Goal: Task Accomplishment & Management: Manage account settings

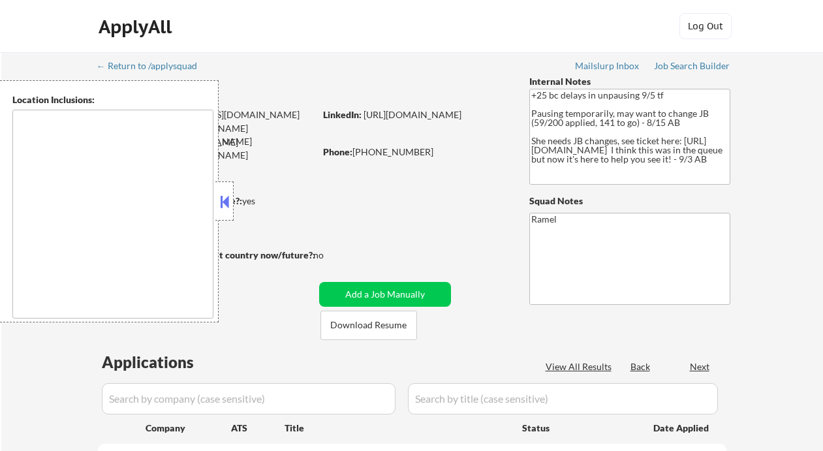
type textarea "remote"
click at [229, 200] on button at bounding box center [224, 202] width 14 height 20
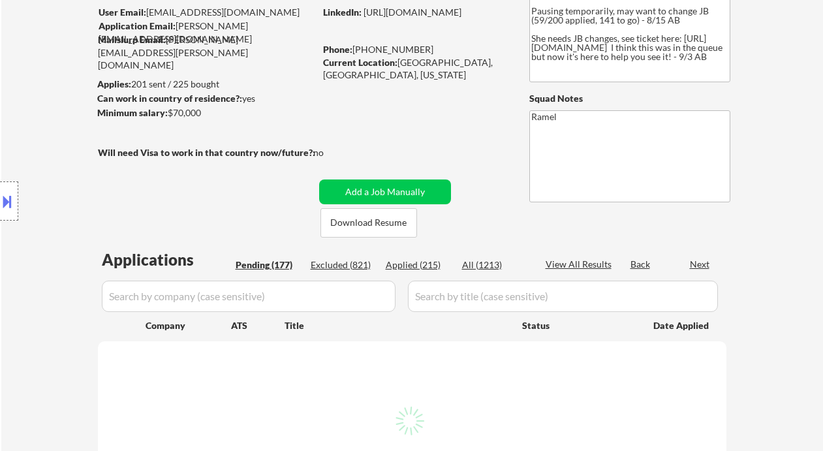
scroll to position [87, 0]
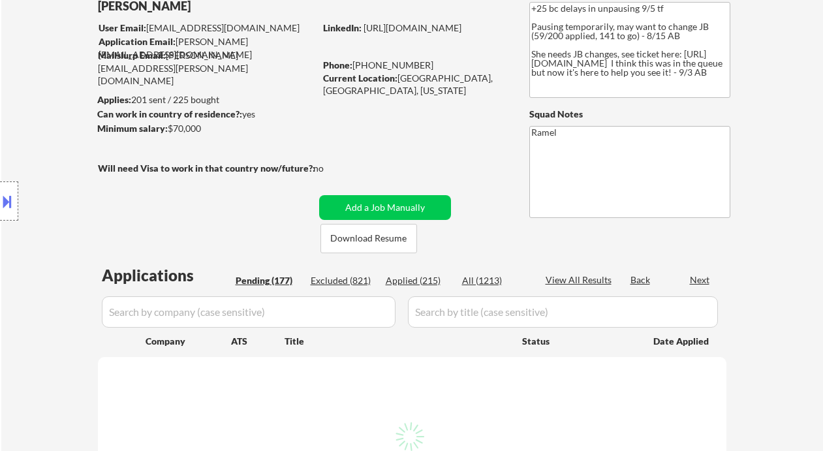
select select ""pending""
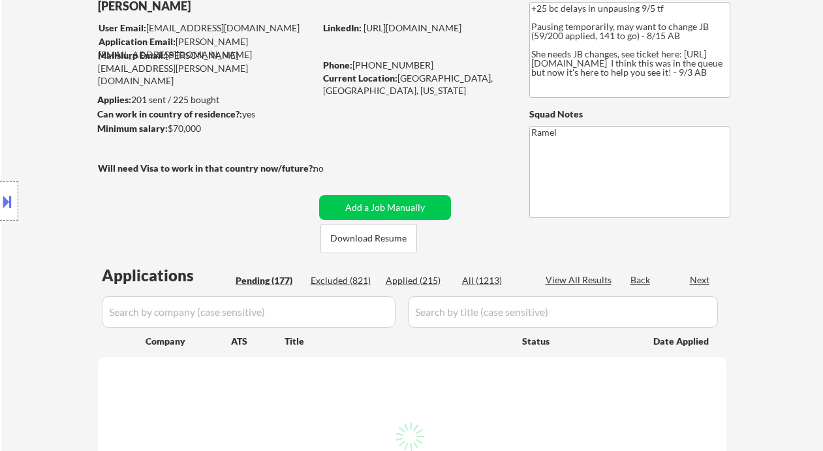
select select ""pending""
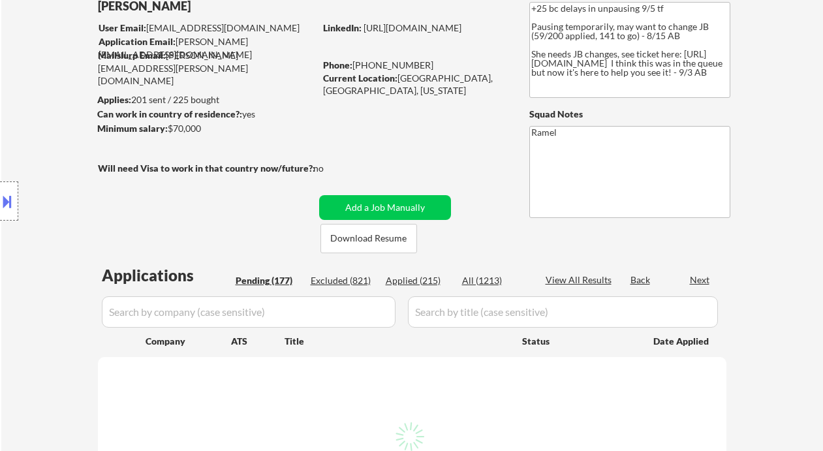
select select ""pending""
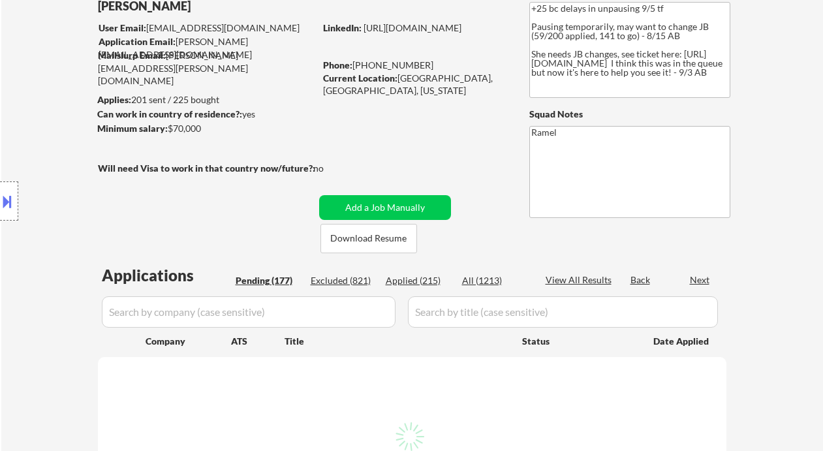
select select ""pending""
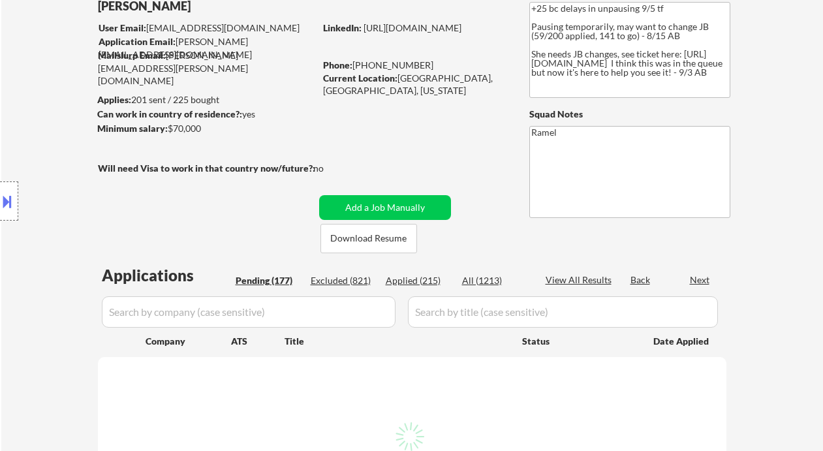
select select ""pending""
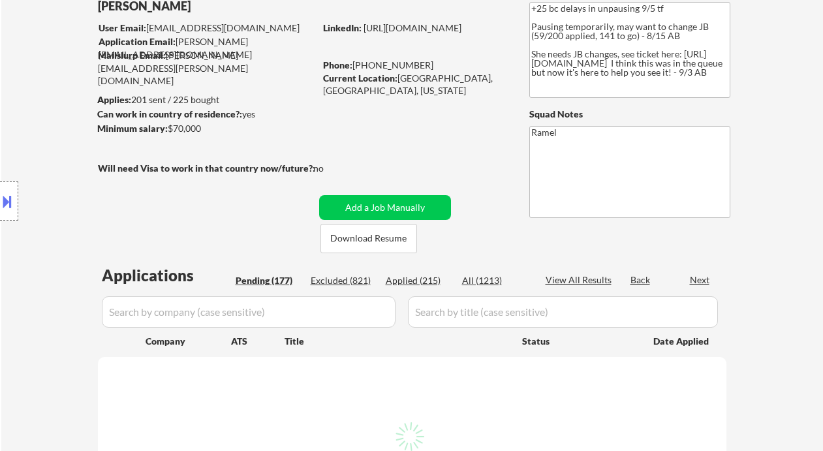
select select ""pending""
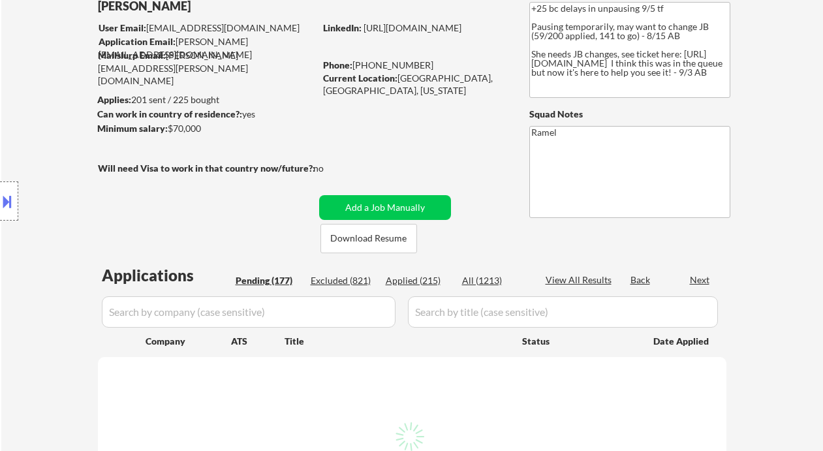
select select ""pending""
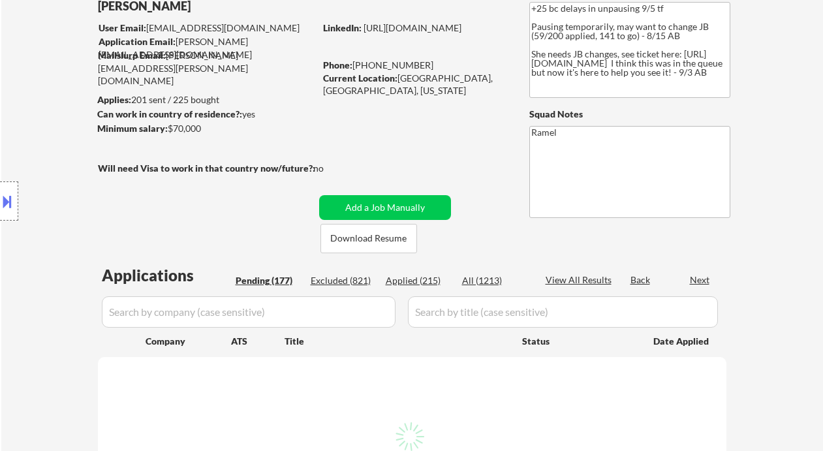
select select ""pending""
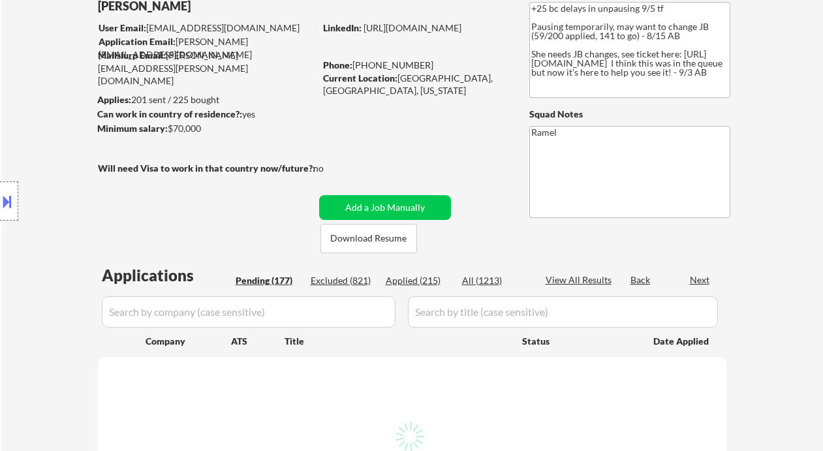
select select ""pending""
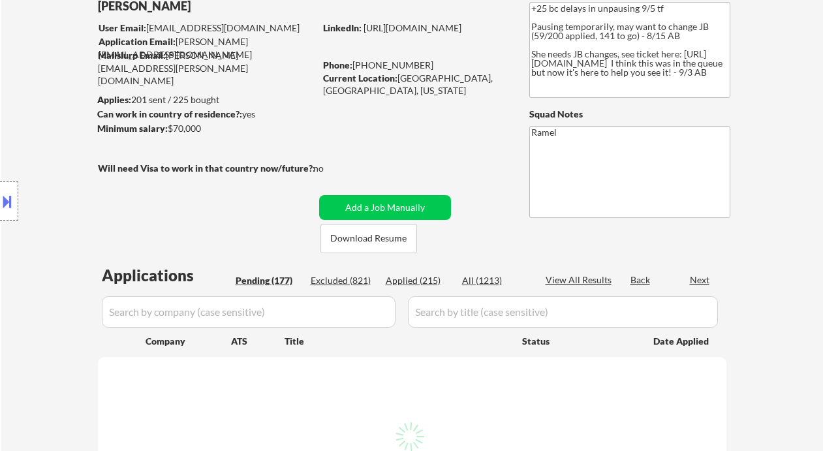
select select ""pending""
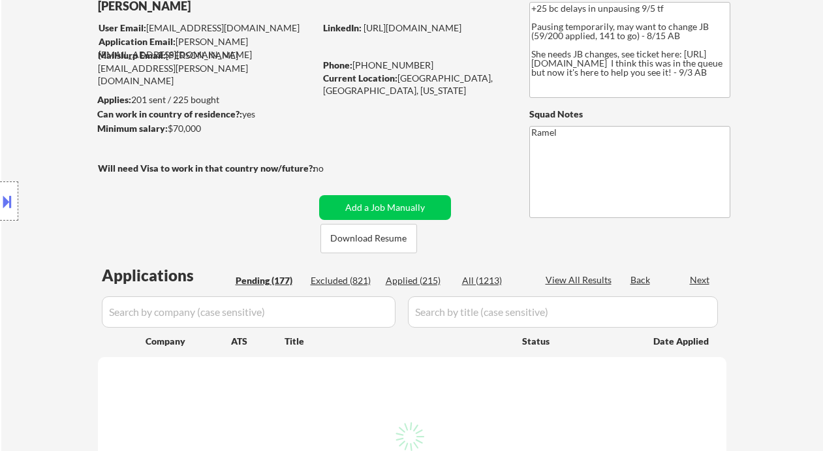
select select ""pending""
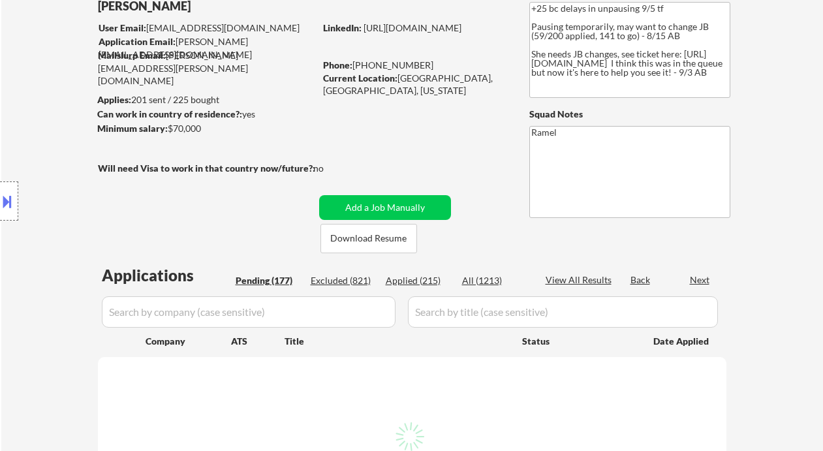
select select ""pending""
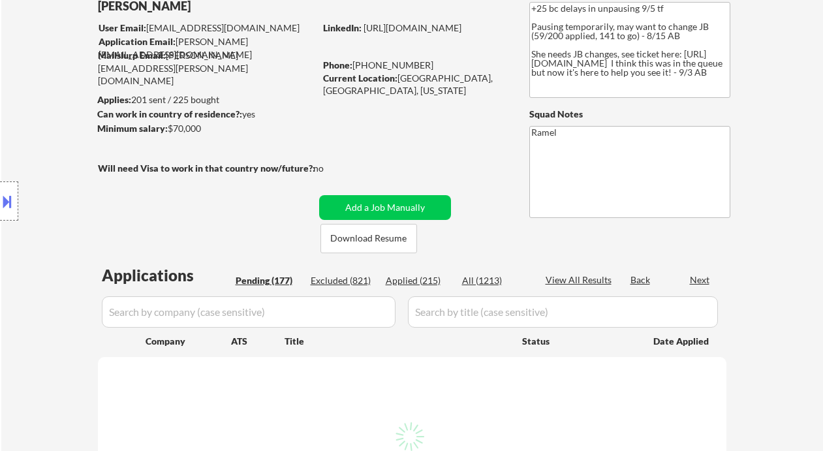
select select ""pending""
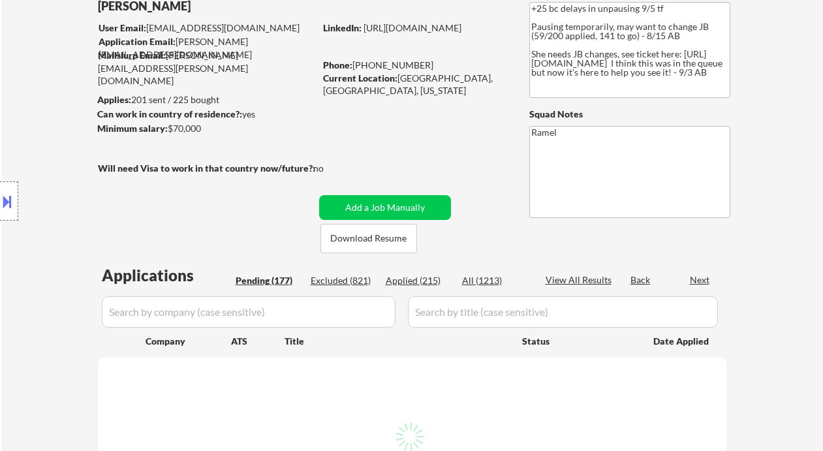
select select ""pending""
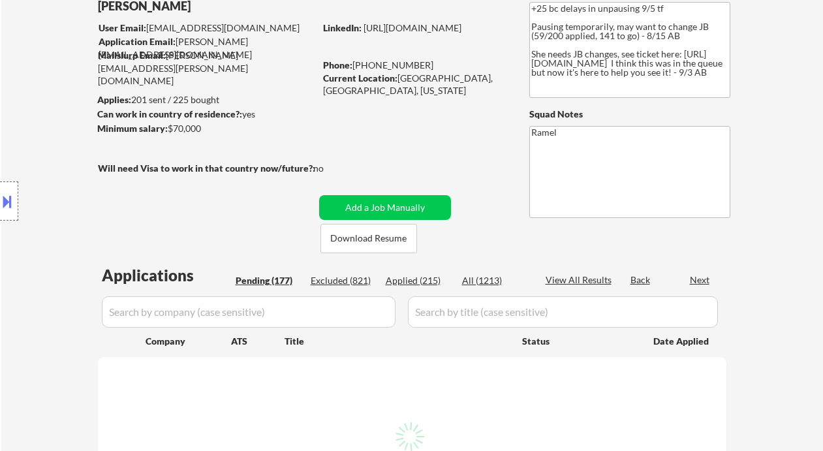
select select ""pending""
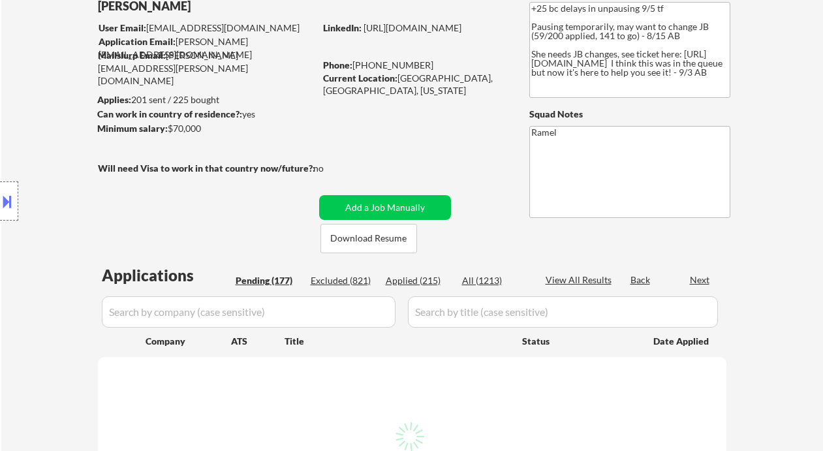
select select ""pending""
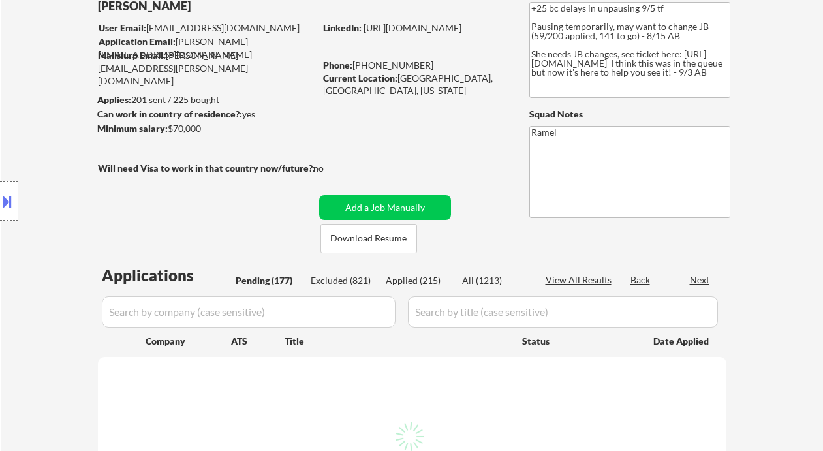
select select ""pending""
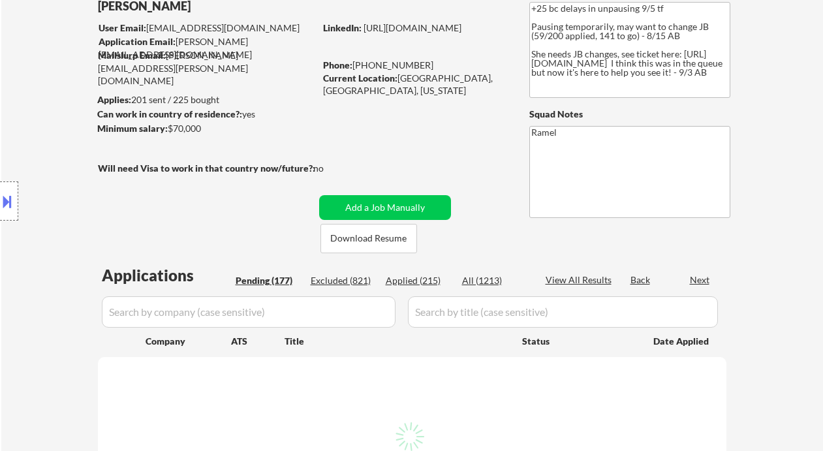
select select ""pending""
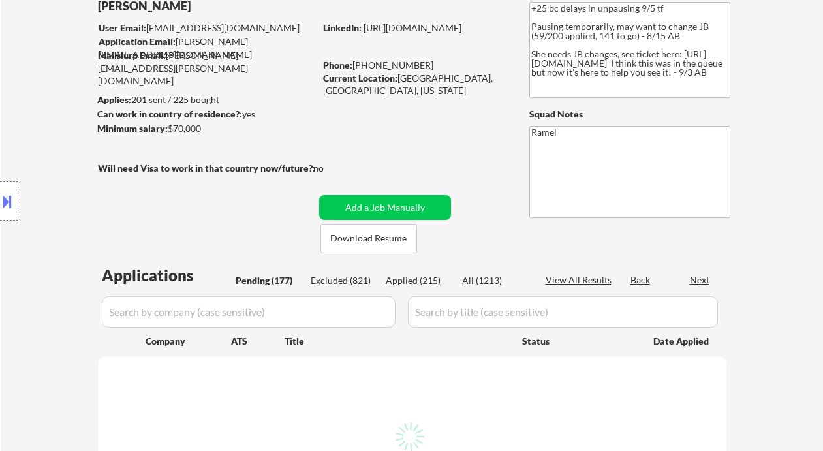
select select ""pending""
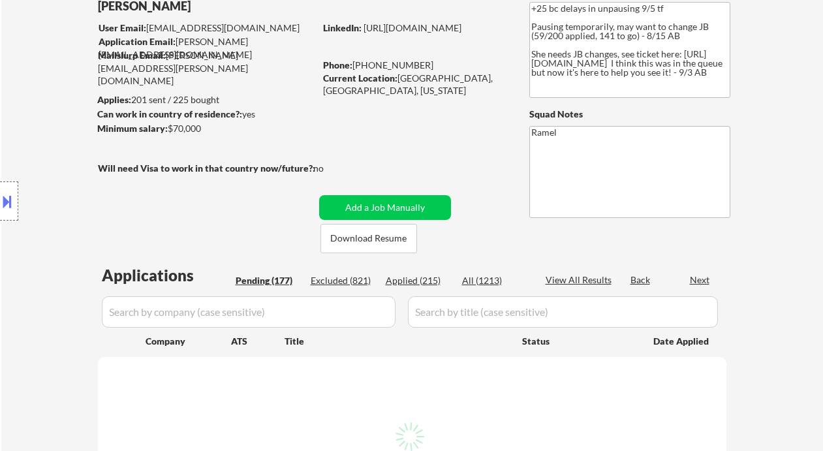
select select ""pending""
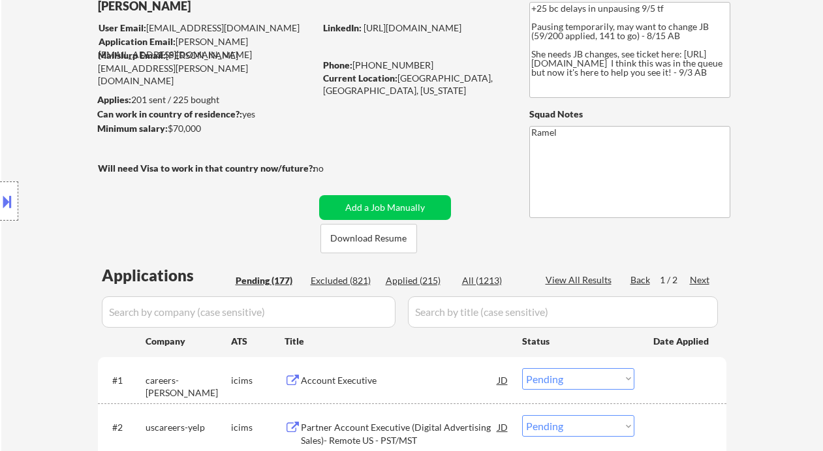
scroll to position [261, 0]
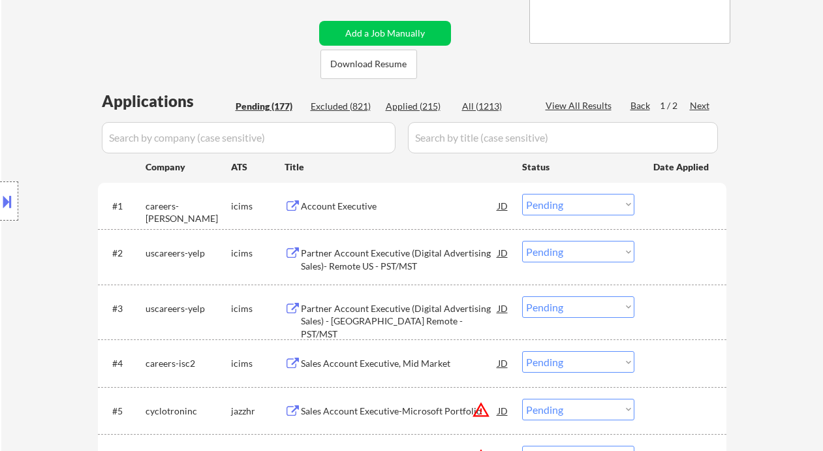
click at [702, 106] on div "Next" at bounding box center [700, 105] width 21 height 13
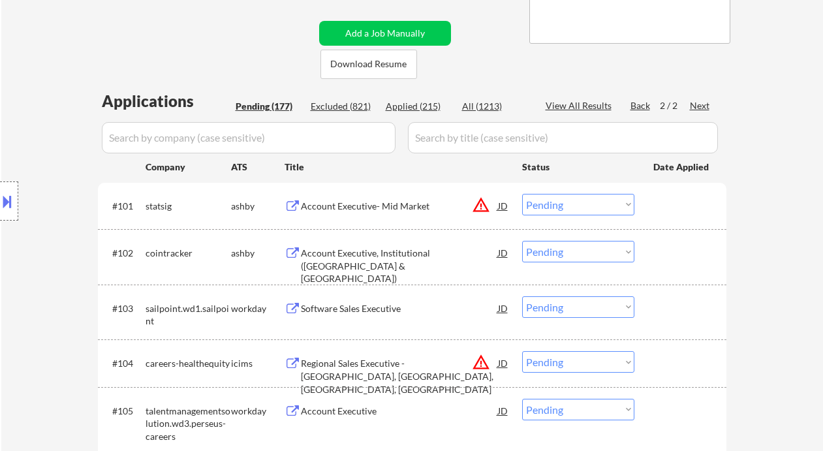
click at [638, 105] on div "Back" at bounding box center [641, 105] width 21 height 13
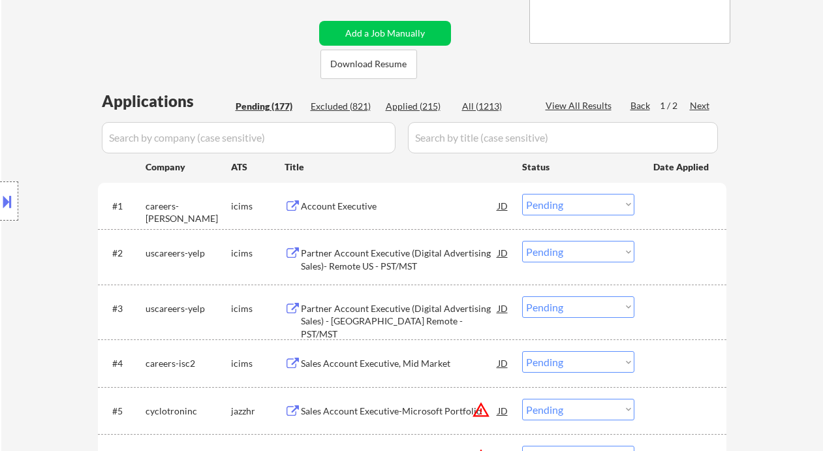
scroll to position [3283, 0]
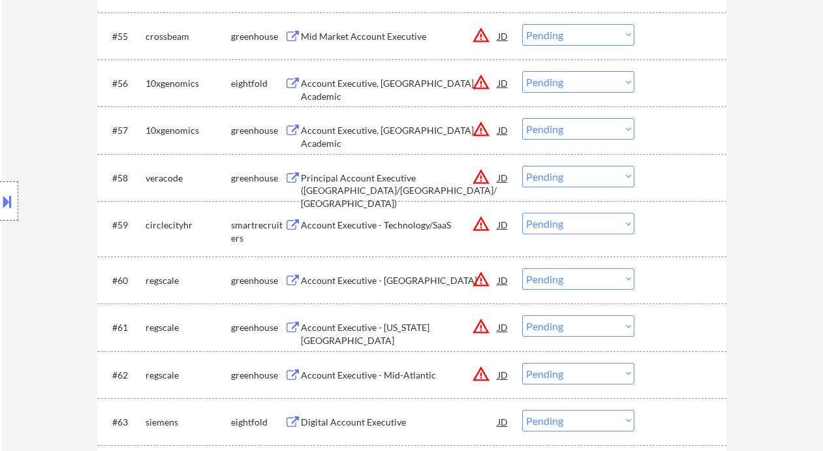
drag, startPoint x: 586, startPoint y: 223, endPoint x: 584, endPoint y: 234, distance: 11.3
click at [586, 223] on select "Choose an option... Pending Applied Excluded (Questions) Excluded (Expired) Exc…" at bounding box center [578, 224] width 112 height 22
click at [522, 213] on select "Choose an option... Pending Applied Excluded (Questions) Excluded (Expired) Exc…" at bounding box center [578, 224] width 112 height 22
click at [362, 278] on div "Account Executive - West Coast" at bounding box center [399, 280] width 197 height 13
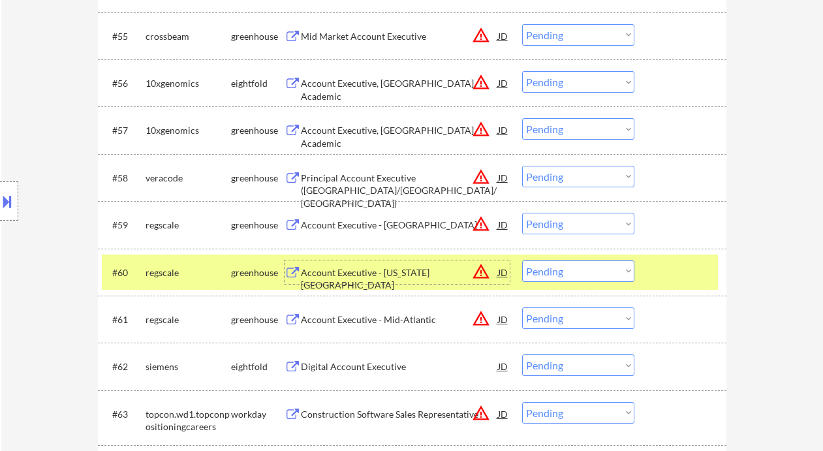
click at [548, 219] on select "Choose an option... Pending Applied Excluded (Questions) Excluded (Expired) Exc…" at bounding box center [578, 224] width 112 height 22
click at [522, 213] on select "Choose an option... Pending Applied Excluded (Questions) Excluded (Expired) Exc…" at bounding box center [578, 224] width 112 height 22
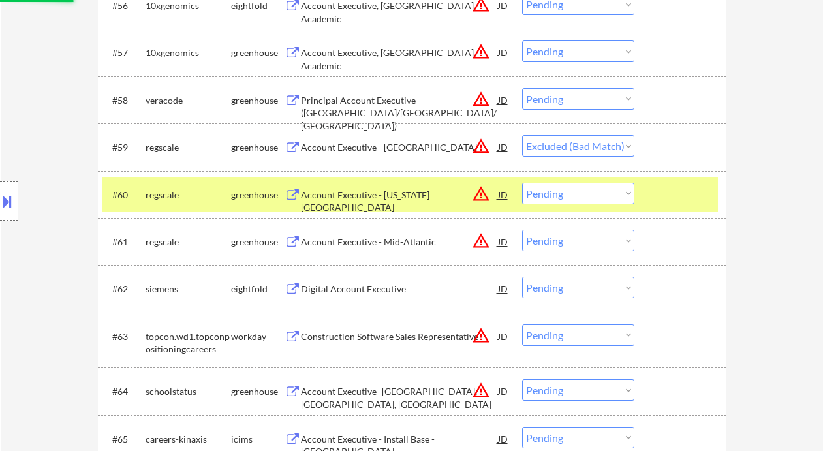
scroll to position [3369, 0]
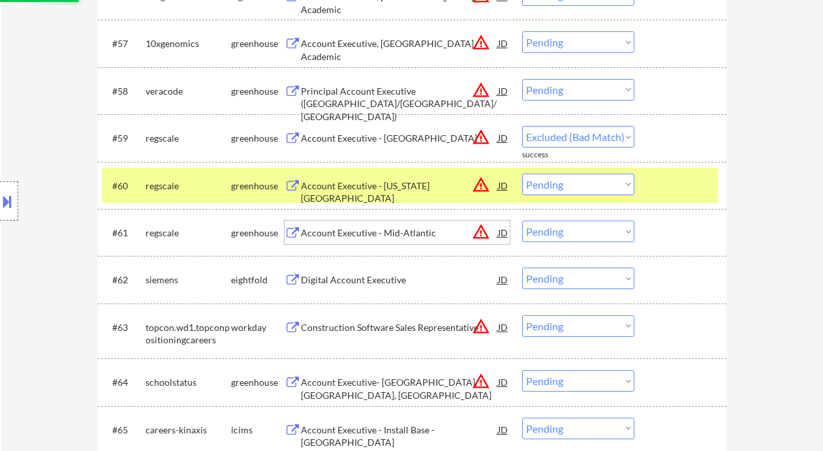
click at [356, 230] on div "Account Executive - Mid-Atlantic" at bounding box center [399, 233] width 197 height 13
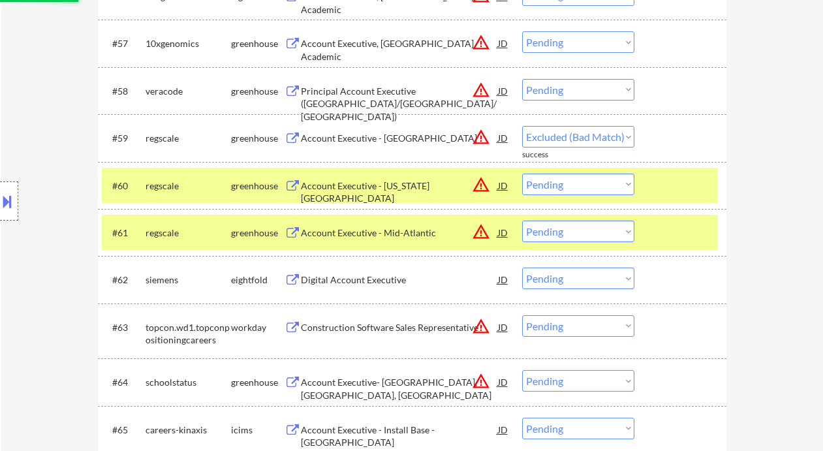
select select ""pending""
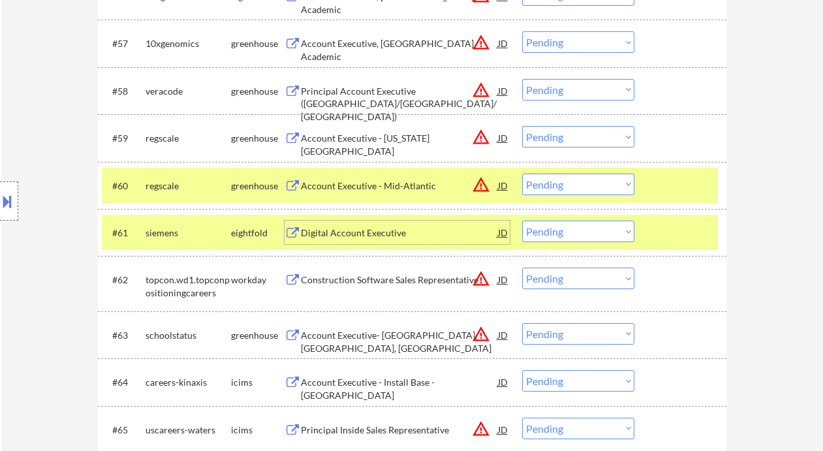
drag, startPoint x: 559, startPoint y: 180, endPoint x: 569, endPoint y: 193, distance: 16.3
click at [559, 180] on select "Choose an option... Pending Applied Excluded (Questions) Excluded (Expired) Exc…" at bounding box center [578, 185] width 112 height 22
select select ""excluded__bad_match_""
click at [522, 174] on select "Choose an option... Pending Applied Excluded (Questions) Excluded (Expired) Exc…" at bounding box center [578, 185] width 112 height 22
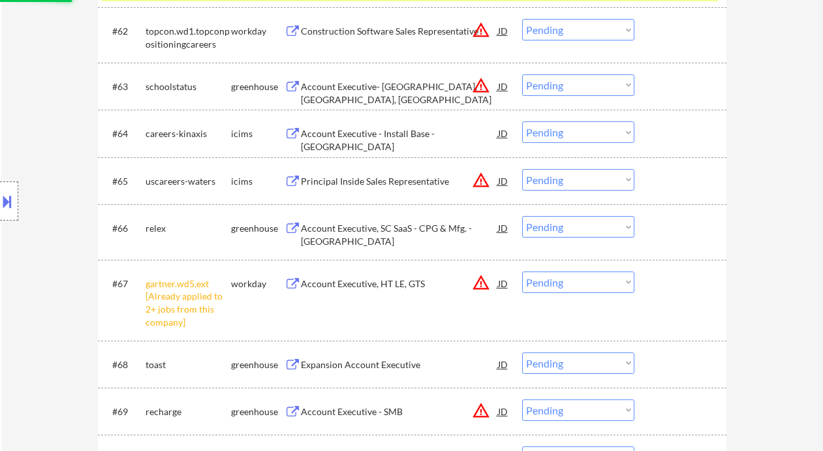
scroll to position [3631, 0]
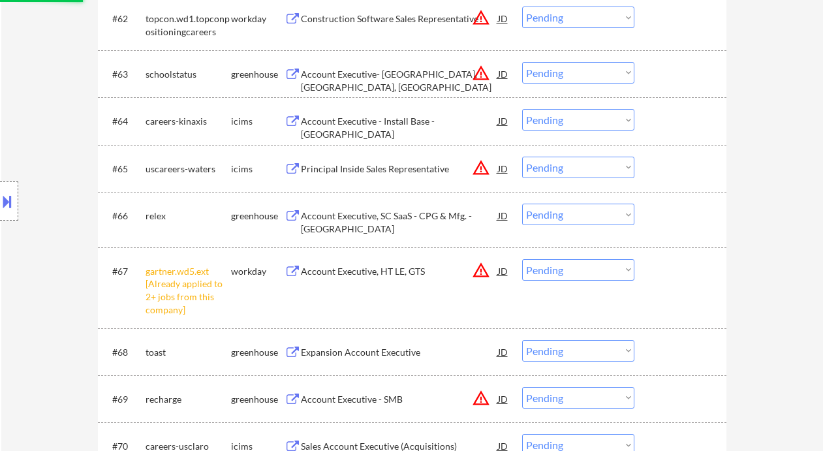
click at [563, 272] on select "Choose an option... Pending Applied Excluded (Questions) Excluded (Expired) Exc…" at bounding box center [578, 270] width 112 height 22
select select ""excluded__bad_match_""
click at [522, 259] on select "Choose an option... Pending Applied Excluded (Questions) Excluded (Expired) Exc…" at bounding box center [578, 270] width 112 height 22
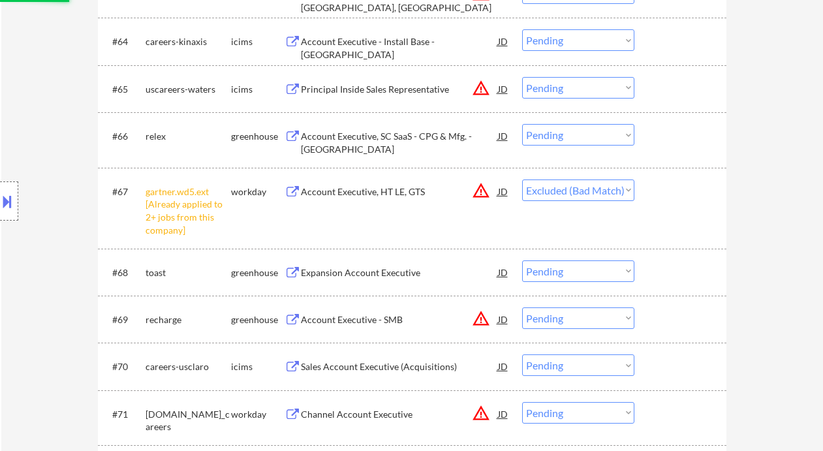
scroll to position [3717, 0]
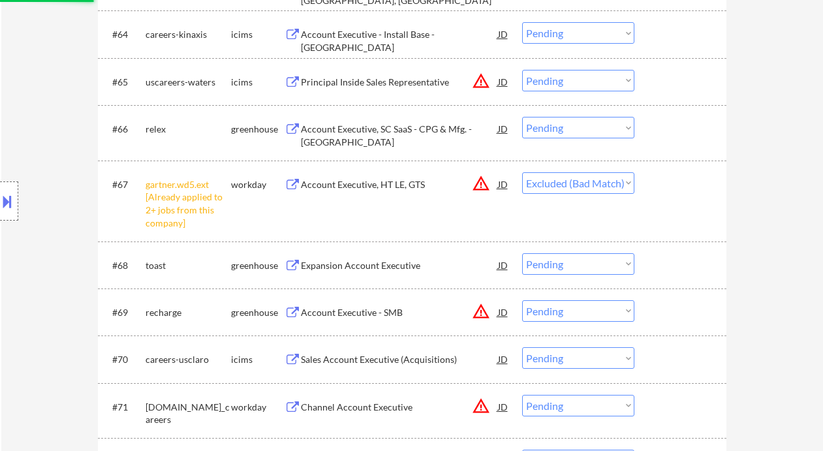
click at [568, 183] on select "Choose an option... Pending Applied Excluded (Questions) Excluded (Expired) Exc…" at bounding box center [578, 183] width 112 height 22
select select ""pending""
select select ""excluded__other_""
click at [522, 180] on select "Choose an option... Pending Applied Excluded (Questions) Excluded (Expired) Exc…" at bounding box center [578, 183] width 112 height 22
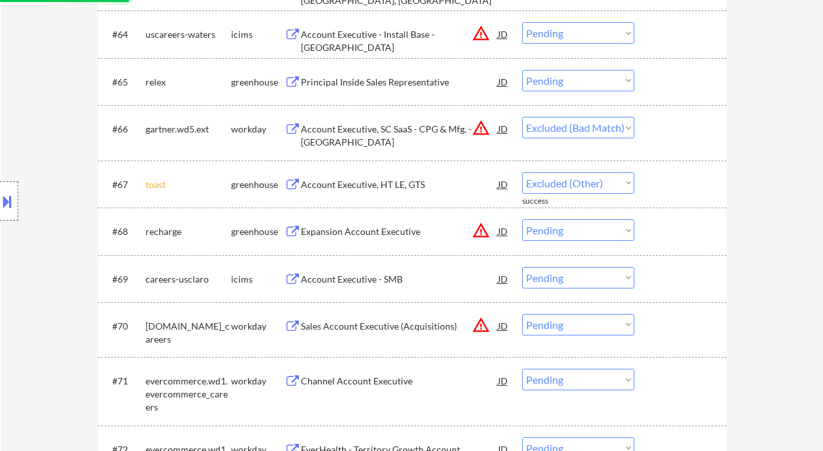
select select ""pending""
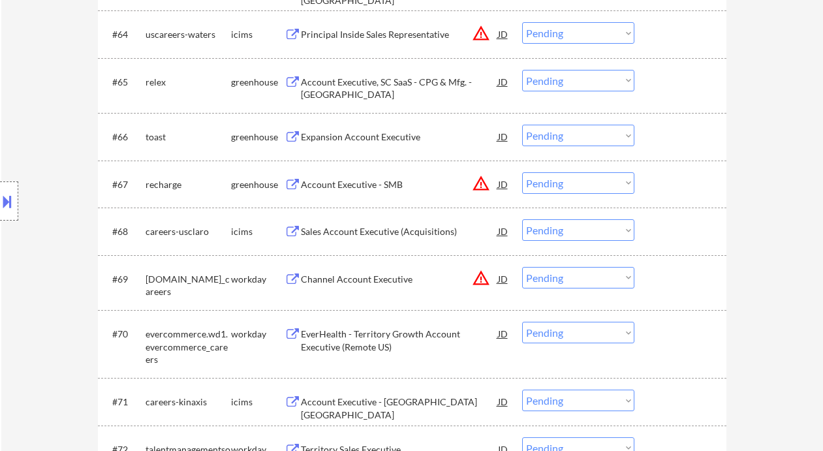
click at [364, 183] on div "Account Executive - SMB" at bounding box center [399, 184] width 197 height 13
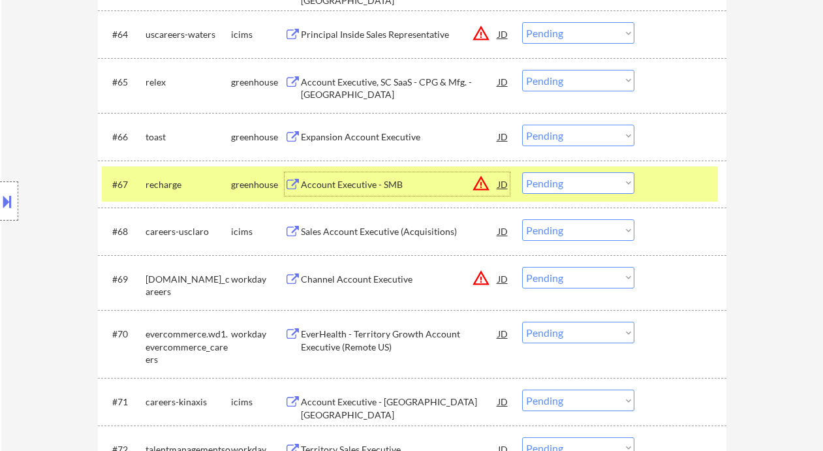
click at [575, 175] on select "Choose an option... Pending Applied Excluded (Questions) Excluded (Expired) Exc…" at bounding box center [578, 183] width 112 height 22
click at [522, 172] on select "Choose an option... Pending Applied Excluded (Questions) Excluded (Expired) Exc…" at bounding box center [578, 183] width 112 height 22
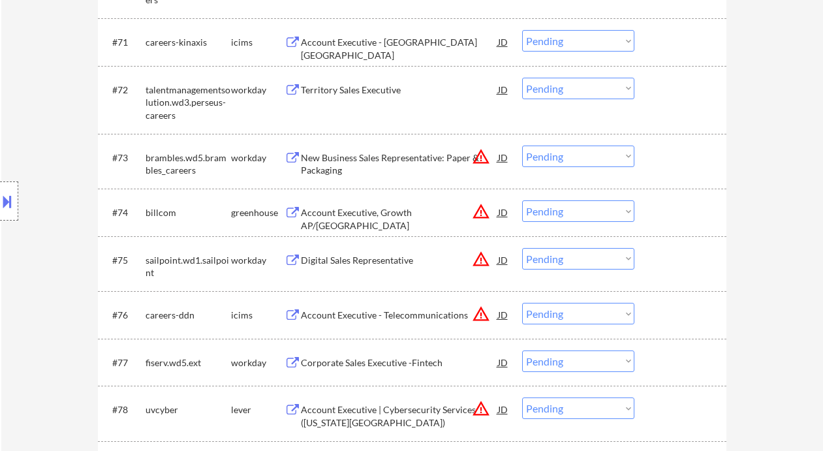
scroll to position [4066, 0]
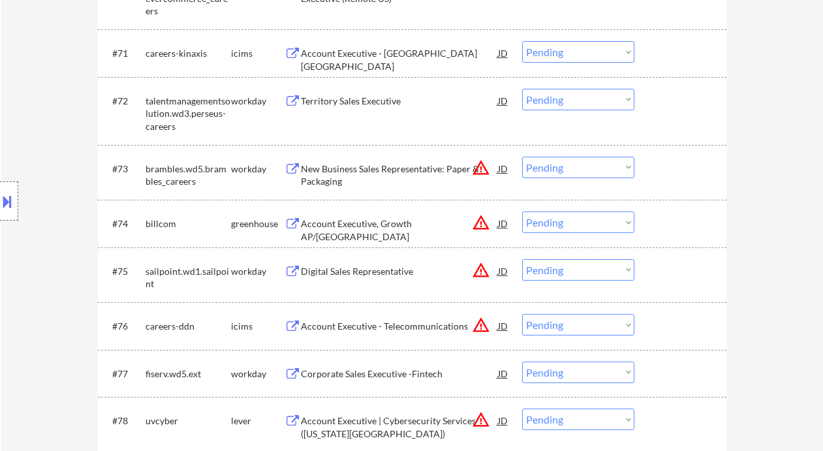
select select ""pending""
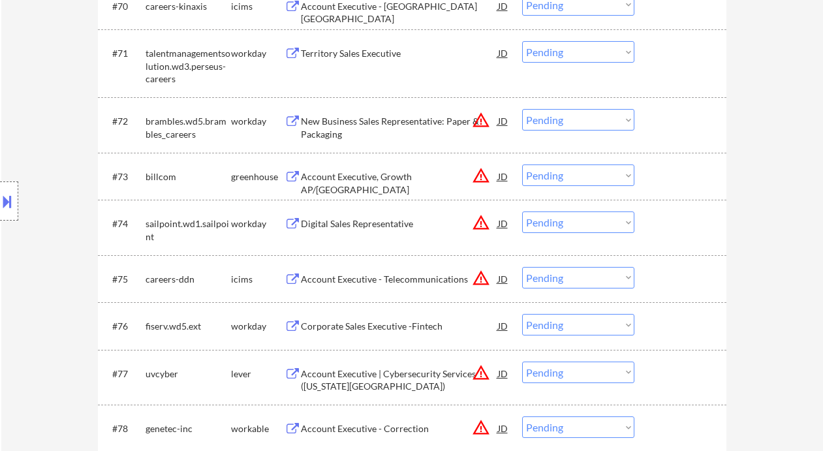
click at [379, 172] on div "Account Executive, Growth AP/AR" at bounding box center [399, 182] width 197 height 25
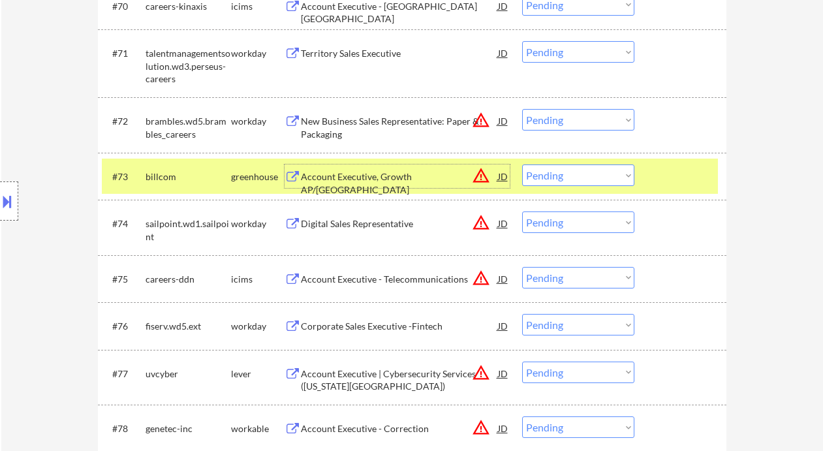
click at [503, 176] on div "JD" at bounding box center [503, 177] width 13 height 24
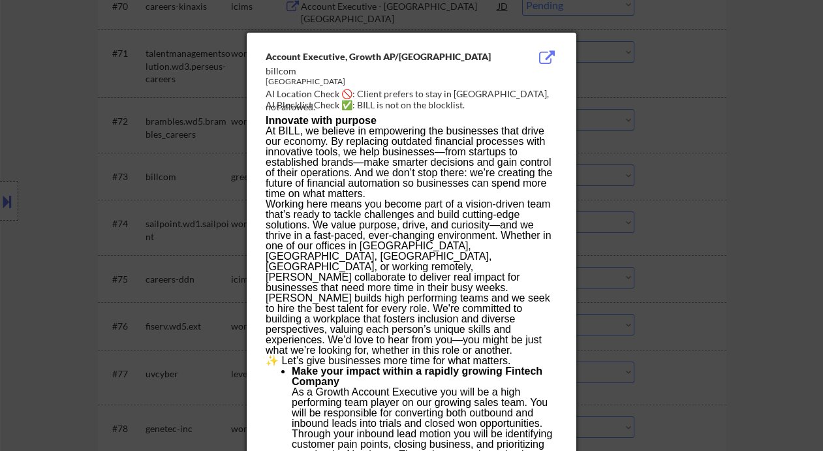
click at [693, 223] on div at bounding box center [411, 225] width 823 height 451
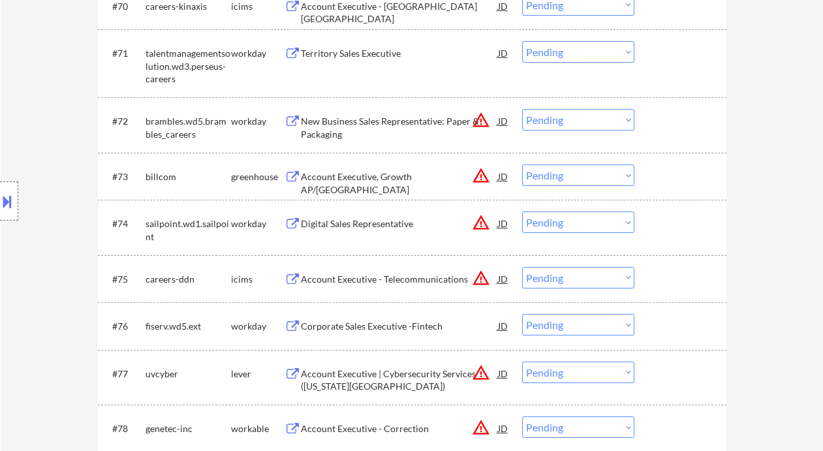
click at [591, 178] on select "Choose an option... Pending Applied Excluded (Questions) Excluded (Expired) Exc…" at bounding box center [578, 176] width 112 height 22
click at [522, 165] on select "Choose an option... Pending Applied Excluded (Questions) Excluded (Expired) Exc…" at bounding box center [578, 176] width 112 height 22
select select ""pending""
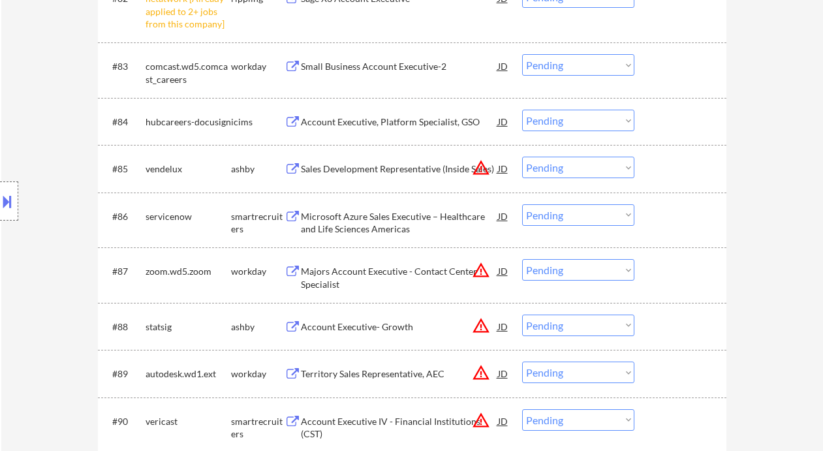
scroll to position [4762, 0]
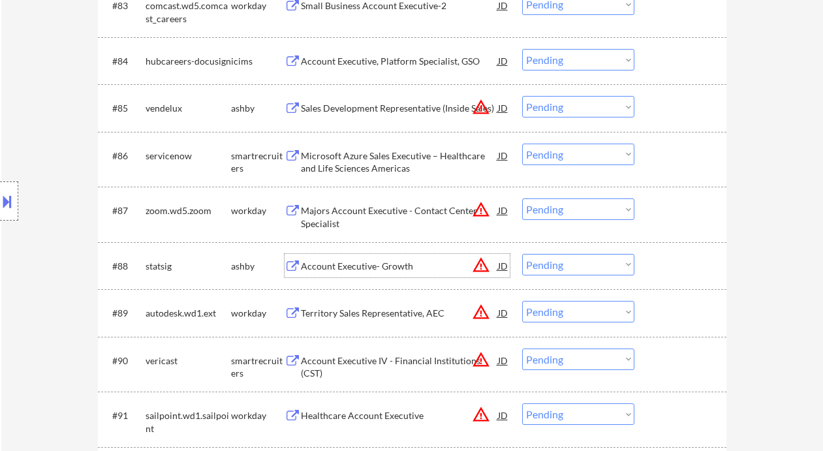
click at [392, 265] on div "Account Executive- Growth" at bounding box center [399, 266] width 197 height 13
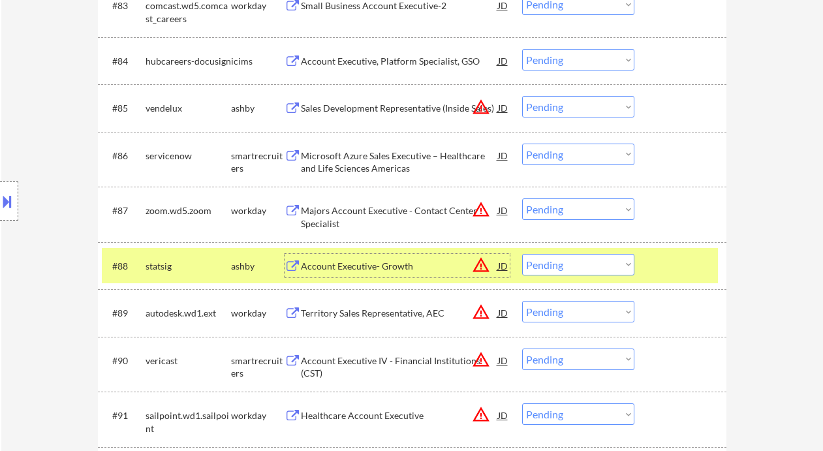
click at [576, 260] on select "Choose an option... Pending Applied Excluded (Questions) Excluded (Expired) Exc…" at bounding box center [578, 265] width 112 height 22
click at [522, 254] on select "Choose an option... Pending Applied Excluded (Questions) Excluded (Expired) Exc…" at bounding box center [578, 265] width 112 height 22
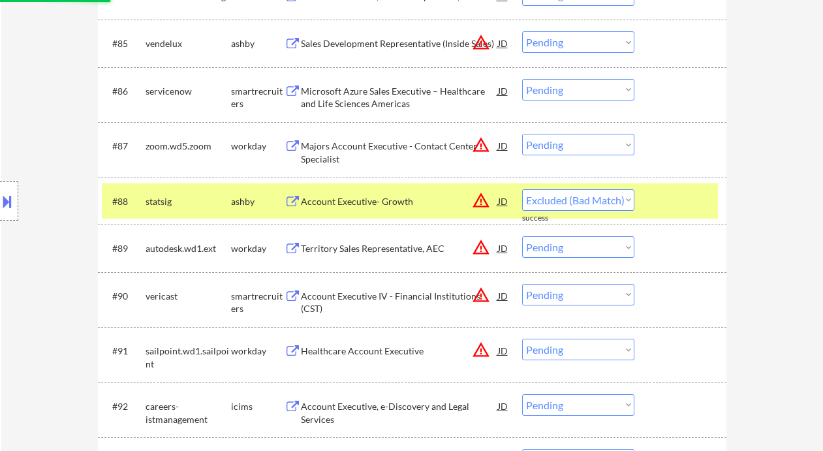
scroll to position [4850, 0]
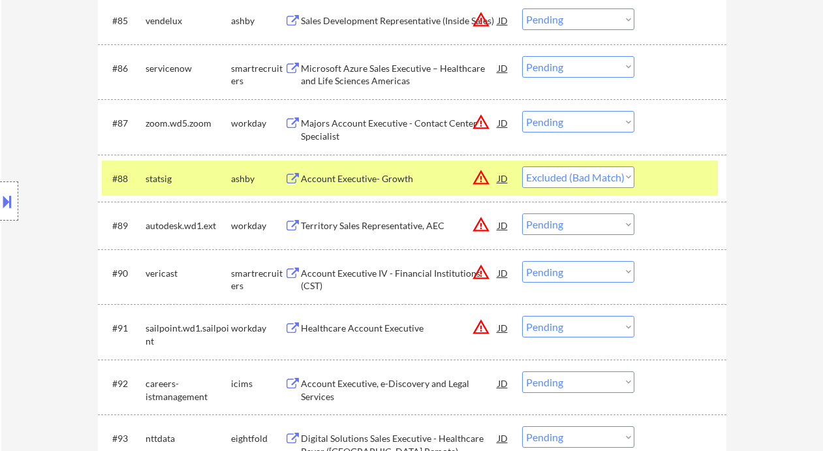
select select ""pending""
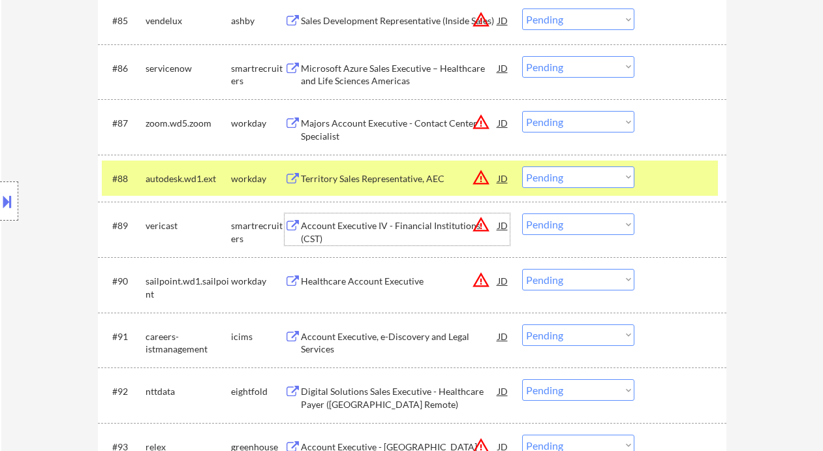
click at [411, 225] on div "Account Executive IV - Financial Institutions (CST)" at bounding box center [399, 231] width 197 height 25
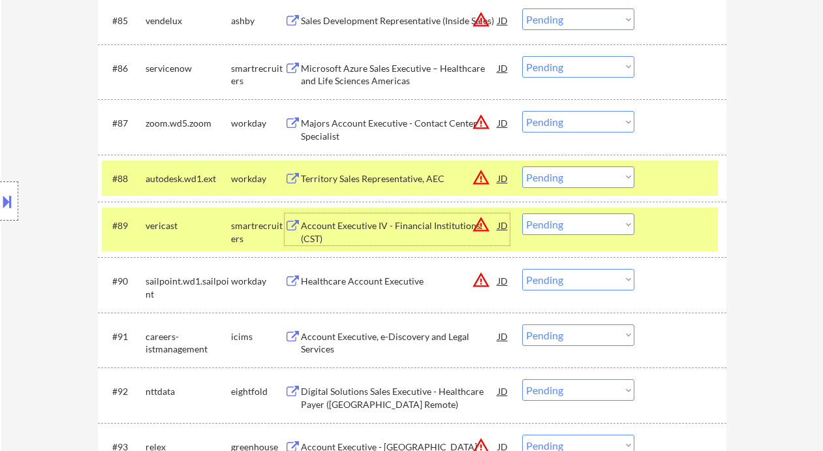
click at [578, 229] on select "Choose an option... Pending Applied Excluded (Questions) Excluded (Expired) Exc…" at bounding box center [578, 224] width 112 height 22
click at [522, 214] on select "Choose an option... Pending Applied Excluded (Questions) Excluded (Expired) Exc…" at bounding box center [578, 224] width 112 height 22
select select ""pending""
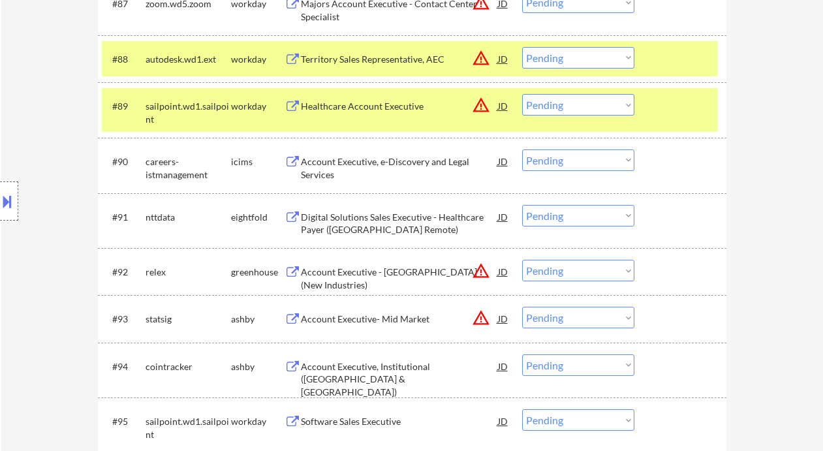
scroll to position [5023, 0]
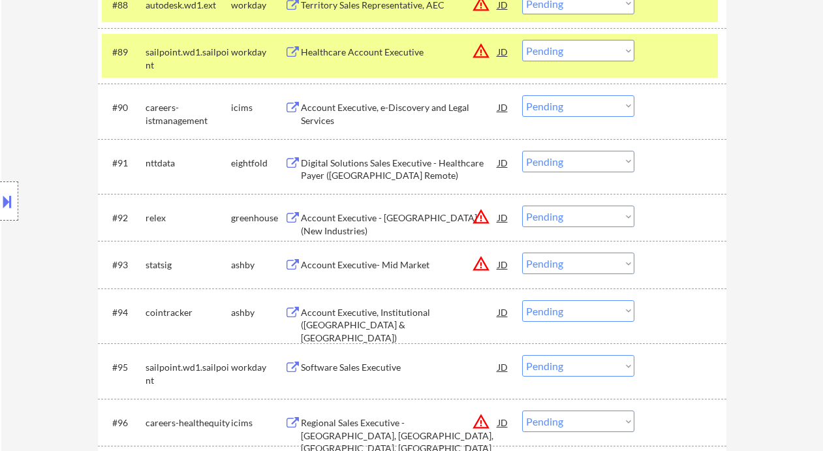
click at [382, 263] on div "Account Executive- Mid Market" at bounding box center [399, 265] width 197 height 13
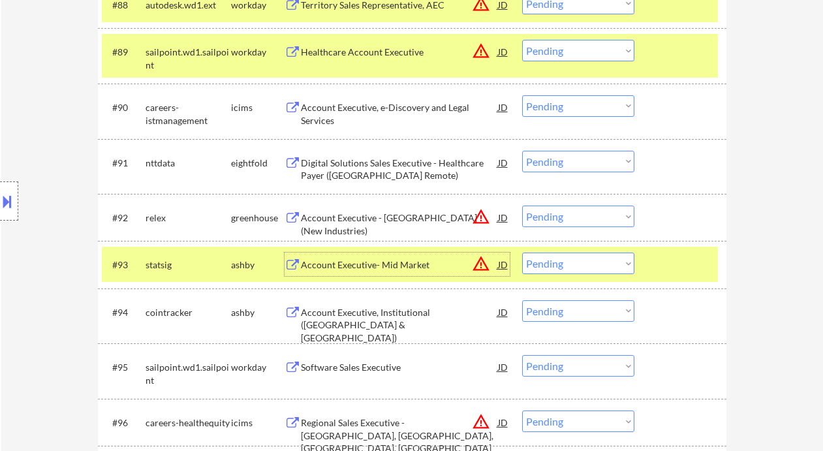
click at [584, 270] on select "Choose an option... Pending Applied Excluded (Questions) Excluded (Expired) Exc…" at bounding box center [578, 264] width 112 height 22
click at [522, 253] on select "Choose an option... Pending Applied Excluded (Questions) Excluded (Expired) Exc…" at bounding box center [578, 264] width 112 height 22
select select ""pending""
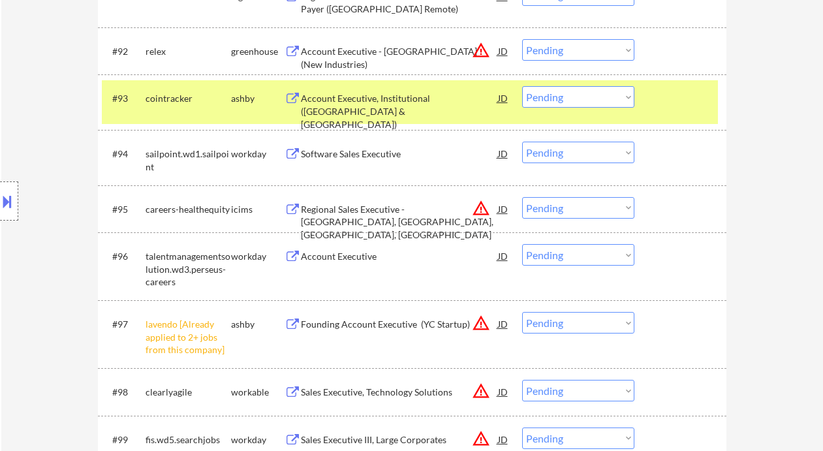
scroll to position [5284, 0]
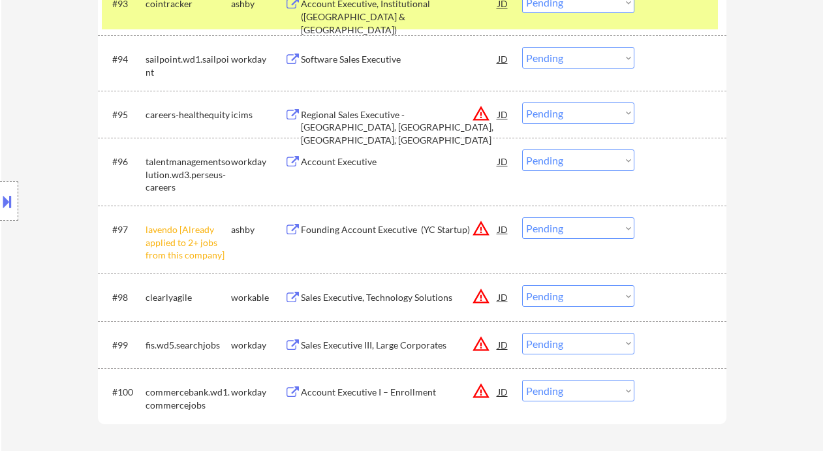
click at [566, 226] on select "Choose an option... Pending Applied Excluded (Questions) Excluded (Expired) Exc…" at bounding box center [578, 228] width 112 height 22
click at [522, 217] on select "Choose an option... Pending Applied Excluded (Questions) Excluded (Expired) Exc…" at bounding box center [578, 228] width 112 height 22
click at [396, 296] on div "Sales Executive, Technology Solutions" at bounding box center [399, 297] width 197 height 13
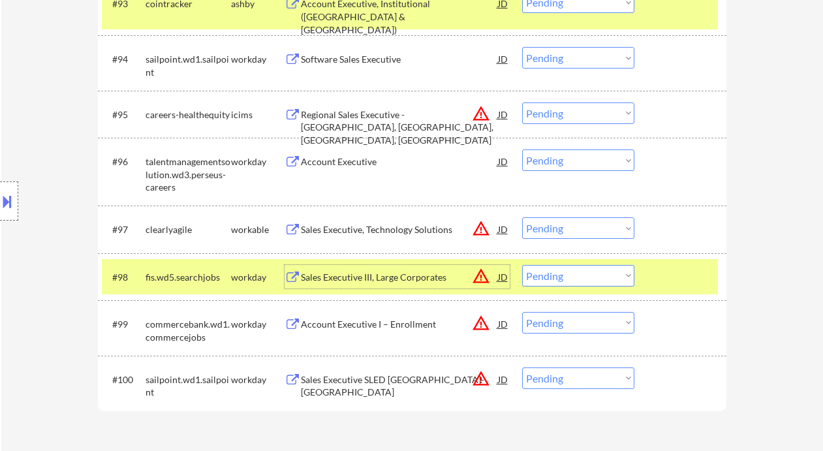
click at [599, 223] on select "Choose an option... Pending Applied Excluded (Questions) Excluded (Expired) Exc…" at bounding box center [578, 228] width 112 height 22
click at [522, 217] on select "Choose an option... Pending Applied Excluded (Questions) Excluded (Expired) Exc…" at bounding box center [578, 228] width 112 height 22
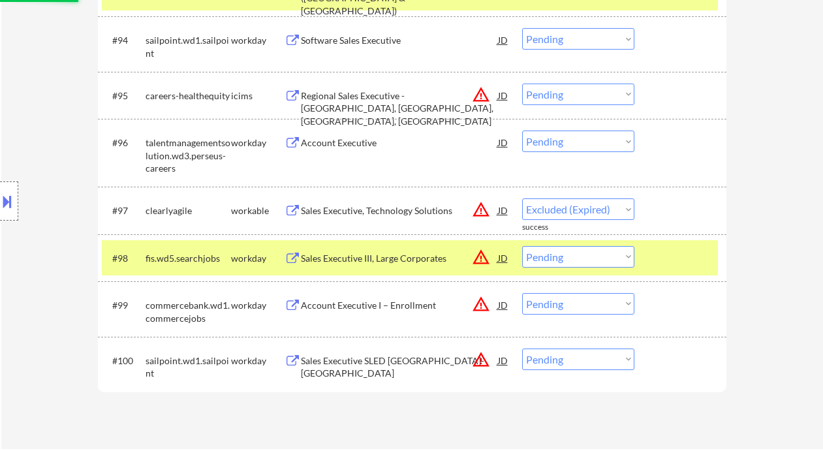
select select ""pending""
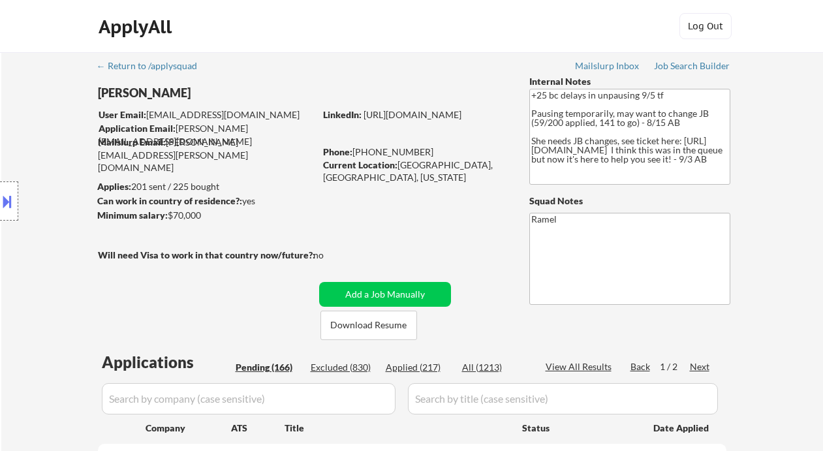
scroll to position [18, 0]
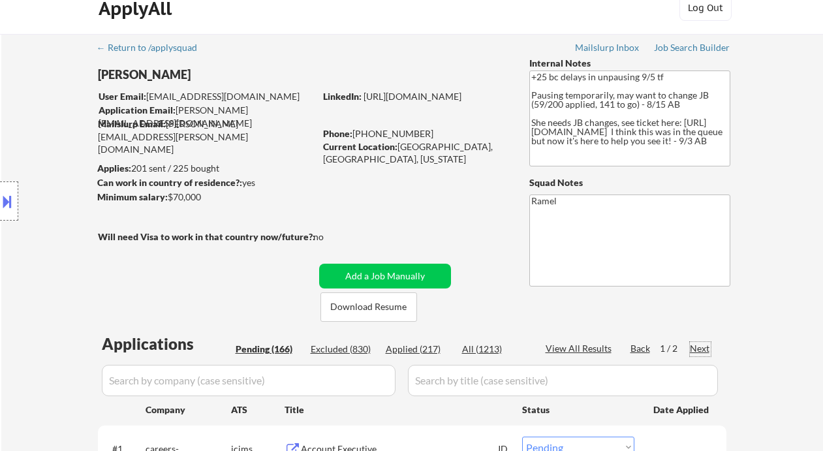
click at [695, 346] on div "Next" at bounding box center [700, 348] width 21 height 13
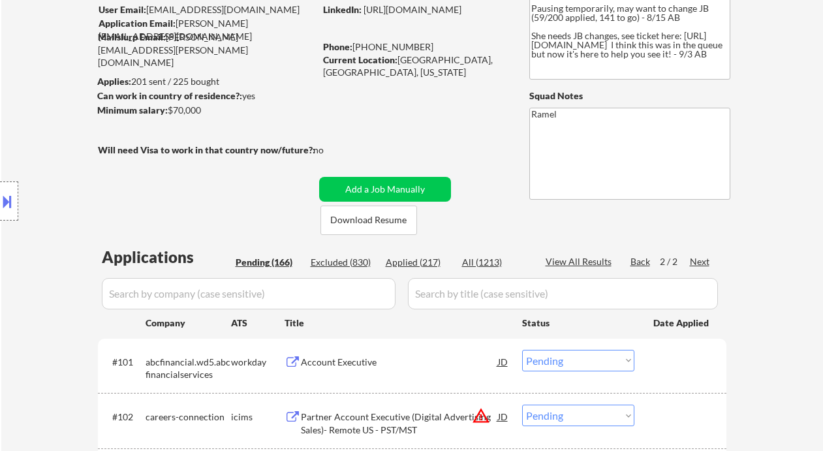
scroll to position [279, 0]
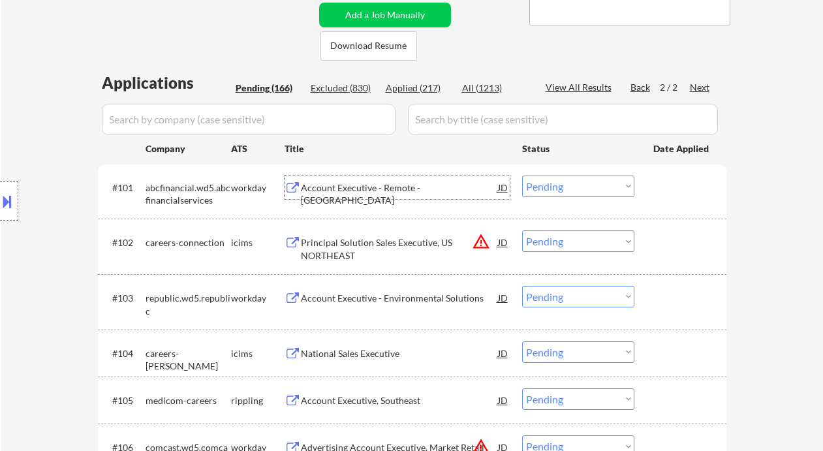
click at [358, 183] on div "Account Executive - Remote - US" at bounding box center [399, 193] width 197 height 25
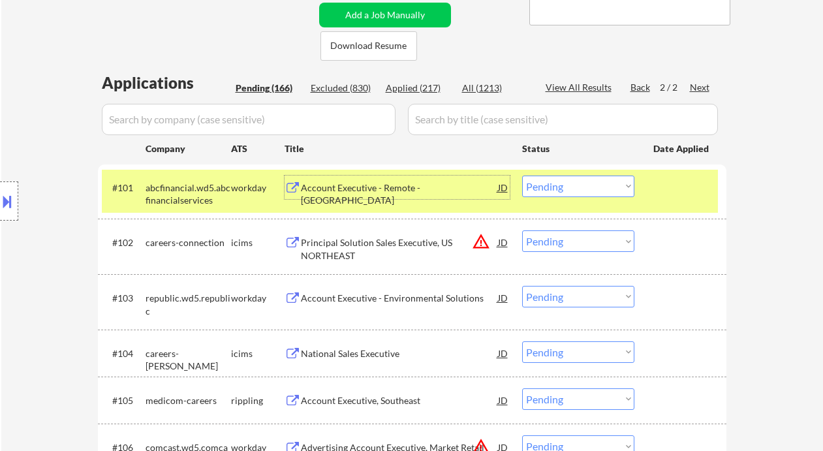
click at [571, 194] on select "Choose an option... Pending Applied Excluded (Questions) Excluded (Expired) Exc…" at bounding box center [578, 187] width 112 height 22
click at [522, 176] on select "Choose an option... Pending Applied Excluded (Questions) Excluded (Expired) Exc…" at bounding box center [578, 187] width 112 height 22
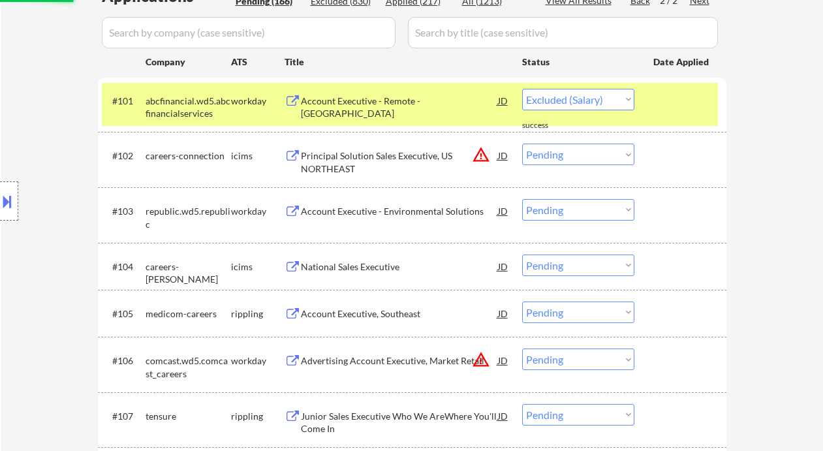
select select ""pending""
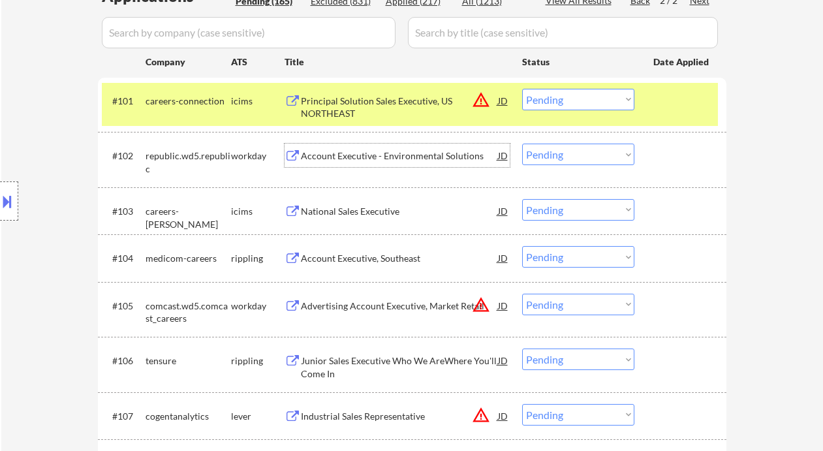
click at [404, 155] on div "Account Executive - Environmental Solutions" at bounding box center [399, 156] width 197 height 13
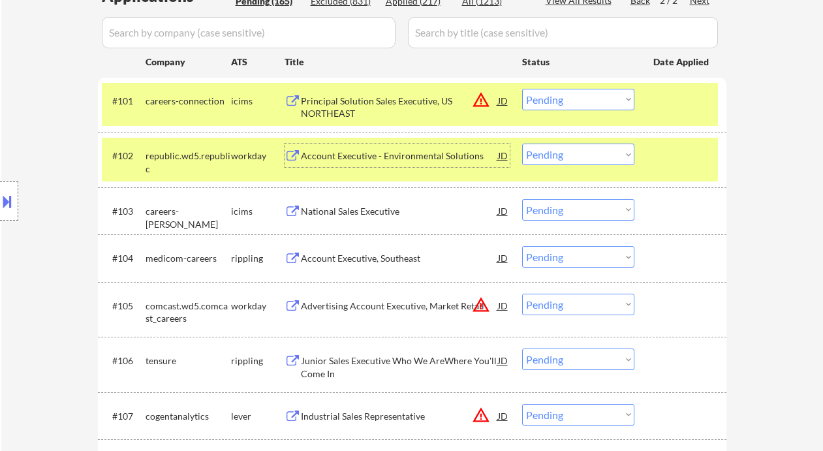
click at [454, 153] on div "Account Executive - Environmental Solutions" at bounding box center [399, 156] width 197 height 13
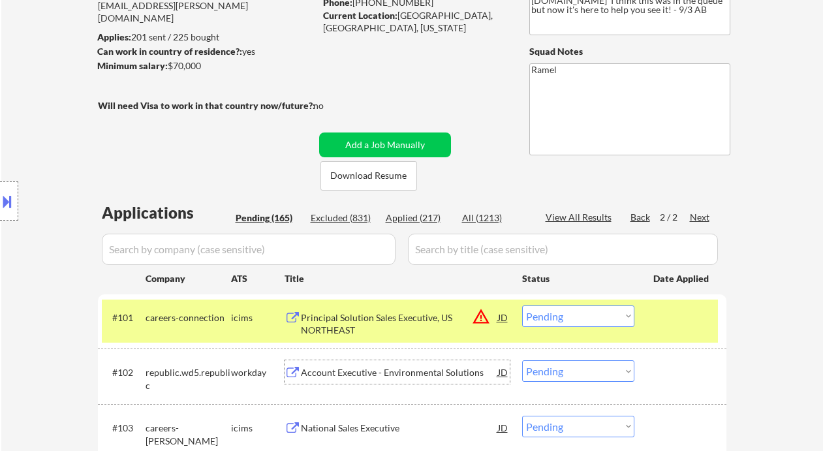
scroll to position [105, 0]
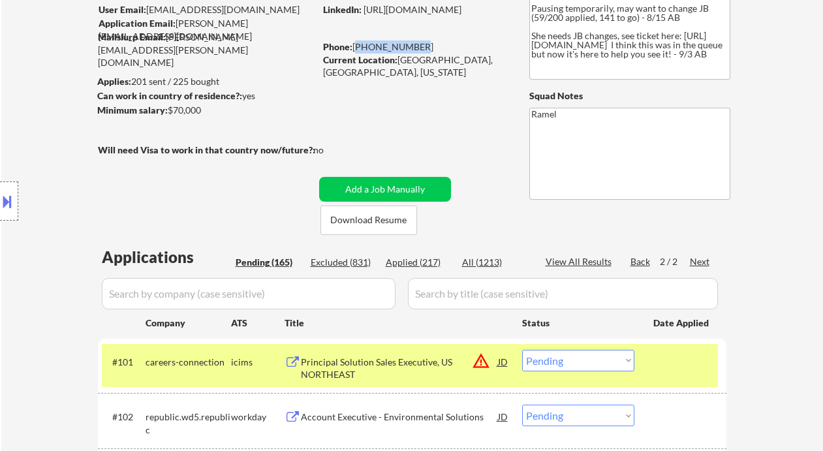
drag, startPoint x: 400, startPoint y: 41, endPoint x: 355, endPoint y: 42, distance: 45.1
click at [355, 42] on div "Phone: 650-307-7824" at bounding box center [415, 46] width 185 height 13
copy div "650-307-7824"
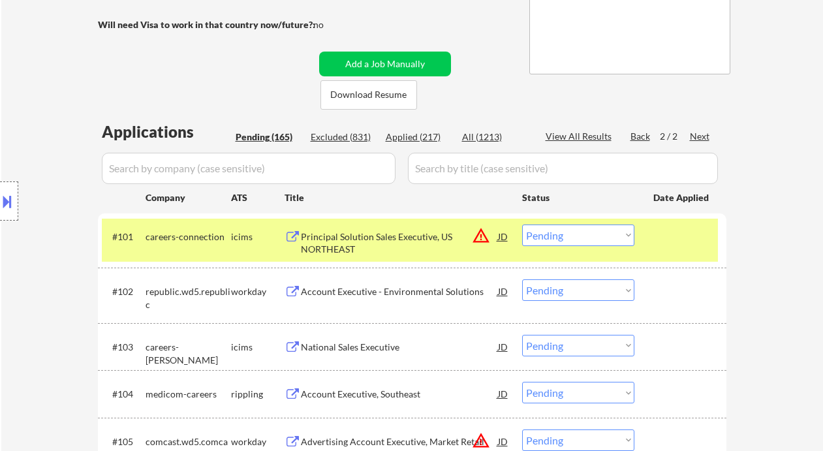
scroll to position [366, 0]
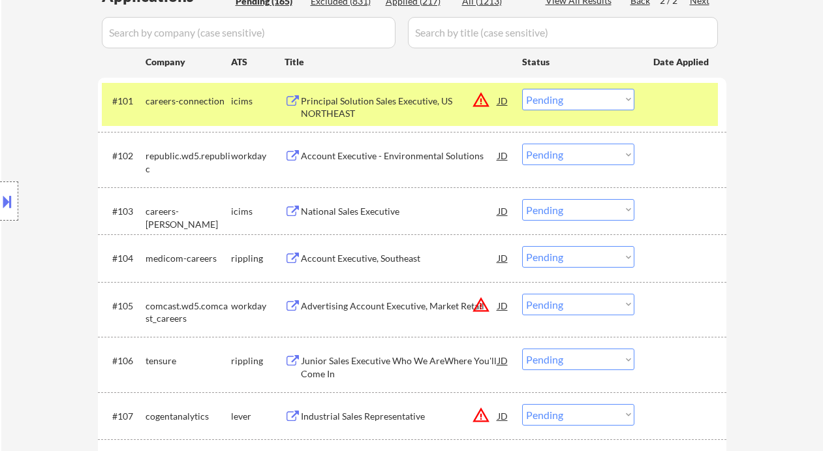
click at [550, 155] on select "Choose an option... Pending Applied Excluded (Questions) Excluded (Expired) Exc…" at bounding box center [578, 155] width 112 height 22
click at [522, 144] on select "Choose an option... Pending Applied Excluded (Questions) Excluded (Expired) Exc…" at bounding box center [578, 155] width 112 height 22
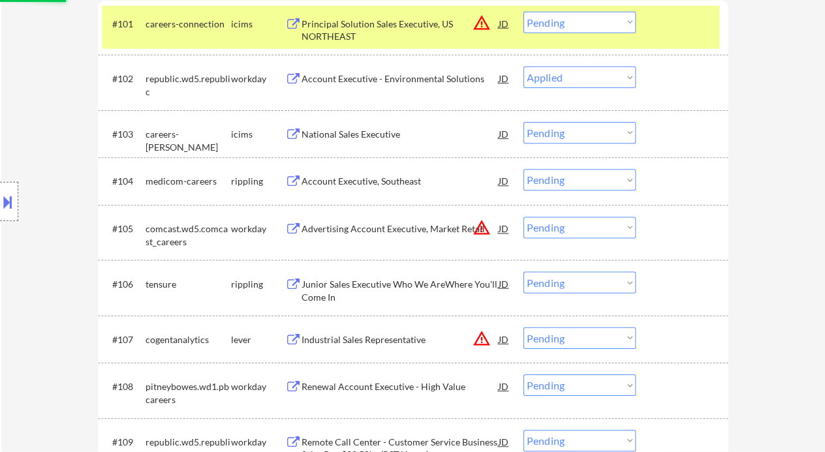
scroll to position [454, 0]
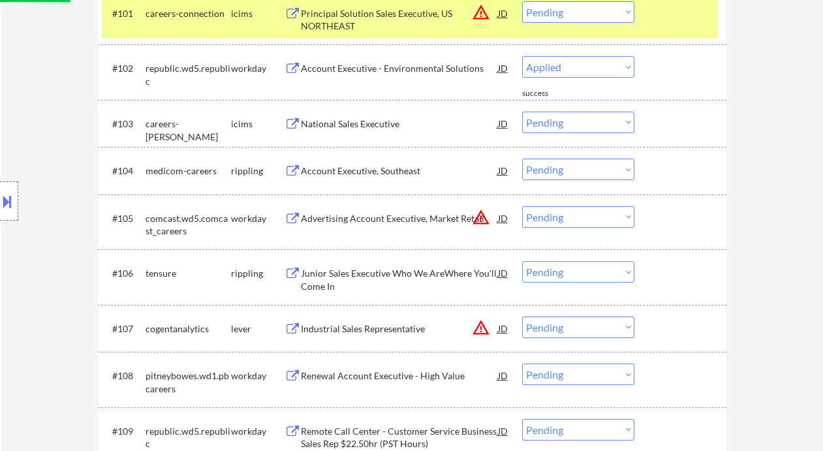
click at [383, 170] on div "Account Executive, Southeast" at bounding box center [399, 171] width 197 height 13
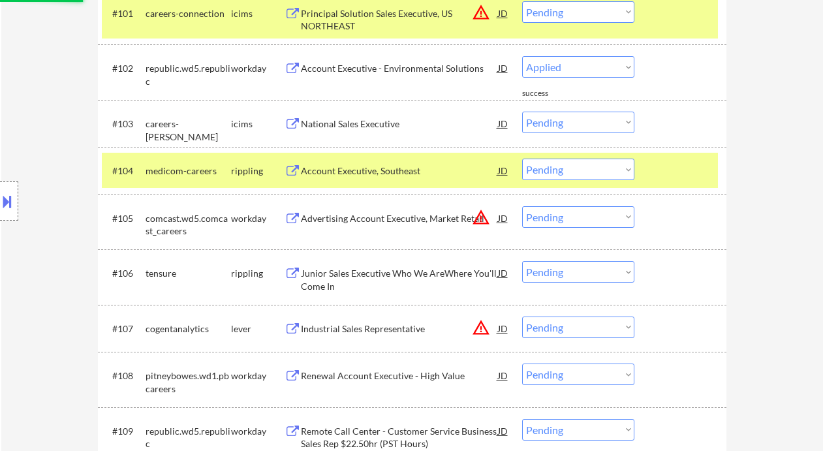
select select ""pending""
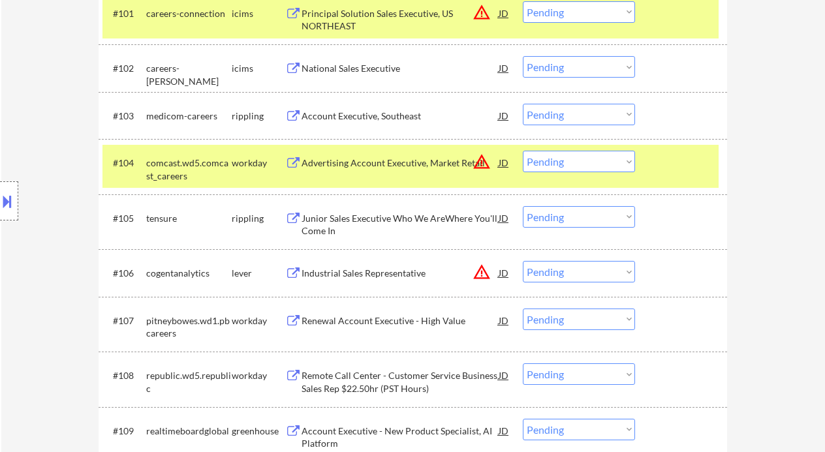
click at [565, 113] on select "Choose an option... Pending Applied Excluded (Questions) Excluded (Expired) Exc…" at bounding box center [579, 115] width 112 height 22
click at [523, 104] on select "Choose an option... Pending Applied Excluded (Questions) Excluded (Expired) Exc…" at bounding box center [579, 115] width 112 height 22
select select ""pending""
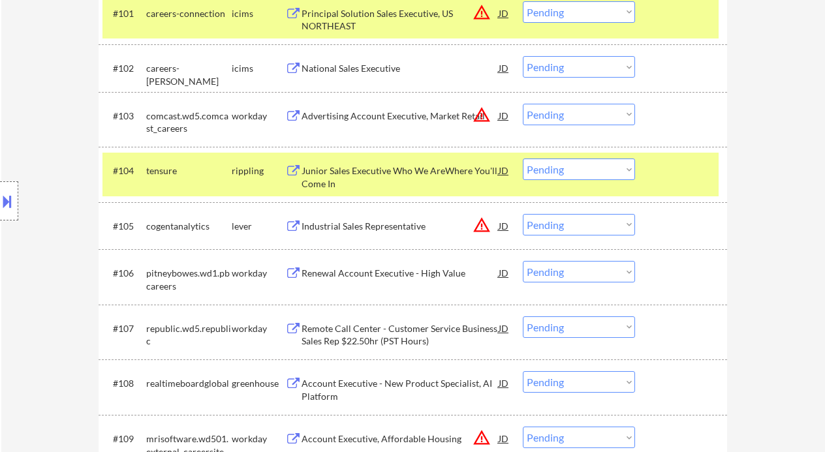
click at [394, 169] on div "Junior Sales Executive Who We AreWhere You'll Come In" at bounding box center [400, 177] width 197 height 25
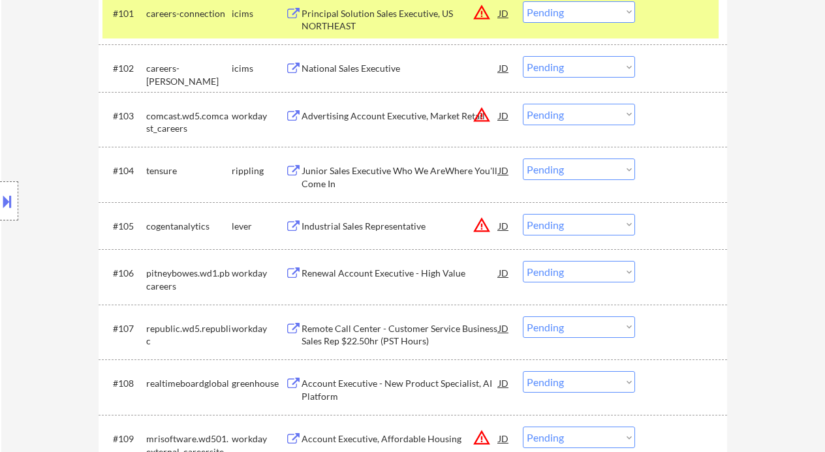
click at [13, 125] on div "Location Inclusions: remote" at bounding box center [117, 201] width 234 height 242
click at [564, 169] on select "Choose an option... Pending Applied Excluded (Questions) Excluded (Expired) Exc…" at bounding box center [579, 170] width 112 height 22
click at [523, 159] on select "Choose an option... Pending Applied Excluded (Questions) Excluded (Expired) Exc…" at bounding box center [579, 170] width 112 height 22
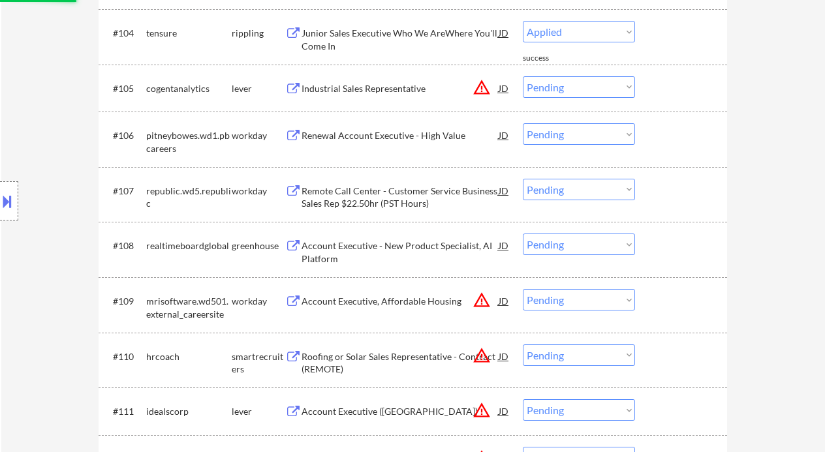
select select ""pending""
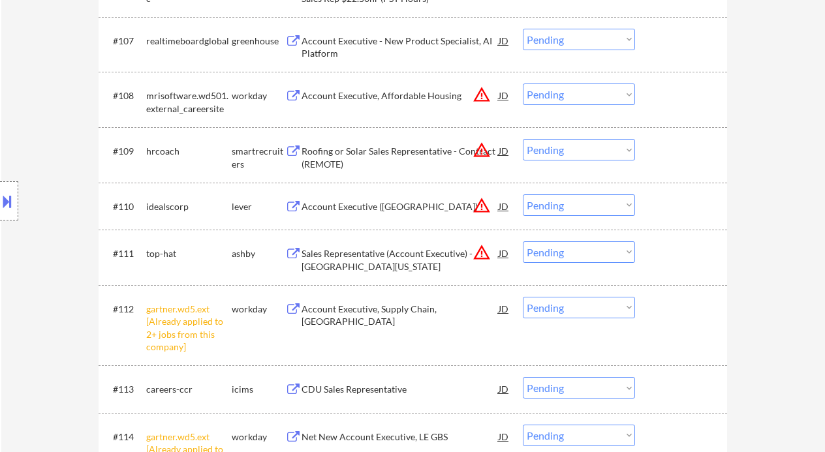
scroll to position [802, 0]
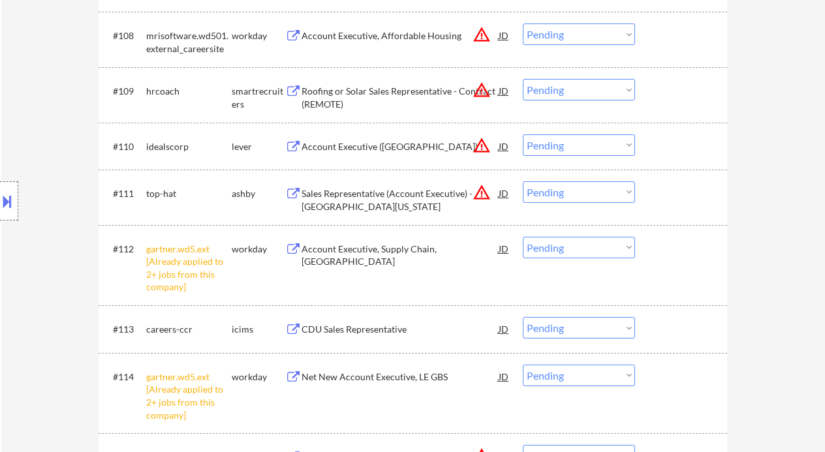
click at [589, 251] on select "Choose an option... Pending Applied Excluded (Questions) Excluded (Expired) Exc…" at bounding box center [579, 248] width 112 height 22
click at [523, 237] on select "Choose an option... Pending Applied Excluded (Questions) Excluded (Expired) Exc…" at bounding box center [579, 248] width 112 height 22
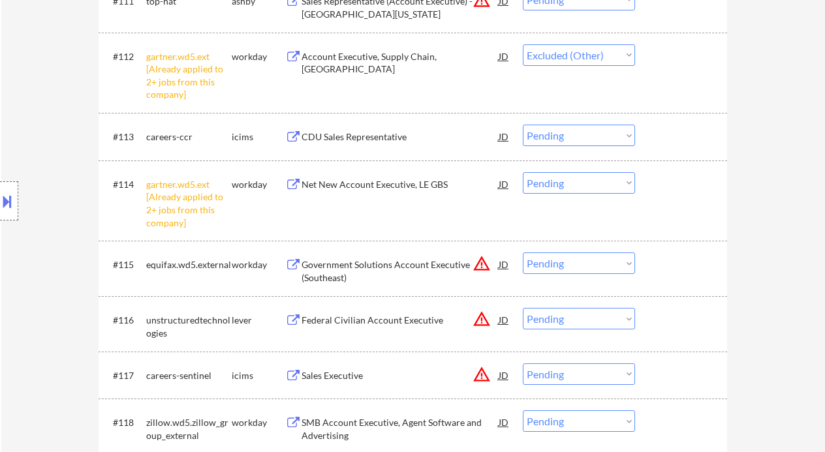
scroll to position [1063, 0]
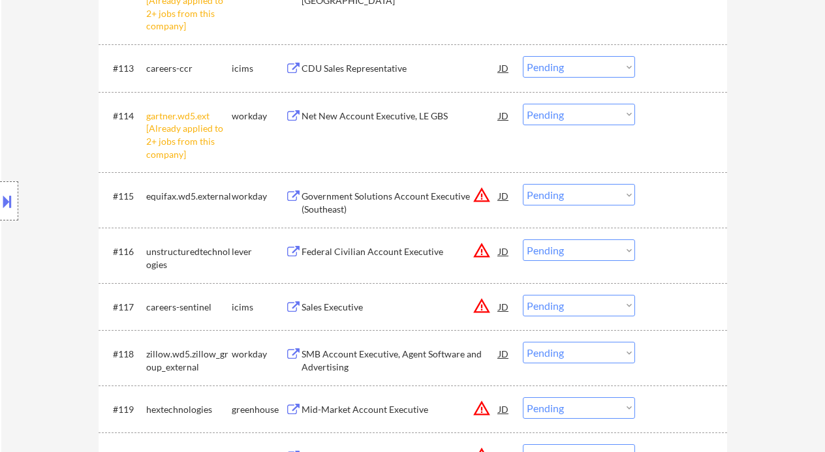
click at [546, 115] on select "Choose an option... Pending Applied Excluded (Questions) Excluded (Expired) Exc…" at bounding box center [579, 115] width 112 height 22
select select ""pending""
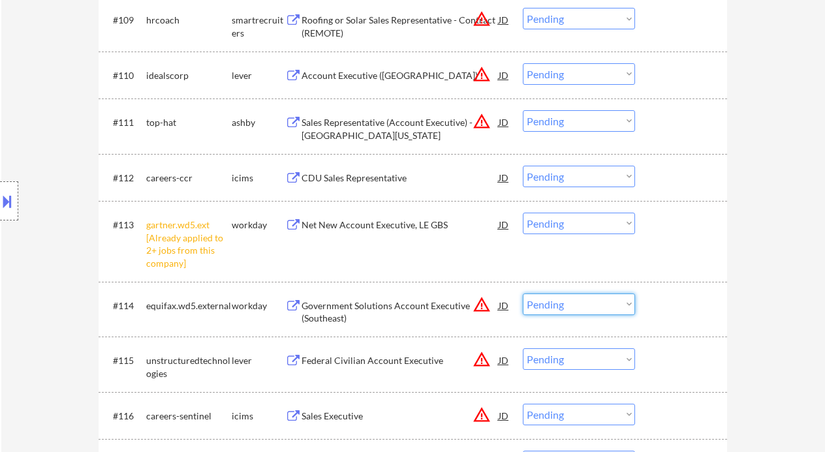
scroll to position [976, 0]
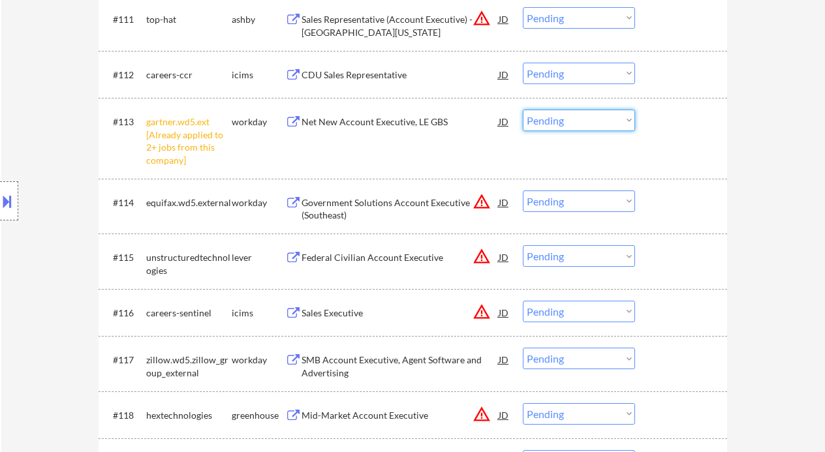
click at [552, 123] on select "Choose an option... Pending Applied Excluded (Questions) Excluded (Expired) Exc…" at bounding box center [579, 121] width 112 height 22
click at [523, 110] on select "Choose an option... Pending Applied Excluded (Questions) Excluded (Expired) Exc…" at bounding box center [579, 121] width 112 height 22
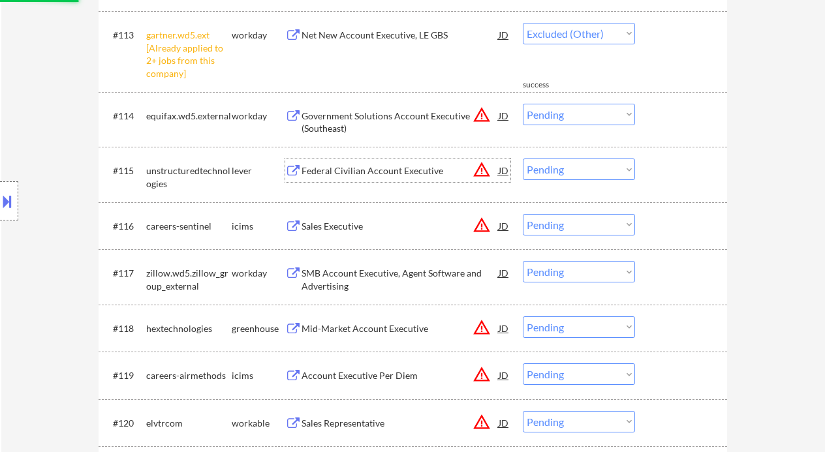
click at [368, 172] on div "Federal Civilian Account Executive" at bounding box center [400, 171] width 197 height 13
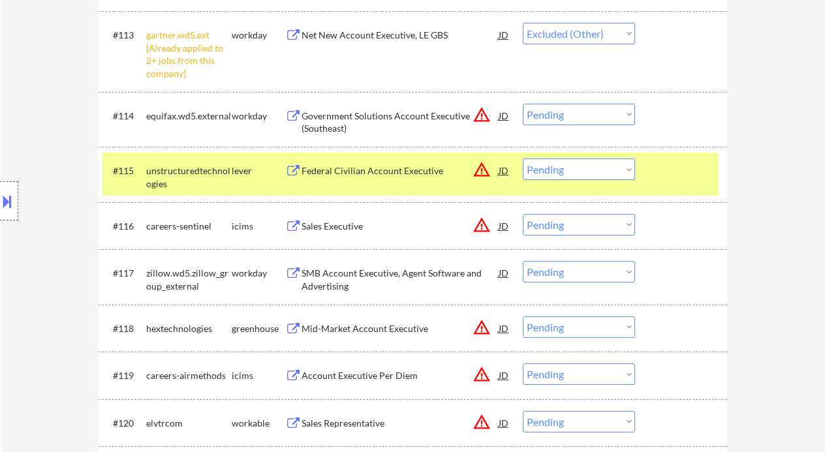
select select ""pending""
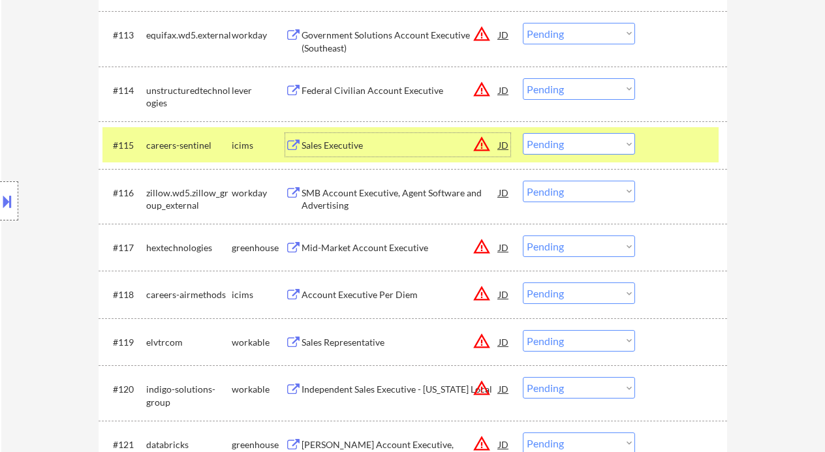
click at [553, 85] on select "Choose an option... Pending Applied Excluded (Questions) Excluded (Expired) Exc…" at bounding box center [579, 89] width 112 height 22
click at [523, 78] on select "Choose an option... Pending Applied Excluded (Questions) Excluded (Expired) Exc…" at bounding box center [579, 89] width 112 height 22
select select ""pending""
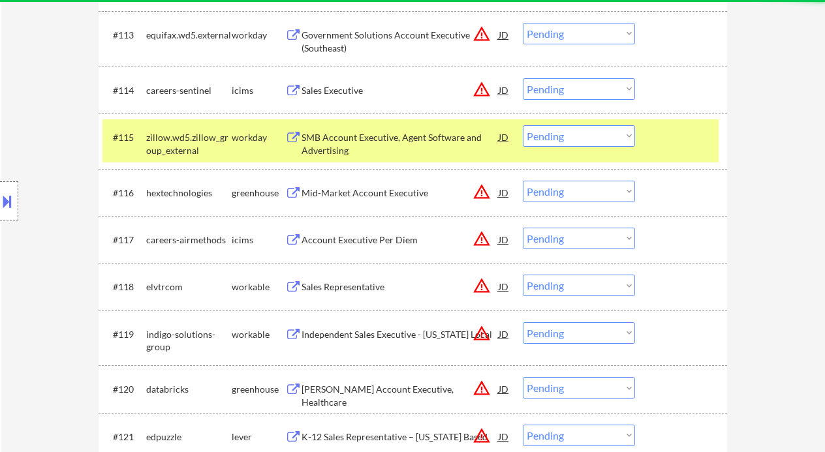
click at [386, 187] on div "Mid-Market Account Executive" at bounding box center [400, 193] width 197 height 13
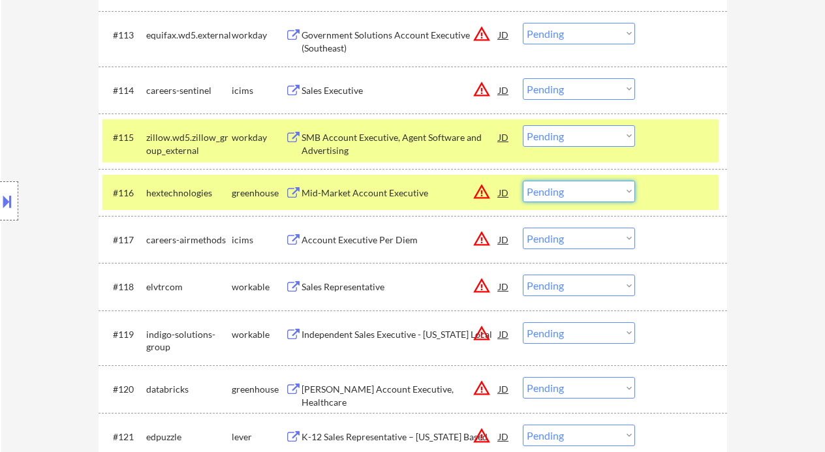
click at [597, 193] on select "Choose an option... Pending Applied Excluded (Questions) Excluded (Expired) Exc…" at bounding box center [579, 192] width 112 height 22
click at [523, 181] on select "Choose an option... Pending Applied Excluded (Questions) Excluded (Expired) Exc…" at bounding box center [579, 192] width 112 height 22
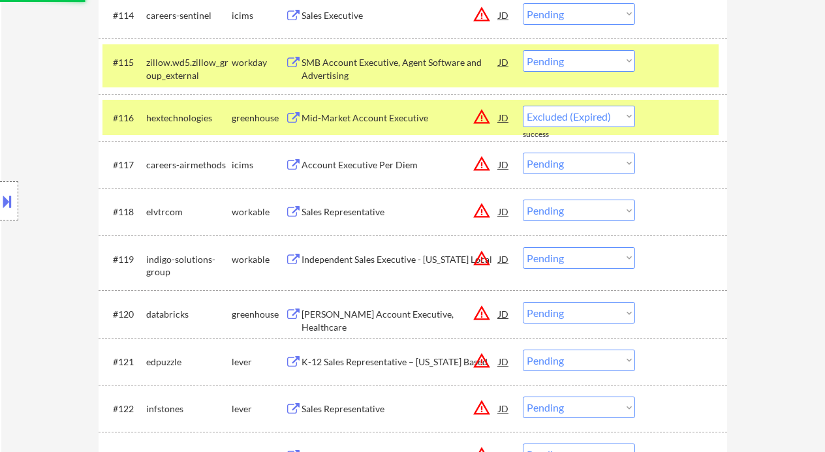
scroll to position [1150, 0]
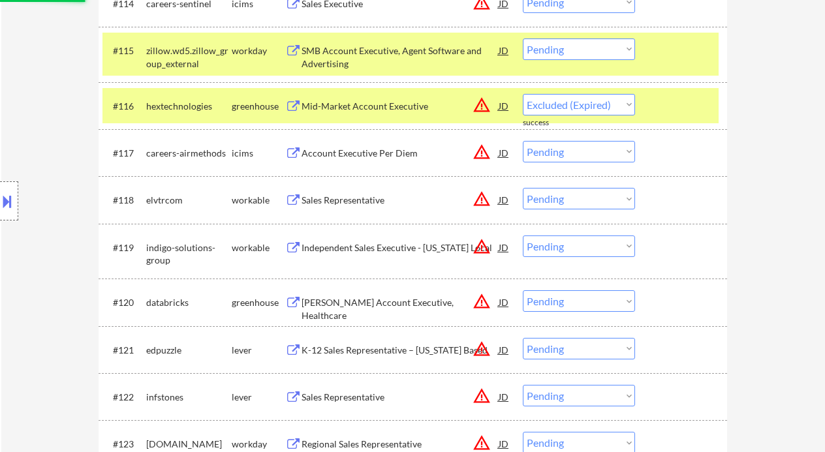
select select ""pending""
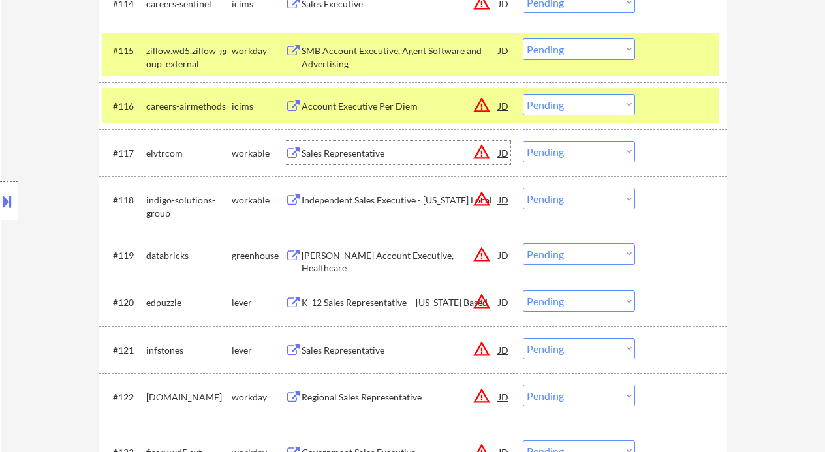
click at [370, 155] on div "Sales Representative" at bounding box center [400, 153] width 197 height 13
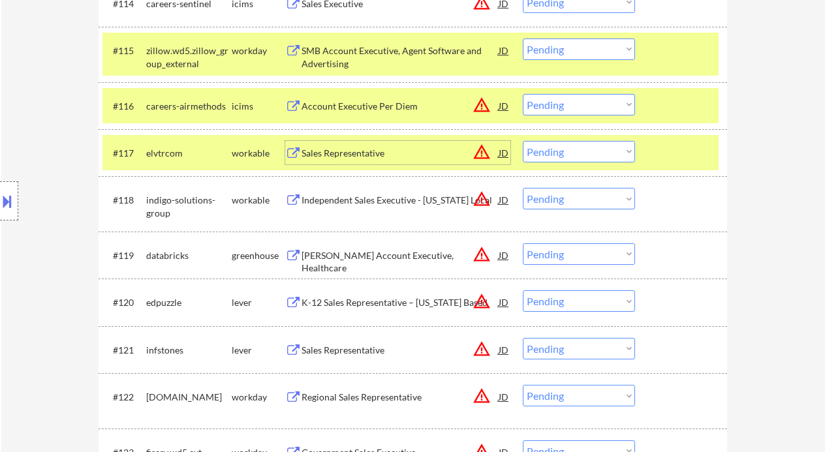
click at [566, 157] on select "Choose an option... Pending Applied Excluded (Questions) Excluded (Expired) Exc…" at bounding box center [579, 152] width 112 height 22
click at [523, 141] on select "Choose an option... Pending Applied Excluded (Questions) Excluded (Expired) Exc…" at bounding box center [579, 152] width 112 height 22
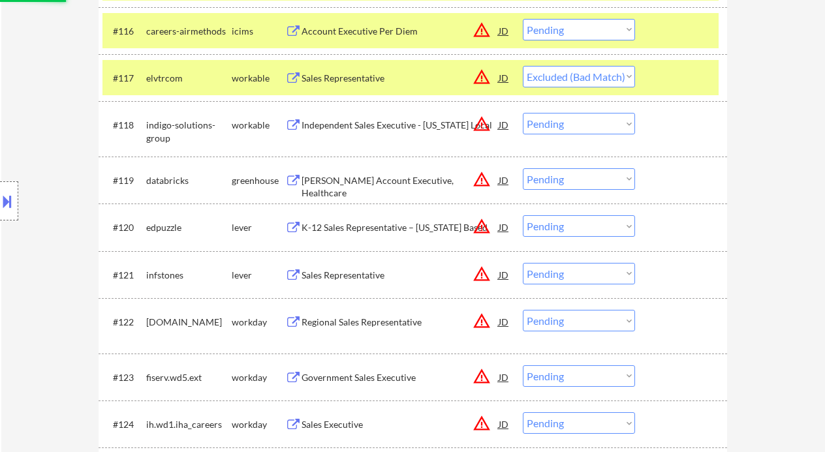
scroll to position [1237, 0]
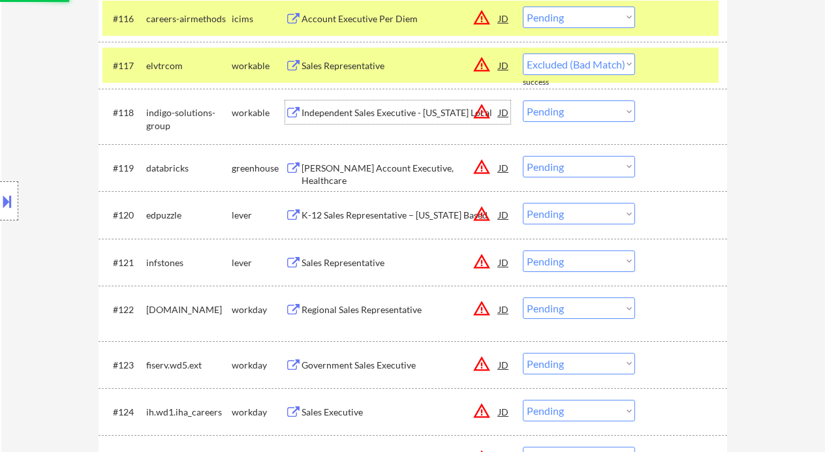
click at [390, 115] on div "Independent Sales Executive - Missouri Local" at bounding box center [400, 112] width 197 height 13
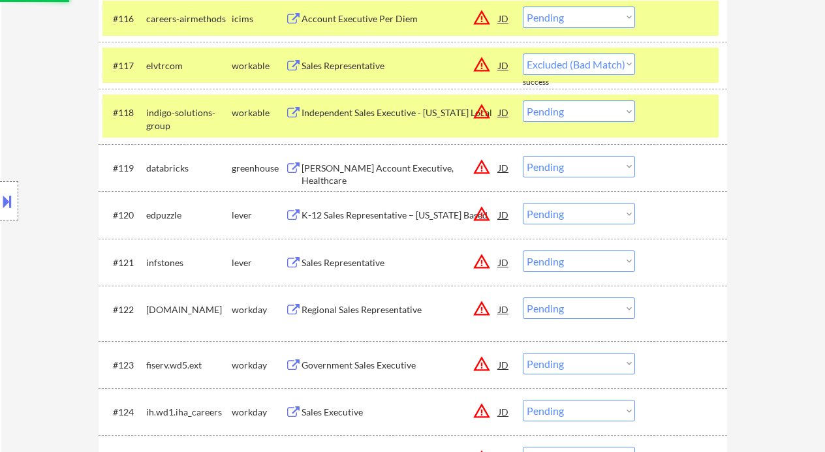
select select ""pending""
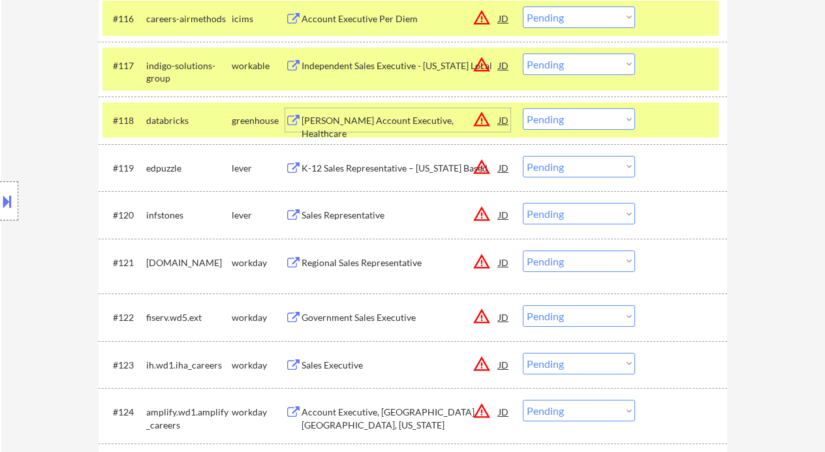
click at [367, 216] on div "Sales Representative" at bounding box center [400, 215] width 197 height 13
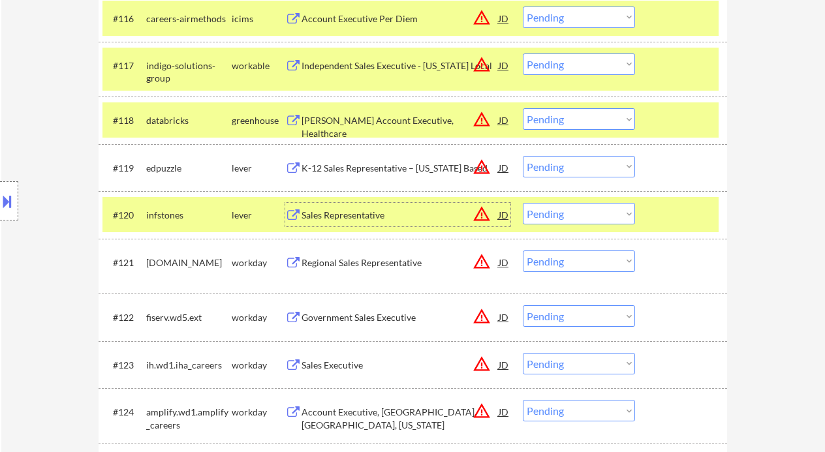
drag, startPoint x: 561, startPoint y: 218, endPoint x: 565, endPoint y: 224, distance: 7.4
click at [561, 218] on select "Choose an option... Pending Applied Excluded (Questions) Excluded (Expired) Exc…" at bounding box center [579, 214] width 112 height 22
click at [523, 203] on select "Choose an option... Pending Applied Excluded (Questions) Excluded (Expired) Exc…" at bounding box center [579, 214] width 112 height 22
click at [375, 266] on div "Regional Sales Representative" at bounding box center [400, 263] width 197 height 13
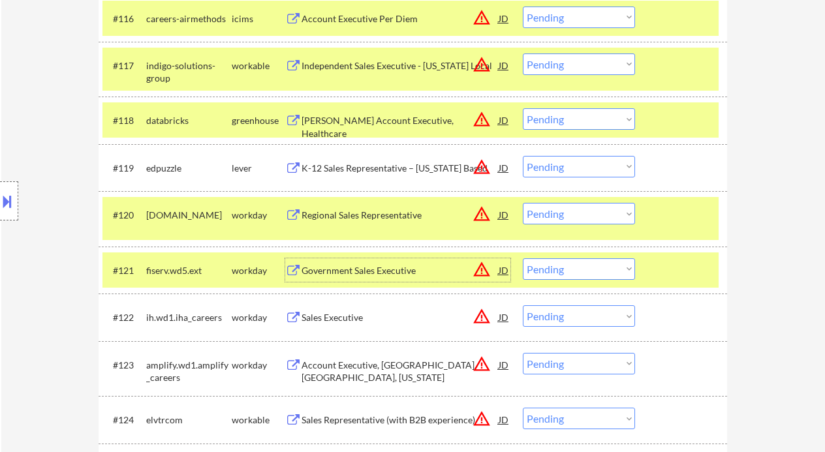
drag, startPoint x: 584, startPoint y: 218, endPoint x: 591, endPoint y: 223, distance: 8.9
click at [584, 218] on select "Choose an option... Pending Applied Excluded (Questions) Excluded (Expired) Exc…" at bounding box center [579, 214] width 112 height 22
click at [523, 203] on select "Choose an option... Pending Applied Excluded (Questions) Excluded (Expired) Exc…" at bounding box center [579, 214] width 112 height 22
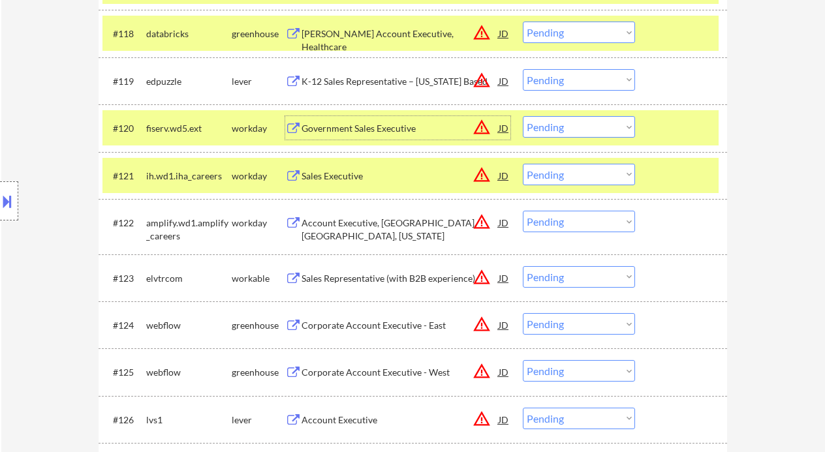
click at [359, 128] on div "Government Sales Executive" at bounding box center [400, 128] width 197 height 13
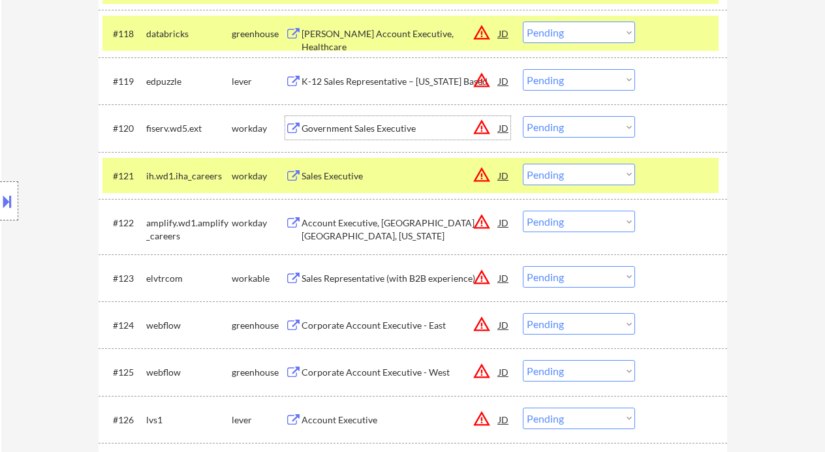
click at [564, 127] on select "Choose an option... Pending Applied Excluded (Questions) Excluded (Expired) Exc…" at bounding box center [579, 127] width 112 height 22
click at [523, 116] on select "Choose an option... Pending Applied Excluded (Questions) Excluded (Expired) Exc…" at bounding box center [579, 127] width 112 height 22
click at [332, 175] on div "Sales Executive" at bounding box center [400, 176] width 197 height 13
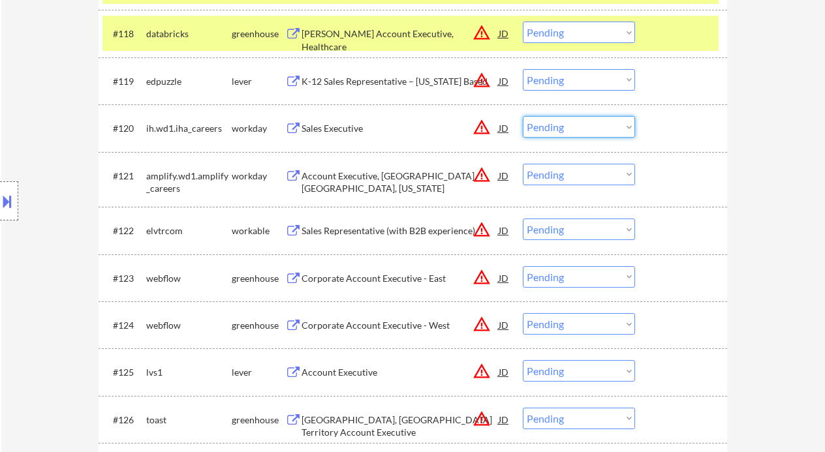
drag, startPoint x: 556, startPoint y: 133, endPoint x: 564, endPoint y: 133, distance: 7.9
click at [556, 133] on select "Choose an option... Pending Applied Excluded (Questions) Excluded (Expired) Exc…" at bounding box center [579, 127] width 112 height 22
click at [523, 116] on select "Choose an option... Pending Applied Excluded (Questions) Excluded (Expired) Exc…" at bounding box center [579, 127] width 112 height 22
select select ""pending""
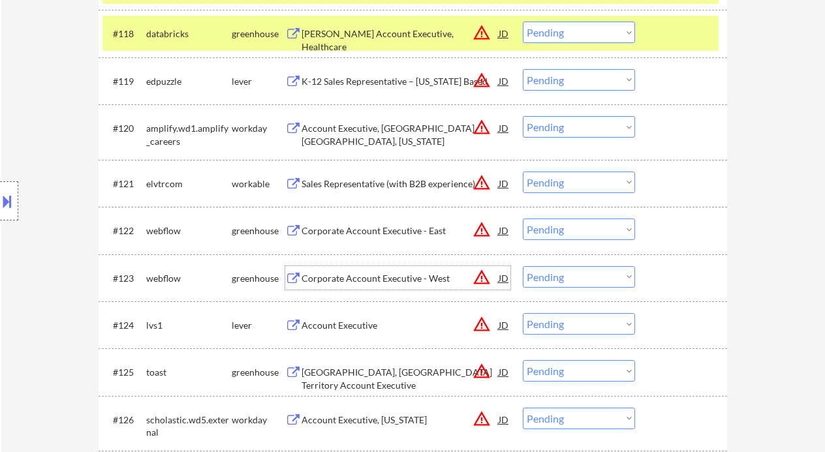
click at [371, 279] on div "Corporate Account Executive - West" at bounding box center [400, 278] width 197 height 13
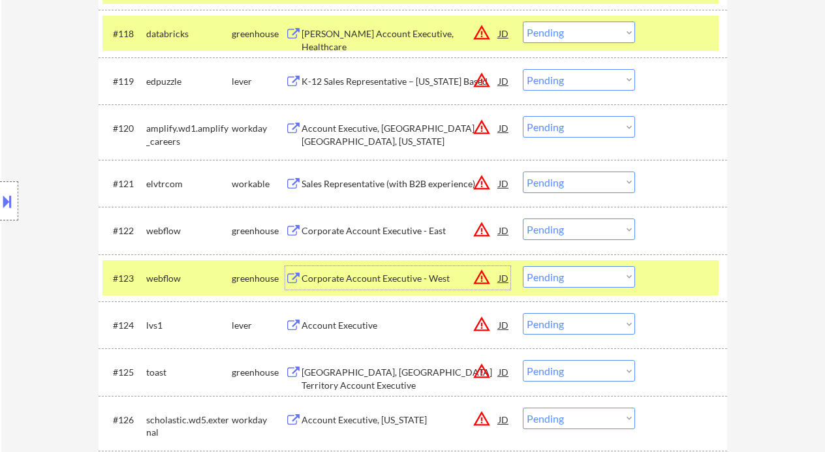
scroll to position [1498, 0]
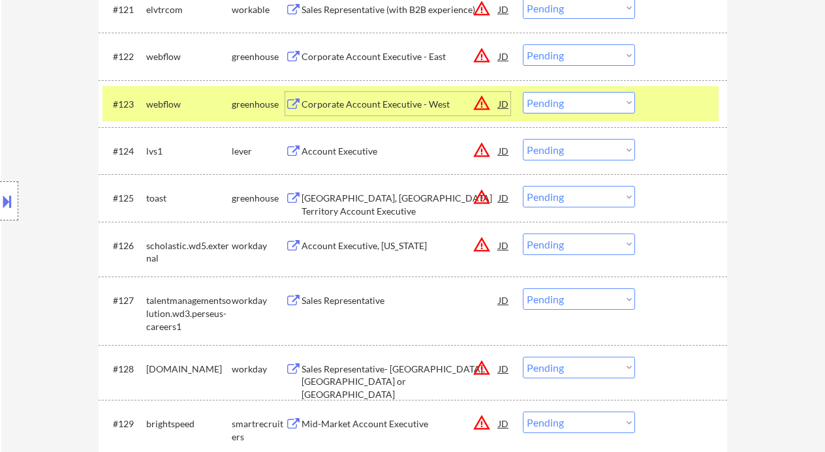
click at [332, 151] on div "Account Executive" at bounding box center [400, 151] width 197 height 13
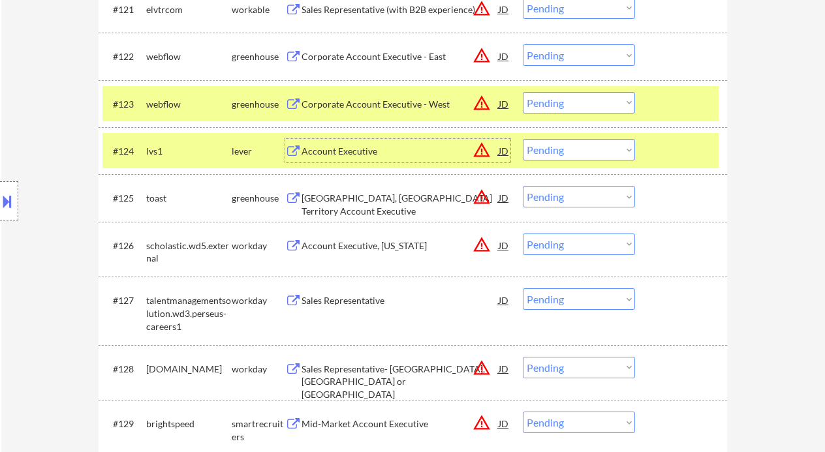
click at [560, 152] on select "Choose an option... Pending Applied Excluded (Questions) Excluded (Expired) Exc…" at bounding box center [579, 150] width 112 height 22
click at [523, 139] on select "Choose an option... Pending Applied Excluded (Questions) Excluded (Expired) Exc…" at bounding box center [579, 150] width 112 height 22
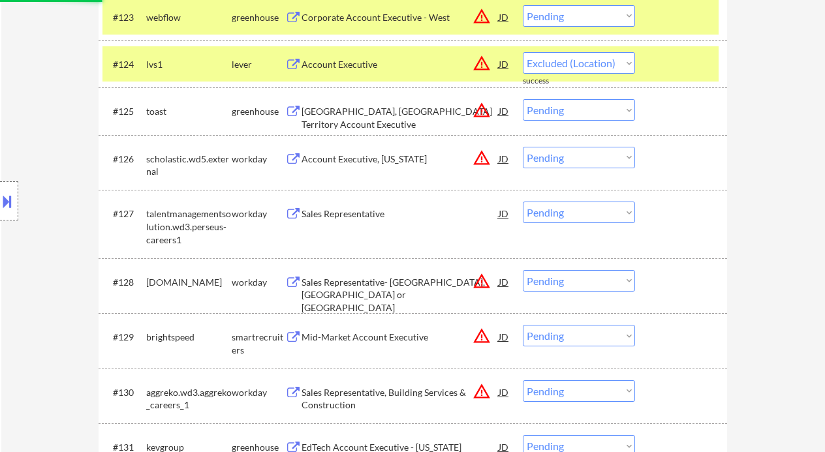
select select ""pending""
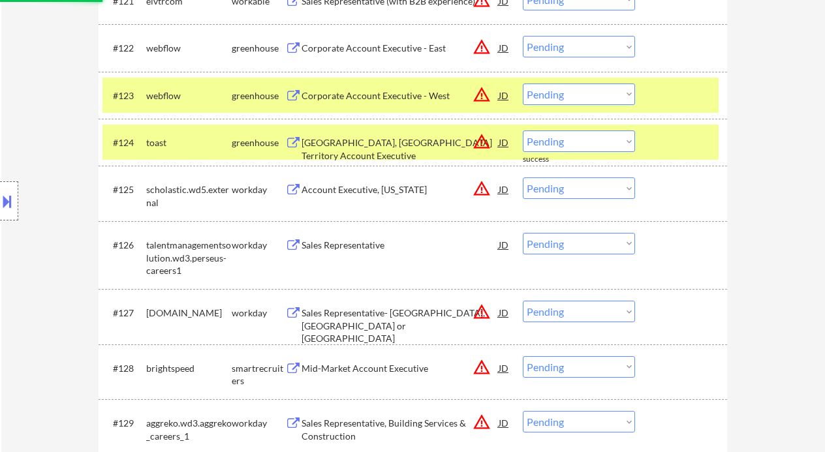
scroll to position [1498, 0]
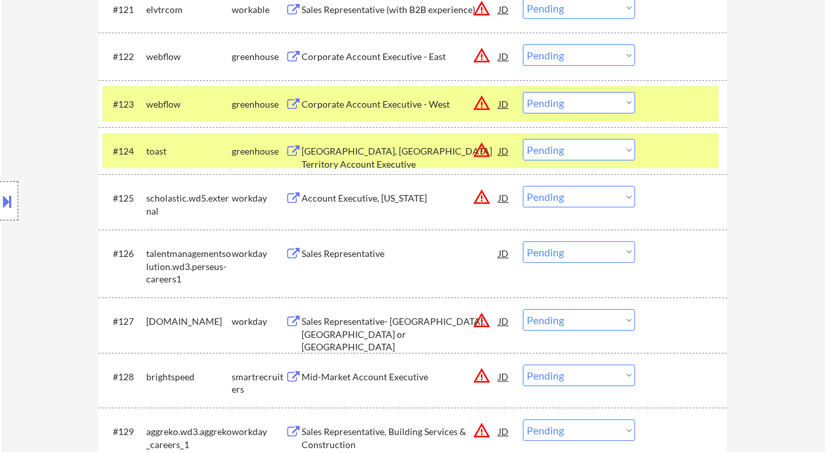
click at [371, 257] on div "Sales Representative" at bounding box center [400, 253] width 197 height 13
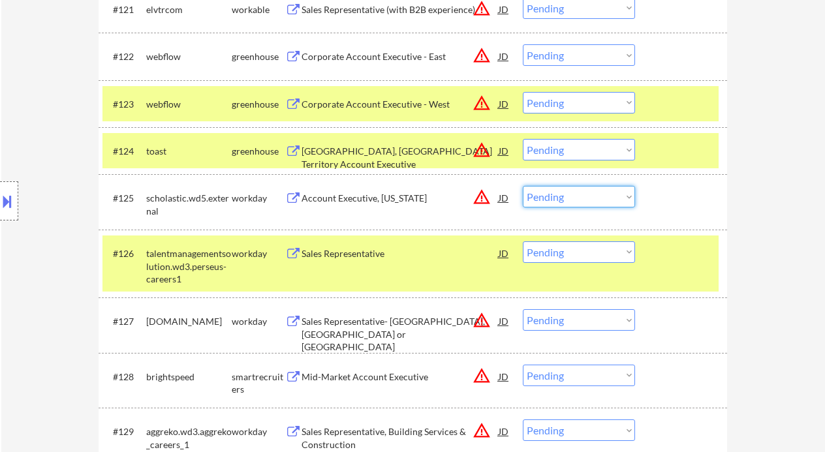
click at [546, 194] on select "Choose an option... Pending Applied Excluded (Questions) Excluded (Expired) Exc…" at bounding box center [579, 197] width 112 height 22
click at [718, 213] on div "#125 scholastic.wd5.external workday Account Executive, Massachusetts JD warnin…" at bounding box center [411, 201] width 616 height 43
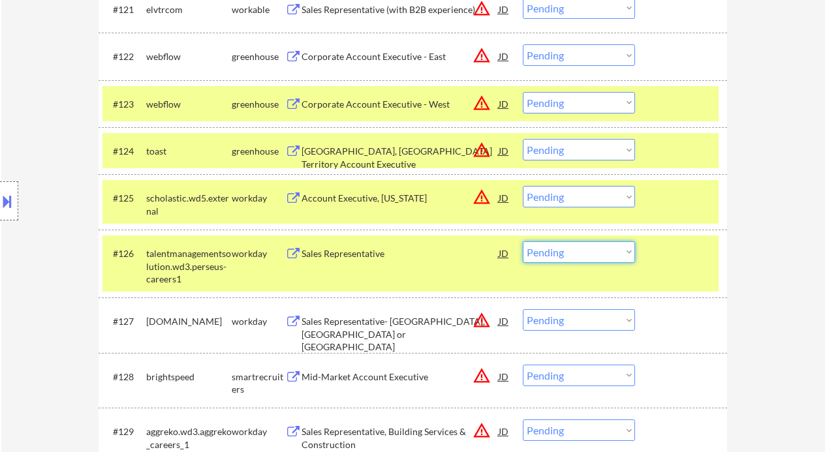
drag, startPoint x: 552, startPoint y: 247, endPoint x: 575, endPoint y: 262, distance: 27.2
click at [557, 251] on select "Choose an option... Pending Applied Excluded (Questions) Excluded (Expired) Exc…" at bounding box center [579, 253] width 112 height 22
click at [523, 242] on select "Choose an option... Pending Applied Excluded (Questions) Excluded (Expired) Exc…" at bounding box center [579, 253] width 112 height 22
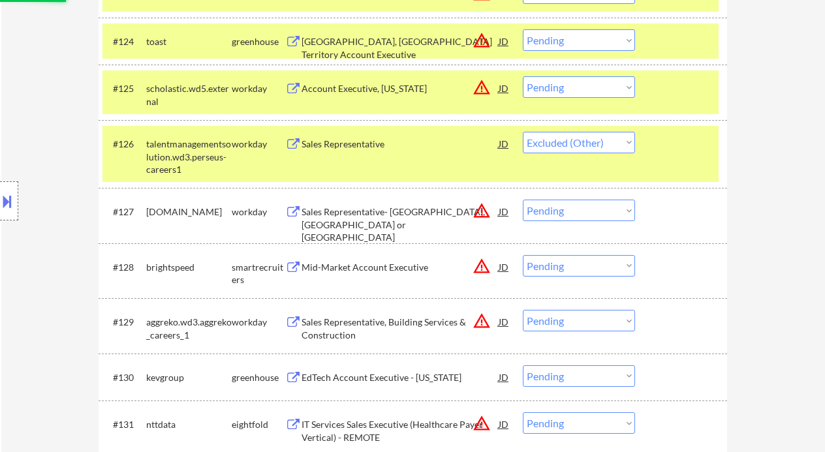
scroll to position [1672, 0]
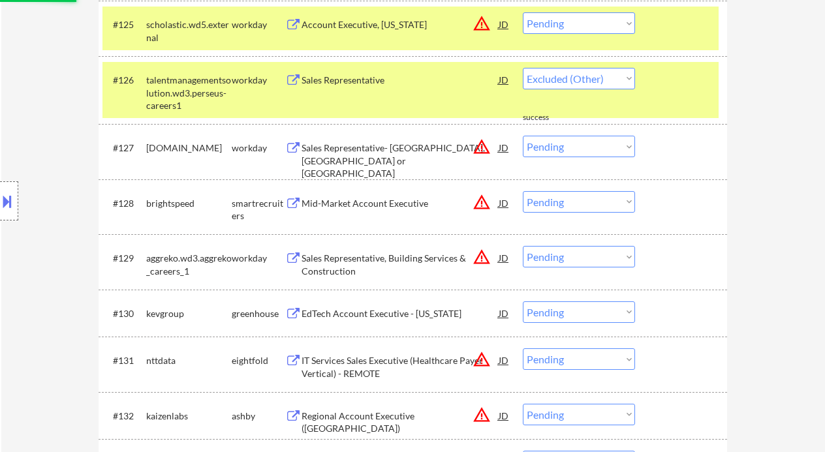
select select ""pending""
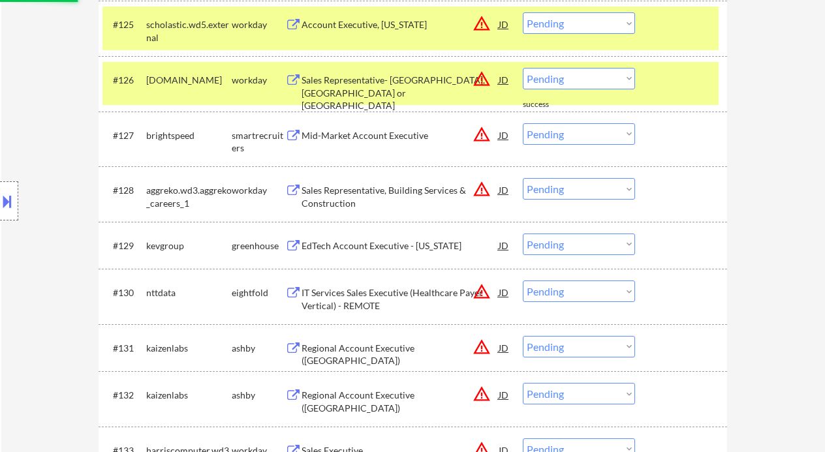
scroll to position [1585, 0]
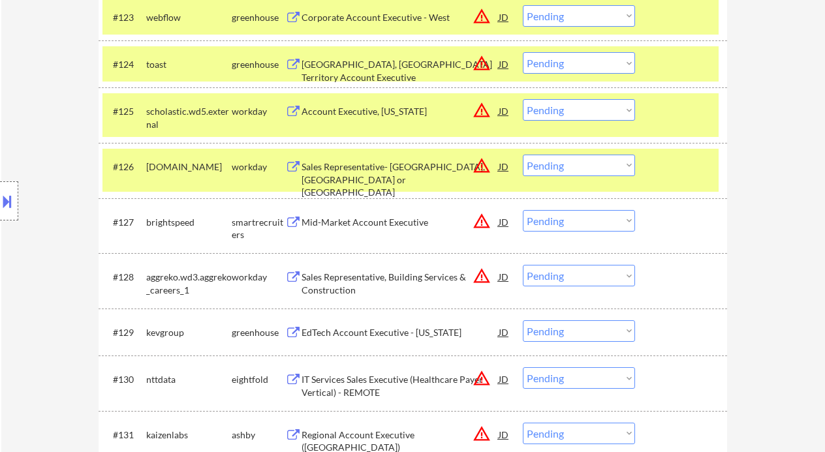
click at [366, 225] on div "Mid-Market Account Executive" at bounding box center [400, 222] width 197 height 13
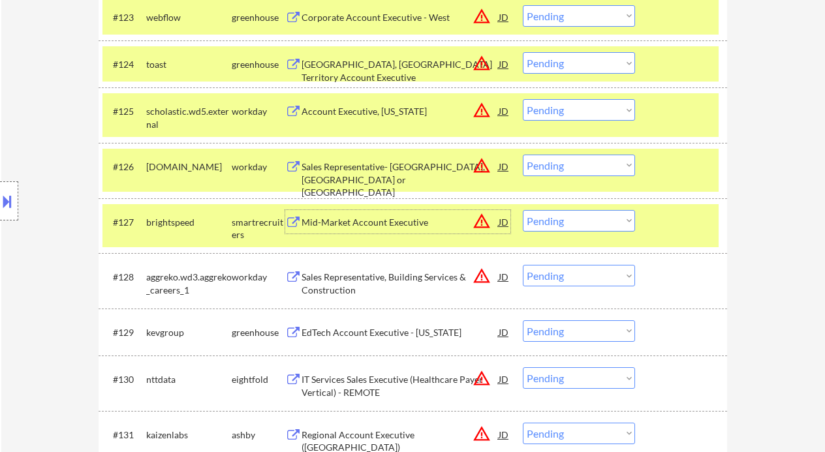
drag, startPoint x: 562, startPoint y: 221, endPoint x: 567, endPoint y: 230, distance: 10.2
click at [562, 221] on select "Choose an option... Pending Applied Excluded (Questions) Excluded (Expired) Exc…" at bounding box center [579, 221] width 112 height 22
click at [523, 210] on select "Choose an option... Pending Applied Excluded (Questions) Excluded (Expired) Exc…" at bounding box center [579, 221] width 112 height 22
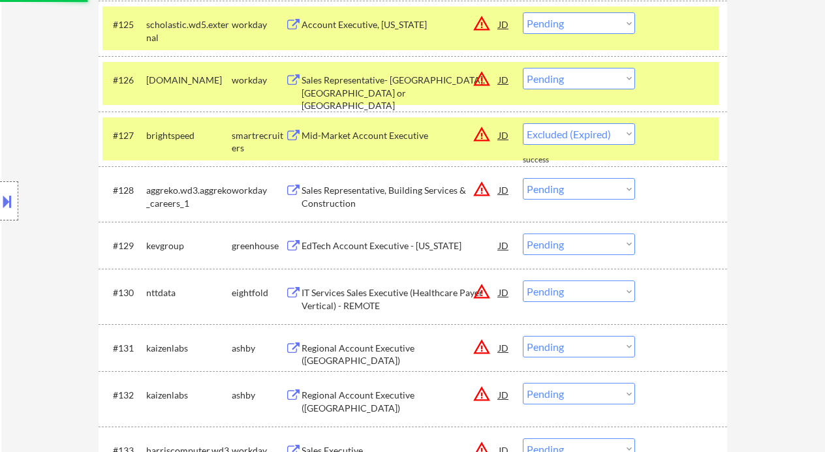
select select ""pending""
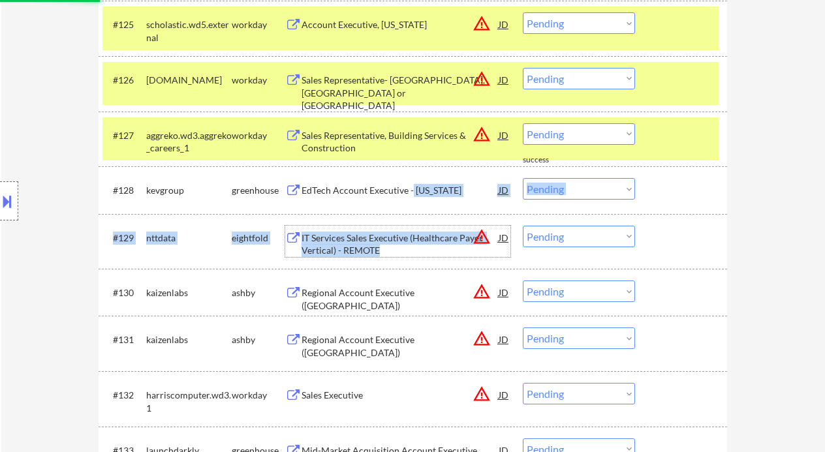
drag, startPoint x: 382, startPoint y: 246, endPoint x: 411, endPoint y: 185, distance: 67.2
click at [411, 185] on div "#101 careers-connection icims Principal Solution Sales Executive, US NORTHEAST …" at bounding box center [413, 56] width 629 height 2569
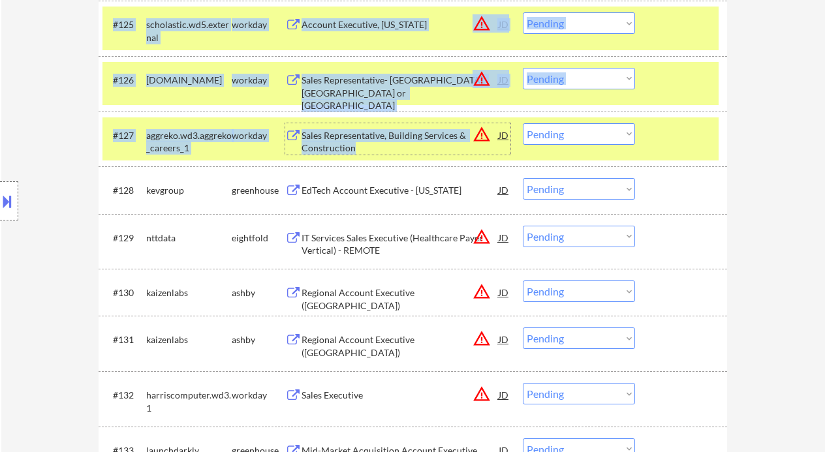
drag, startPoint x: 368, startPoint y: 144, endPoint x: 774, endPoint y: 155, distance: 406.9
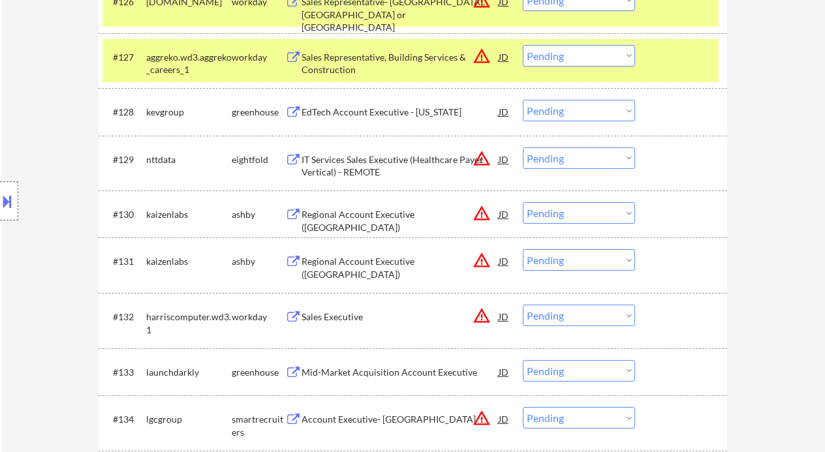
scroll to position [1759, 0]
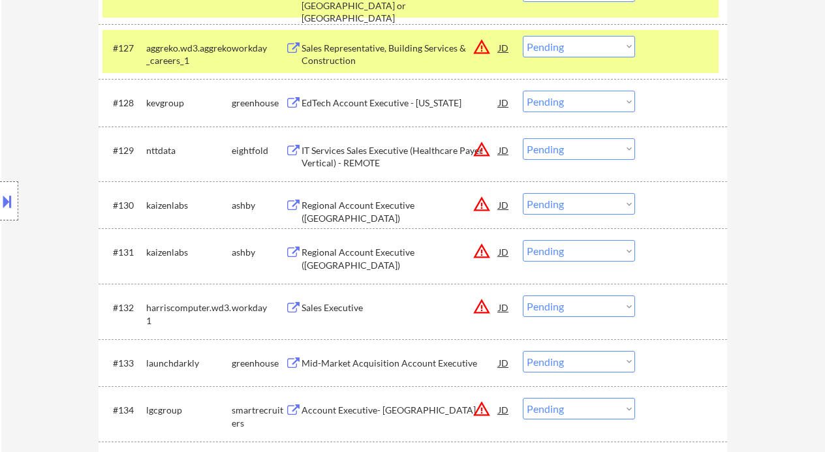
click at [398, 209] on div "Regional Account Executive (East Coast)" at bounding box center [400, 211] width 197 height 25
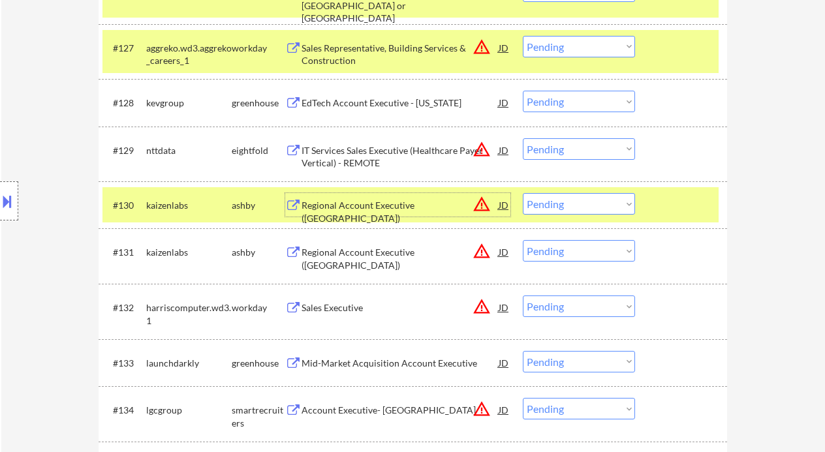
drag, startPoint x: 570, startPoint y: 198, endPoint x: 588, endPoint y: 214, distance: 24.1
click at [571, 198] on select "Choose an option... Pending Applied Excluded (Questions) Excluded (Expired) Exc…" at bounding box center [579, 204] width 112 height 22
click at [523, 193] on select "Choose an option... Pending Applied Excluded (Questions) Excluded (Expired) Exc…" at bounding box center [579, 204] width 112 height 22
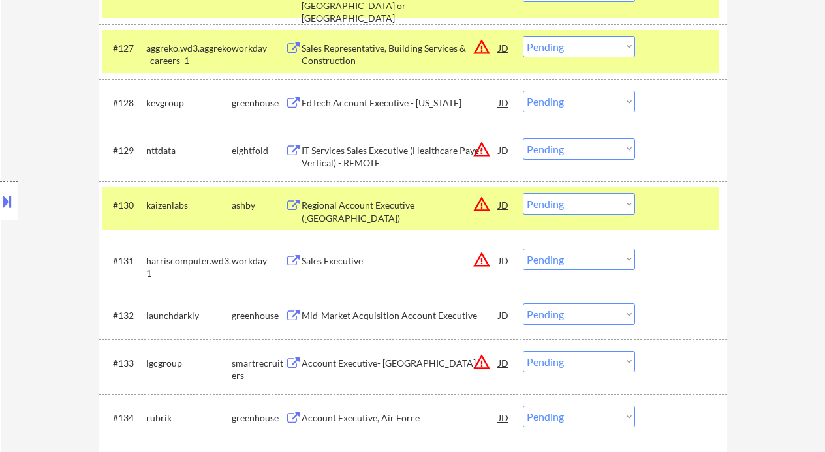
click at [604, 203] on select "Choose an option... Pending Applied Excluded (Questions) Excluded (Expired) Exc…" at bounding box center [579, 204] width 112 height 22
click at [523, 193] on select "Choose an option... Pending Applied Excluded (Questions) Excluded (Expired) Exc…" at bounding box center [579, 204] width 112 height 22
select select ""pending""
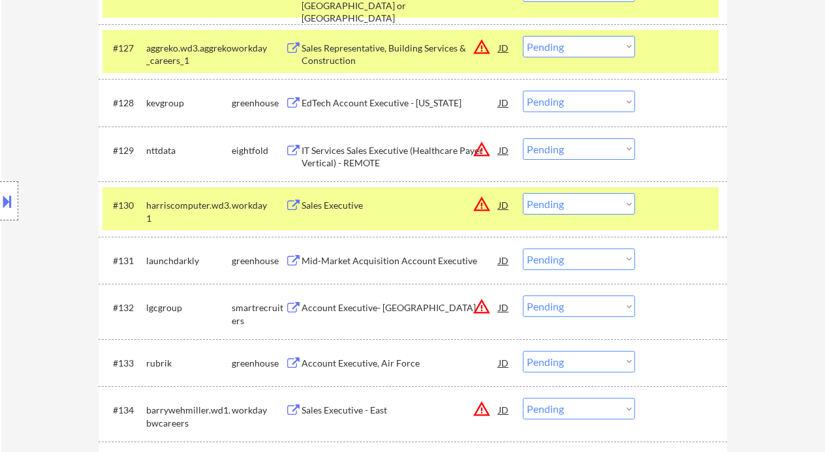
click at [403, 264] on div "Mid-Market Acquisition Account Executive" at bounding box center [400, 261] width 197 height 13
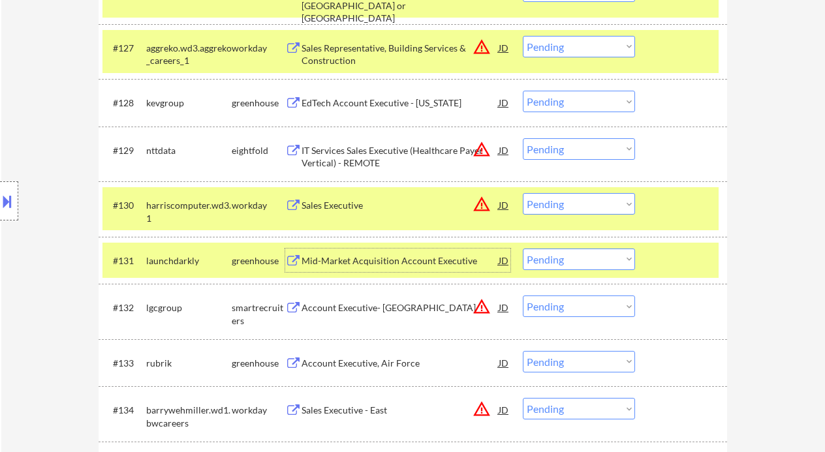
click at [554, 262] on select "Choose an option... Pending Applied Excluded (Questions) Excluded (Expired) Exc…" at bounding box center [579, 260] width 112 height 22
click at [523, 249] on select "Choose an option... Pending Applied Excluded (Questions) Excluded (Expired) Exc…" at bounding box center [579, 260] width 112 height 22
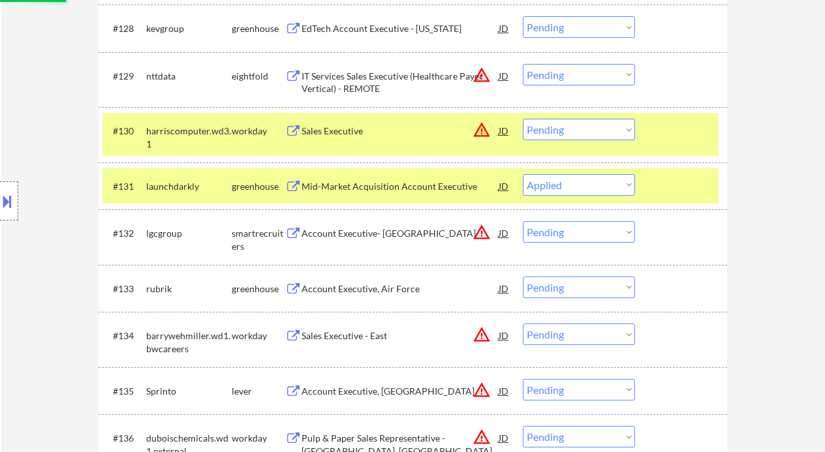
scroll to position [1846, 0]
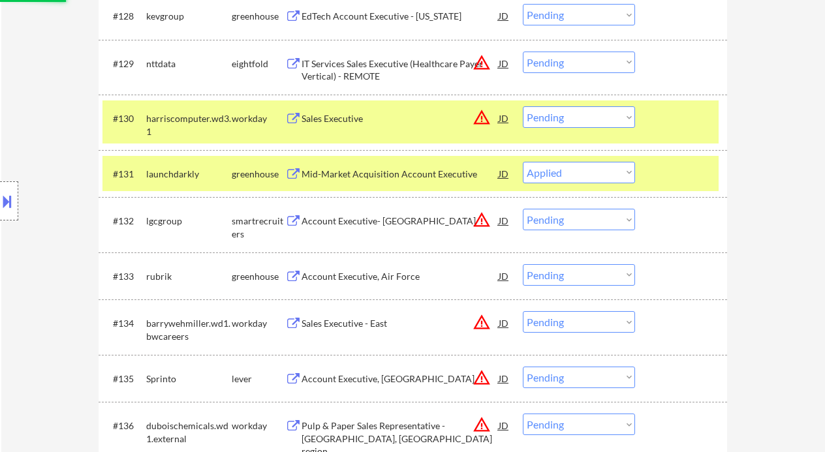
click at [381, 279] on div "Account Executive, Air Force" at bounding box center [400, 276] width 197 height 13
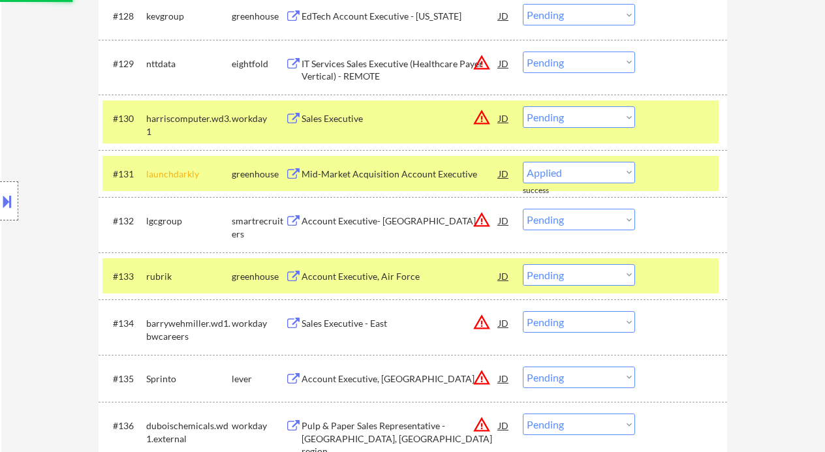
select select ""pending""
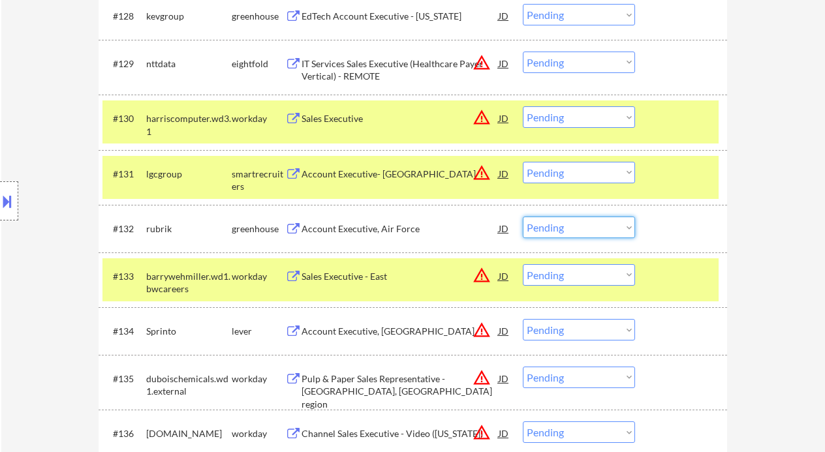
click at [569, 232] on select "Choose an option... Pending Applied Excluded (Questions) Excluded (Expired) Exc…" at bounding box center [579, 228] width 112 height 22
click at [523, 217] on select "Choose an option... Pending Applied Excluded (Questions) Excluded (Expired) Exc…" at bounding box center [579, 228] width 112 height 22
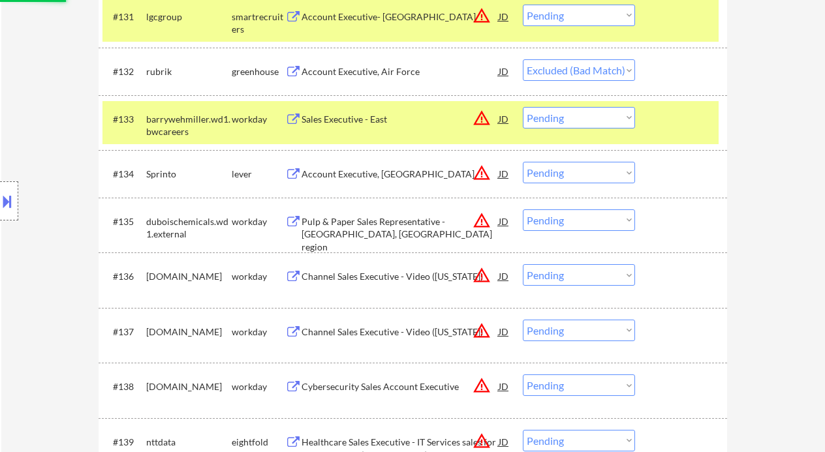
scroll to position [2021, 0]
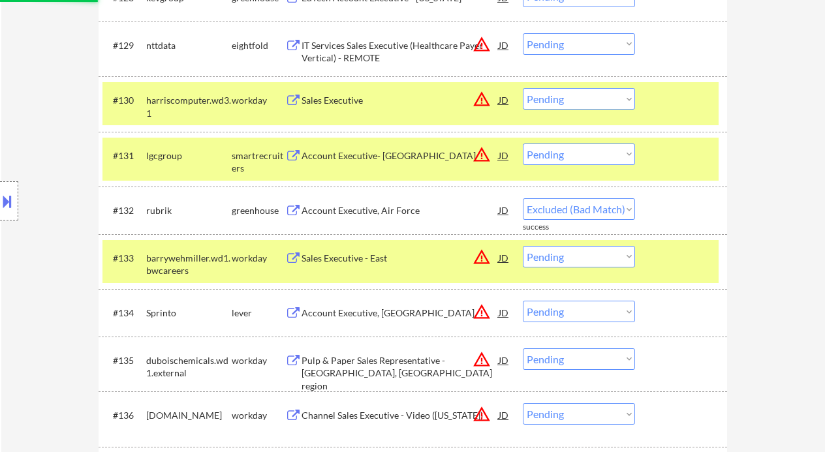
select select ""pending""
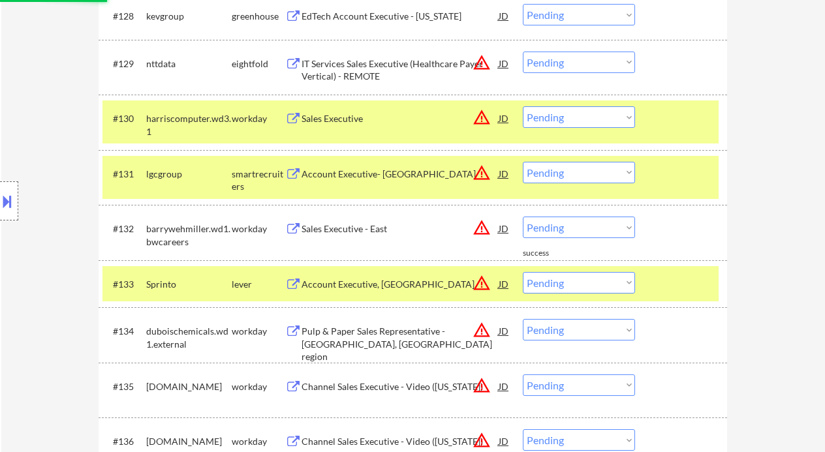
scroll to position [1933, 0]
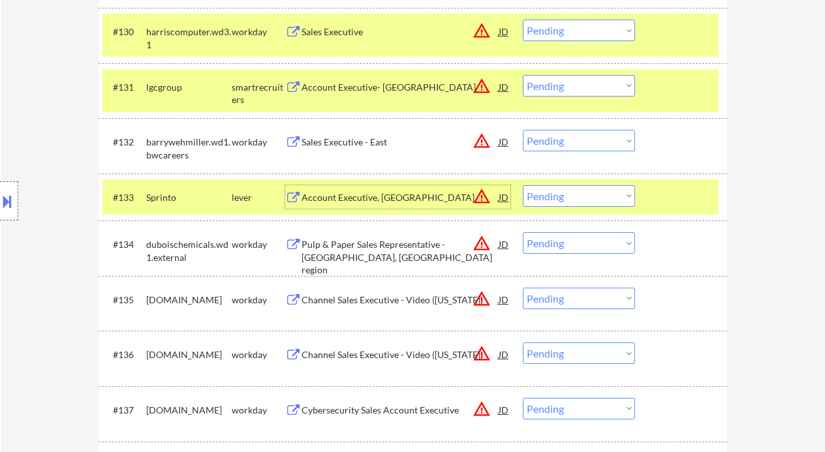
click at [374, 198] on div "Account Executive, Bay Area" at bounding box center [400, 197] width 197 height 13
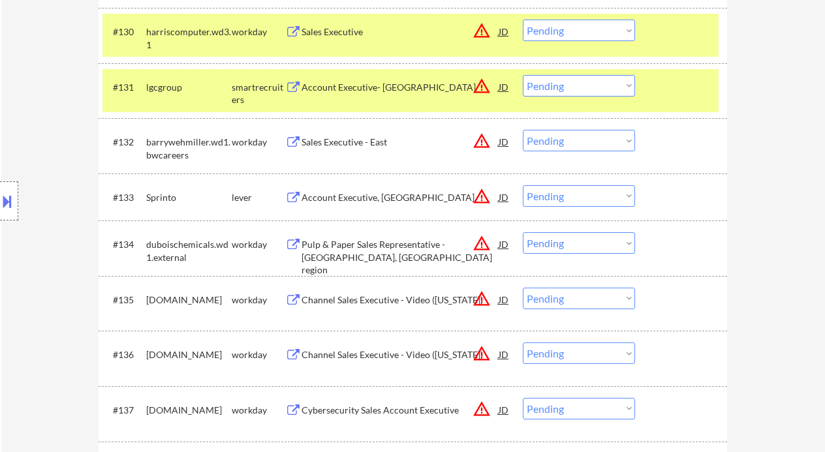
click at [12, 205] on button at bounding box center [7, 202] width 14 height 22
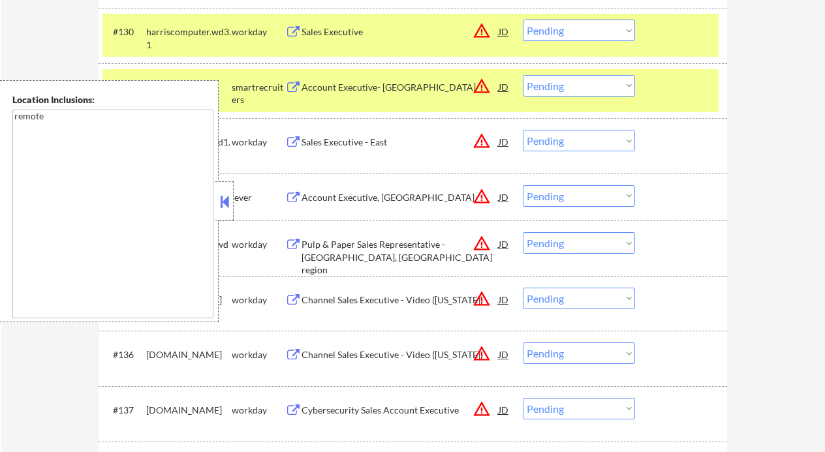
click at [231, 198] on button at bounding box center [224, 202] width 14 height 20
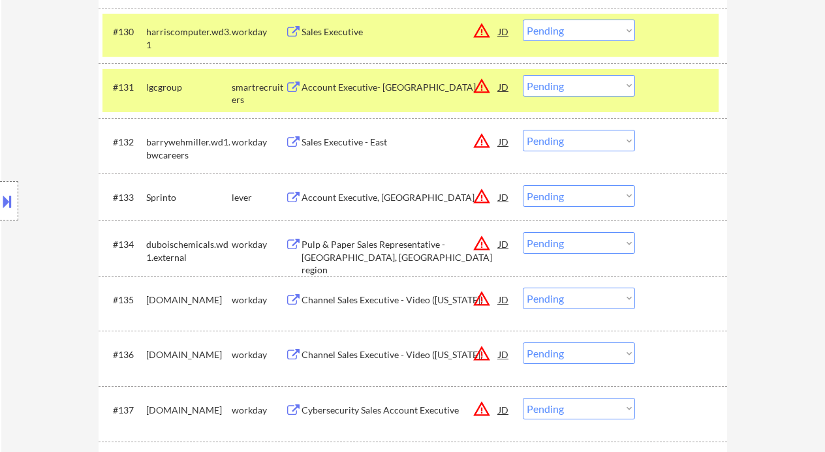
drag, startPoint x: 544, startPoint y: 189, endPoint x: 582, endPoint y: 200, distance: 39.5
click at [544, 189] on select "Choose an option... Pending Applied Excluded (Questions) Excluded (Expired) Exc…" at bounding box center [579, 196] width 112 height 22
click at [523, 185] on select "Choose an option... Pending Applied Excluded (Questions) Excluded (Expired) Exc…" at bounding box center [579, 196] width 112 height 22
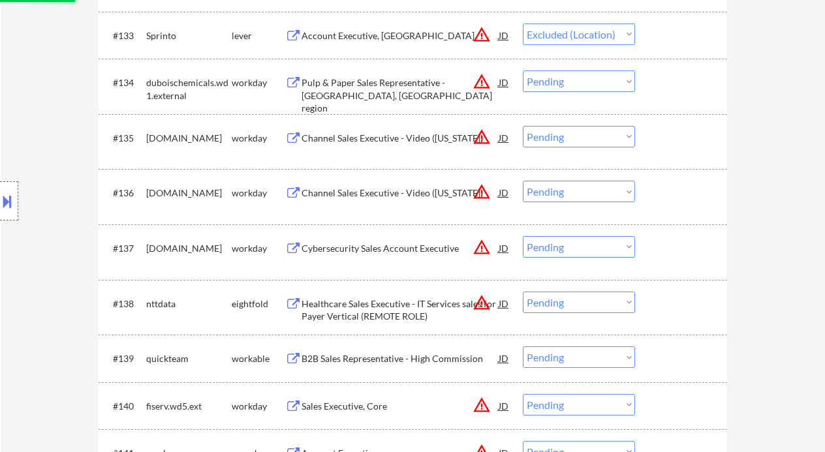
scroll to position [2107, 0]
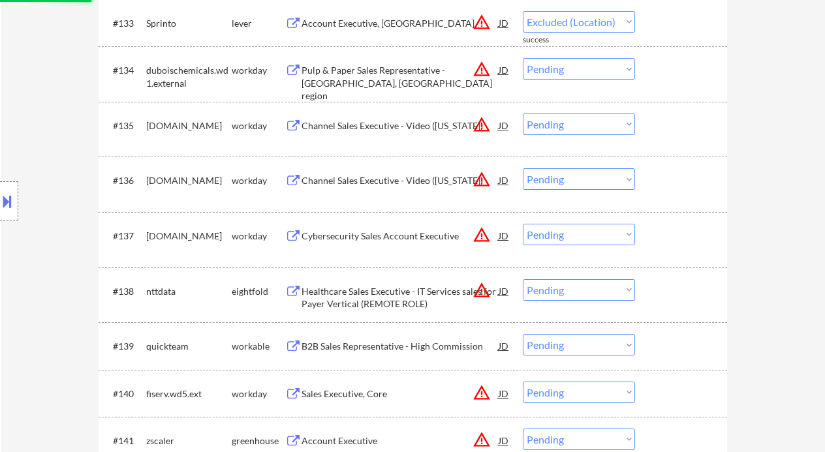
select select ""pending""
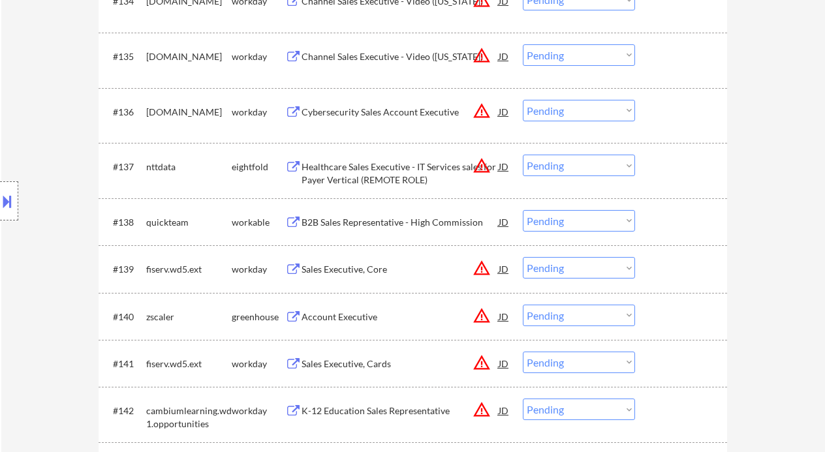
scroll to position [2194, 0]
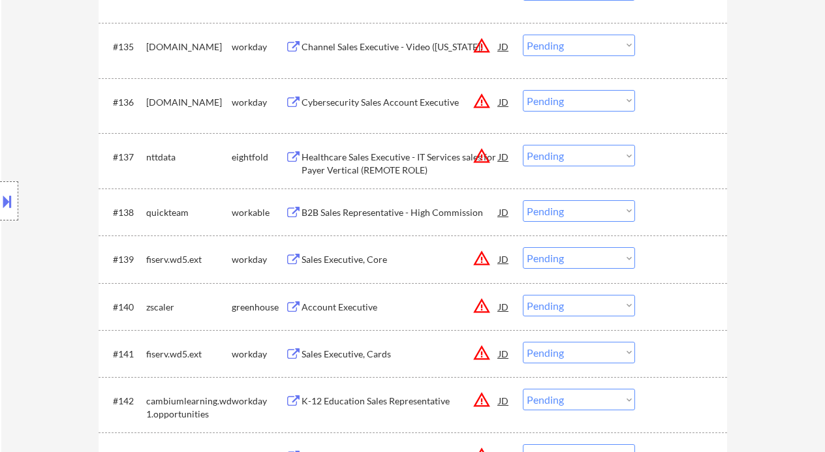
click at [366, 208] on div "B2B Sales Representative - High Commission" at bounding box center [400, 212] width 197 height 13
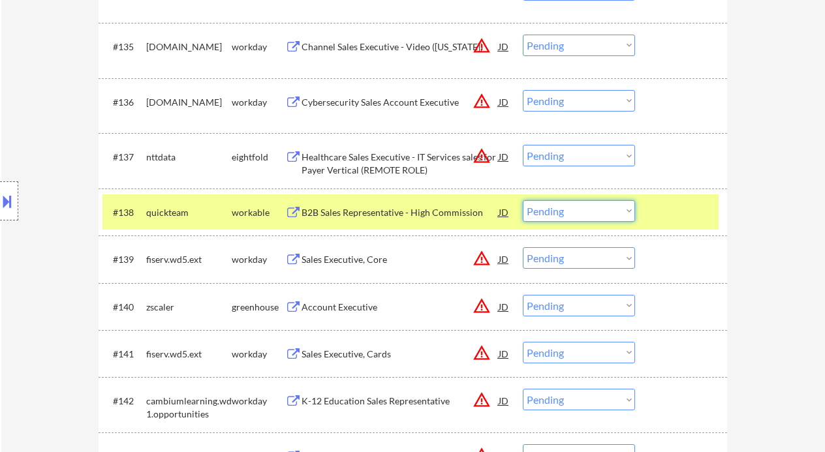
drag, startPoint x: 543, startPoint y: 212, endPoint x: 560, endPoint y: 221, distance: 19.3
click at [543, 212] on select "Choose an option... Pending Applied Excluded (Questions) Excluded (Expired) Exc…" at bounding box center [579, 211] width 112 height 22
click at [523, 200] on select "Choose an option... Pending Applied Excluded (Questions) Excluded (Expired) Exc…" at bounding box center [579, 211] width 112 height 22
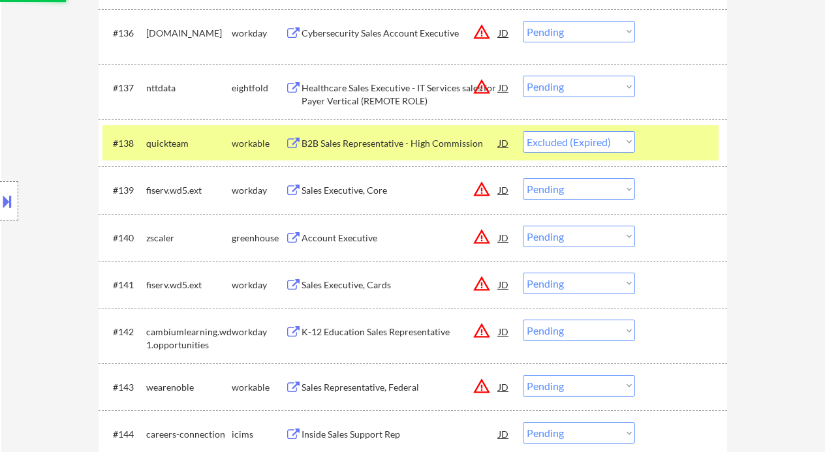
scroll to position [2282, 0]
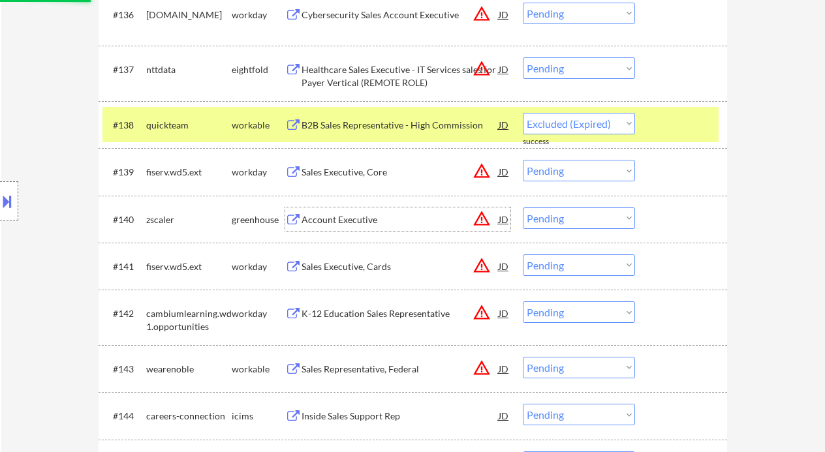
click at [375, 226] on div "Account Executive" at bounding box center [400, 219] width 197 height 13
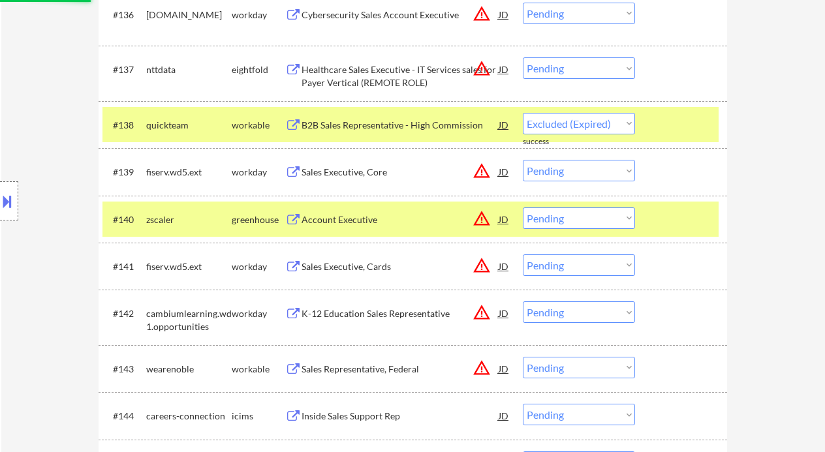
select select ""pending""
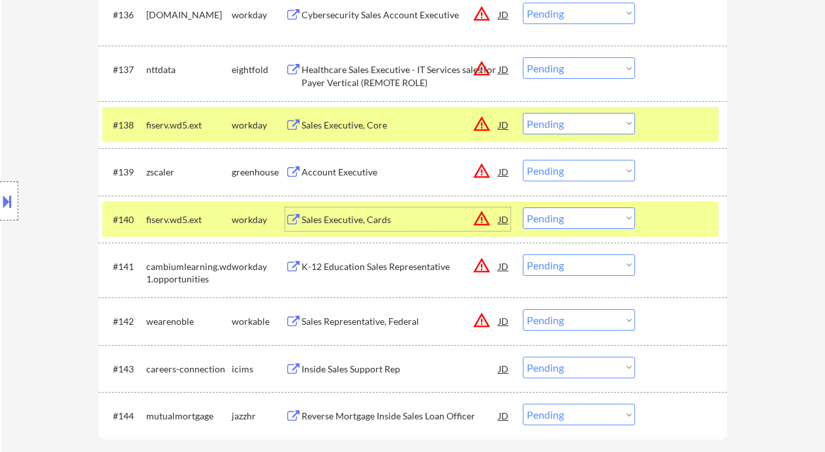
click at [548, 169] on select "Choose an option... Pending Applied Excluded (Questions) Excluded (Expired) Exc…" at bounding box center [579, 171] width 112 height 22
click at [523, 160] on select "Choose an option... Pending Applied Excluded (Questions) Excluded (Expired) Exc…" at bounding box center [579, 171] width 112 height 22
select select ""pending""
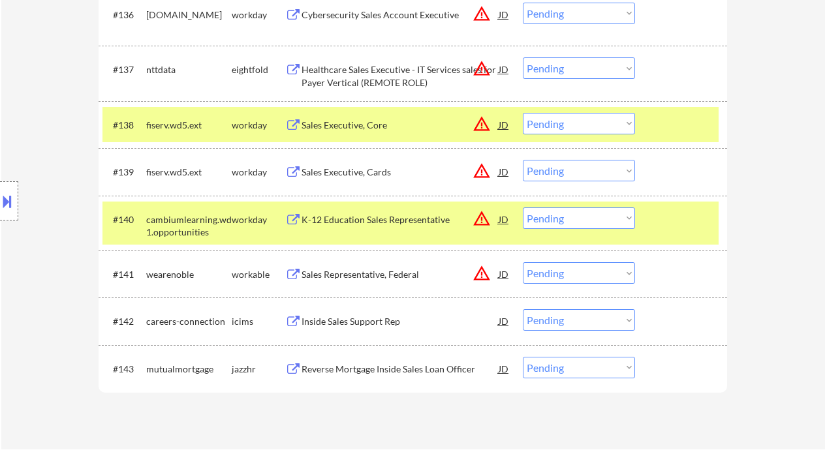
click at [364, 370] on div "Reverse Mortgage Inside Sales Loan Officer" at bounding box center [400, 369] width 197 height 13
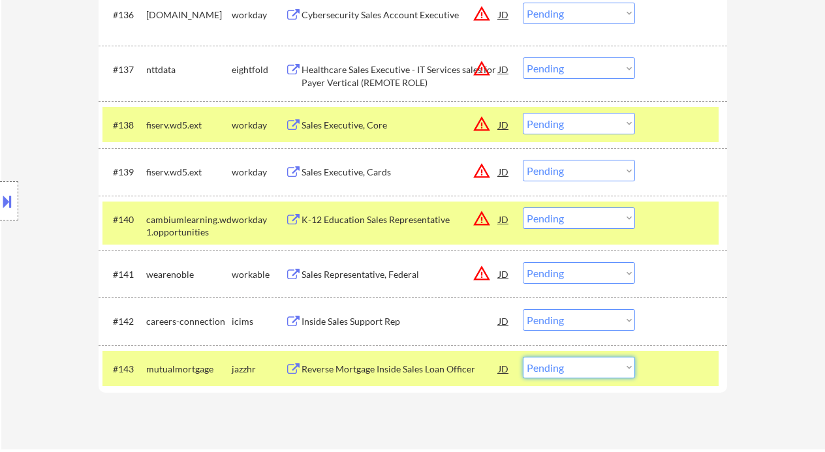
drag, startPoint x: 587, startPoint y: 368, endPoint x: 593, endPoint y: 396, distance: 28.8
click at [587, 368] on select "Choose an option... Pending Applied Excluded (Questions) Excluded (Expired) Exc…" at bounding box center [579, 368] width 112 height 22
select select ""excluded__salary_""
click at [523, 357] on select "Choose an option... Pending Applied Excluded (Questions) Excluded (Expired) Exc…" at bounding box center [579, 368] width 112 height 22
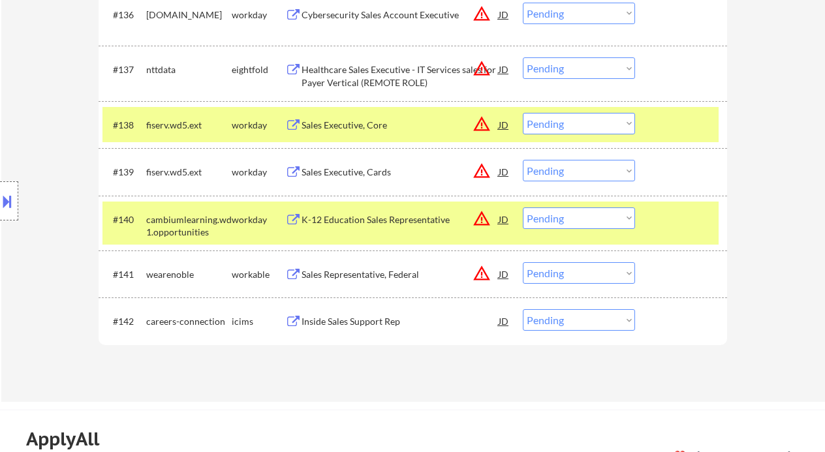
scroll to position [2194, 0]
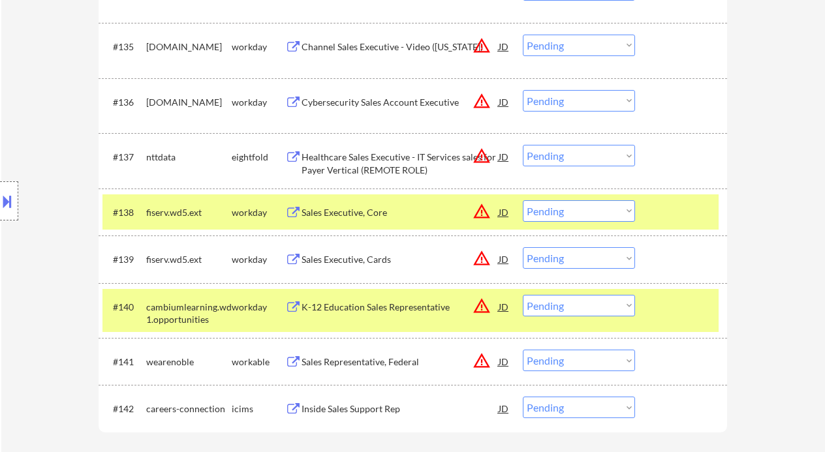
click at [364, 217] on div "Sales Executive, Core" at bounding box center [400, 212] width 197 height 13
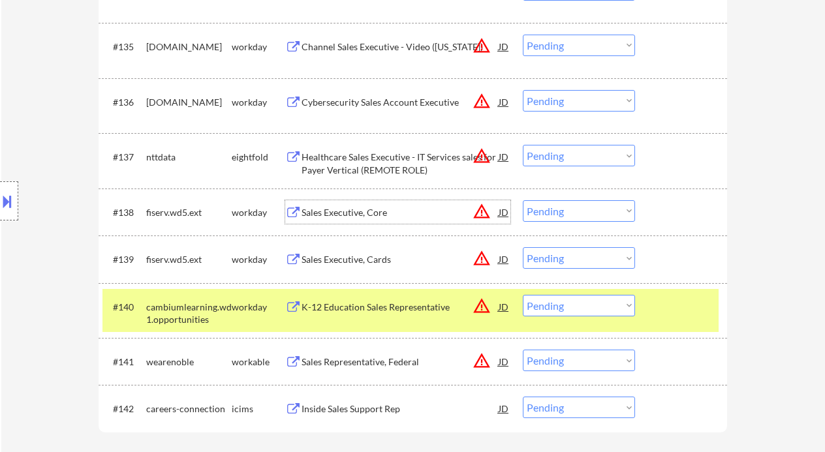
click at [571, 208] on select "Choose an option... Pending Applied Excluded (Questions) Excluded (Expired) Exc…" at bounding box center [579, 211] width 112 height 22
click at [523, 200] on select "Choose an option... Pending Applied Excluded (Questions) Excluded (Expired) Exc…" at bounding box center [579, 211] width 112 height 22
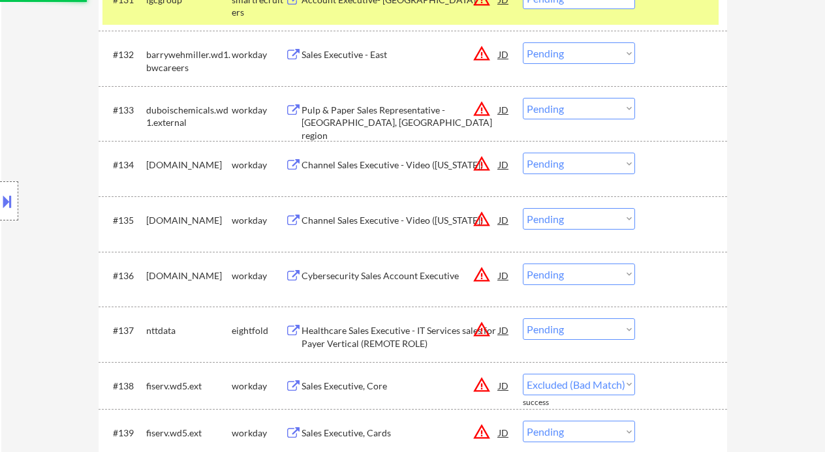
select select ""pending""
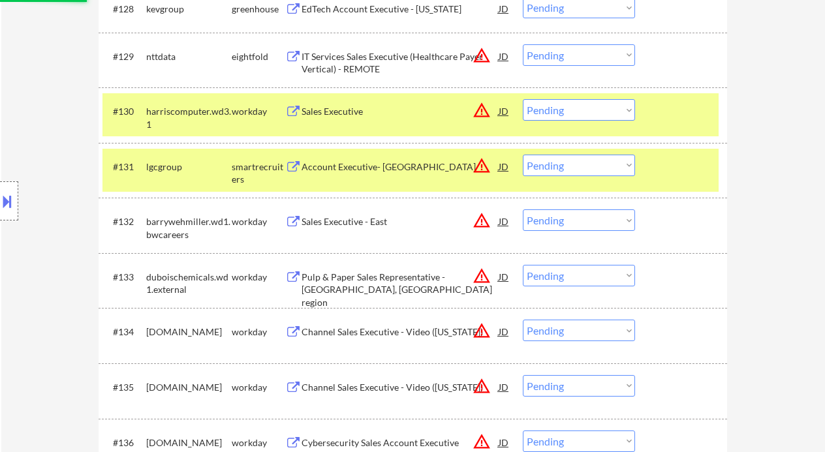
scroll to position [1846, 0]
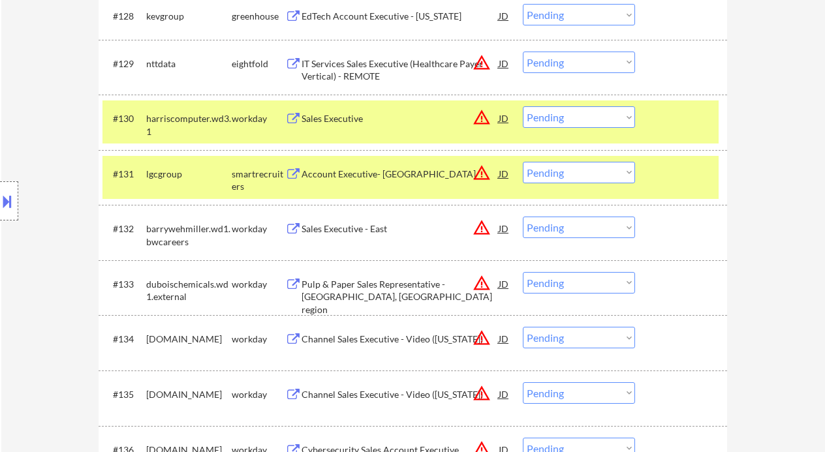
click at [373, 176] on div "Account Executive- South Central" at bounding box center [400, 174] width 197 height 13
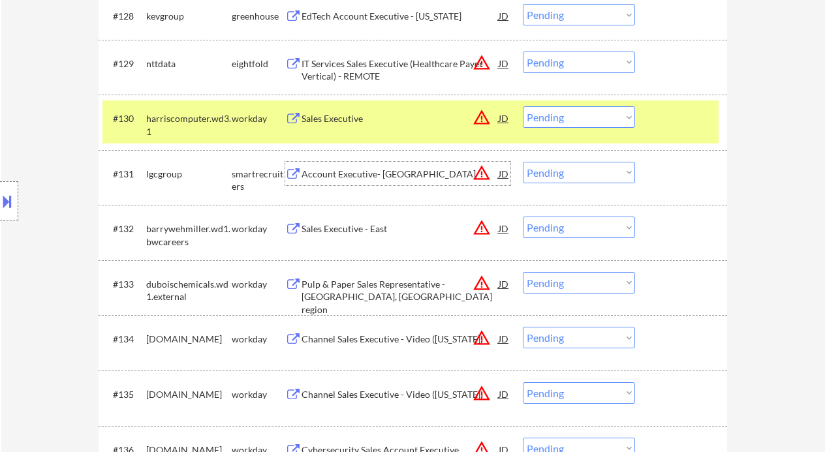
click at [582, 176] on select "Choose an option... Pending Applied Excluded (Questions) Excluded (Expired) Exc…" at bounding box center [579, 173] width 112 height 22
click at [523, 162] on select "Choose an option... Pending Applied Excluded (Questions) Excluded (Expired) Exc…" at bounding box center [579, 173] width 112 height 22
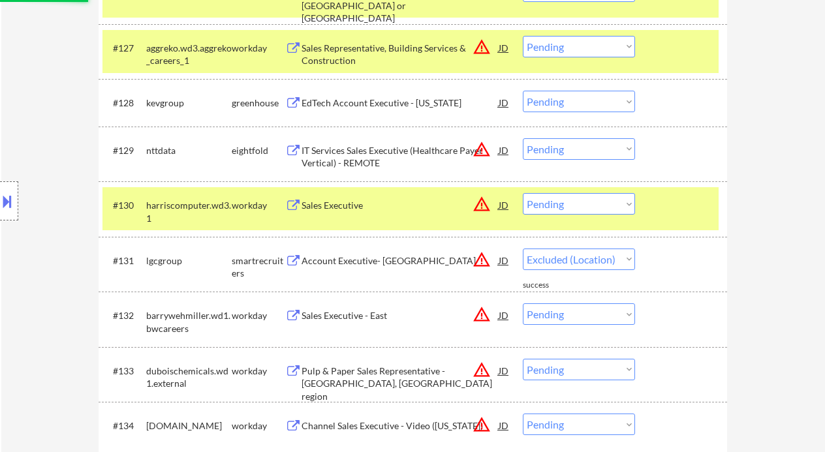
click at [337, 210] on div "Sales Executive" at bounding box center [400, 205] width 197 height 13
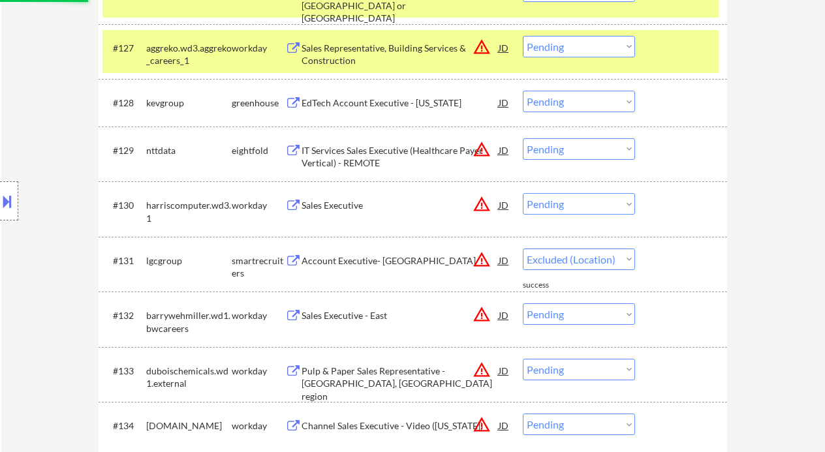
select select ""pending""
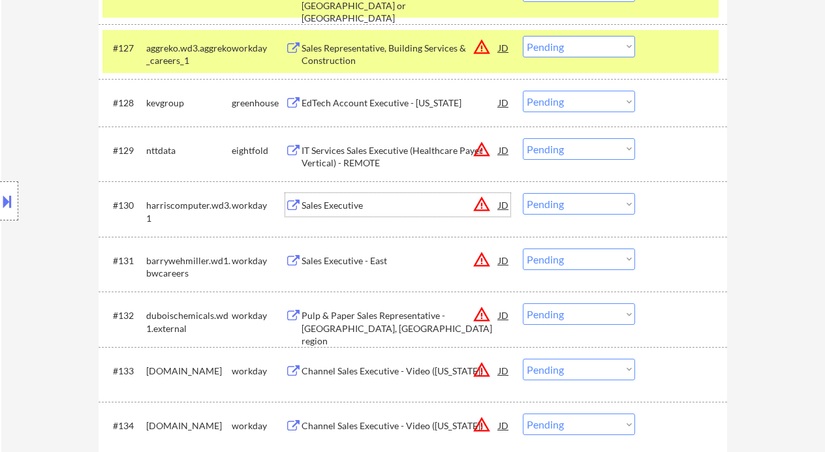
drag, startPoint x: 570, startPoint y: 197, endPoint x: 588, endPoint y: 210, distance: 21.6
click at [570, 197] on select "Choose an option... Pending Applied Excluded (Questions) Excluded (Expired) Exc…" at bounding box center [579, 204] width 112 height 22
click at [523, 193] on select "Choose an option... Pending Applied Excluded (Questions) Excluded (Expired) Exc…" at bounding box center [579, 204] width 112 height 22
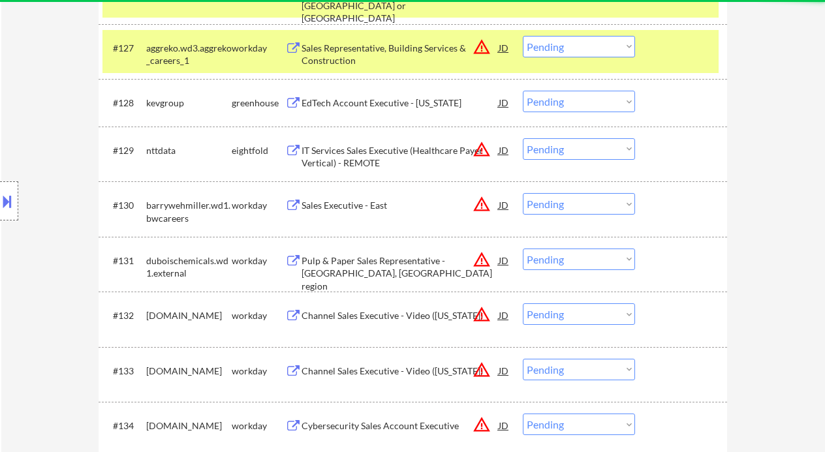
click at [337, 208] on div "Sales Executive - East" at bounding box center [400, 205] width 197 height 13
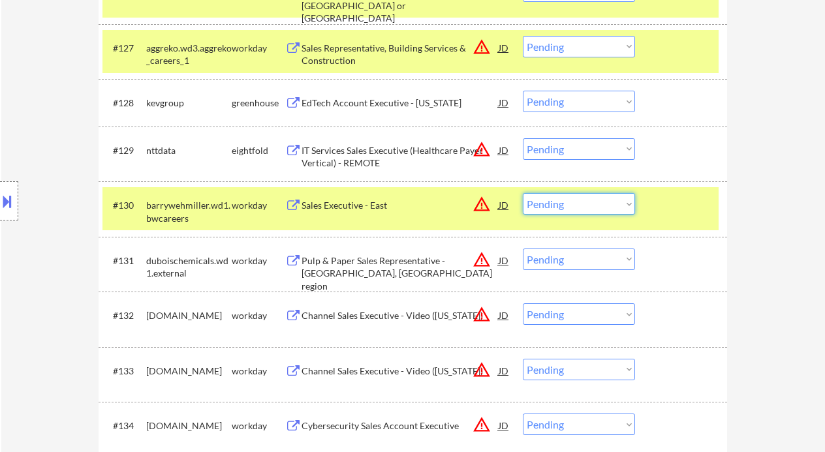
click at [574, 203] on select "Choose an option... Pending Applied Excluded (Questions) Excluded (Expired) Exc…" at bounding box center [579, 204] width 112 height 22
click at [523, 193] on select "Choose an option... Pending Applied Excluded (Questions) Excluded (Expired) Exc…" at bounding box center [579, 204] width 112 height 22
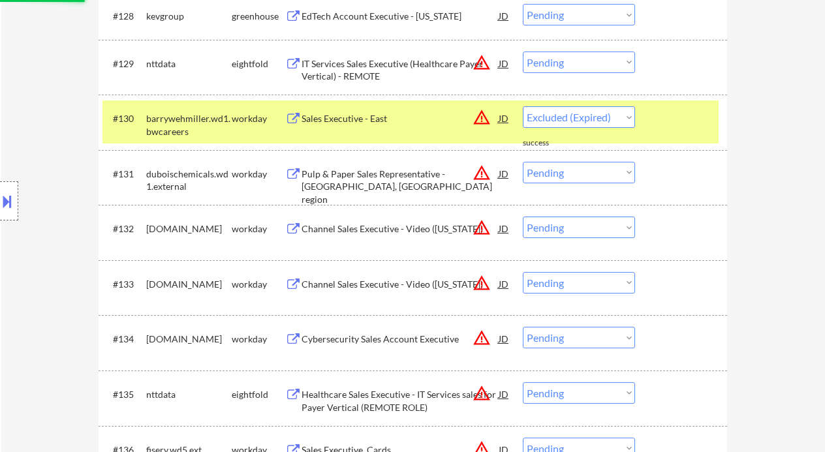
select select ""pending""
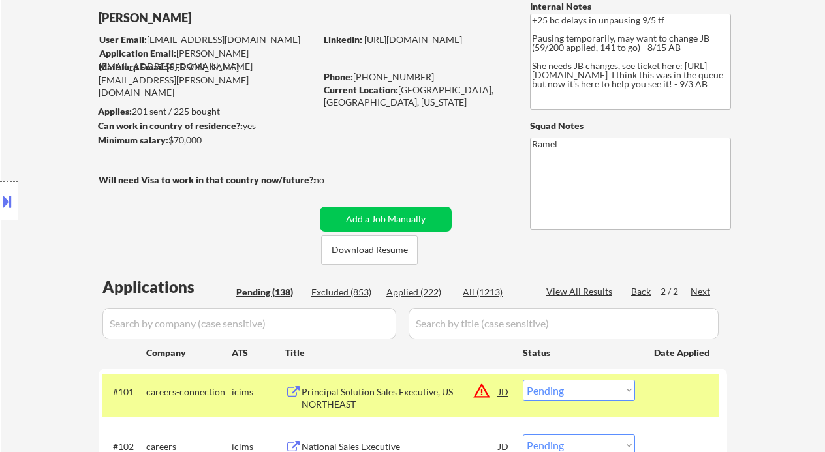
scroll to position [87, 0]
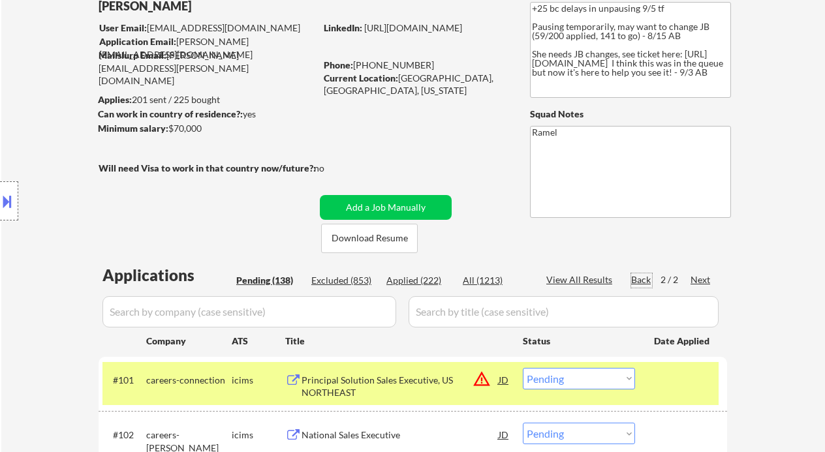
click at [644, 284] on div "Back" at bounding box center [641, 280] width 21 height 13
select select ""pending""
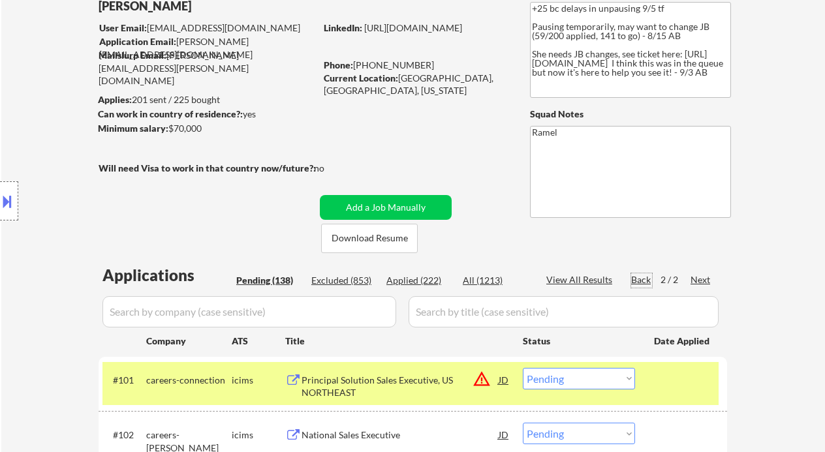
select select ""pending""
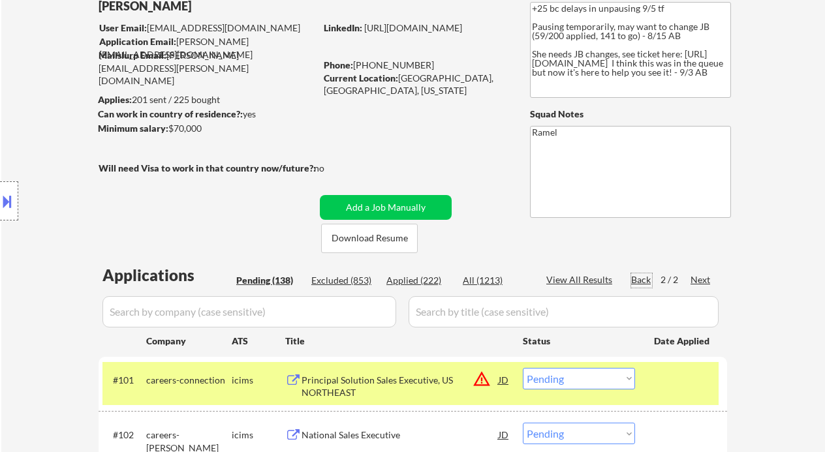
select select ""pending""
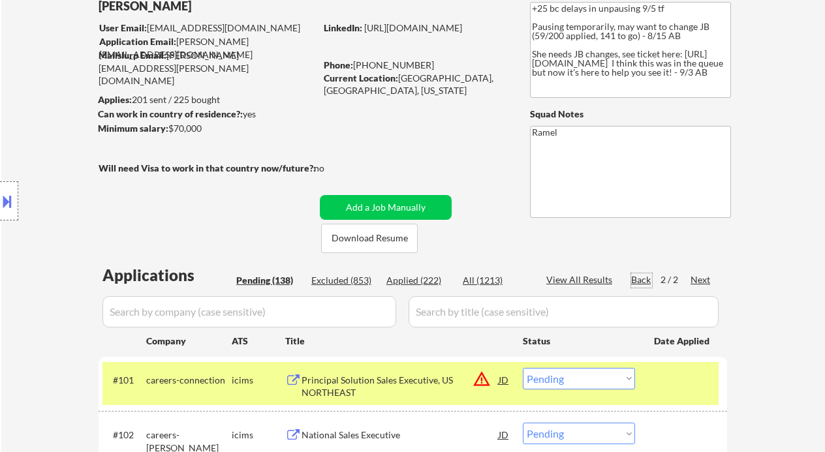
select select ""pending""
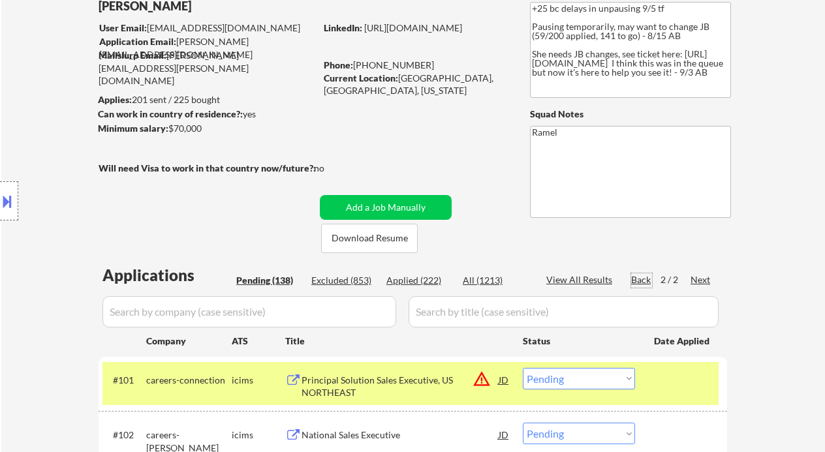
select select ""pending""
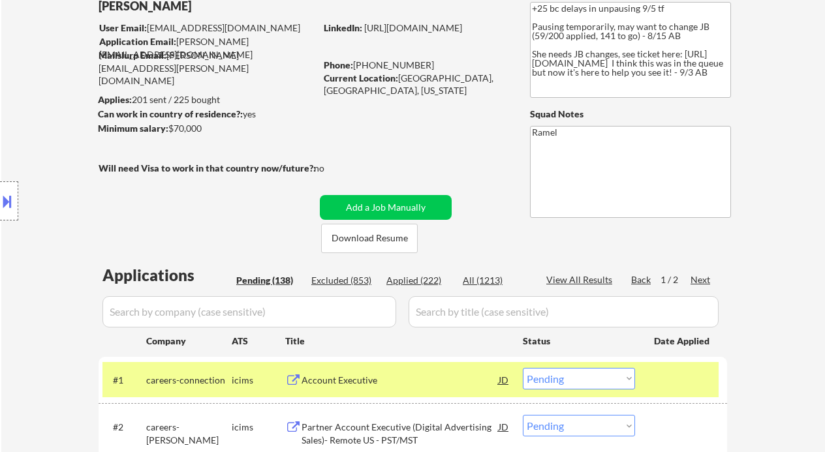
click at [644, 277] on div "Back" at bounding box center [641, 280] width 21 height 13
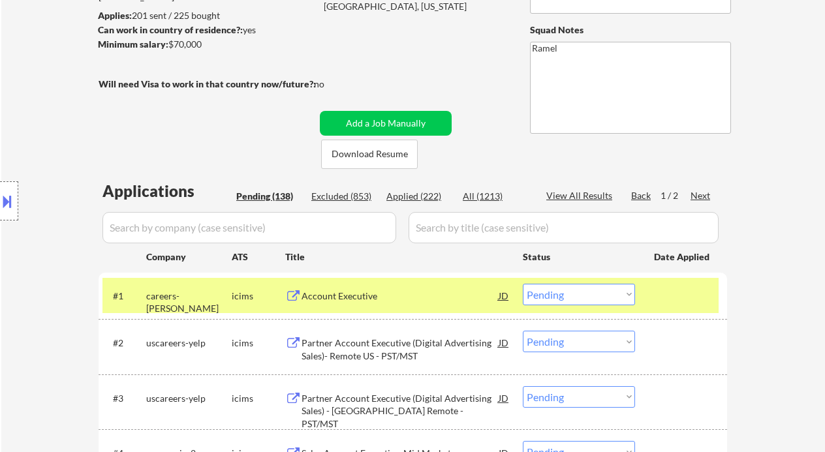
scroll to position [174, 0]
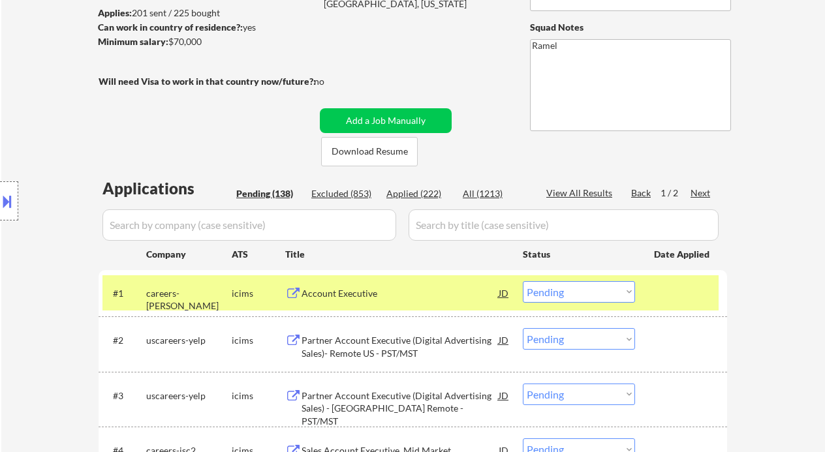
click at [390, 295] on div "Account Executive" at bounding box center [400, 293] width 197 height 13
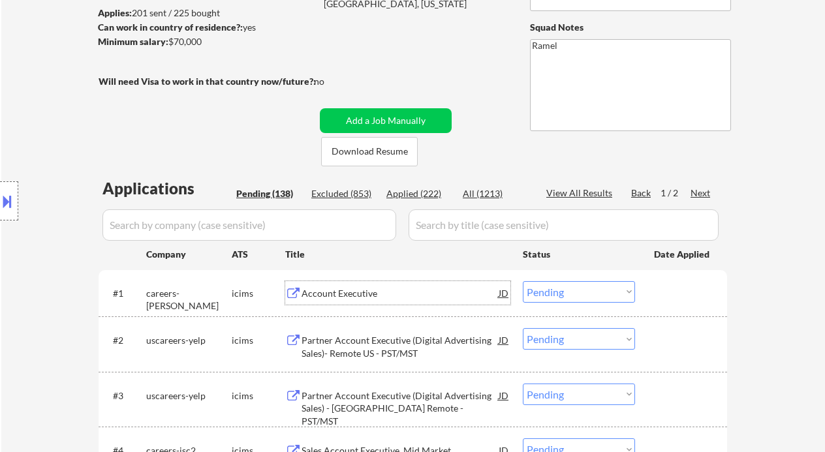
click at [572, 298] on select "Choose an option... Pending Applied Excluded (Questions) Excluded (Expired) Exc…" at bounding box center [579, 292] width 112 height 22
click at [523, 281] on select "Choose an option... Pending Applied Excluded (Questions) Excluded (Expired) Exc…" at bounding box center [579, 292] width 112 height 22
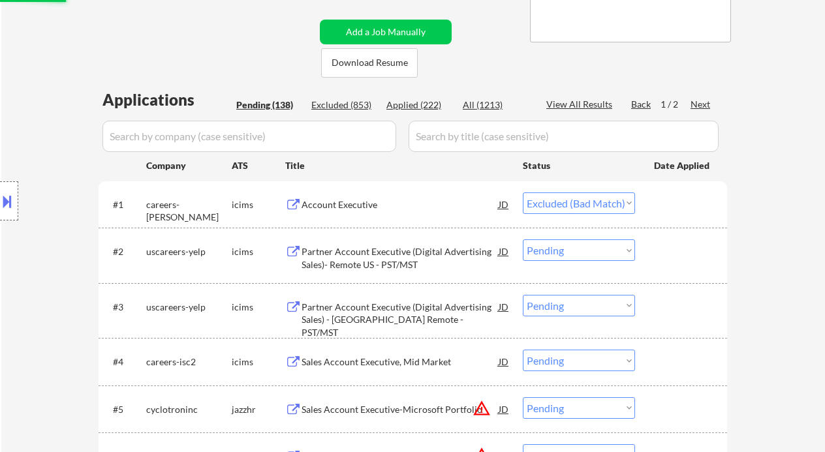
scroll to position [348, 0]
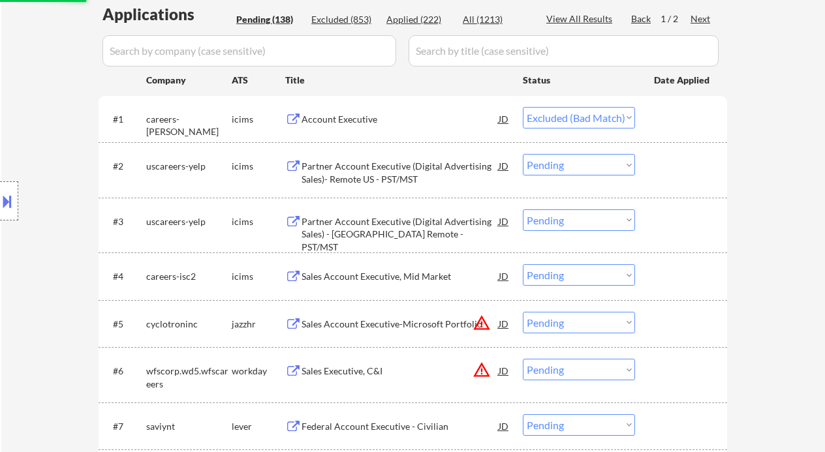
click at [427, 180] on div "Partner Account Executive (Digital Advertising Sales)- Remote US - PST/MST" at bounding box center [400, 172] width 197 height 25
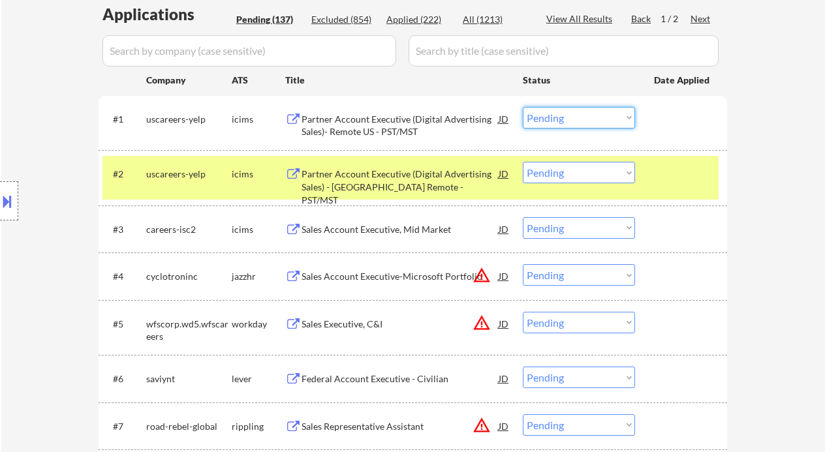
drag, startPoint x: 569, startPoint y: 119, endPoint x: 582, endPoint y: 127, distance: 15.0
click at [569, 119] on select "Choose an option... Pending Applied Excluded (Questions) Excluded (Expired) Exc…" at bounding box center [579, 118] width 112 height 22
select select ""excluded__expired_""
click at [523, 107] on select "Choose an option... Pending Applied Excluded (Questions) Excluded (Expired) Exc…" at bounding box center [579, 118] width 112 height 22
click at [432, 181] on div "Partner Account Executive (Digital Advertising Sales) - US Remote - PST/MST" at bounding box center [400, 187] width 197 height 39
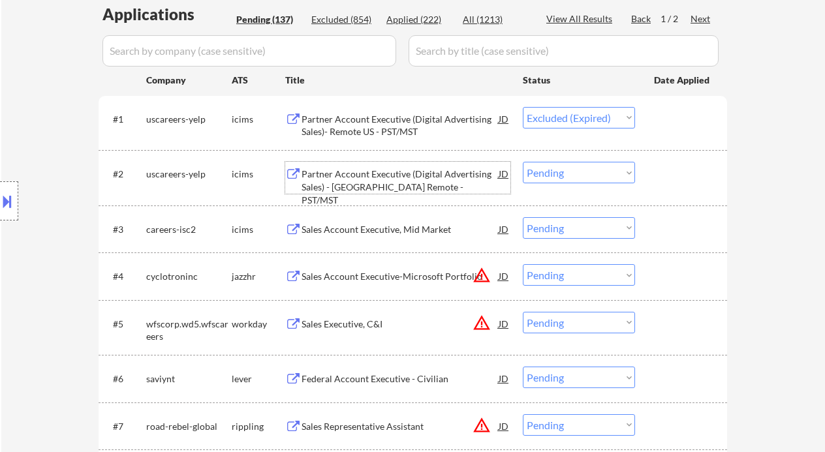
click at [554, 171] on select "Choose an option... Pending Applied Excluded (Questions) Excluded (Expired) Exc…" at bounding box center [579, 173] width 112 height 22
select select ""excluded__expired_""
click at [523, 162] on select "Choose an option... Pending Applied Excluded (Questions) Excluded (Expired) Exc…" at bounding box center [579, 173] width 112 height 22
click at [402, 233] on div "Sales Account Executive, Mid Market" at bounding box center [400, 229] width 197 height 13
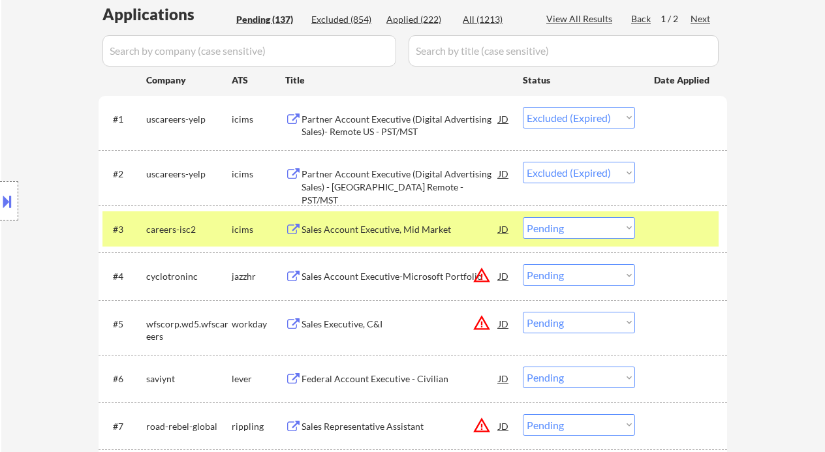
select select ""pending""
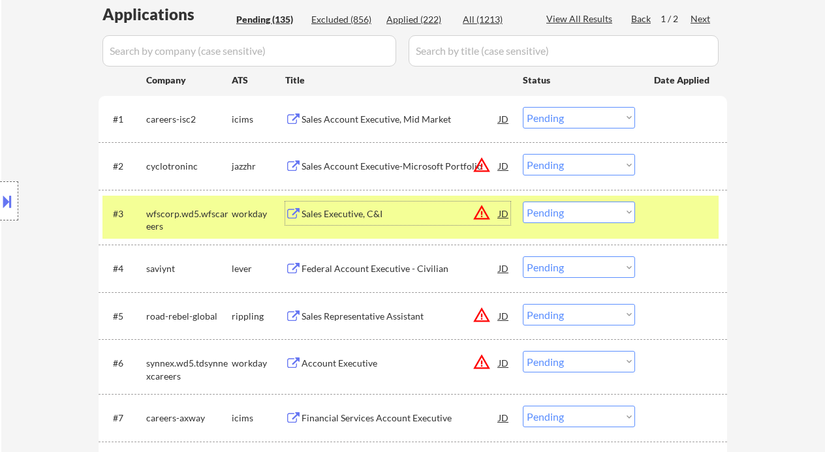
click at [569, 115] on select "Choose an option... Pending Applied Excluded (Questions) Excluded (Expired) Exc…" at bounding box center [579, 118] width 112 height 22
click at [523, 107] on select "Choose an option... Pending Applied Excluded (Questions) Excluded (Expired) Exc…" at bounding box center [579, 118] width 112 height 22
click at [343, 170] on div "Sales Account Executive-Microsoft Portfolio" at bounding box center [400, 166] width 197 height 13
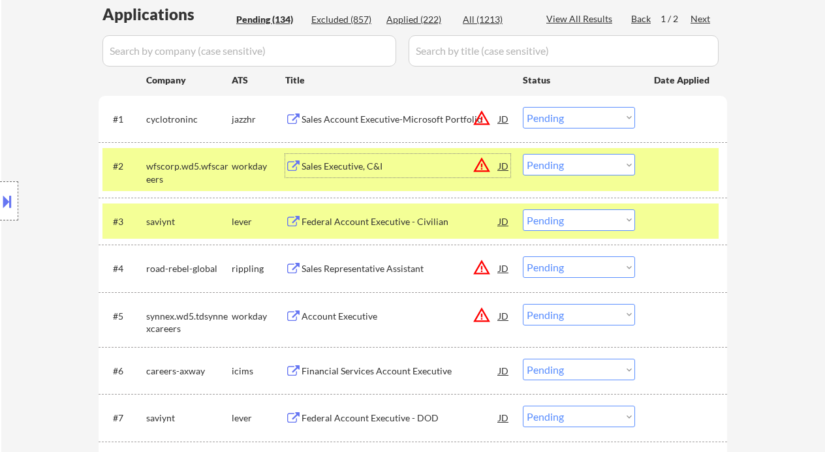
click at [569, 118] on select "Choose an option... Pending Applied Excluded (Questions) Excluded (Expired) Exc…" at bounding box center [579, 118] width 112 height 22
click at [523, 107] on select "Choose an option... Pending Applied Excluded (Questions) Excluded (Expired) Exc…" at bounding box center [579, 118] width 112 height 22
click at [346, 166] on div "Sales Executive, C&I" at bounding box center [400, 166] width 197 height 13
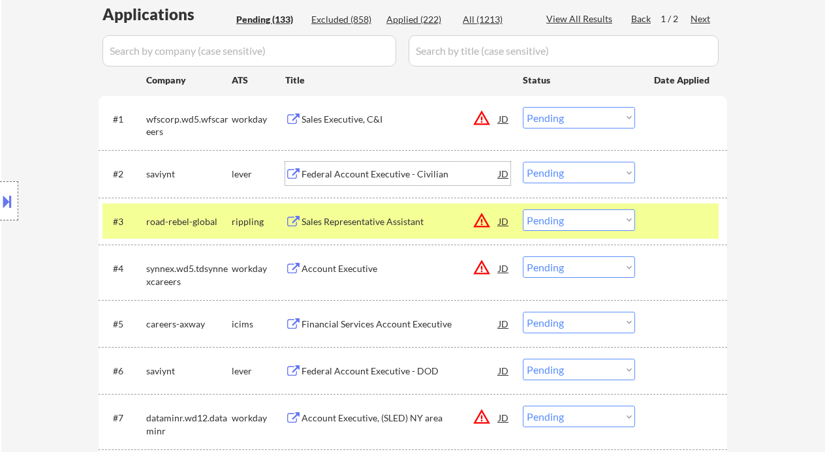
drag, startPoint x: 571, startPoint y: 121, endPoint x: 581, endPoint y: 127, distance: 12.3
click at [571, 121] on select "Choose an option... Pending Applied Excluded (Questions) Excluded (Expired) Exc…" at bounding box center [579, 118] width 112 height 22
click at [523, 107] on select "Choose an option... Pending Applied Excluded (Questions) Excluded (Expired) Exc…" at bounding box center [579, 118] width 112 height 22
click at [391, 174] on div "Federal Account Executive - Civilian" at bounding box center [400, 174] width 197 height 13
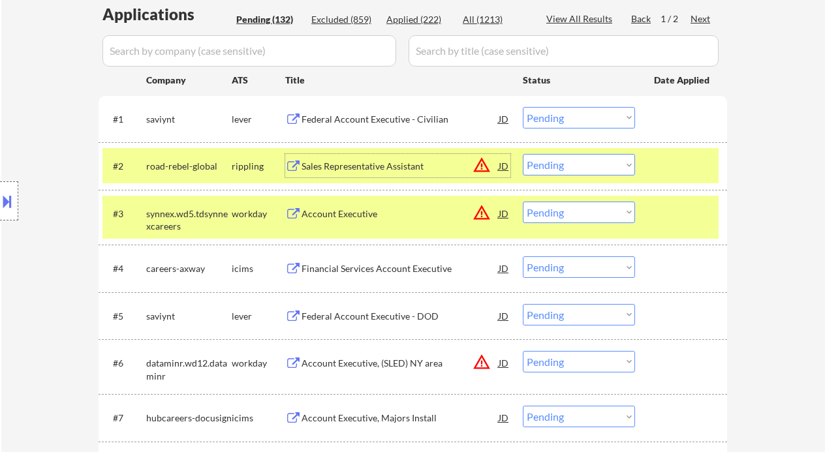
click at [584, 118] on select "Choose an option... Pending Applied Excluded (Questions) Excluded (Expired) Exc…" at bounding box center [579, 118] width 112 height 22
click at [523, 107] on select "Choose an option... Pending Applied Excluded (Questions) Excluded (Expired) Exc…" at bounding box center [579, 118] width 112 height 22
click at [362, 212] on div "Account Executive" at bounding box center [400, 214] width 197 height 13
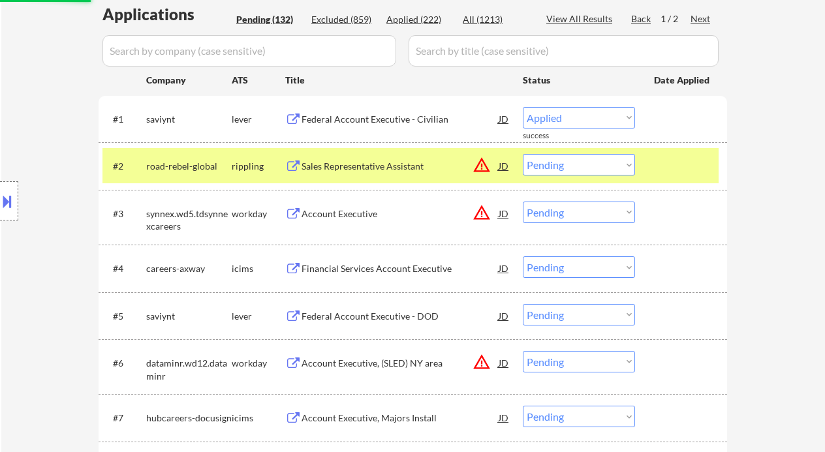
select select ""pending""
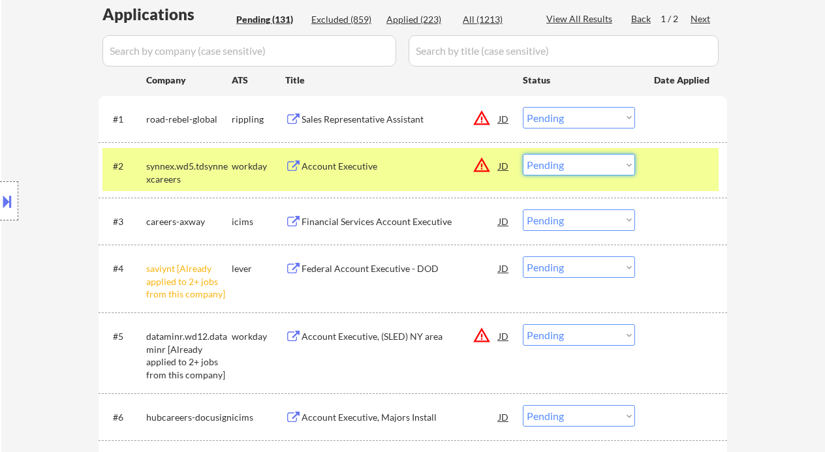
click at [566, 170] on select "Choose an option... Pending Applied Excluded (Questions) Excluded (Expired) Exc…" at bounding box center [579, 165] width 112 height 22
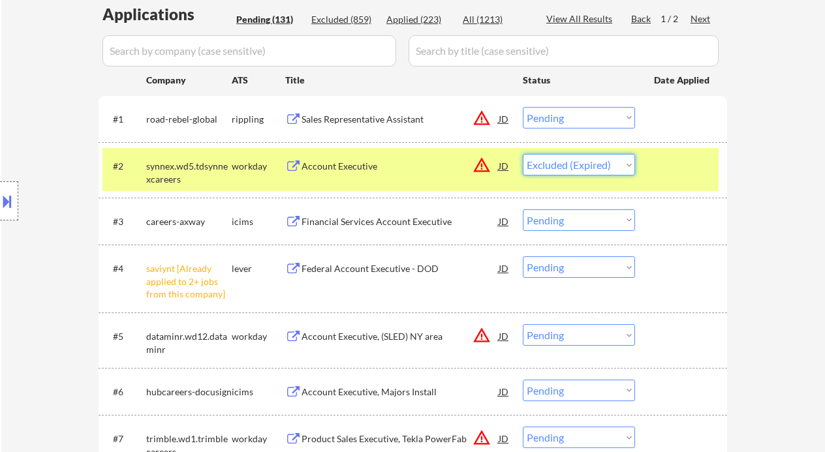
click at [523, 154] on select "Choose an option... Pending Applied Excluded (Questions) Excluded (Expired) Exc…" at bounding box center [579, 165] width 112 height 22
click at [414, 115] on div "Sales Representative Assistant" at bounding box center [400, 119] width 197 height 13
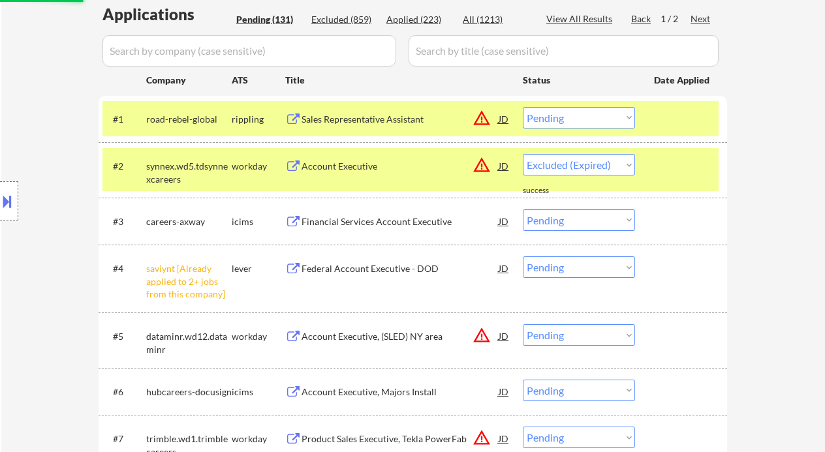
select select ""pending""
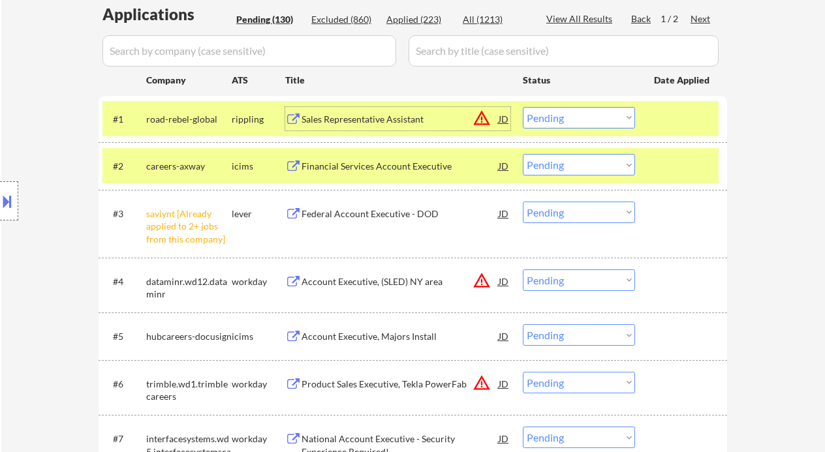
click at [571, 130] on div "#1 road-rebel-global rippling Sales Representative Assistant JD warning_amber C…" at bounding box center [411, 118] width 616 height 35
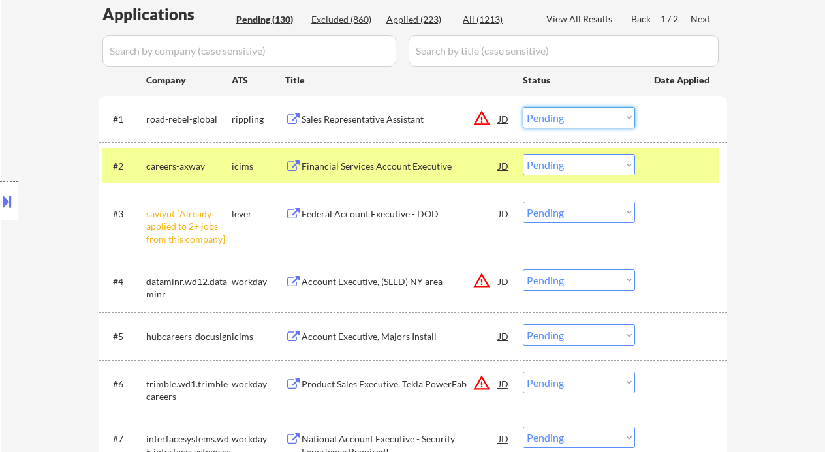
drag, startPoint x: 593, startPoint y: 121, endPoint x: 597, endPoint y: 127, distance: 8.0
click at [593, 121] on select "Choose an option... Pending Applied Excluded (Questions) Excluded (Expired) Exc…" at bounding box center [579, 118] width 112 height 22
select select ""excluded__expired_""
click at [523, 107] on select "Choose an option... Pending Applied Excluded (Questions) Excluded (Expired) Exc…" at bounding box center [579, 118] width 112 height 22
drag, startPoint x: 556, startPoint y: 210, endPoint x: 563, endPoint y: 222, distance: 14.3
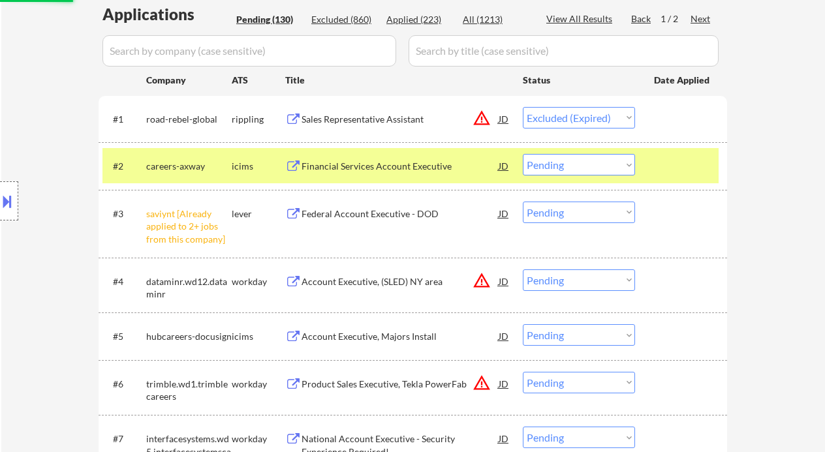
click at [556, 210] on select "Choose an option... Pending Applied Excluded (Questions) Excluded (Expired) Exc…" at bounding box center [579, 213] width 112 height 22
select select ""excluded__other_""
click at [523, 202] on select "Choose an option... Pending Applied Excluded (Questions) Excluded (Expired) Exc…" at bounding box center [579, 213] width 112 height 22
select select ""pending""
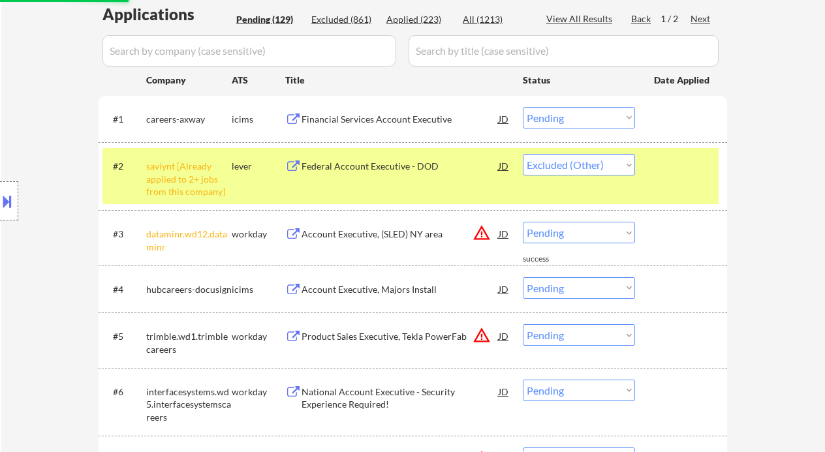
select select ""pending""
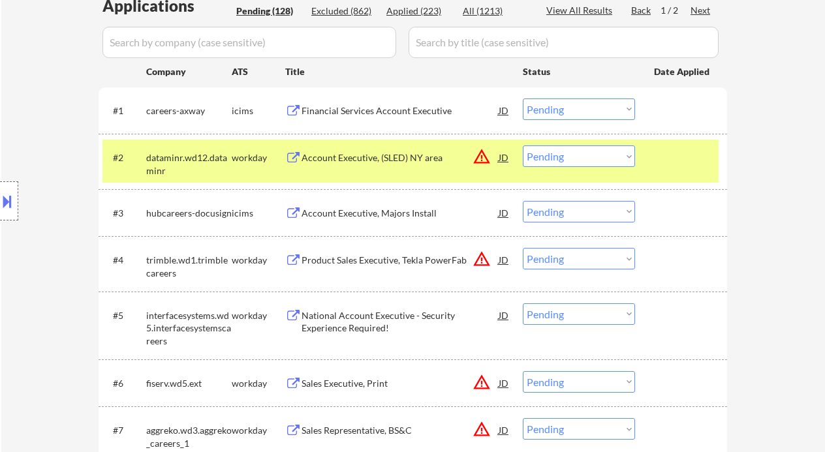
scroll to position [435, 0]
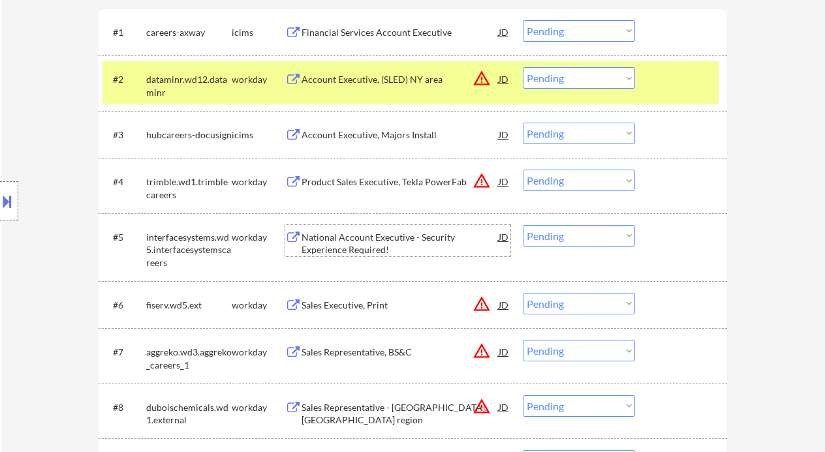
click at [375, 238] on div "National Account Executive - Security Experience Required!" at bounding box center [400, 243] width 197 height 25
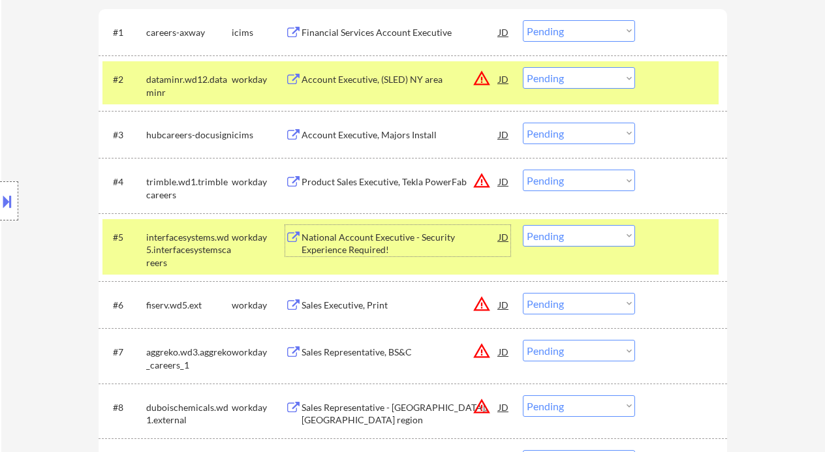
click at [392, 236] on div "National Account Executive - Security Experience Required!" at bounding box center [400, 243] width 197 height 25
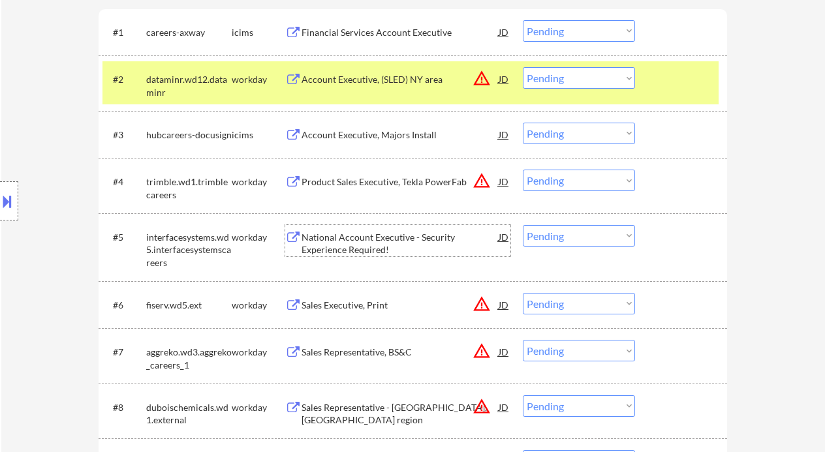
click at [566, 234] on select "Choose an option... Pending Applied Excluded (Questions) Excluded (Expired) Exc…" at bounding box center [579, 236] width 112 height 22
click at [523, 225] on select "Choose an option... Pending Applied Excluded (Questions) Excluded (Expired) Exc…" at bounding box center [579, 236] width 112 height 22
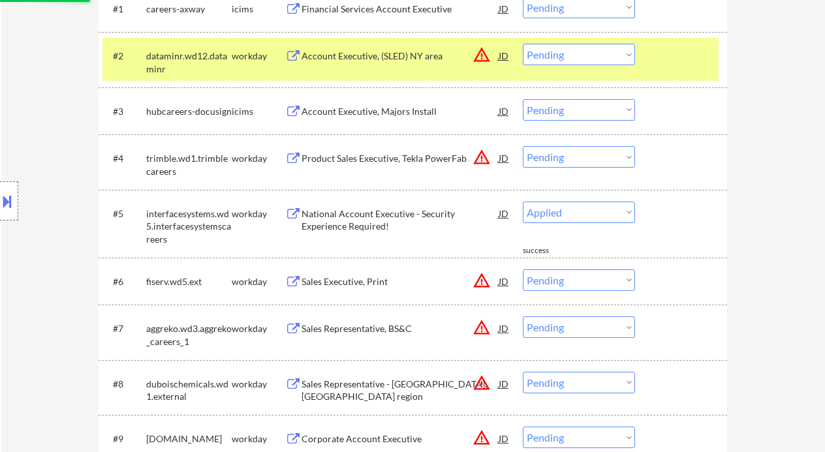
scroll to position [522, 0]
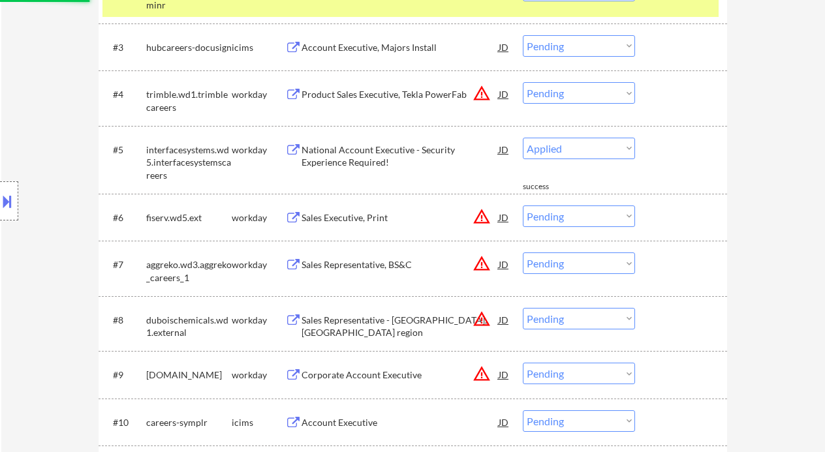
select select ""pending""
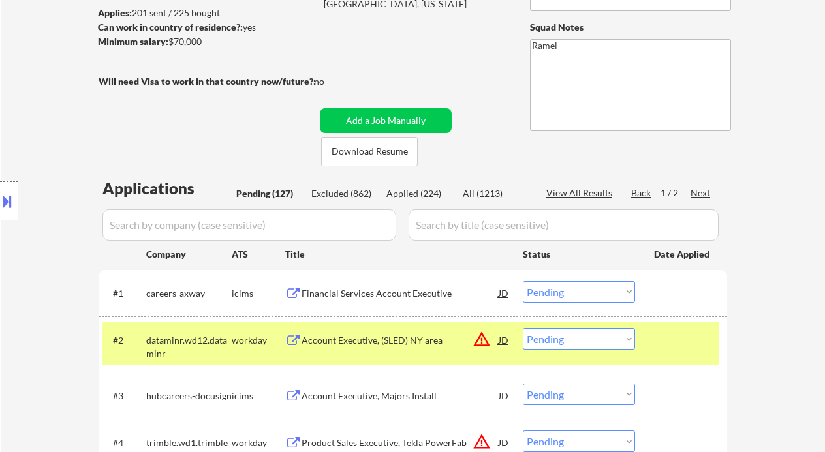
scroll to position [348, 0]
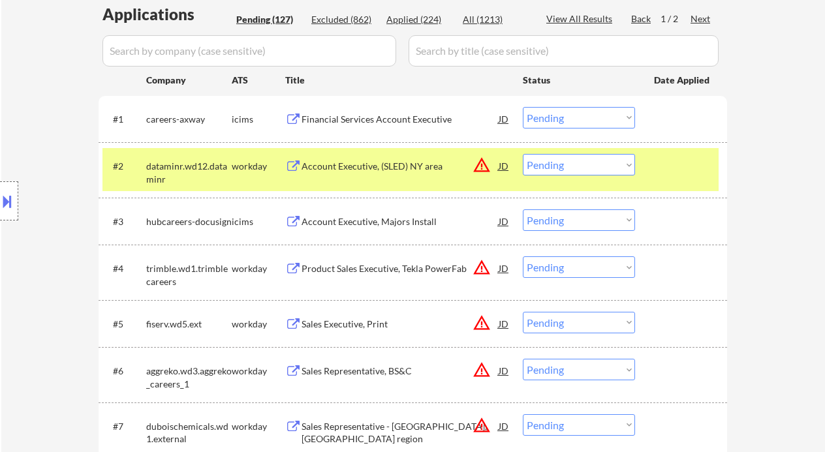
click at [359, 227] on div "Account Executive, Majors Install" at bounding box center [400, 221] width 197 height 13
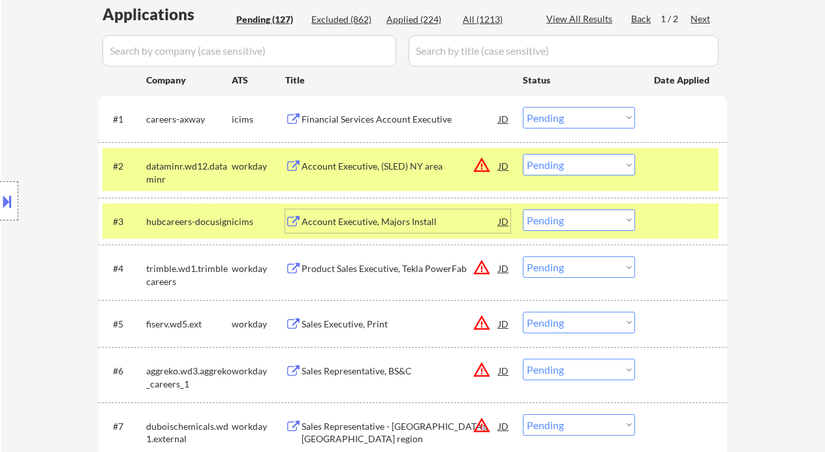
click at [550, 224] on select "Choose an option... Pending Applied Excluded (Questions) Excluded (Expired) Exc…" at bounding box center [579, 221] width 112 height 22
click at [523, 210] on select "Choose an option... Pending Applied Excluded (Questions) Excluded (Expired) Exc…" at bounding box center [579, 221] width 112 height 22
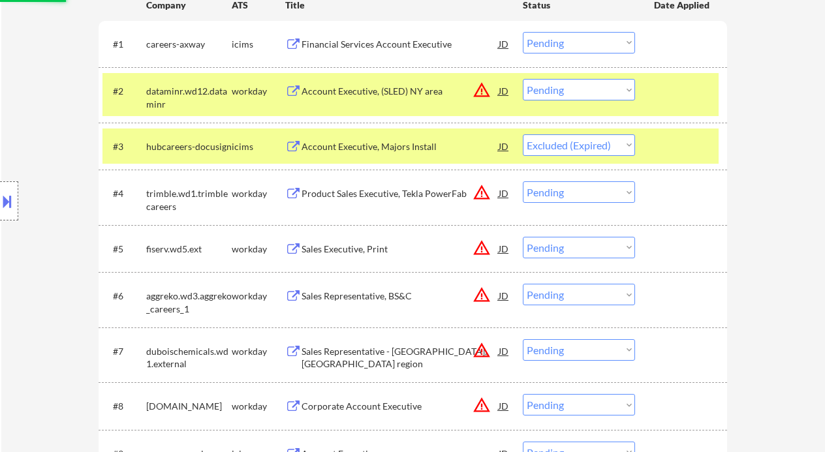
scroll to position [435, 0]
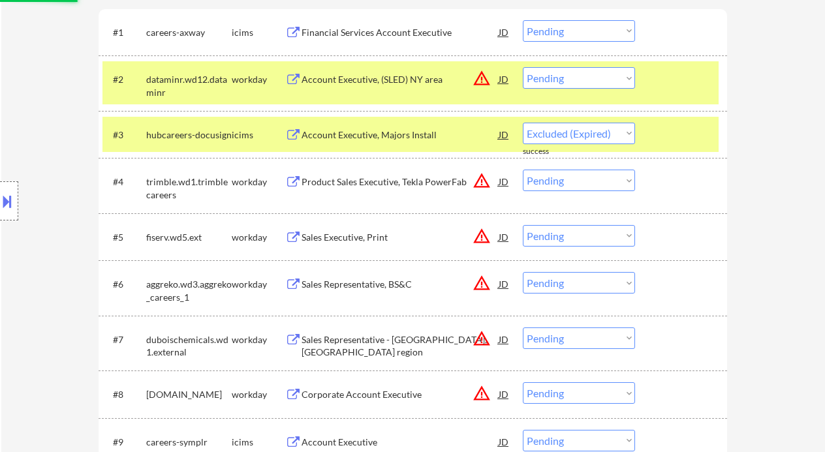
select select ""pending""
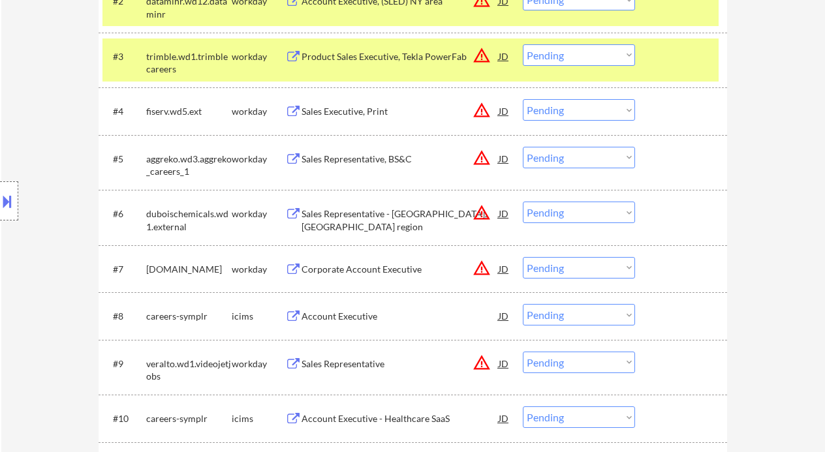
scroll to position [522, 0]
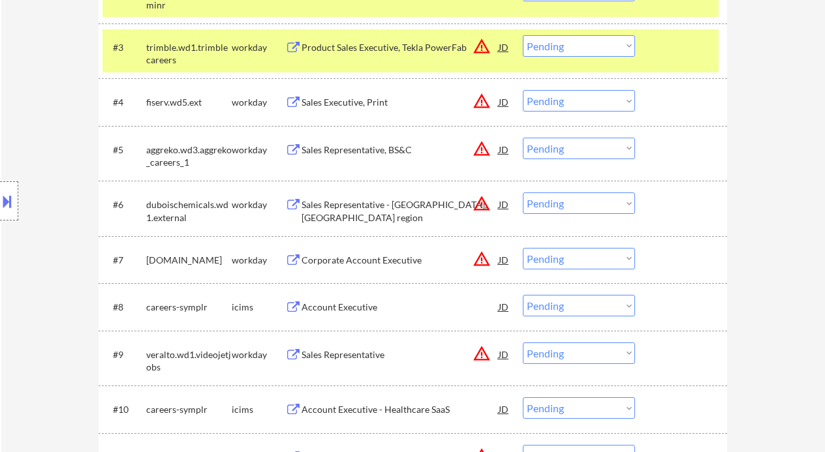
click at [358, 155] on div "Sales Representative, BS&C" at bounding box center [400, 150] width 197 height 13
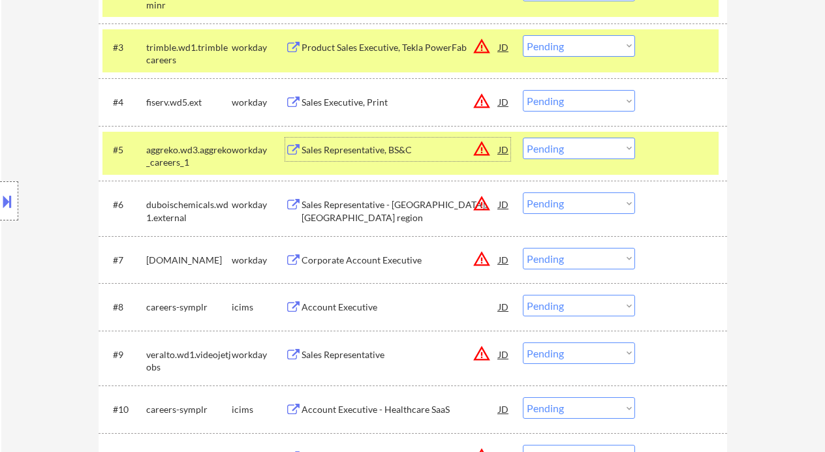
click at [565, 150] on select "Choose an option... Pending Applied Excluded (Questions) Excluded (Expired) Exc…" at bounding box center [579, 149] width 112 height 22
click at [523, 138] on select "Choose an option... Pending Applied Excluded (Questions) Excluded (Expired) Exc…" at bounding box center [579, 149] width 112 height 22
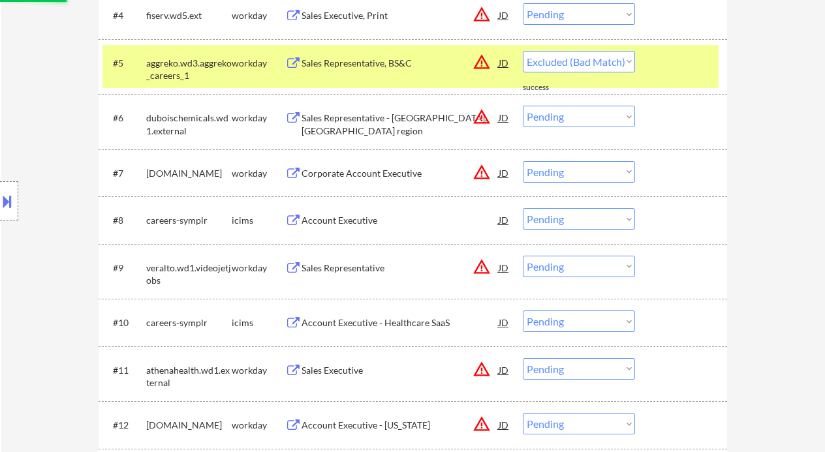
click at [360, 225] on div "Account Executive" at bounding box center [400, 220] width 197 height 13
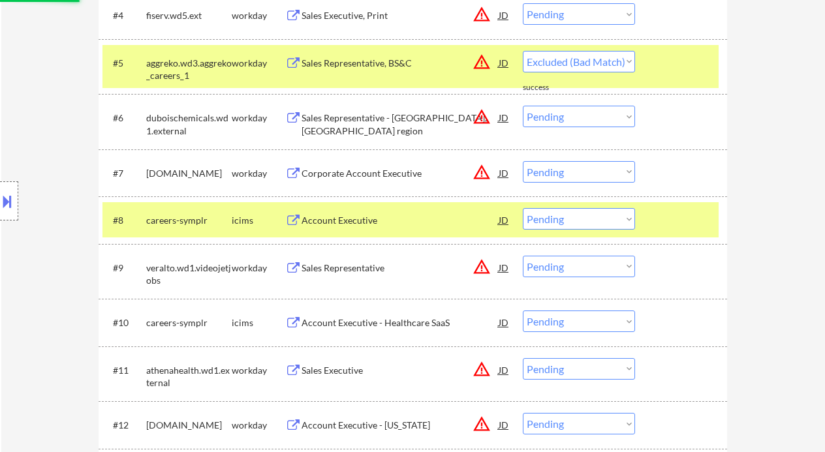
select select ""pending""
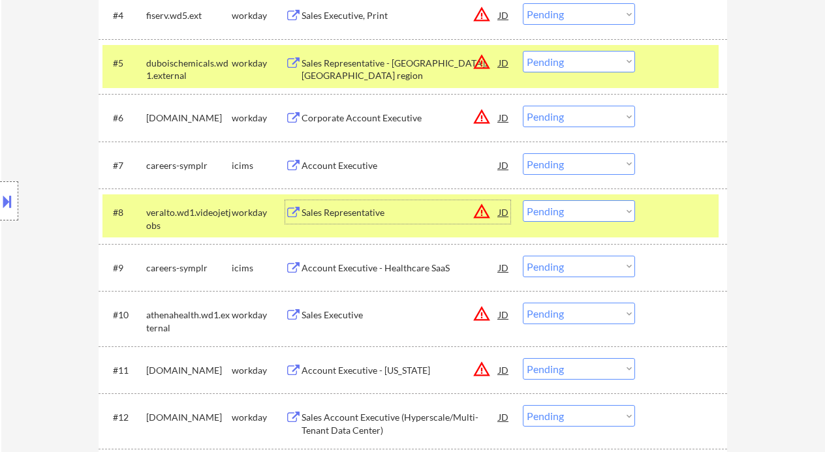
click at [565, 166] on select "Choose an option... Pending Applied Excluded (Questions) Excluded (Expired) Exc…" at bounding box center [579, 164] width 112 height 22
click at [523, 153] on select "Choose an option... Pending Applied Excluded (Questions) Excluded (Expired) Exc…" at bounding box center [579, 164] width 112 height 22
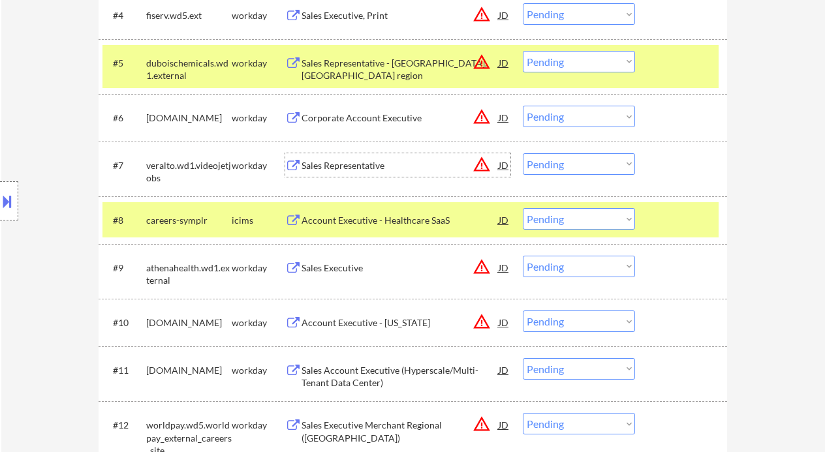
click at [376, 170] on div "Sales Representative" at bounding box center [400, 165] width 197 height 13
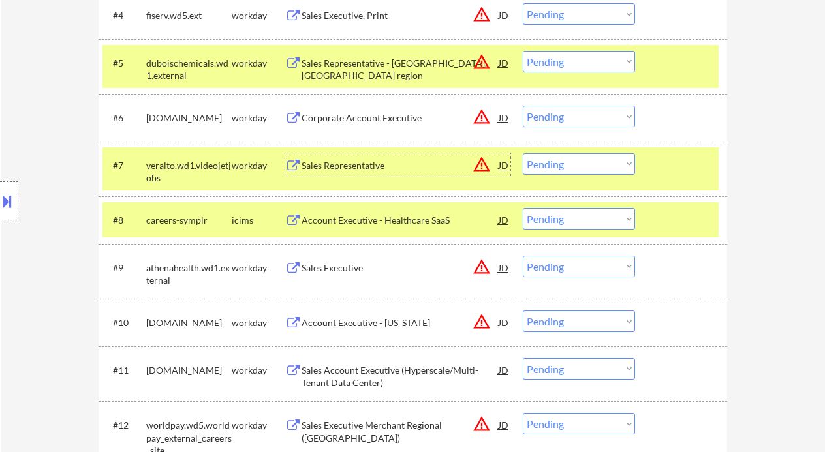
drag, startPoint x: 576, startPoint y: 165, endPoint x: 584, endPoint y: 174, distance: 12.0
click at [576, 165] on select "Choose an option... Pending Applied Excluded (Questions) Excluded (Expired) Exc…" at bounding box center [579, 164] width 112 height 22
click at [523, 153] on select "Choose an option... Pending Applied Excluded (Questions) Excluded (Expired) Exc…" at bounding box center [579, 164] width 112 height 22
click at [409, 223] on div "Account Executive - Healthcare SaaS" at bounding box center [400, 220] width 197 height 13
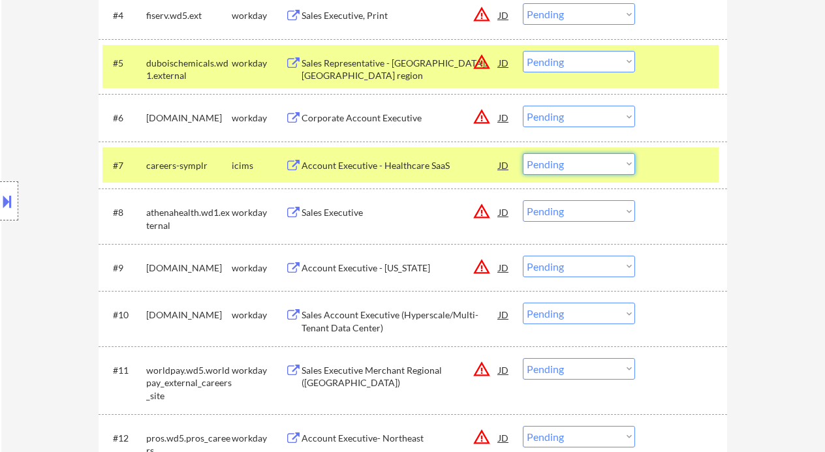
click at [546, 162] on select "Choose an option... Pending Applied Excluded (Questions) Excluded (Expired) Exc…" at bounding box center [579, 164] width 112 height 22
click at [523, 153] on select "Choose an option... Pending Applied Excluded (Questions) Excluded (Expired) Exc…" at bounding box center [579, 164] width 112 height 22
click at [336, 211] on div "Sales Executive" at bounding box center [400, 212] width 197 height 13
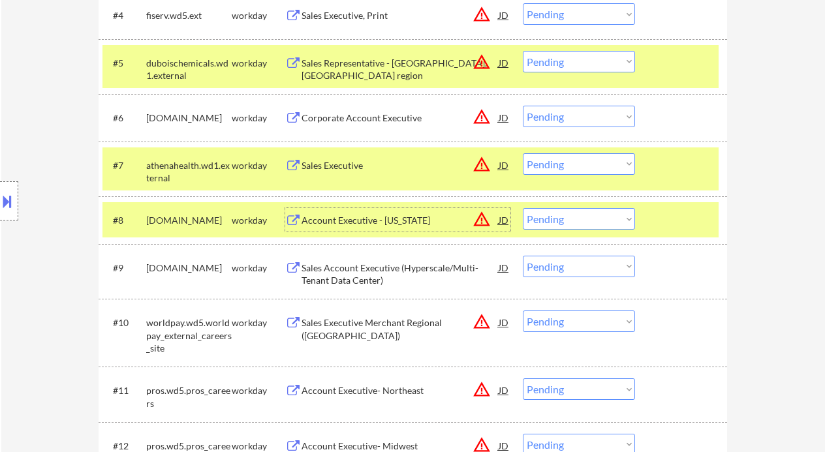
click at [570, 163] on select "Choose an option... Pending Applied Excluded (Questions) Excluded (Expired) Exc…" at bounding box center [579, 164] width 112 height 22
click at [523, 153] on select "Choose an option... Pending Applied Excluded (Questions) Excluded (Expired) Exc…" at bounding box center [579, 164] width 112 height 22
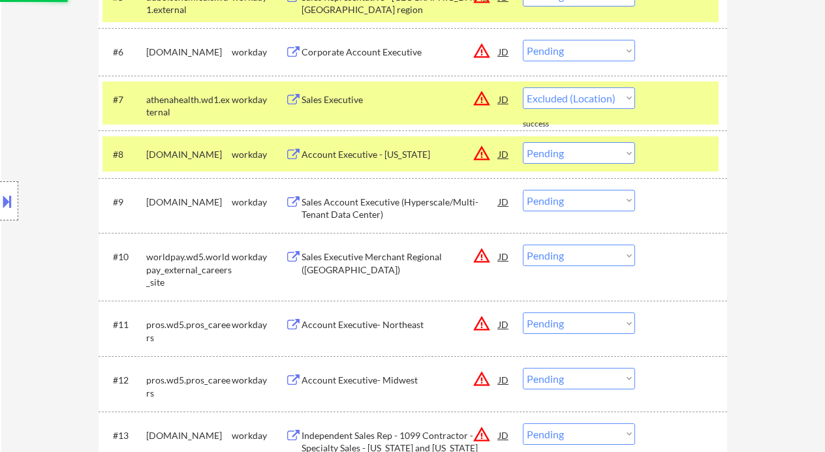
scroll to position [696, 0]
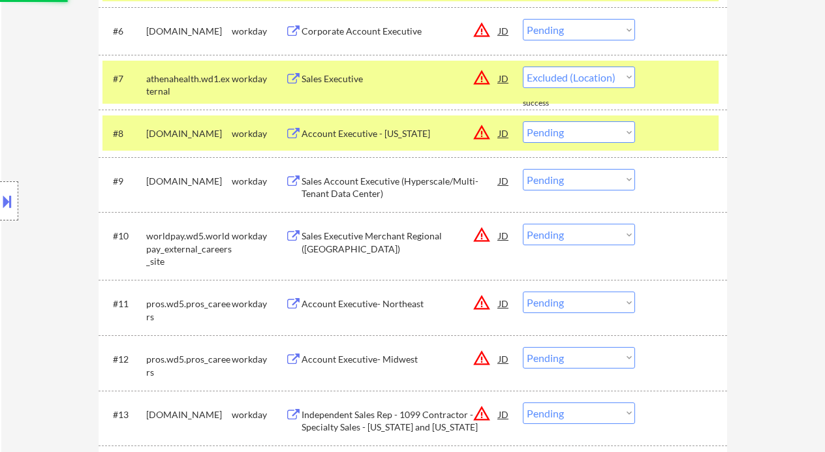
select select ""pending""
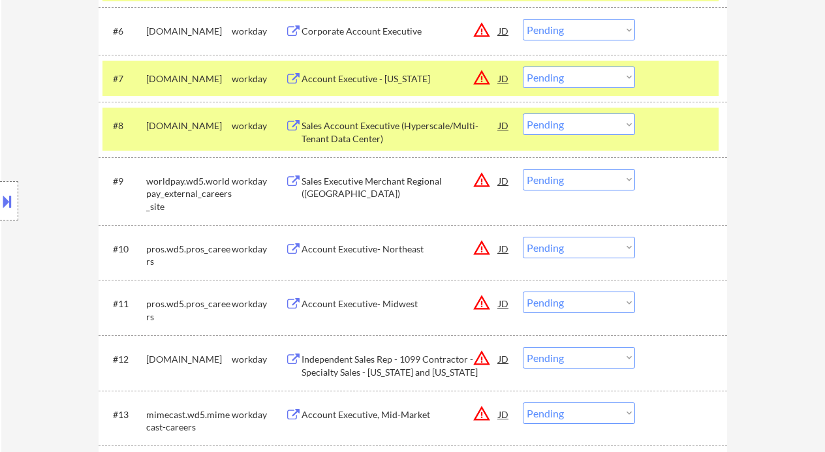
scroll to position [609, 0]
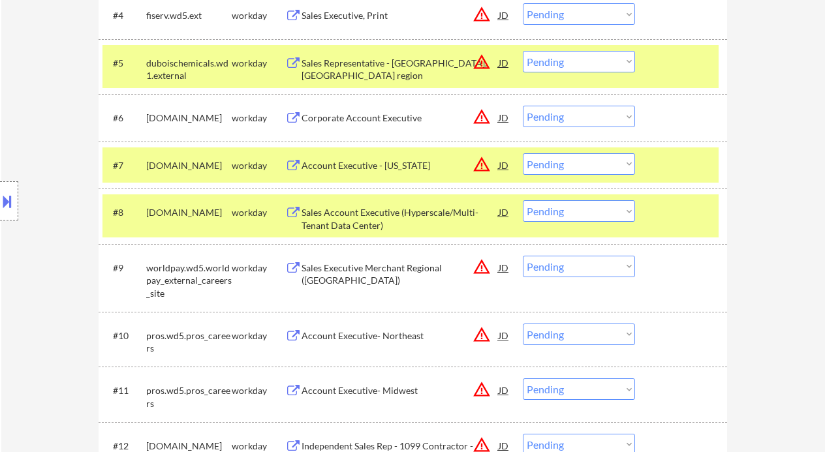
click at [359, 115] on div "Corporate Account Executive" at bounding box center [400, 118] width 197 height 13
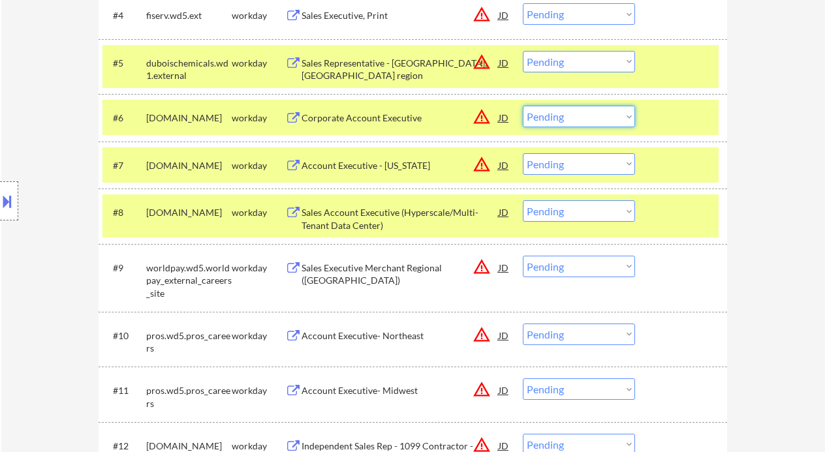
drag, startPoint x: 569, startPoint y: 116, endPoint x: 574, endPoint y: 127, distance: 11.7
click at [569, 116] on select "Choose an option... Pending Applied Excluded (Questions) Excluded (Expired) Exc…" at bounding box center [579, 117] width 112 height 22
click at [523, 106] on select "Choose an option... Pending Applied Excluded (Questions) Excluded (Expired) Exc…" at bounding box center [579, 117] width 112 height 22
select select ""pending""
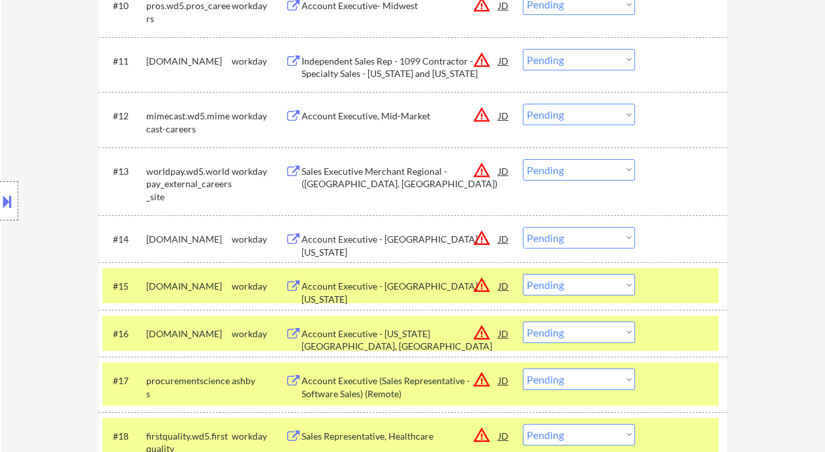
scroll to position [957, 0]
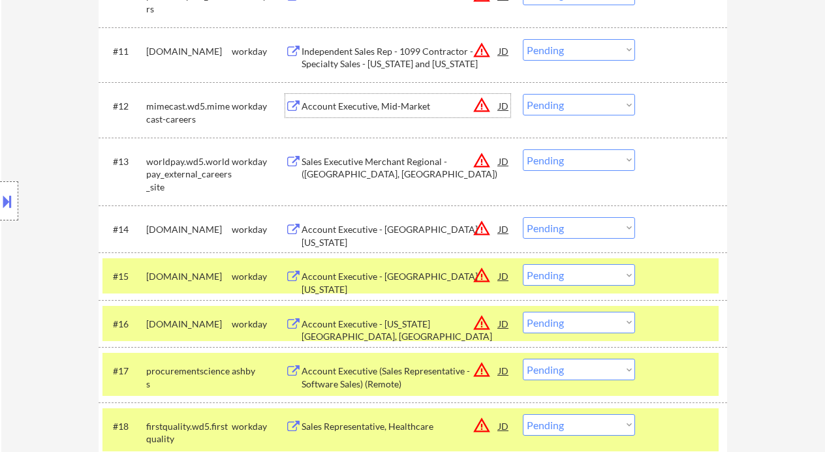
click at [360, 108] on div "Account Executive, Mid-Market" at bounding box center [400, 106] width 197 height 13
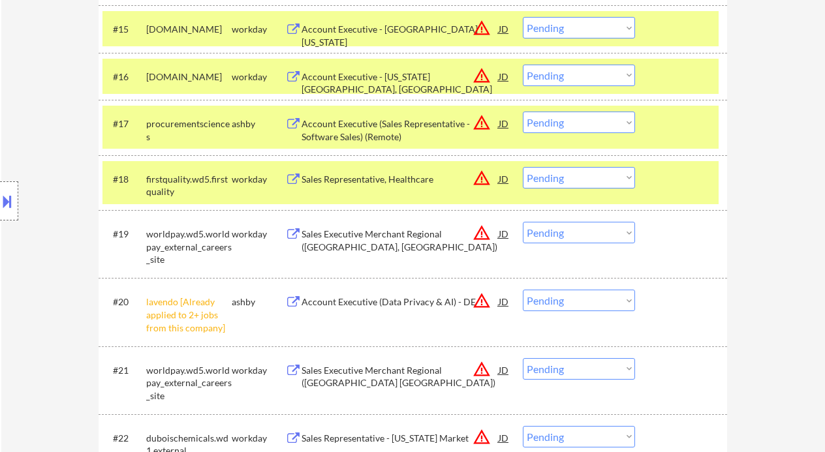
scroll to position [1306, 0]
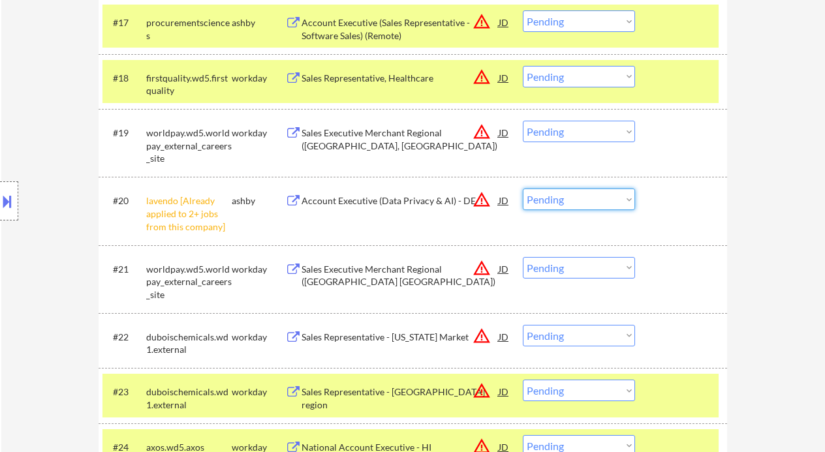
drag, startPoint x: 586, startPoint y: 195, endPoint x: 574, endPoint y: 210, distance: 18.6
click at [586, 195] on select "Choose an option... Pending Applied Excluded (Questions) Excluded (Expired) Exc…" at bounding box center [579, 200] width 112 height 22
click at [523, 189] on select "Choose an option... Pending Applied Excluded (Questions) Excluded (Expired) Exc…" at bounding box center [579, 200] width 112 height 22
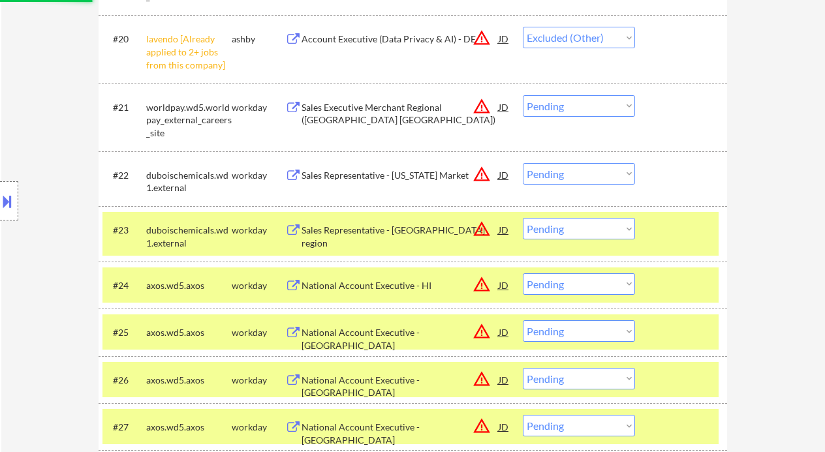
scroll to position [1479, 0]
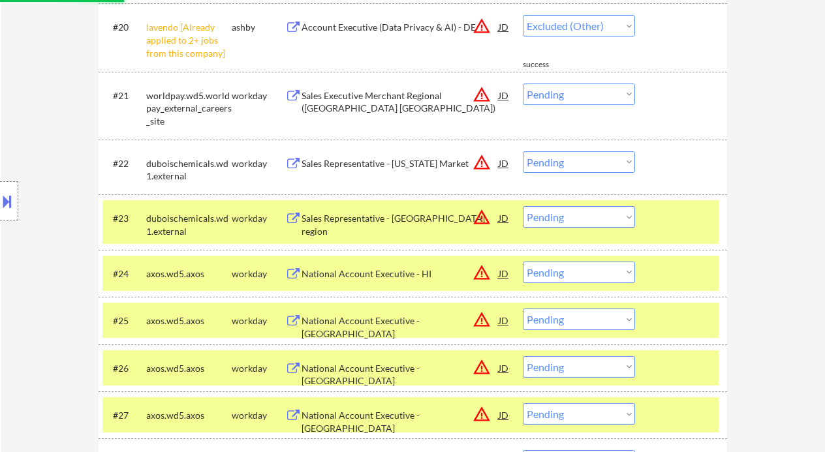
select select ""pending""
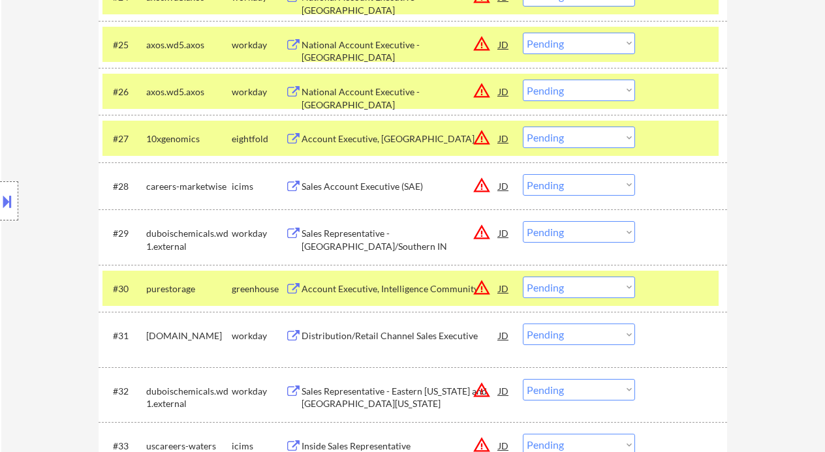
scroll to position [1741, 0]
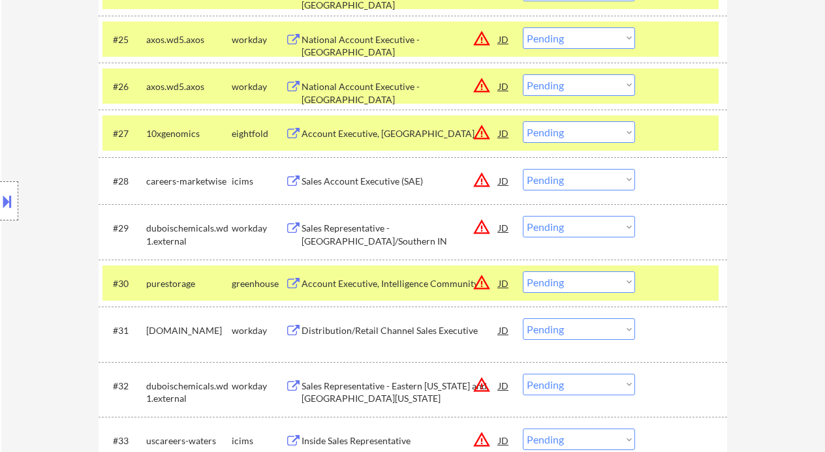
click at [358, 285] on div "Account Executive, Intelligence Community" at bounding box center [400, 283] width 197 height 13
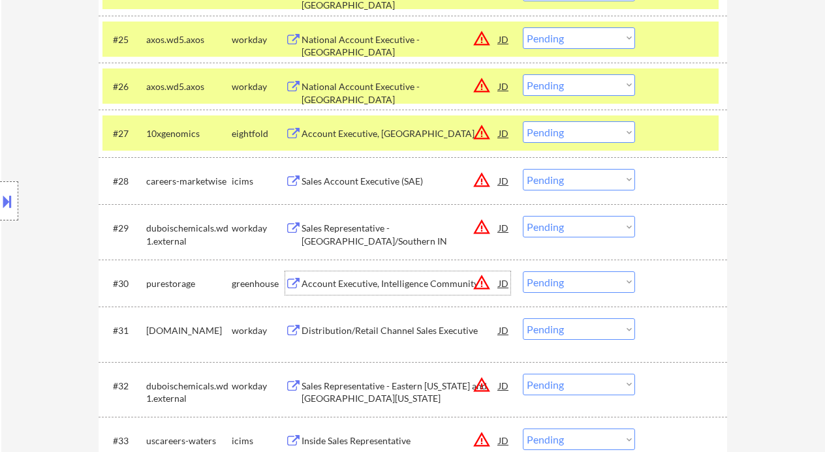
click at [541, 290] on select "Choose an option... Pending Applied Excluded (Questions) Excluded (Expired) Exc…" at bounding box center [579, 283] width 112 height 22
click at [523, 272] on select "Choose an option... Pending Applied Excluded (Questions) Excluded (Expired) Exc…" at bounding box center [579, 283] width 112 height 22
select select ""pending""
click at [387, 334] on div "Distribution/Retail Channel Sales Executive" at bounding box center [400, 330] width 197 height 13
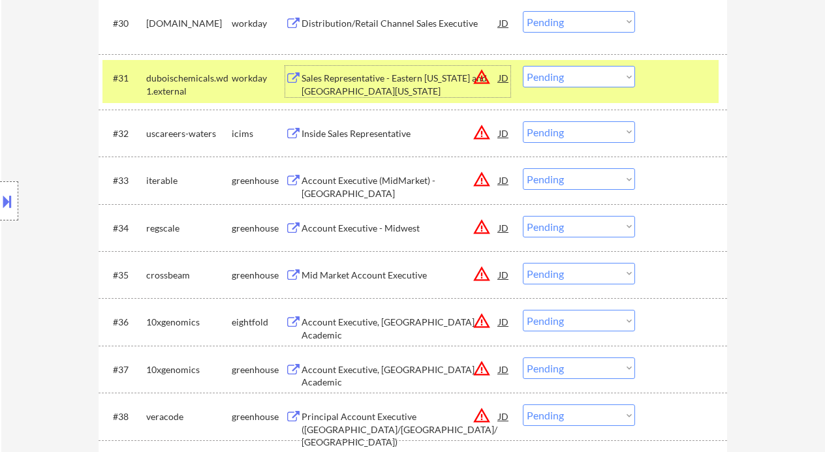
scroll to position [2002, 0]
click at [420, 276] on div "Mid Market Account Executive" at bounding box center [400, 274] width 197 height 13
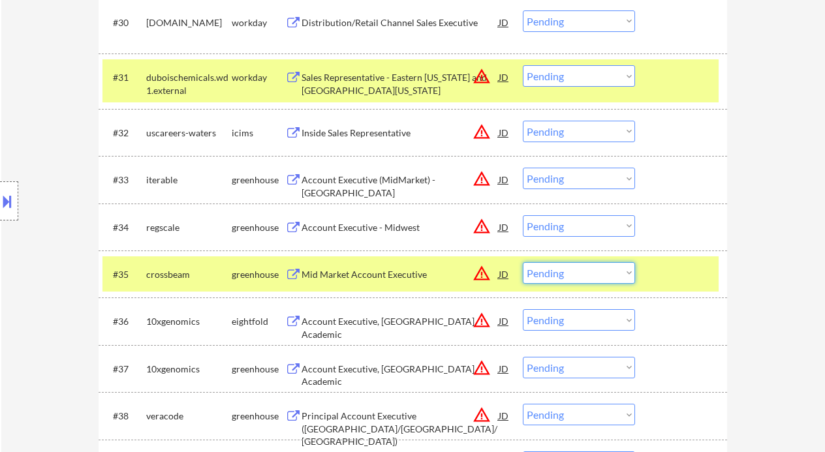
drag, startPoint x: 563, startPoint y: 272, endPoint x: 569, endPoint y: 283, distance: 12.6
click at [563, 272] on select "Choose an option... Pending Applied Excluded (Questions) Excluded (Expired) Exc…" at bounding box center [579, 273] width 112 height 22
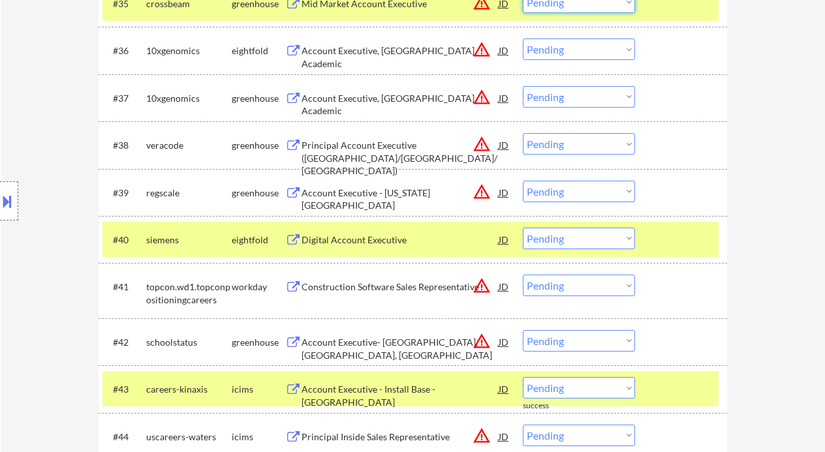
scroll to position [2350, 0]
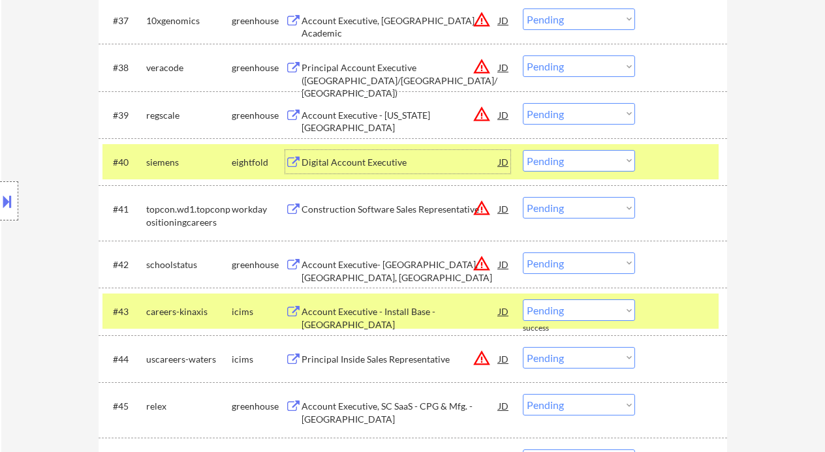
click at [350, 165] on div "Digital Account Executive" at bounding box center [400, 162] width 197 height 13
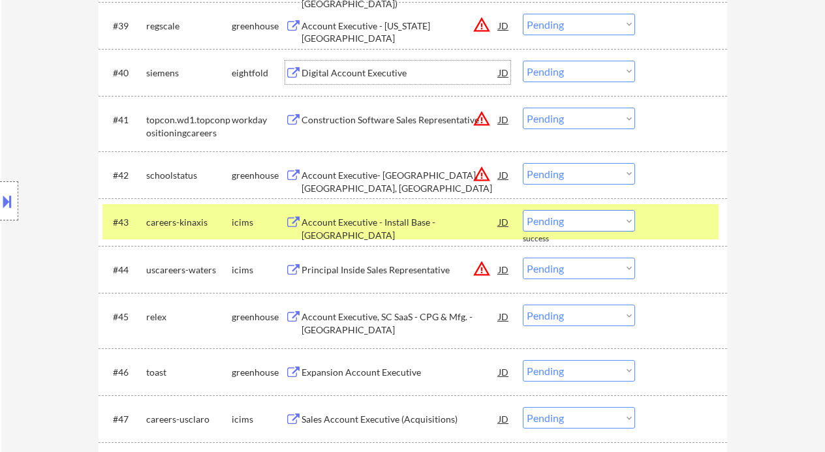
scroll to position [2524, 0]
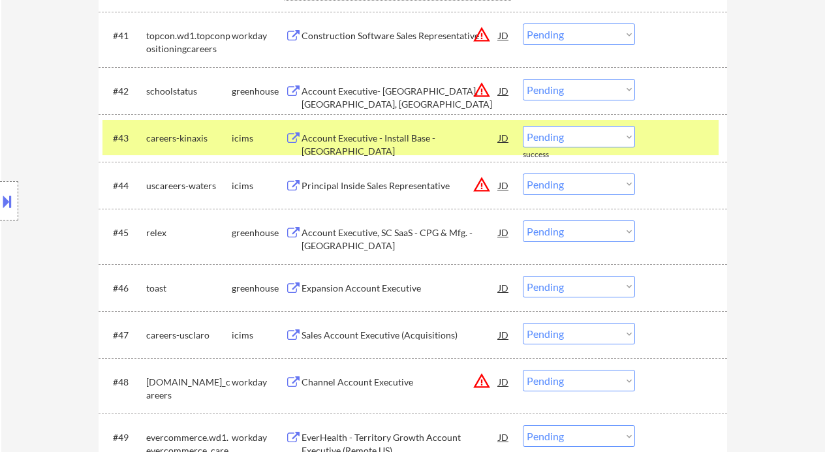
click at [378, 235] on div "Account Executive, SC SaaS - CPG & Mfg. - North America" at bounding box center [400, 239] width 197 height 25
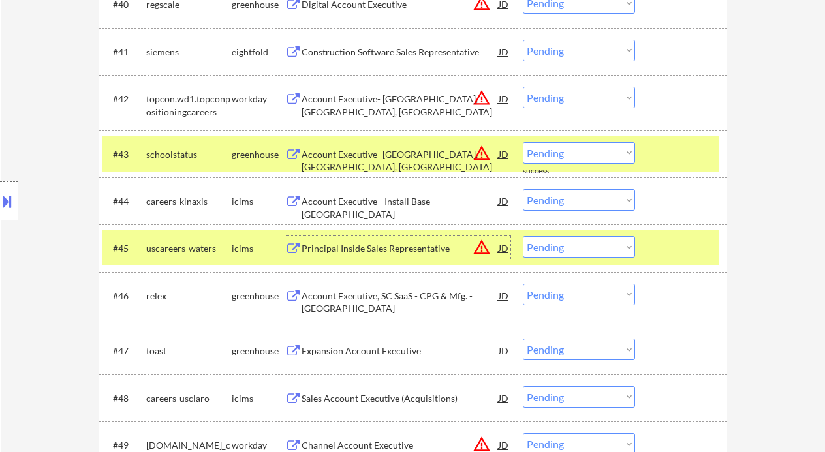
scroll to position [2611, 0]
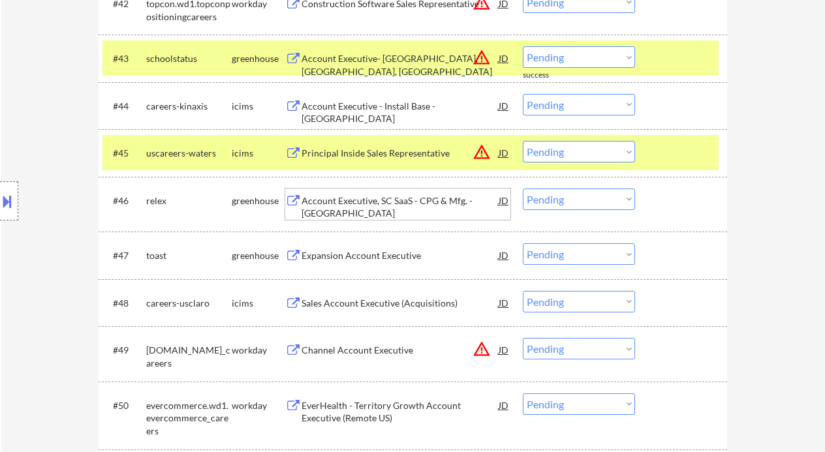
click at [384, 202] on div "Account Executive, SC SaaS - CPG & Mfg. - North America" at bounding box center [400, 207] width 197 height 25
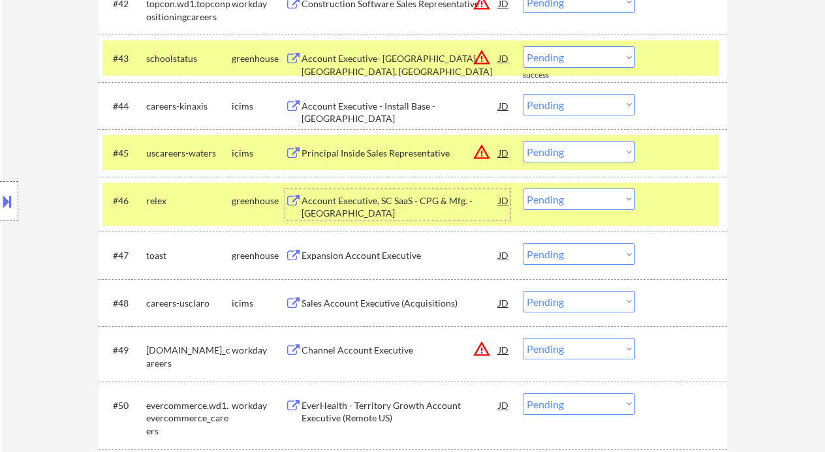
scroll to position [2698, 0]
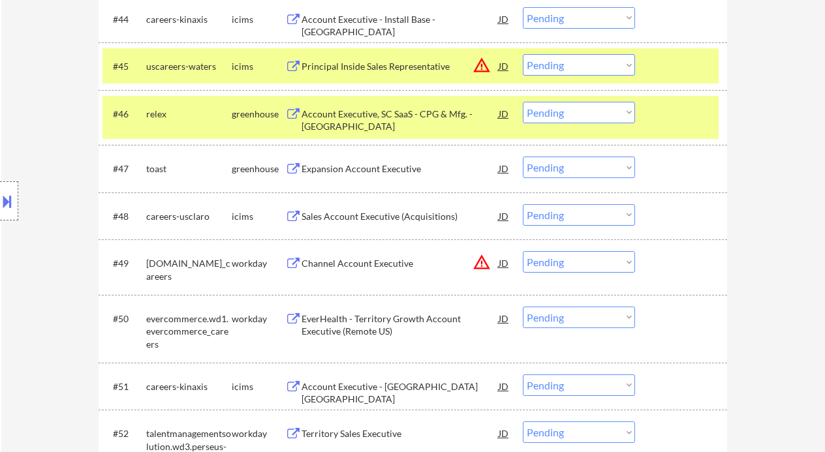
click at [13, 132] on div "Location Inclusions: remote" at bounding box center [117, 201] width 234 height 242
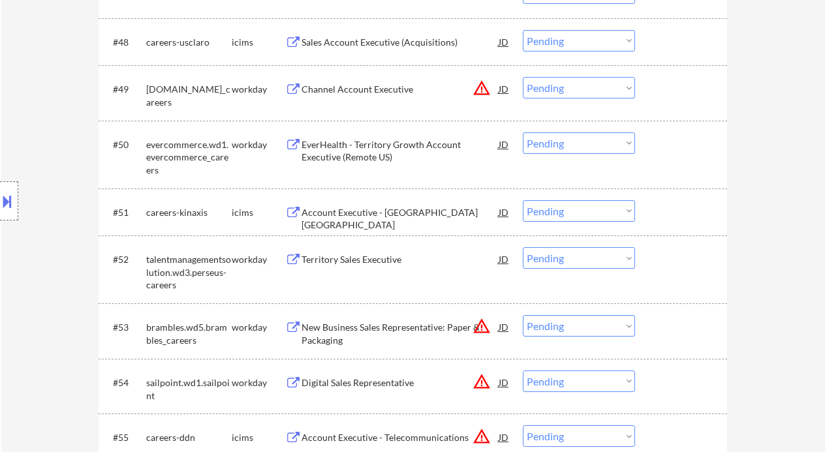
scroll to position [2959, 0]
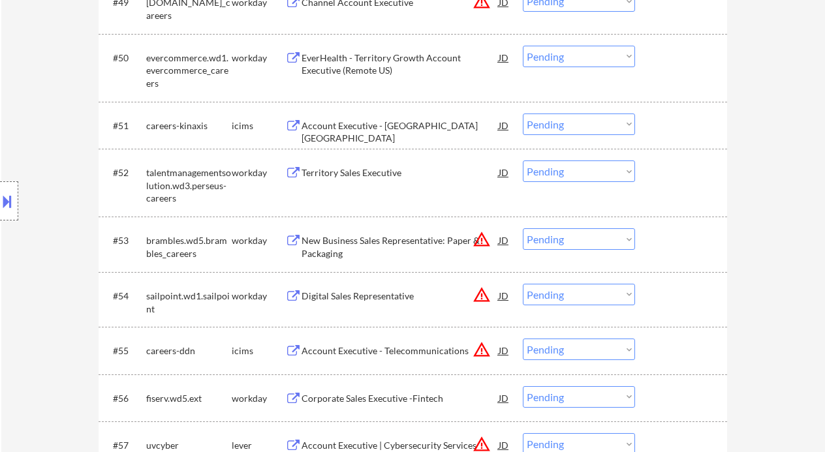
click at [353, 174] on div "Territory Sales Executive" at bounding box center [400, 172] width 197 height 13
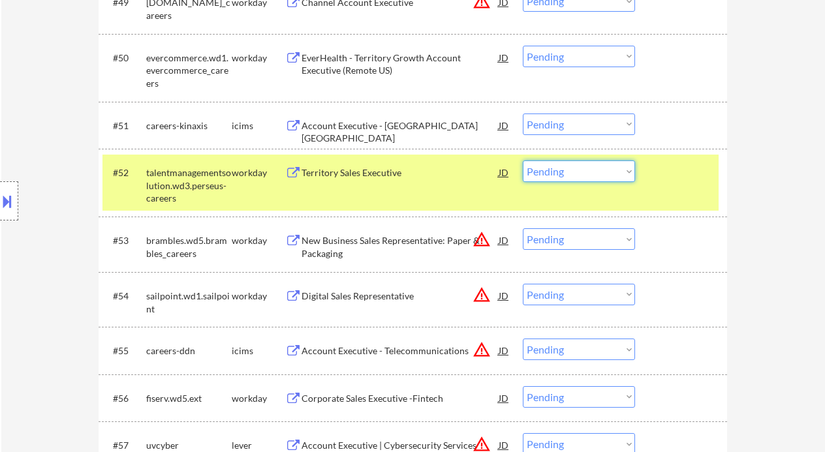
drag, startPoint x: 544, startPoint y: 174, endPoint x: 551, endPoint y: 180, distance: 8.9
click at [544, 174] on select "Choose an option... Pending Applied Excluded (Questions) Excluded (Expired) Exc…" at bounding box center [579, 172] width 112 height 22
click at [523, 161] on select "Choose an option... Pending Applied Excluded (Questions) Excluded (Expired) Exc…" at bounding box center [579, 172] width 112 height 22
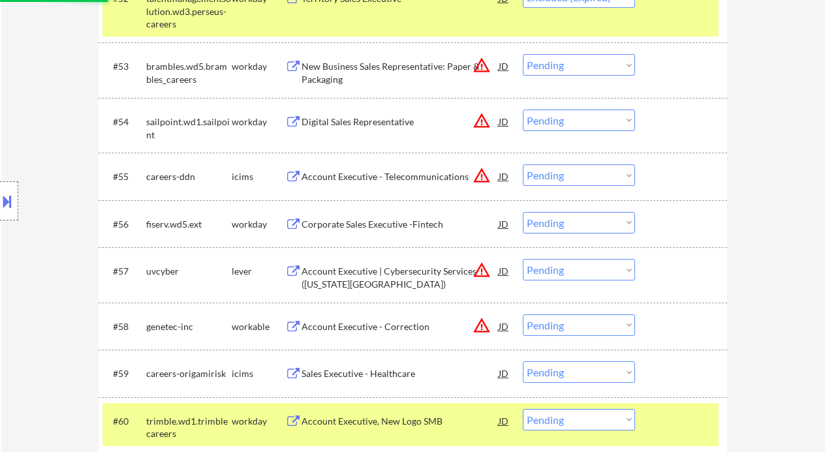
scroll to position [3046, 0]
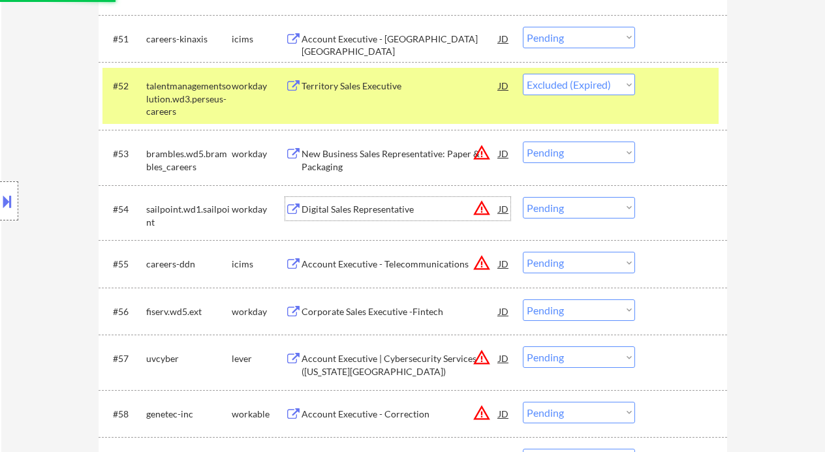
click at [385, 213] on div "Digital Sales Representative" at bounding box center [400, 209] width 197 height 13
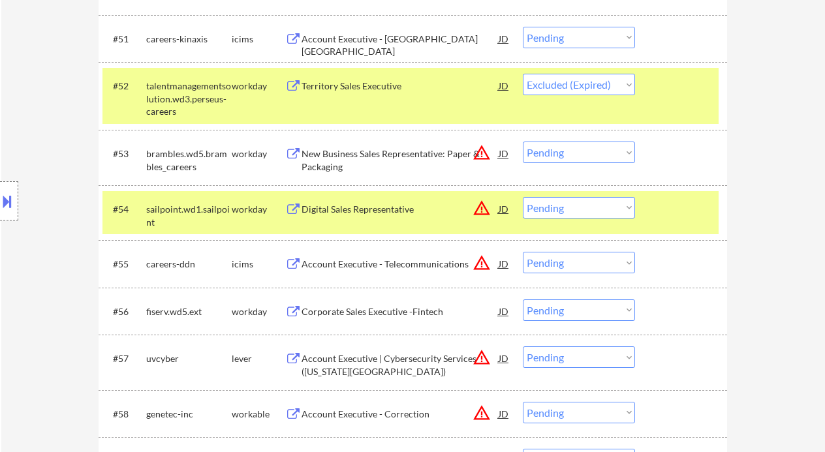
select select ""pending""
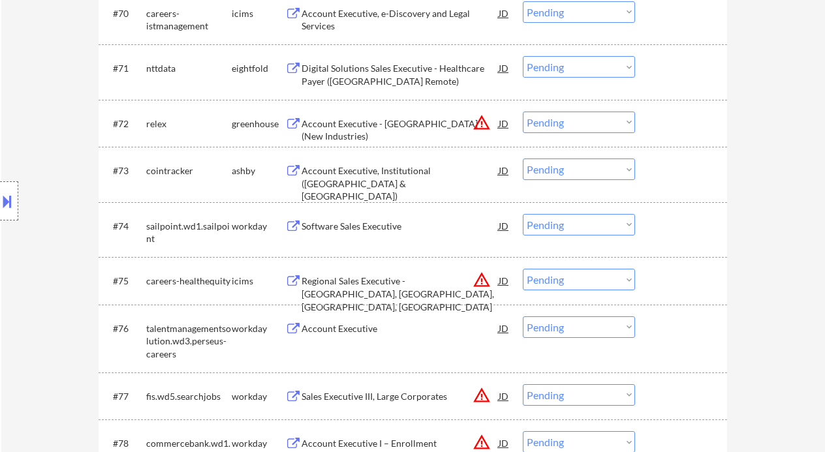
scroll to position [4336, 0]
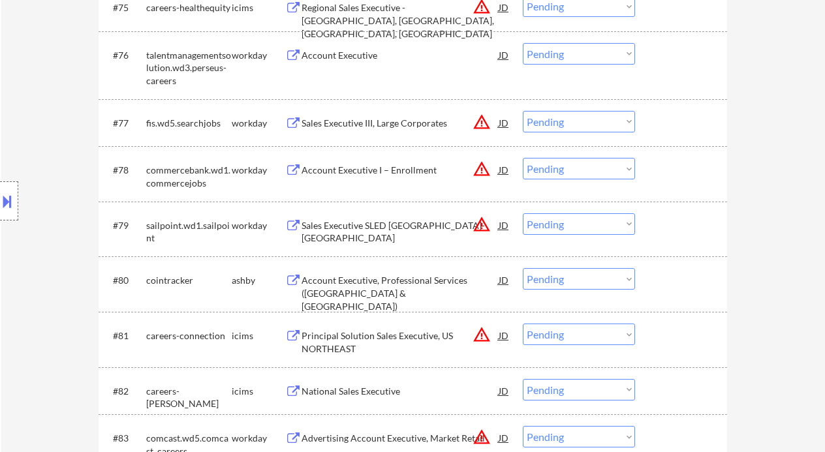
drag, startPoint x: 557, startPoint y: 221, endPoint x: 570, endPoint y: 234, distance: 18.5
click at [557, 221] on select "Choose an option... Pending Applied Excluded (Questions) Excluded (Expired) Exc…" at bounding box center [579, 224] width 112 height 22
click at [546, 220] on select "Choose an option... Pending Applied Excluded (Questions) Excluded (Expired) Exc…" at bounding box center [579, 224] width 112 height 22
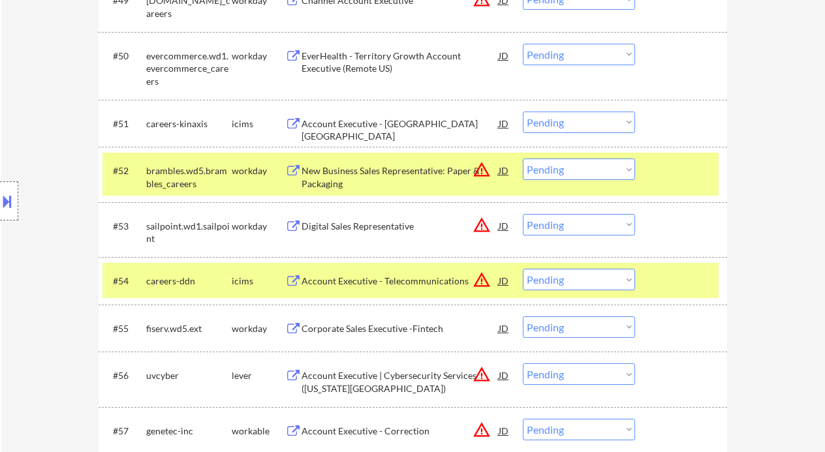
click at [553, 225] on select "Choose an option... Pending Applied Excluded (Questions) Excluded (Expired) Exc…" at bounding box center [579, 225] width 112 height 22
click at [523, 214] on select "Choose an option... Pending Applied Excluded (Questions) Excluded (Expired) Exc…" at bounding box center [579, 225] width 112 height 22
select select ""pending""
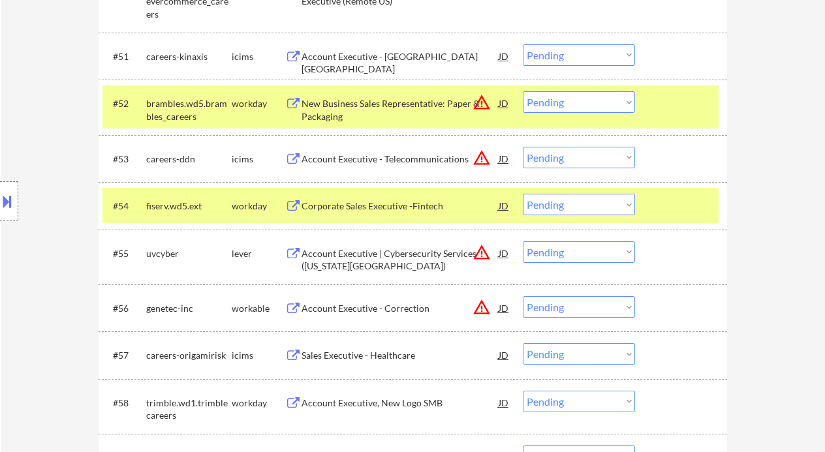
scroll to position [3049, 0]
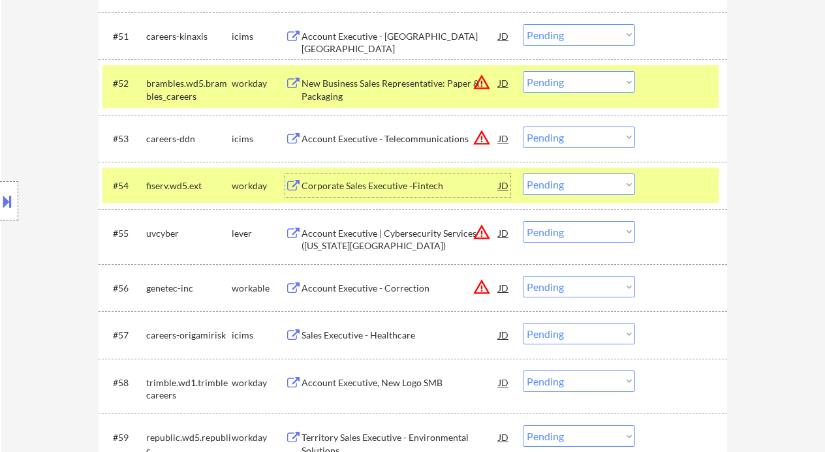
click at [357, 182] on div "Corporate Sales Executive -Fintech" at bounding box center [400, 186] width 197 height 13
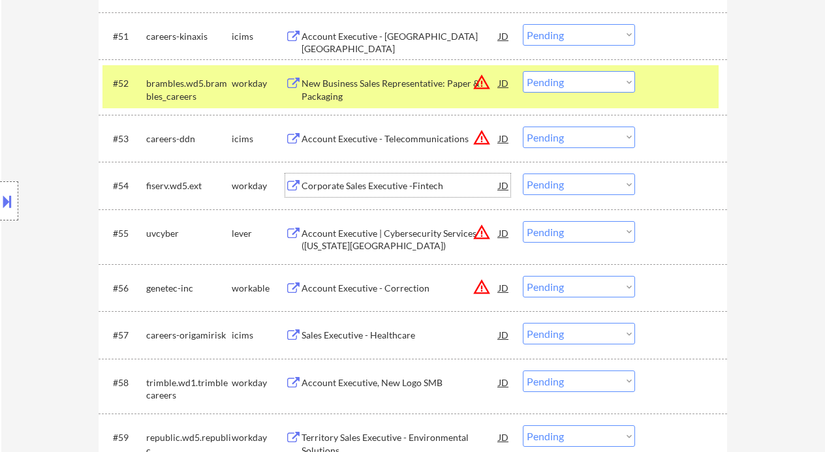
drag, startPoint x: 551, startPoint y: 180, endPoint x: 558, endPoint y: 184, distance: 8.2
click at [551, 180] on select "Choose an option... Pending Applied Excluded (Questions) Excluded (Expired) Exc…" at bounding box center [579, 185] width 112 height 22
click at [523, 174] on select "Choose an option... Pending Applied Excluded (Questions) Excluded (Expired) Exc…" at bounding box center [579, 185] width 112 height 22
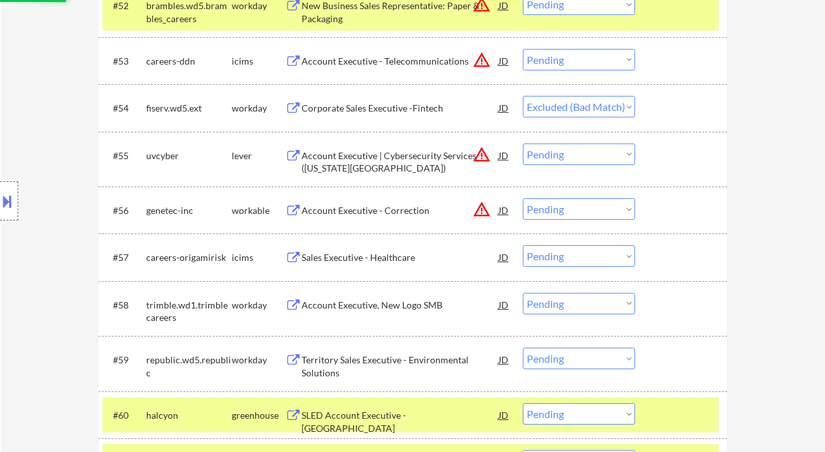
scroll to position [3136, 0]
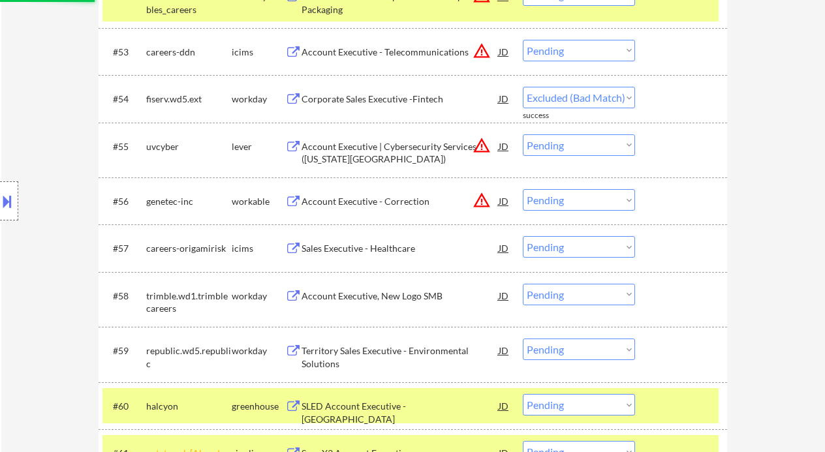
select select ""pending""
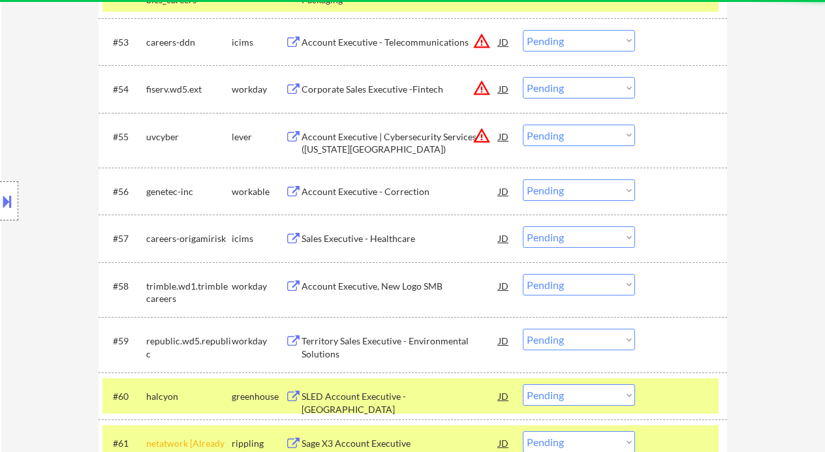
scroll to position [3223, 0]
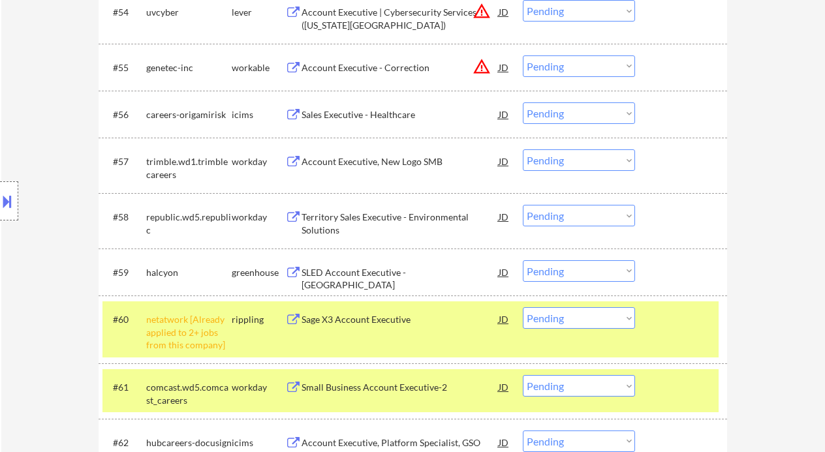
drag, startPoint x: 583, startPoint y: 317, endPoint x: 585, endPoint y: 324, distance: 8.1
click at [583, 317] on select "Choose an option... Pending Applied Excluded (Questions) Excluded (Expired) Exc…" at bounding box center [579, 319] width 112 height 22
click at [523, 308] on select "Choose an option... Pending Applied Excluded (Questions) Excluded (Expired) Exc…" at bounding box center [579, 319] width 112 height 22
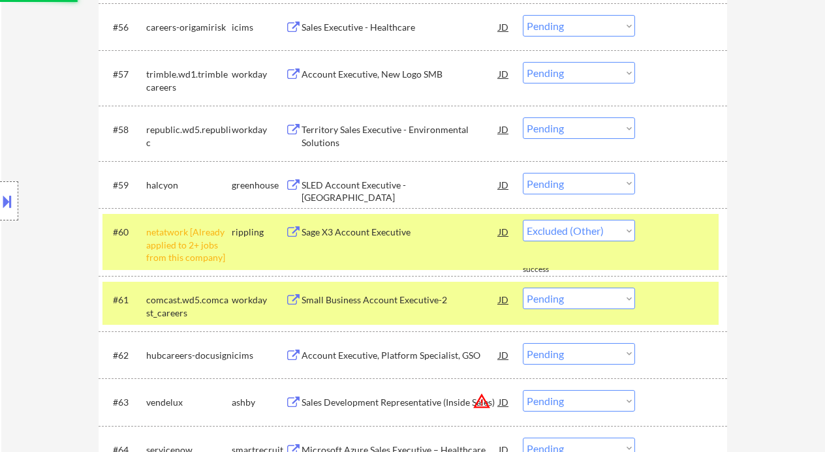
scroll to position [3397, 0]
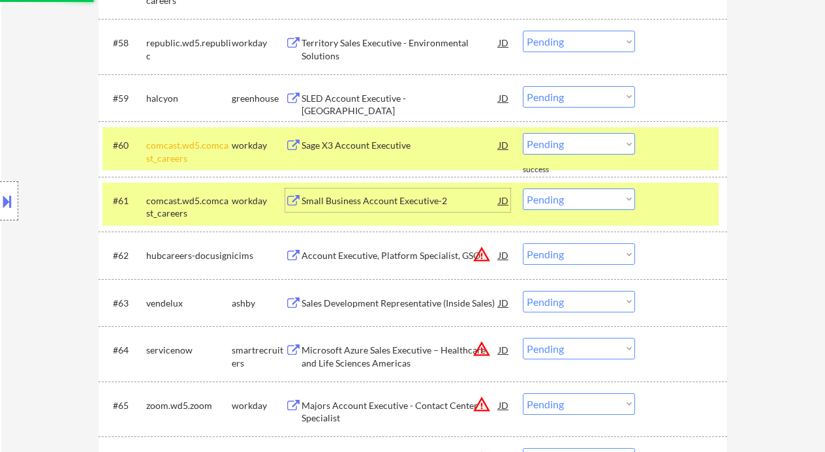
click at [358, 213] on div "#61 comcast.wd5.comcast_careers workday Small Business Account Executive-2 JD w…" at bounding box center [411, 204] width 616 height 43
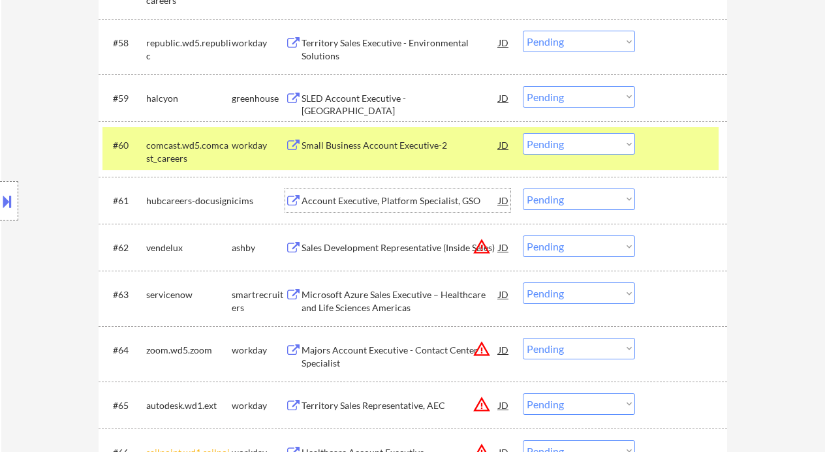
click at [385, 152] on div "Small Business Account Executive-2" at bounding box center [400, 145] width 197 height 24
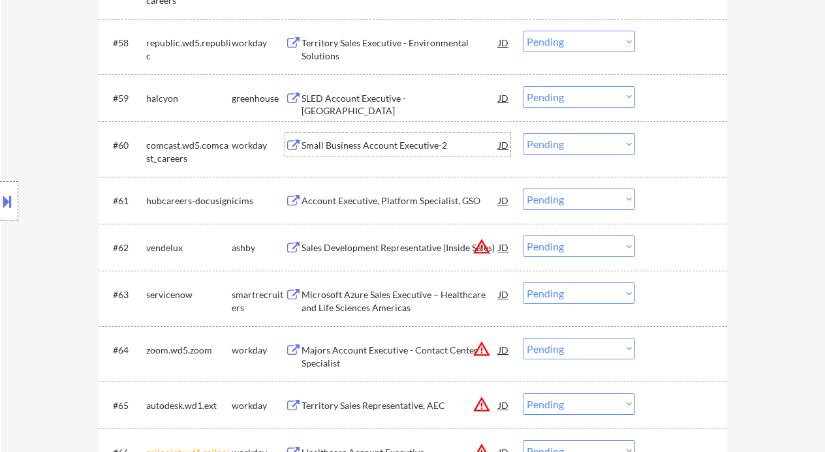
click at [537, 135] on select "Choose an option... Pending Applied Excluded (Questions) Excluded (Expired) Exc…" at bounding box center [579, 144] width 112 height 22
click at [523, 133] on select "Choose an option... Pending Applied Excluded (Questions) Excluded (Expired) Exc…" at bounding box center [579, 144] width 112 height 22
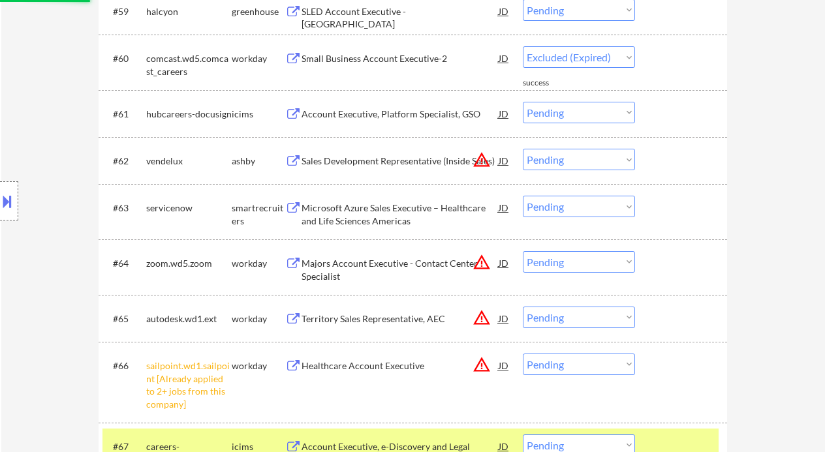
select select ""pending""
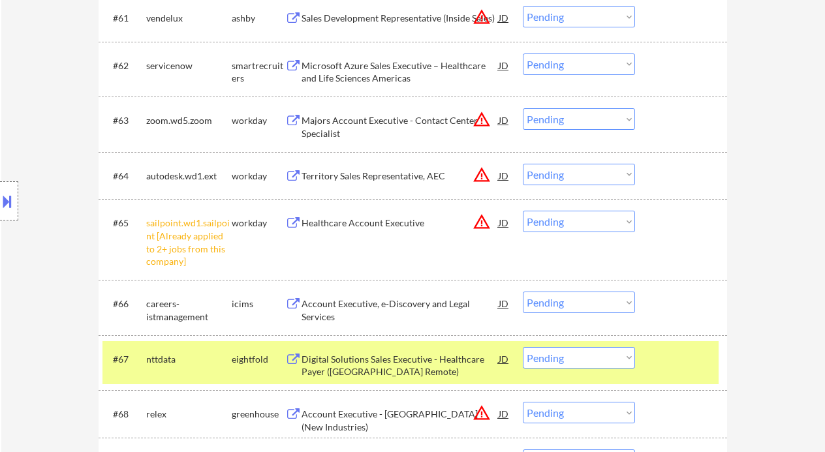
click at [570, 225] on select "Choose an option... Pending Applied Excluded (Questions) Excluded (Expired) Exc…" at bounding box center [579, 222] width 112 height 22
click at [523, 211] on select "Choose an option... Pending Applied Excluded (Questions) Excluded (Expired) Exc…" at bounding box center [579, 222] width 112 height 22
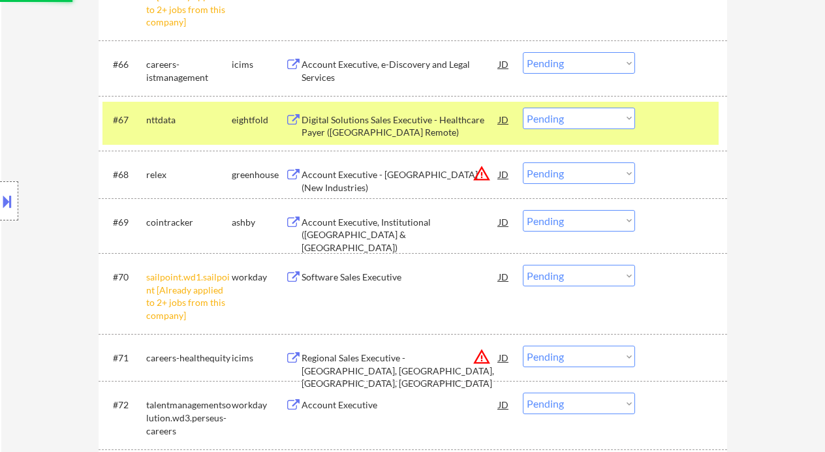
scroll to position [3832, 0]
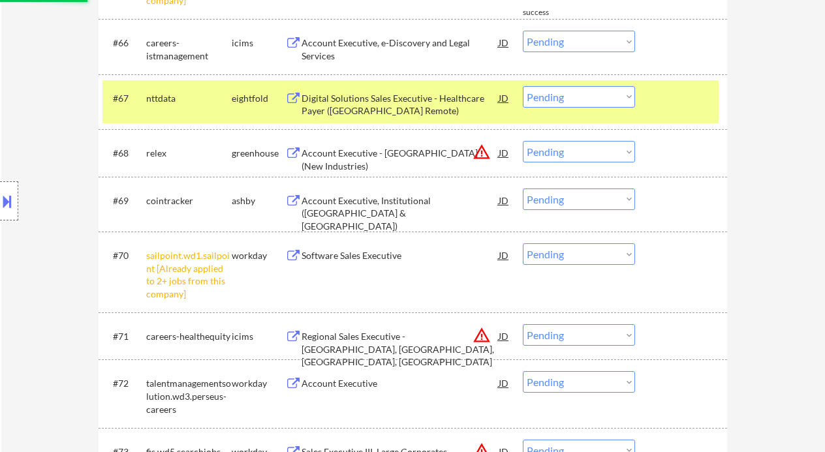
click at [584, 253] on select "Choose an option... Pending Applied Excluded (Questions) Excluded (Expired) Exc…" at bounding box center [579, 255] width 112 height 22
select select ""pending""
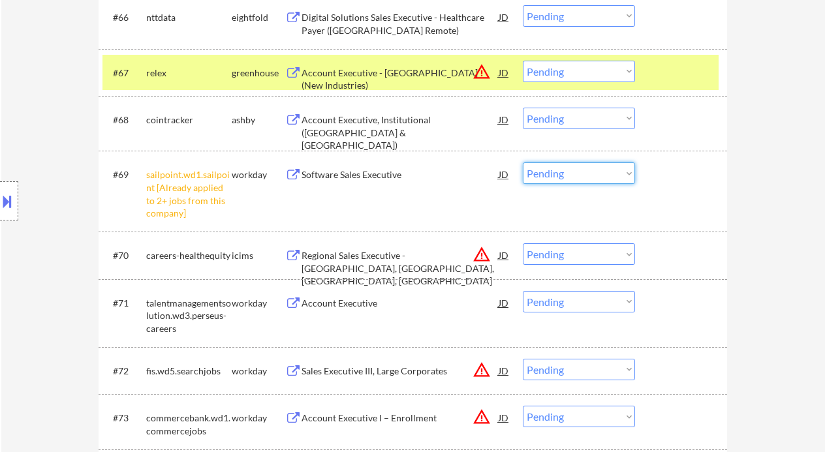
click at [607, 176] on select "Choose an option... Pending Applied Excluded (Questions) Excluded (Expired) Exc…" at bounding box center [579, 174] width 112 height 22
click at [523, 163] on select "Choose an option... Pending Applied Excluded (Questions) Excluded (Expired) Exc…" at bounding box center [579, 174] width 112 height 22
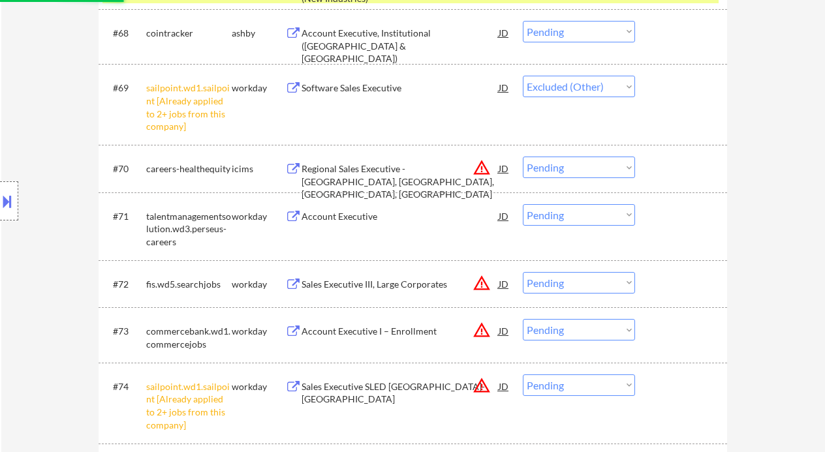
click at [360, 221] on div "Account Executive" at bounding box center [400, 216] width 197 height 13
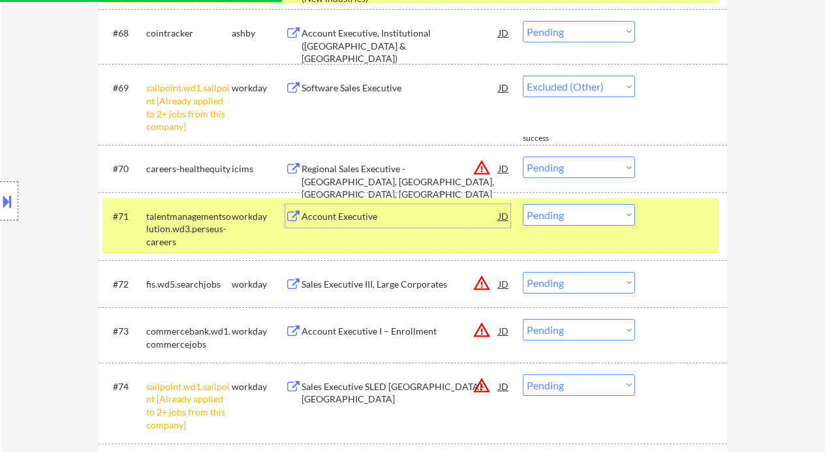
click at [611, 215] on select "Choose an option... Pending Applied Excluded (Questions) Excluded (Expired) Exc…" at bounding box center [579, 215] width 112 height 22
select select ""pending""
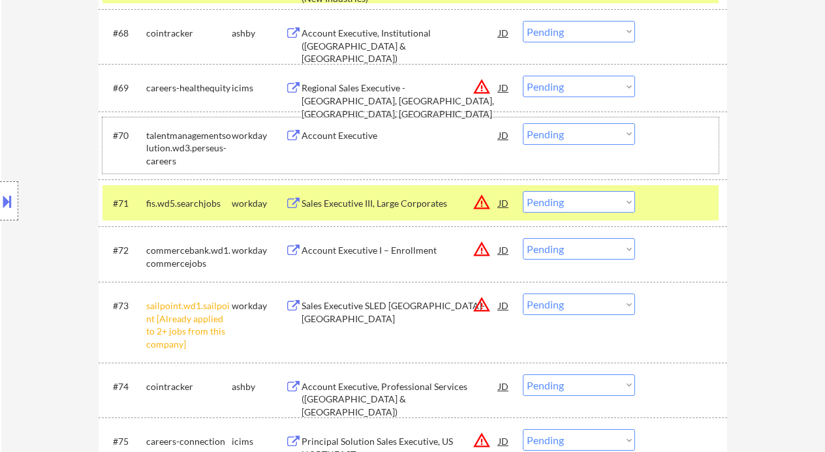
click at [695, 169] on div "#70 talentmanagementsolution.wd3.perseus-careers workday Account Executive JD w…" at bounding box center [411, 146] width 616 height 56
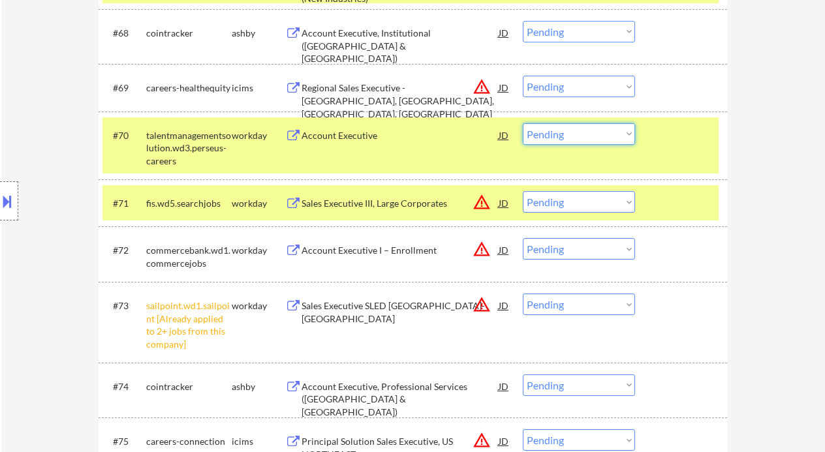
drag, startPoint x: 581, startPoint y: 133, endPoint x: 584, endPoint y: 144, distance: 12.0
click at [581, 133] on select "Choose an option... Pending Applied Excluded (Questions) Excluded (Expired) Exc…" at bounding box center [579, 134] width 112 height 22
select select ""excluded__other_""
click at [523, 123] on select "Choose an option... Pending Applied Excluded (Questions) Excluded (Expired) Exc…" at bounding box center [579, 134] width 112 height 22
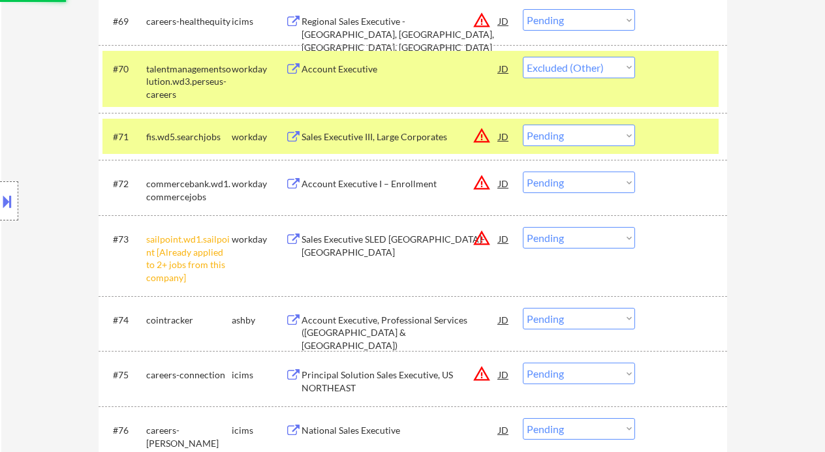
scroll to position [4006, 0]
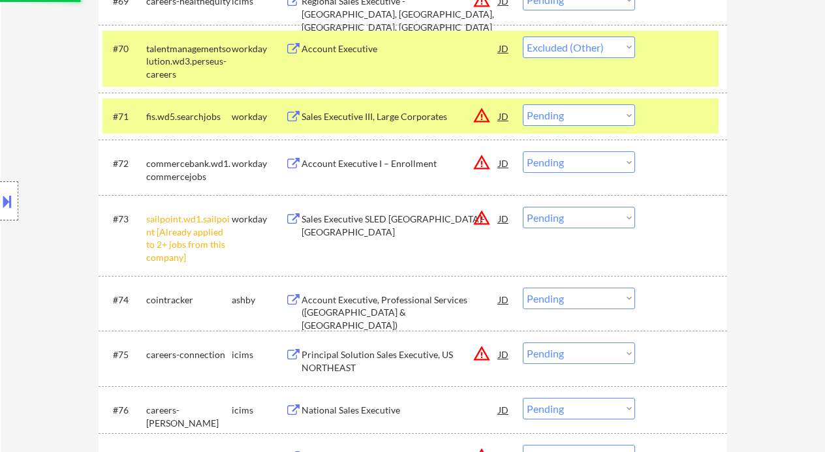
click at [561, 218] on select "Choose an option... Pending Applied Excluded (Questions) Excluded (Expired) Exc…" at bounding box center [579, 218] width 112 height 22
select select ""excluded__other_""
click at [523, 207] on select "Choose an option... Pending Applied Excluded (Questions) Excluded (Expired) Exc…" at bounding box center [579, 218] width 112 height 22
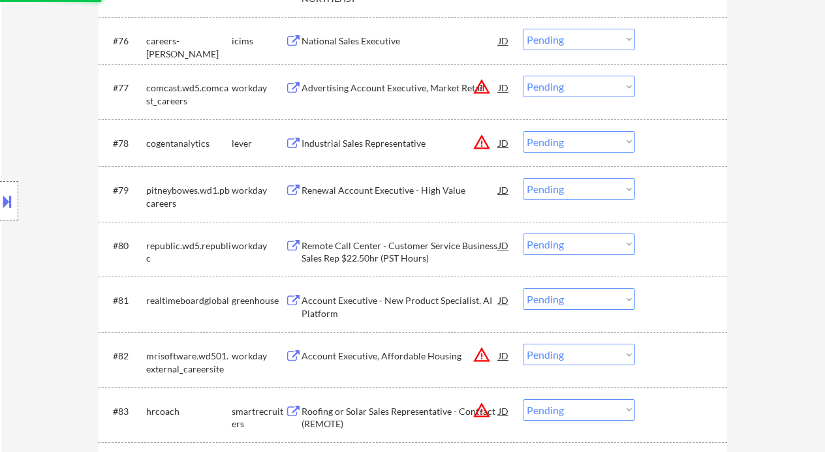
scroll to position [4355, 0]
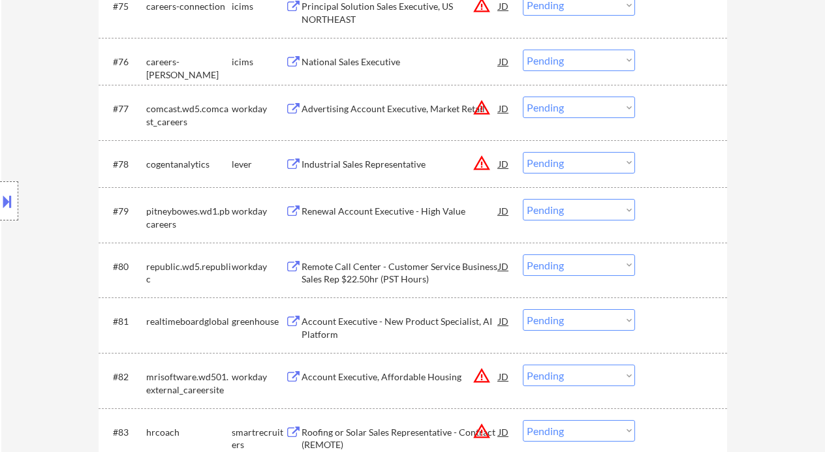
click at [401, 209] on div "Renewal Account Executive - High Value" at bounding box center [400, 211] width 197 height 13
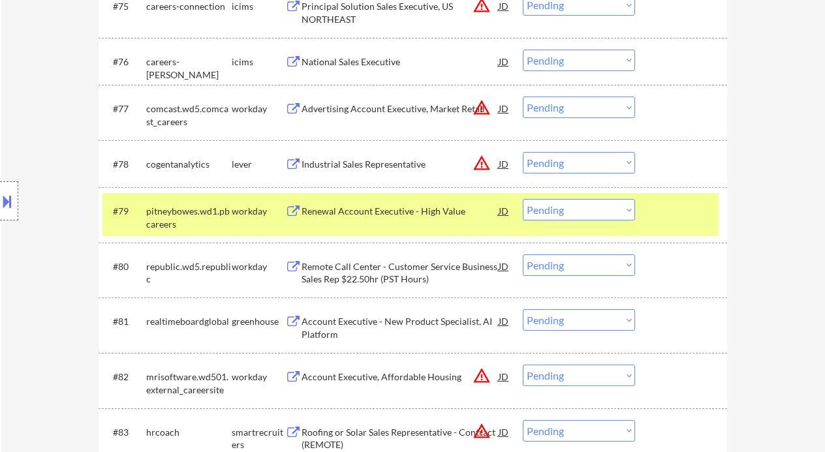
select select ""pending""
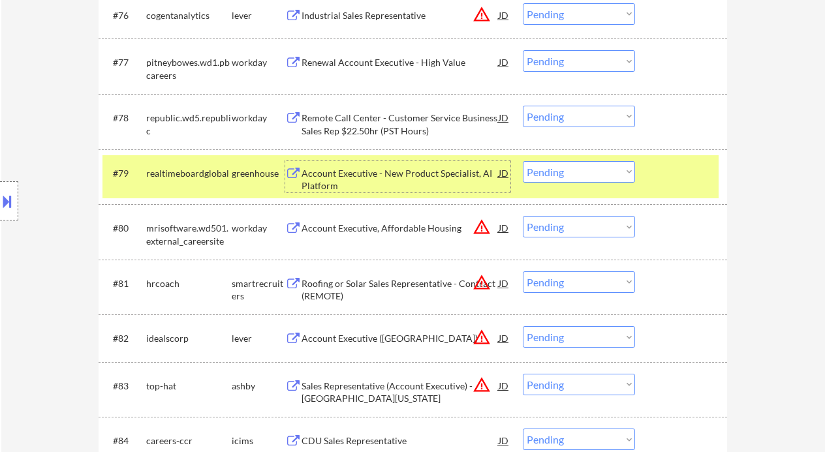
scroll to position [4267, 0]
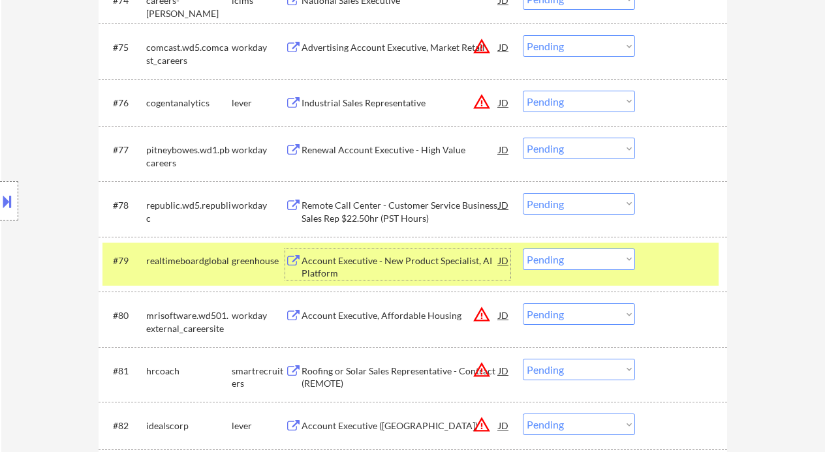
click at [395, 270] on div "Account Executive - New Product Specialist, AI Platform" at bounding box center [400, 267] width 197 height 25
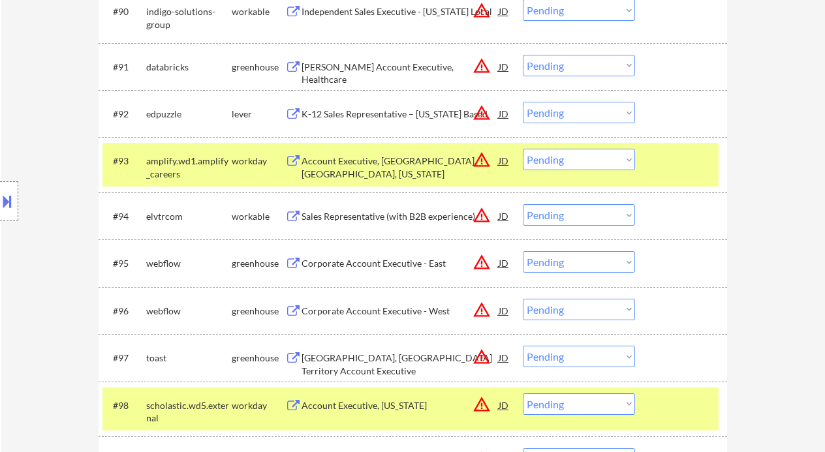
scroll to position [5138, 0]
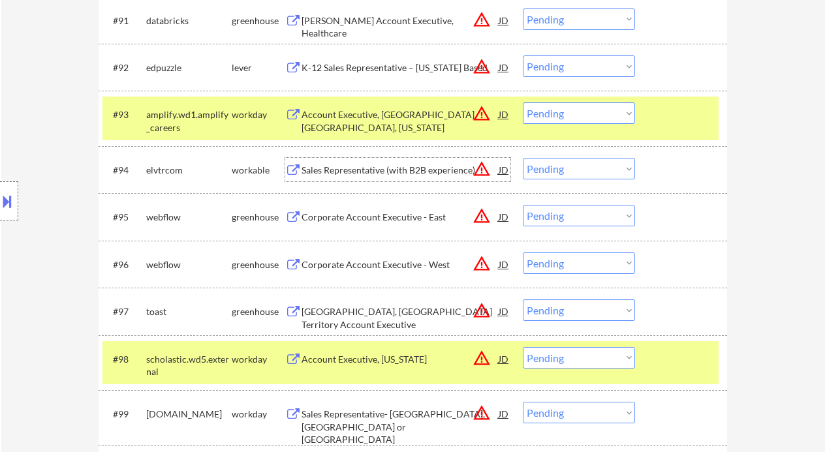
click at [424, 172] on div "Sales Representative (with B2B experience)" at bounding box center [400, 170] width 197 height 13
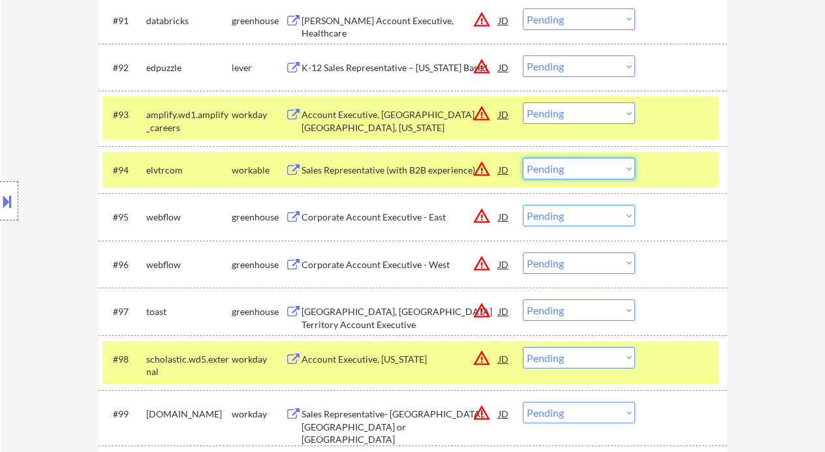
click at [578, 174] on select "Choose an option... Pending Applied Excluded (Questions) Excluded (Expired) Exc…" at bounding box center [579, 169] width 112 height 22
click at [556, 172] on select "Choose an option... Pending Applied Excluded (Questions) Excluded (Expired) Exc…" at bounding box center [579, 169] width 112 height 22
click at [523, 158] on select "Choose an option... Pending Applied Excluded (Questions) Excluded (Expired) Exc…" at bounding box center [579, 169] width 112 height 22
click at [386, 217] on div "Corporate Account Executive - East" at bounding box center [400, 217] width 197 height 13
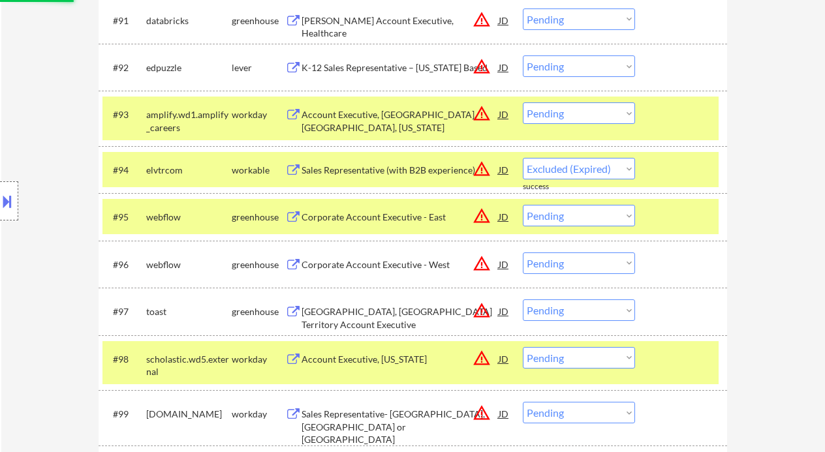
select select ""pending""
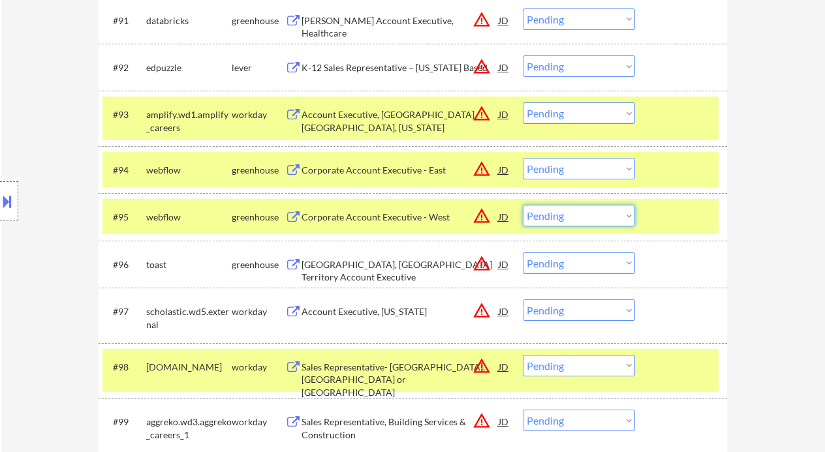
click at [573, 219] on select "Choose an option... Pending Applied Excluded (Questions) Excluded (Expired) Exc…" at bounding box center [579, 216] width 112 height 22
click at [523, 206] on select "Choose an option... Pending Applied Excluded (Questions) Excluded (Expired) Exc…" at bounding box center [579, 216] width 112 height 22
select select ""pending""
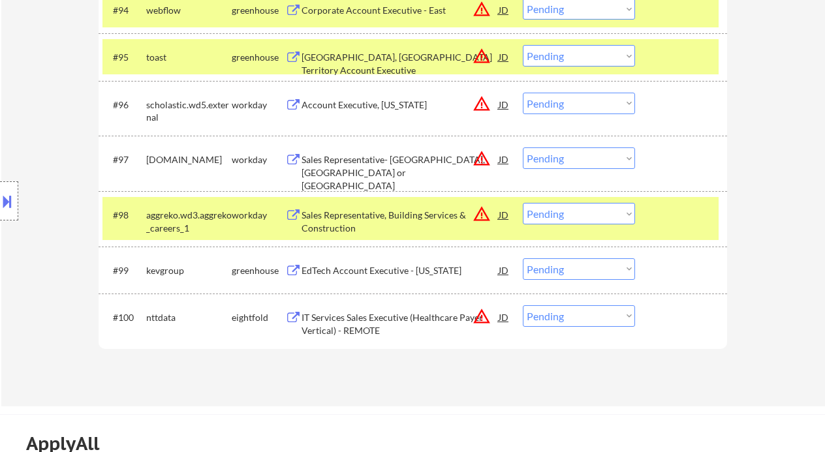
scroll to position [5297, 0]
click at [20, 112] on div "Location Inclusions: remote" at bounding box center [117, 201] width 234 height 242
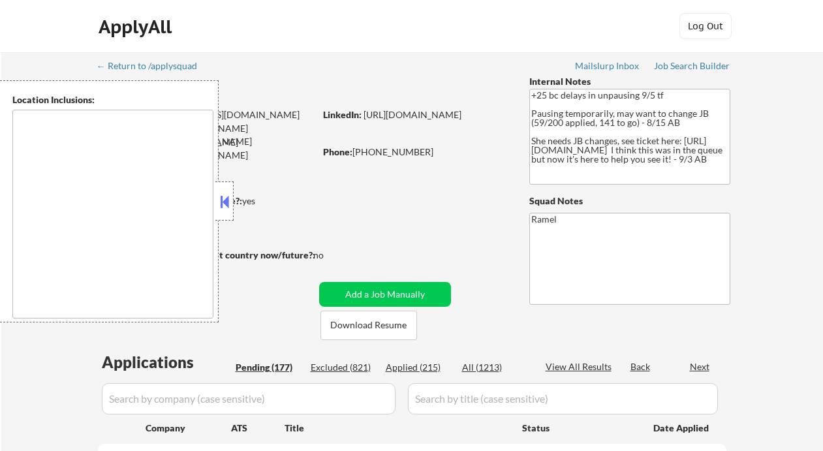
click at [224, 200] on button at bounding box center [224, 202] width 14 height 20
select select ""pending""
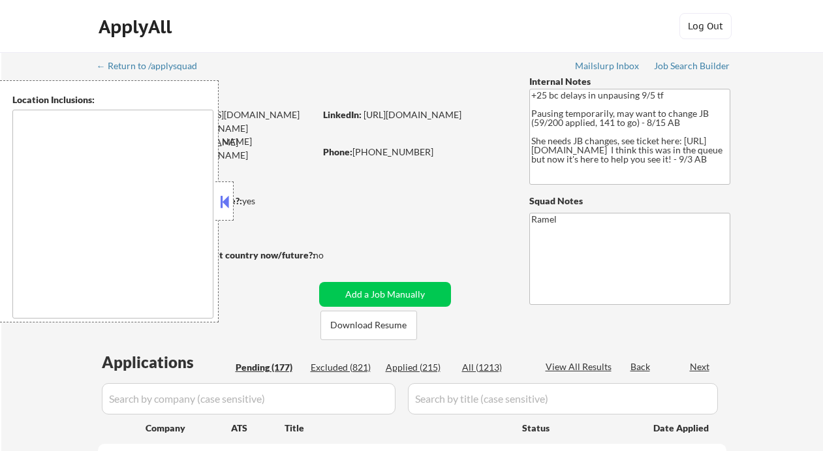
select select ""pending""
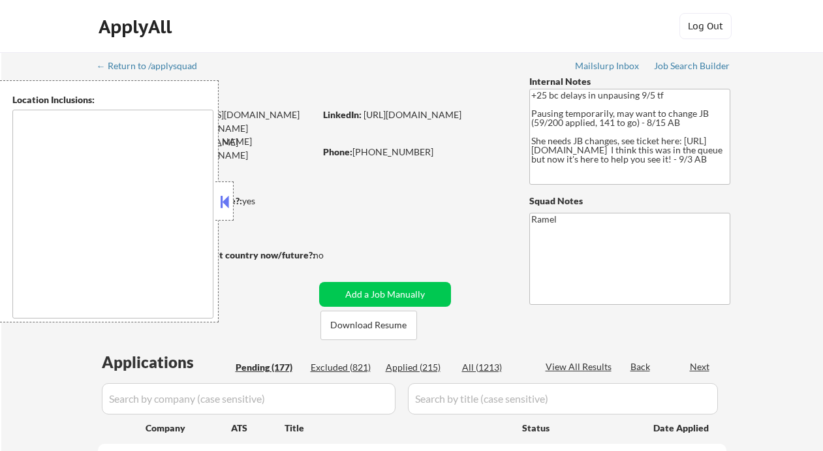
select select ""pending""
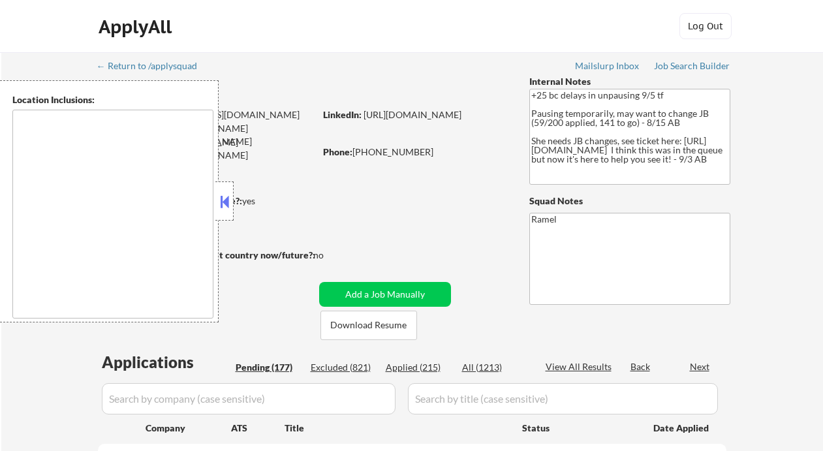
select select ""pending""
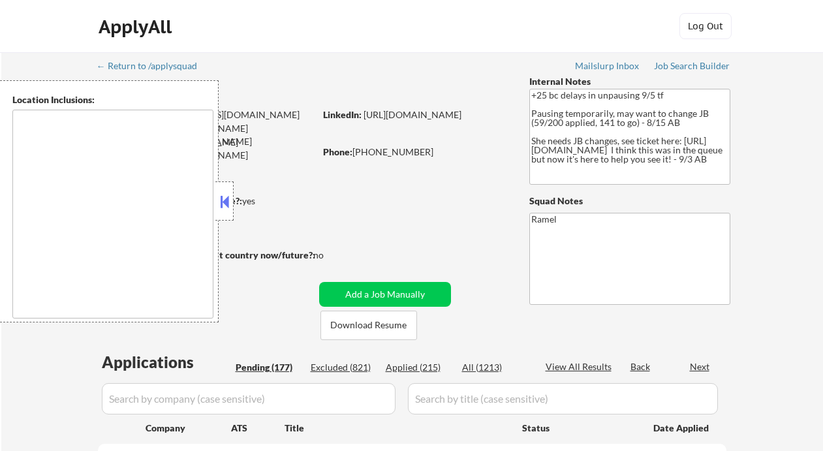
select select ""pending""
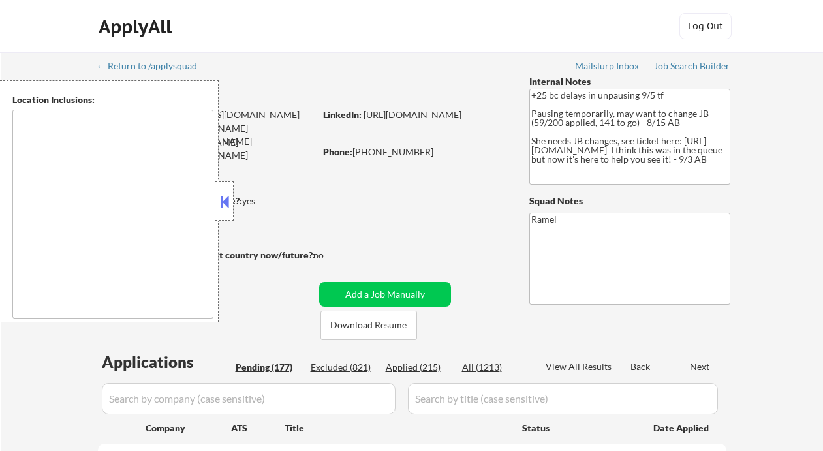
select select ""pending""
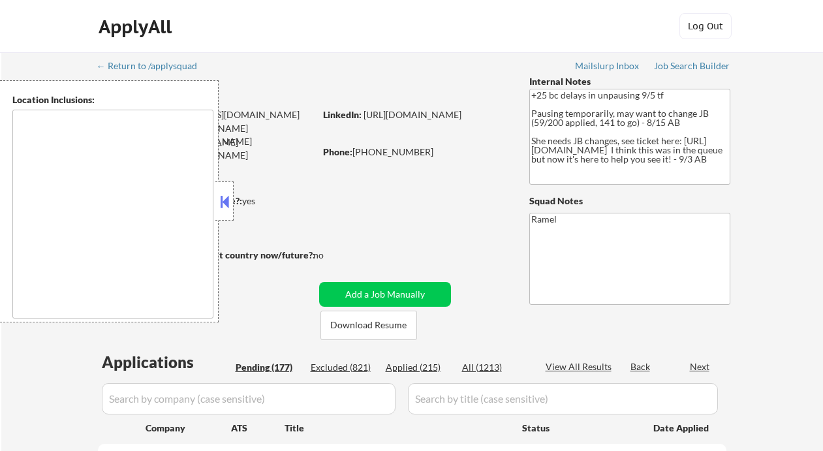
select select ""pending""
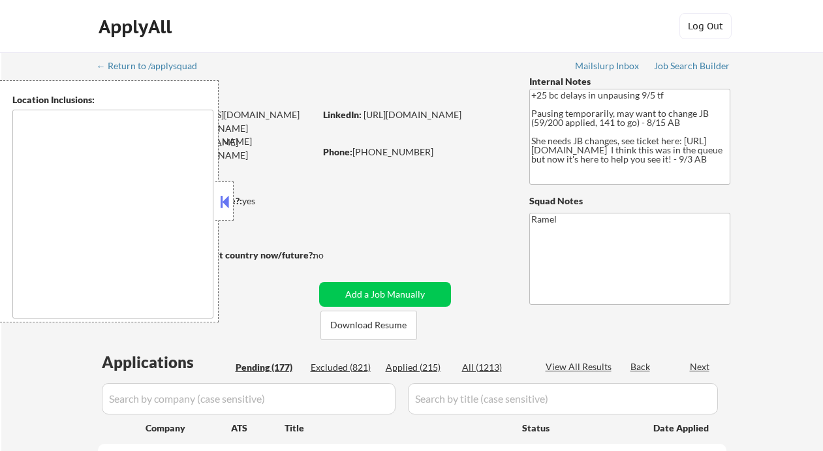
select select ""pending""
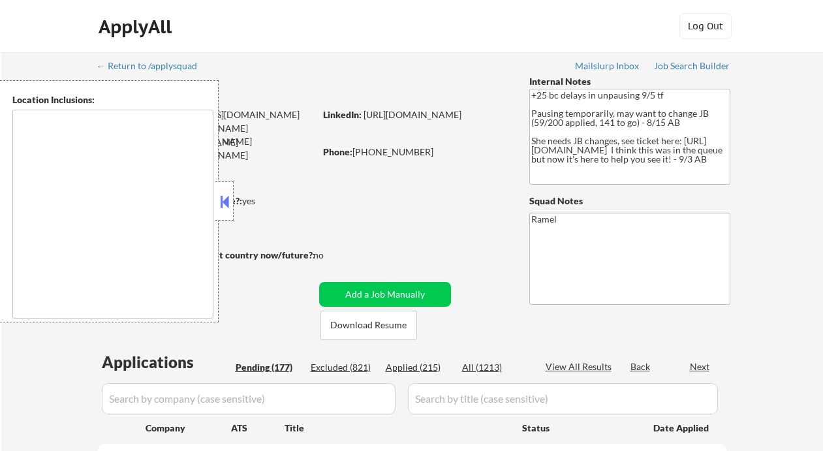
select select ""pending""
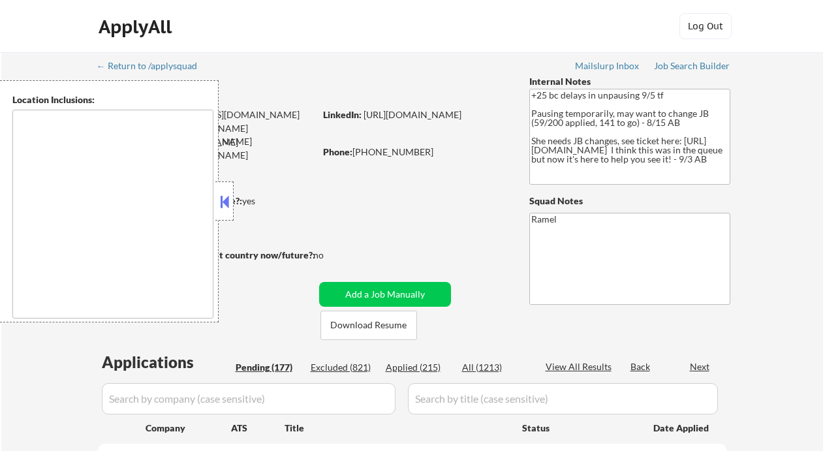
select select ""pending""
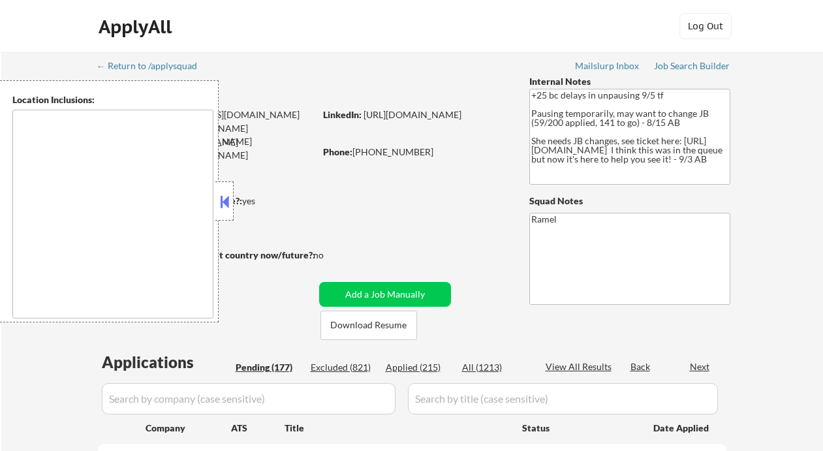
select select ""pending""
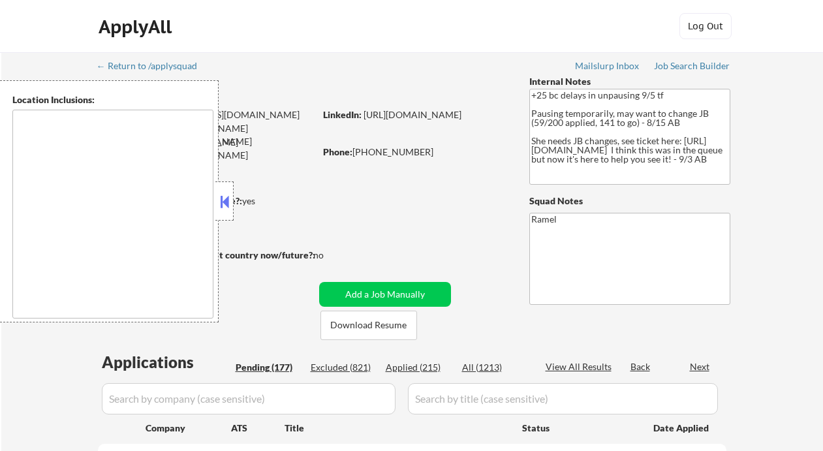
select select ""pending""
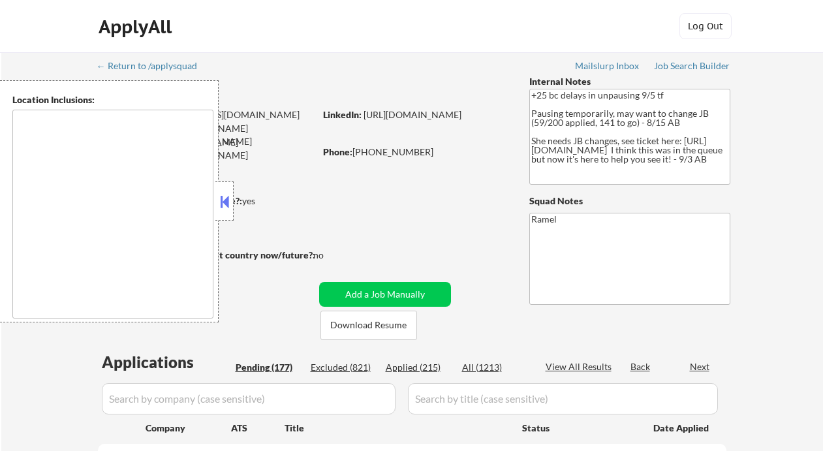
select select ""pending""
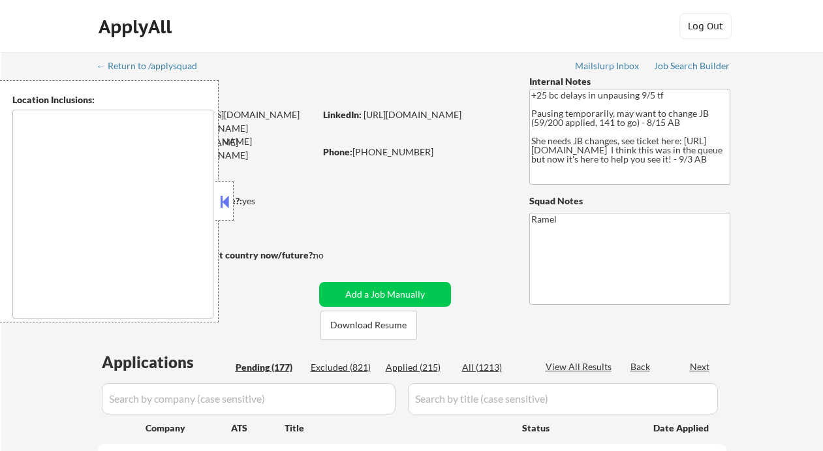
select select ""pending""
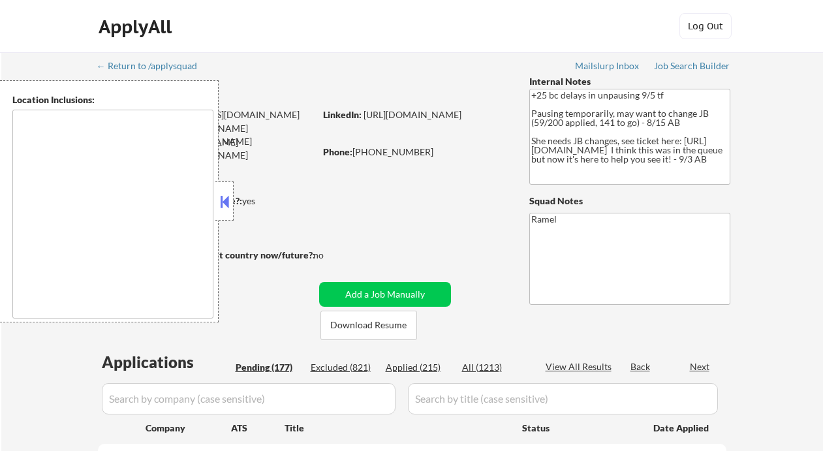
select select ""pending""
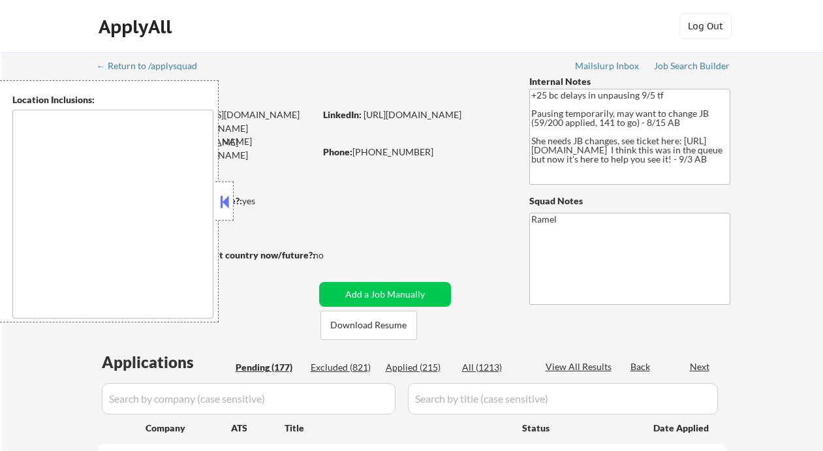
select select ""pending""
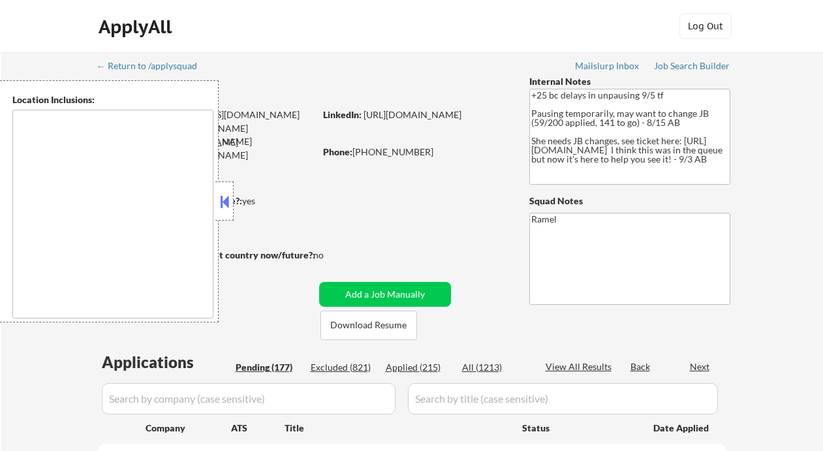
select select ""pending""
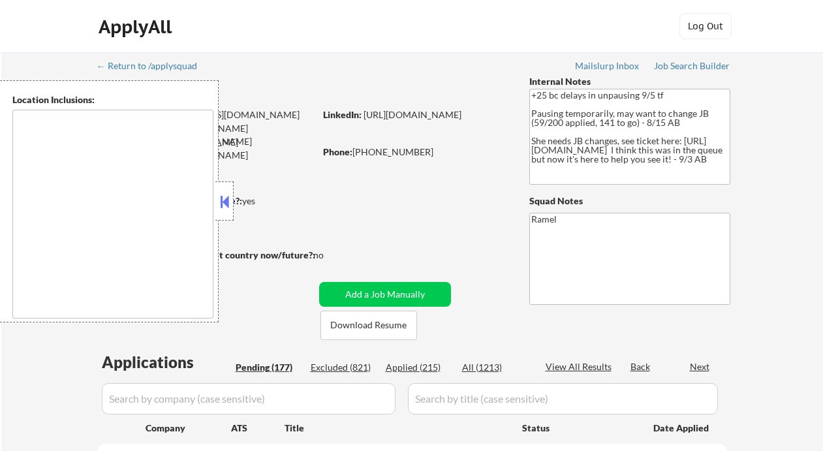
select select ""pending""
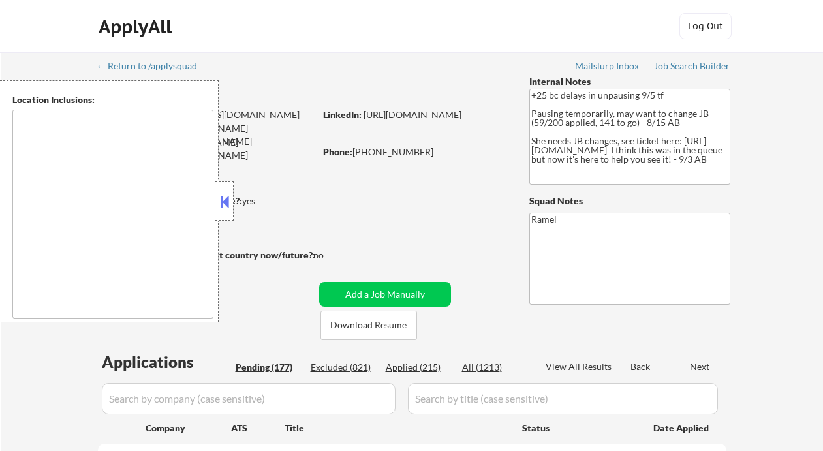
select select ""pending""
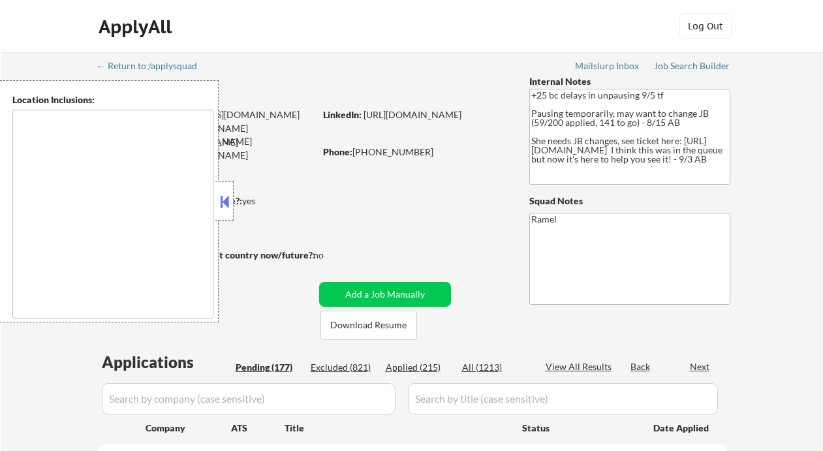
select select ""pending""
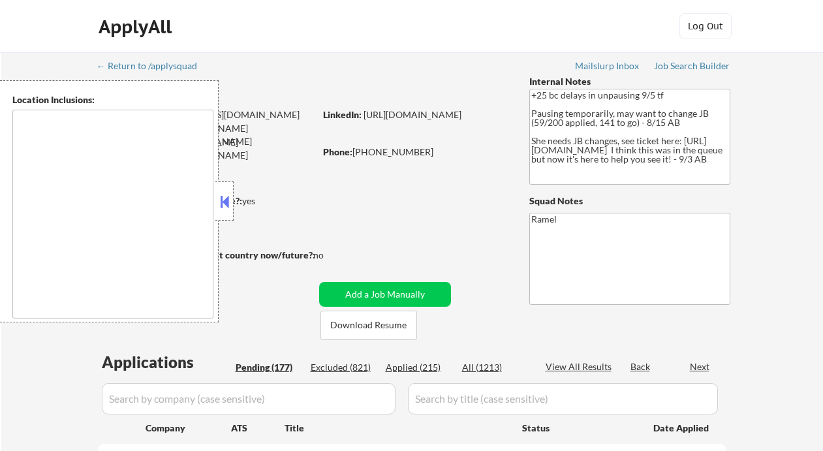
select select ""pending""
type textarea "remote"
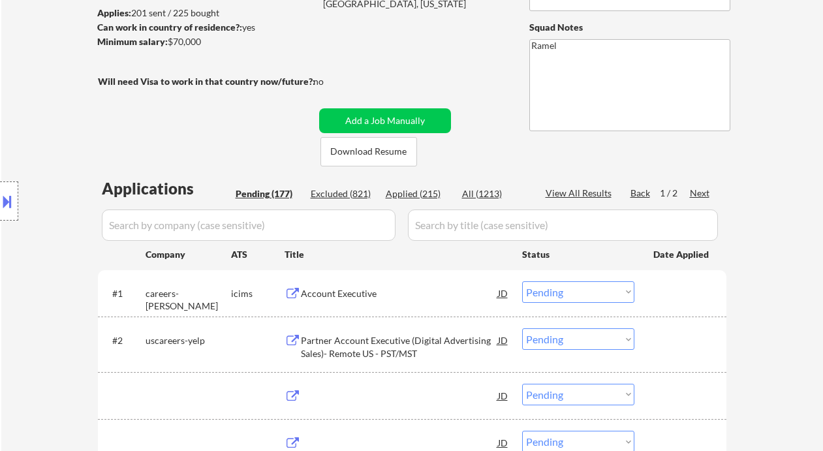
click at [426, 196] on div "Applied (215)" at bounding box center [418, 193] width 65 height 13
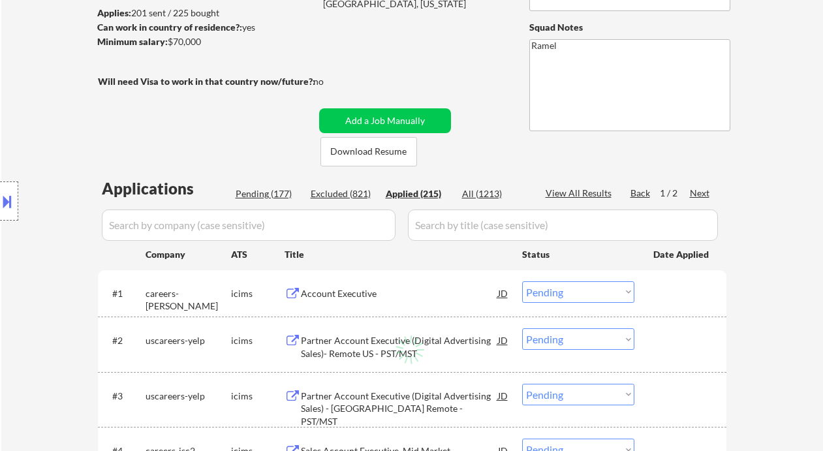
select select ""applied""
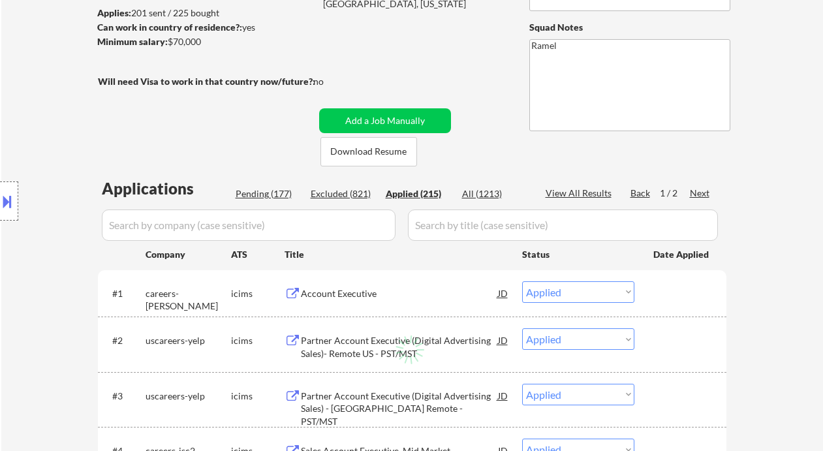
select select ""applied""
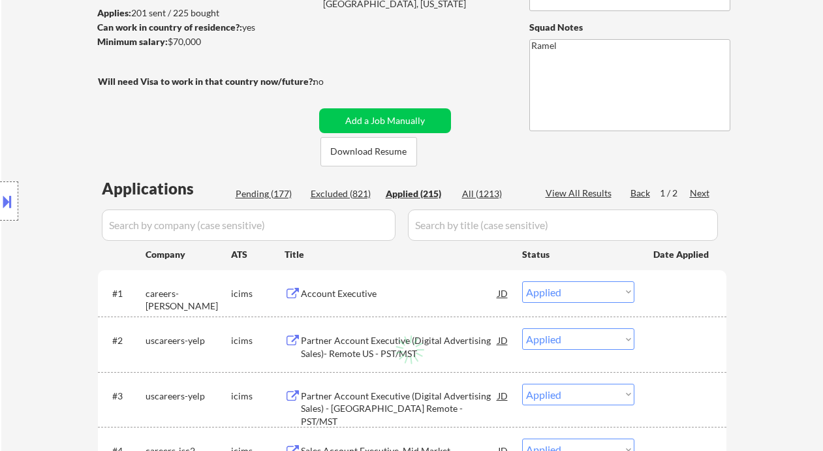
select select ""applied""
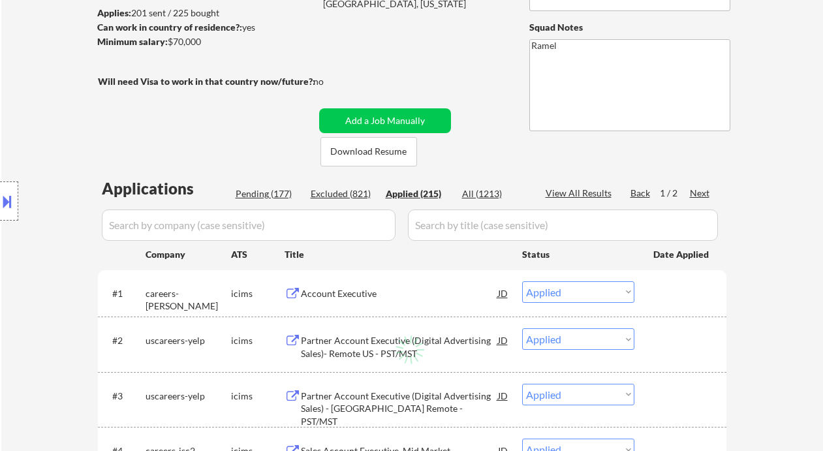
select select ""applied""
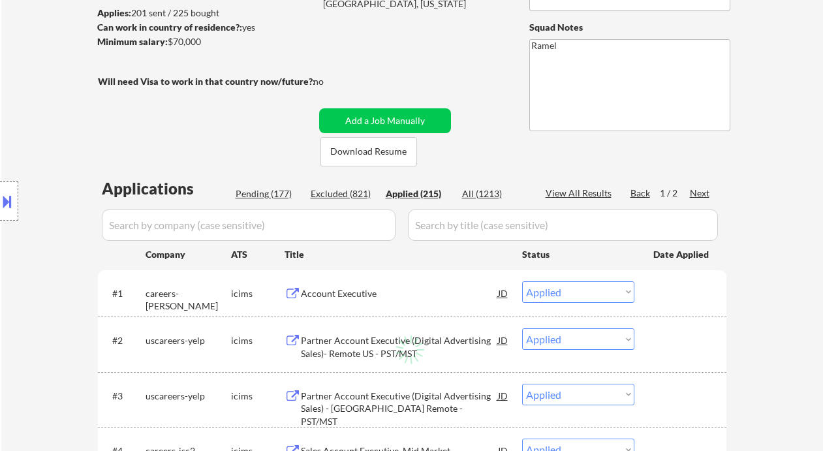
select select ""applied""
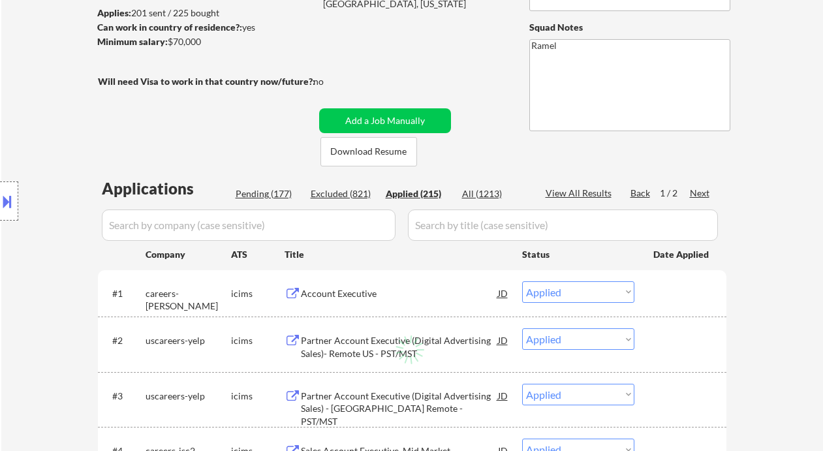
select select ""applied""
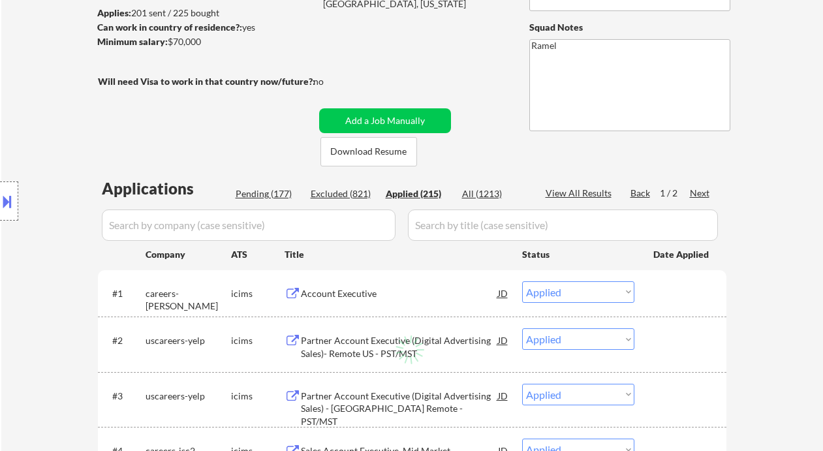
select select ""applied""
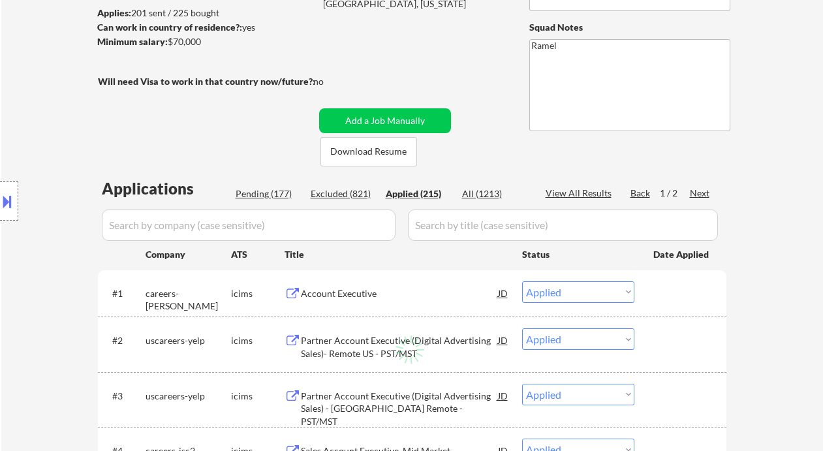
select select ""applied""
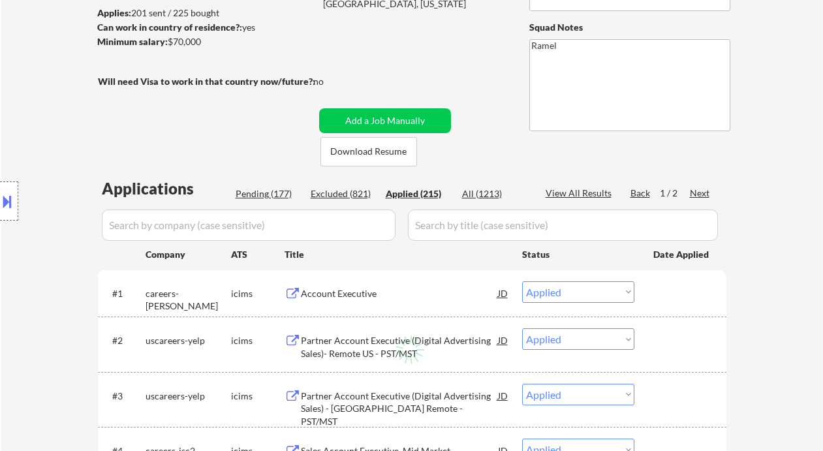
select select ""applied""
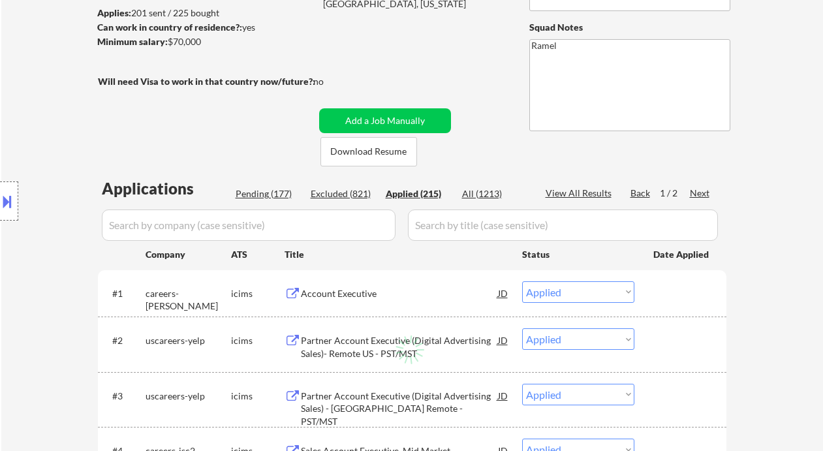
select select ""applied""
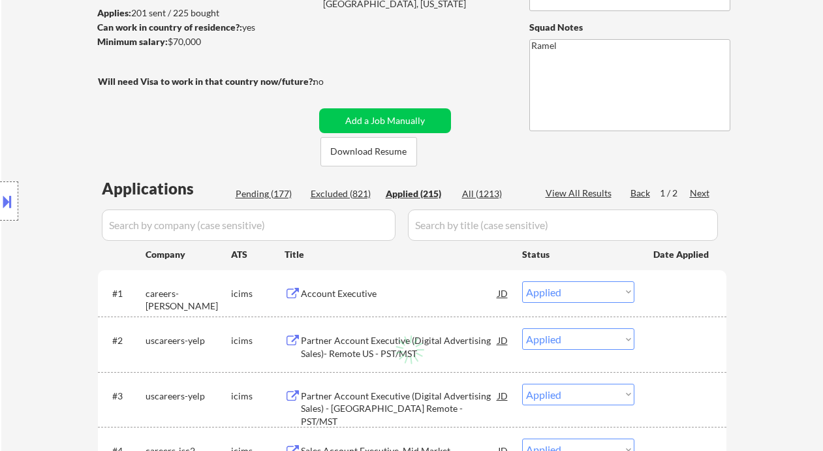
select select ""applied""
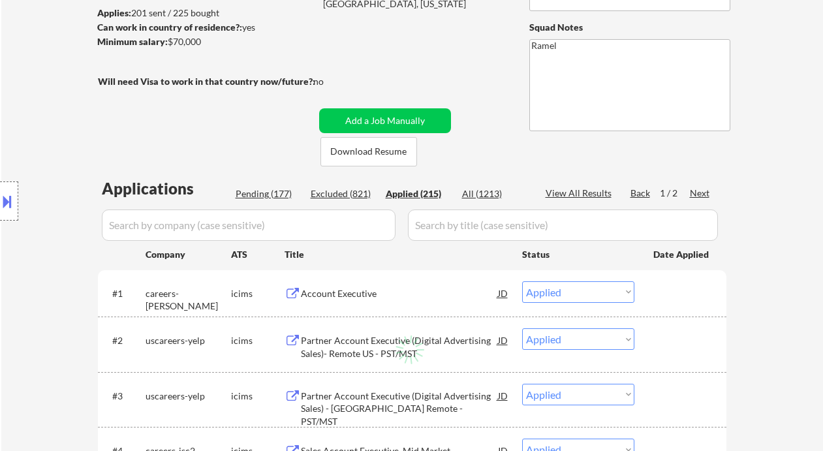
select select ""applied""
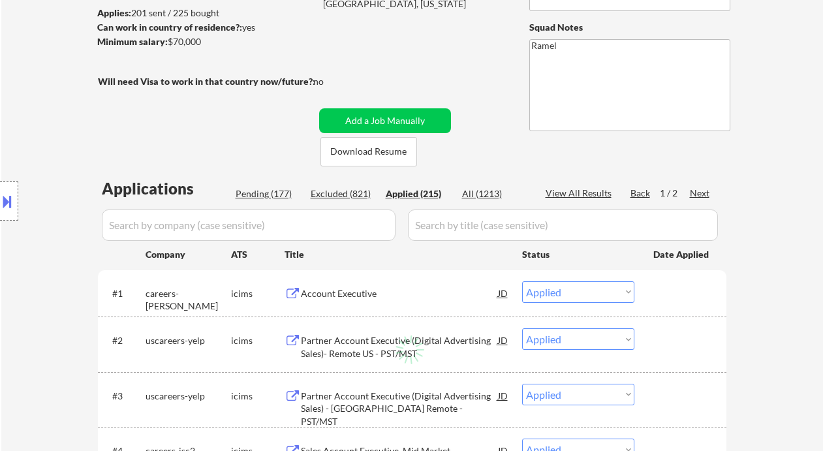
select select ""applied""
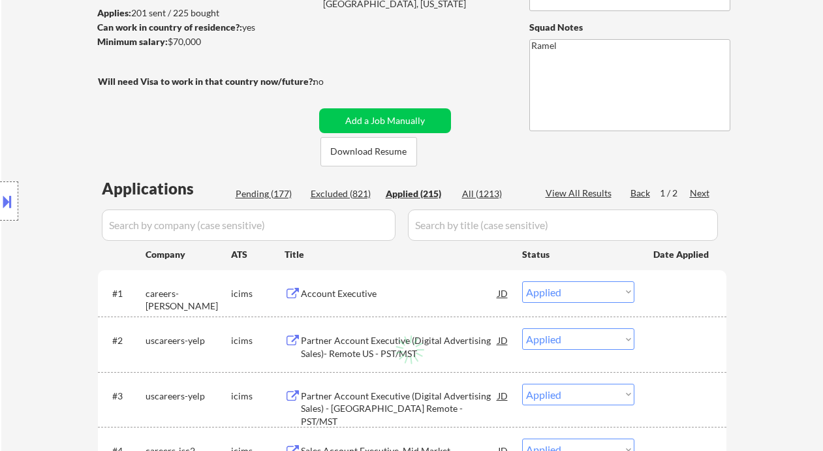
select select ""applied""
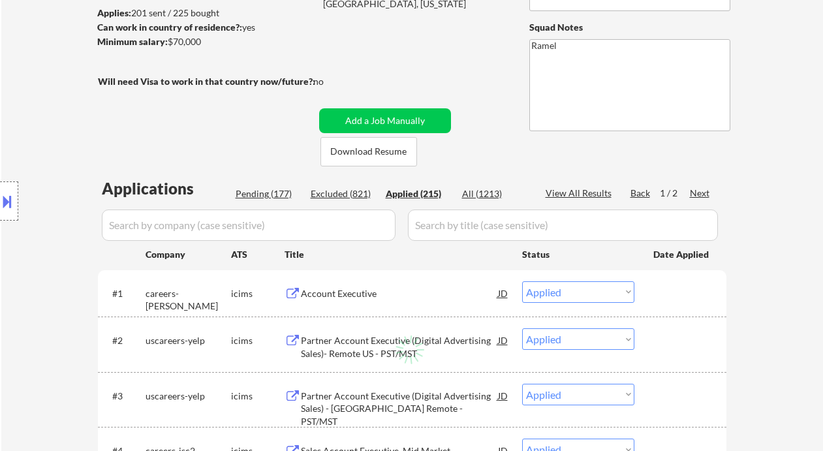
select select ""applied""
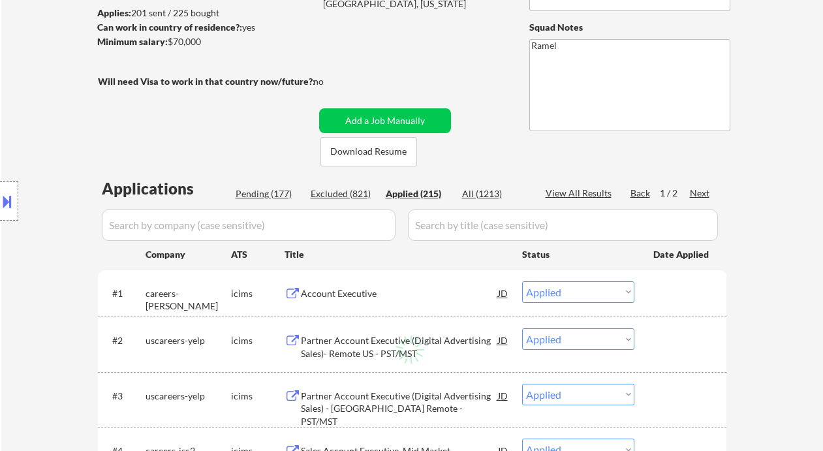
select select ""applied""
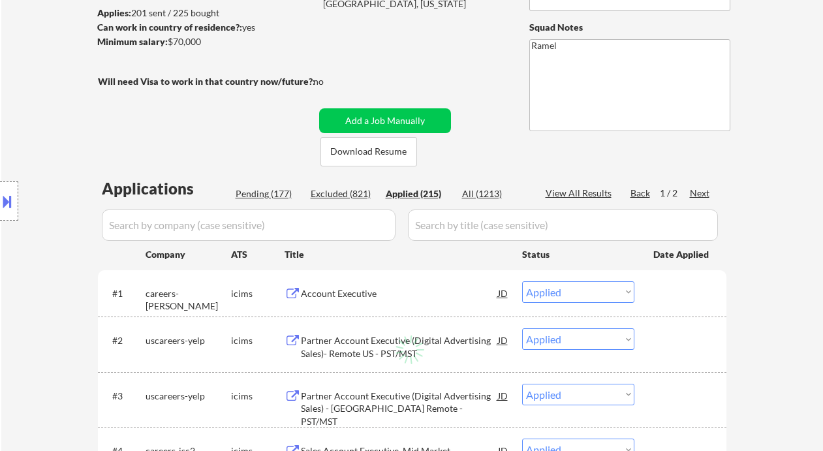
select select ""applied""
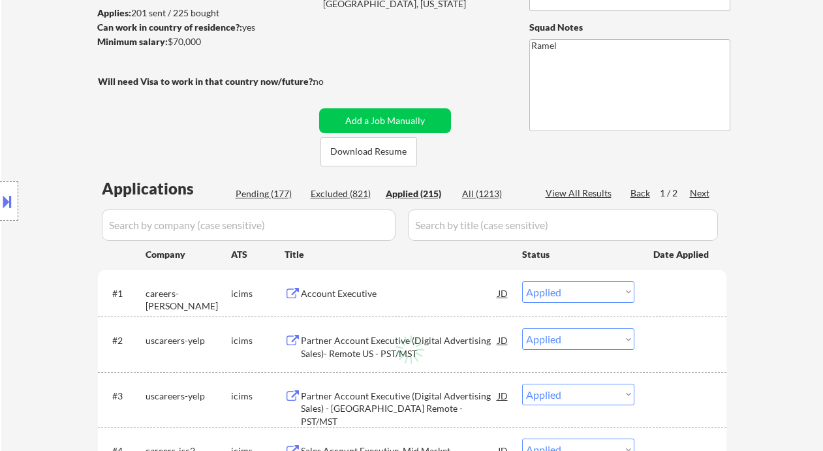
select select ""applied""
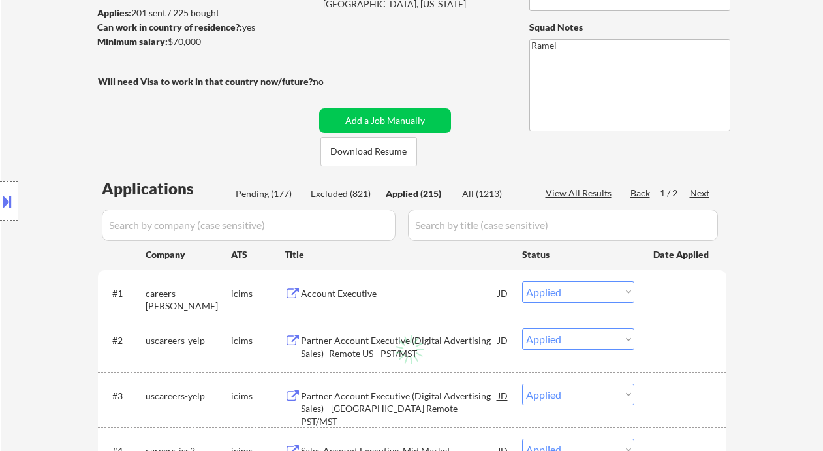
select select ""applied""
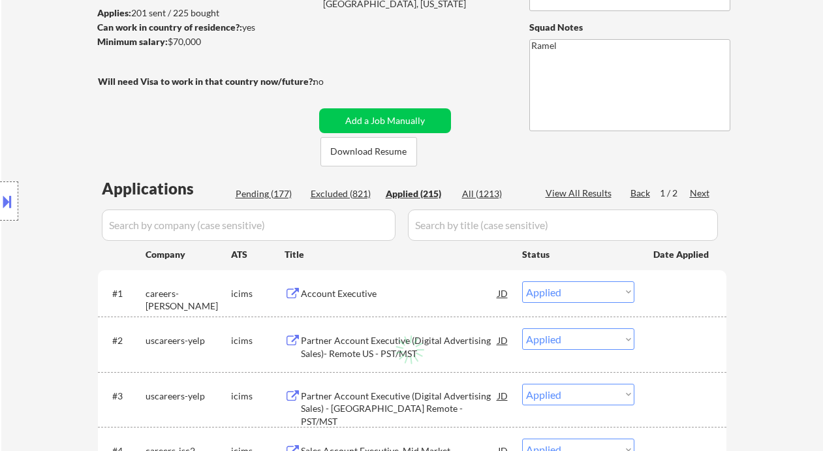
select select ""applied""
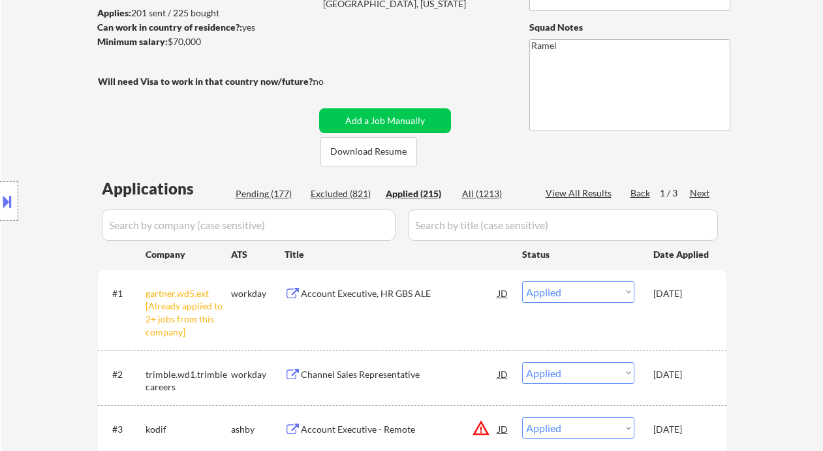
click at [585, 189] on div "View All Results" at bounding box center [581, 193] width 70 height 13
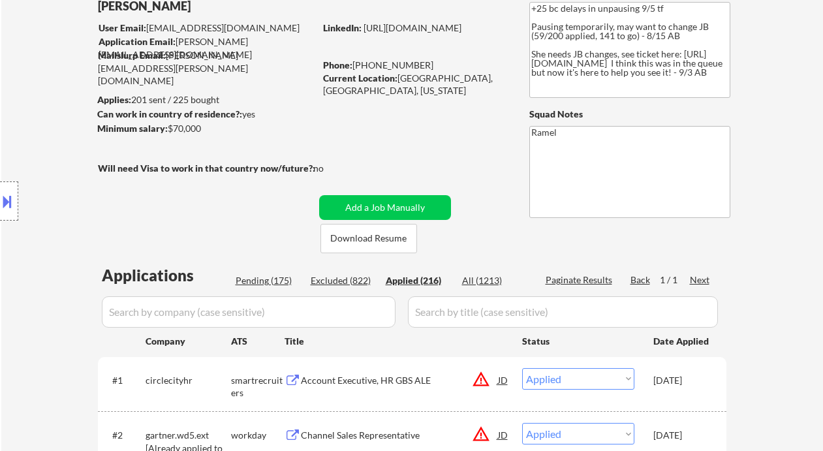
click at [409, 59] on div "Phone: 650-307-7824" at bounding box center [415, 65] width 185 height 13
click at [352, 59] on div "Phone: 650-307-7824" at bounding box center [415, 65] width 185 height 13
click at [412, 72] on div "Phone: 650-307-7824" at bounding box center [415, 65] width 185 height 13
click at [354, 72] on div "Phone: 650-307-7824" at bounding box center [415, 65] width 185 height 13
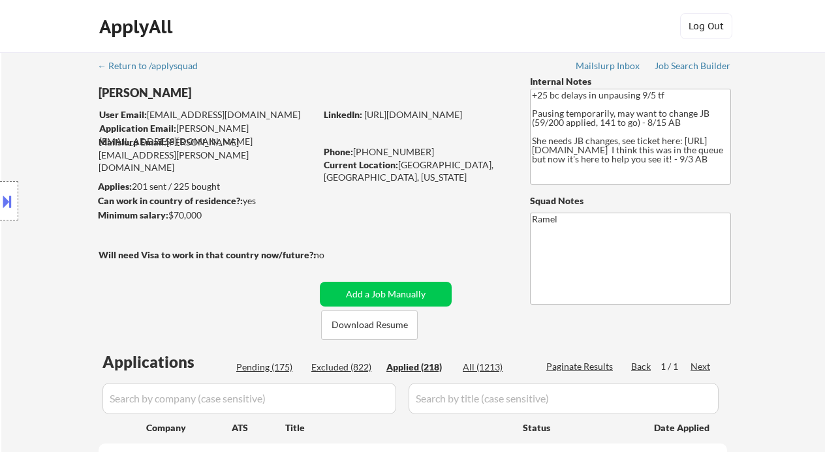
scroll to position [0, 0]
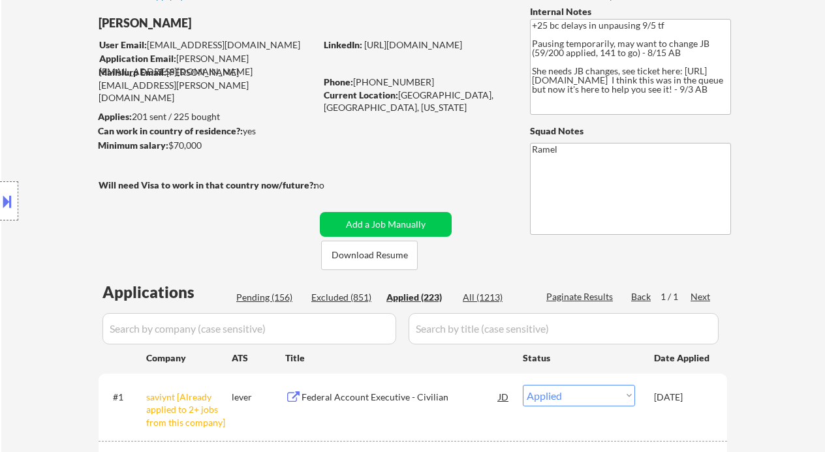
scroll to position [30, 0]
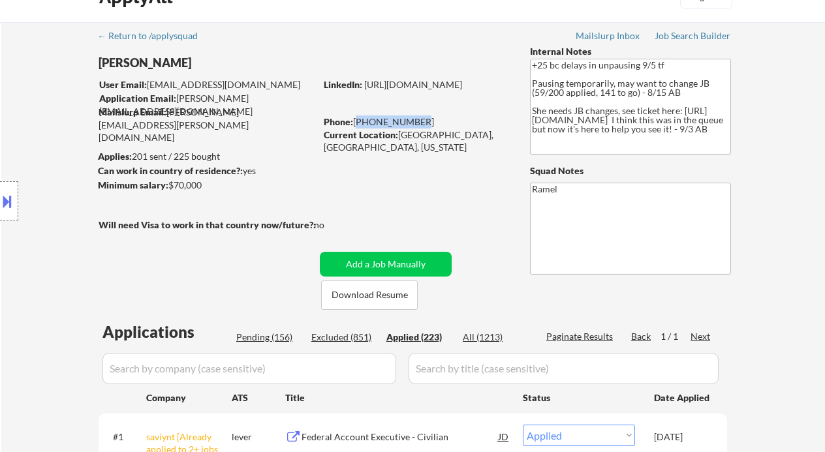
drag, startPoint x: 419, startPoint y: 118, endPoint x: 355, endPoint y: 121, distance: 64.8
click at [355, 121] on div "Phone: 650-307-7824" at bounding box center [416, 122] width 185 height 13
copy div "650-307-7824"
click at [29, 122] on div "Location Inclusions: remote" at bounding box center [117, 201] width 234 height 242
drag, startPoint x: 413, startPoint y: 122, endPoint x: 356, endPoint y: 116, distance: 57.2
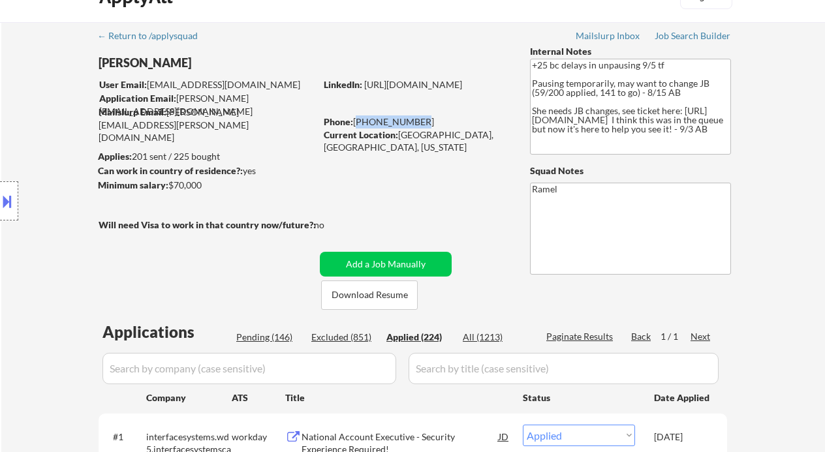
click at [356, 116] on div "Phone: 650-307-7824" at bounding box center [416, 122] width 185 height 13
copy div "650-307-7824"
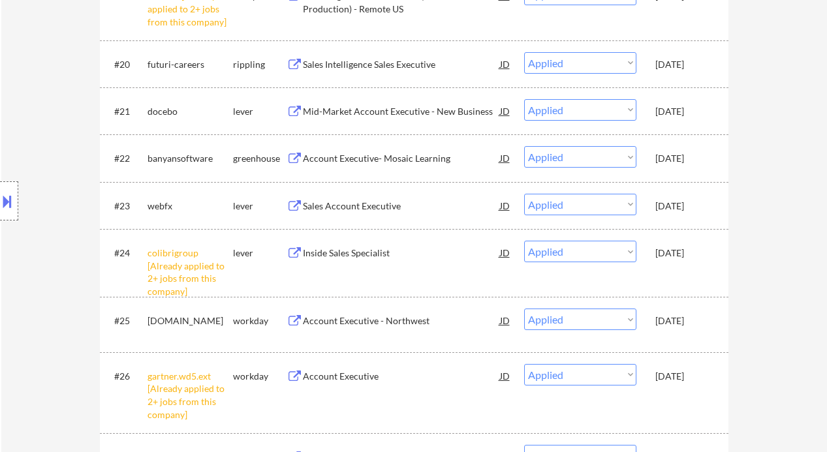
scroll to position [1531, 0]
click at [14, 131] on div "Location Inclusions: remote" at bounding box center [117, 201] width 234 height 242
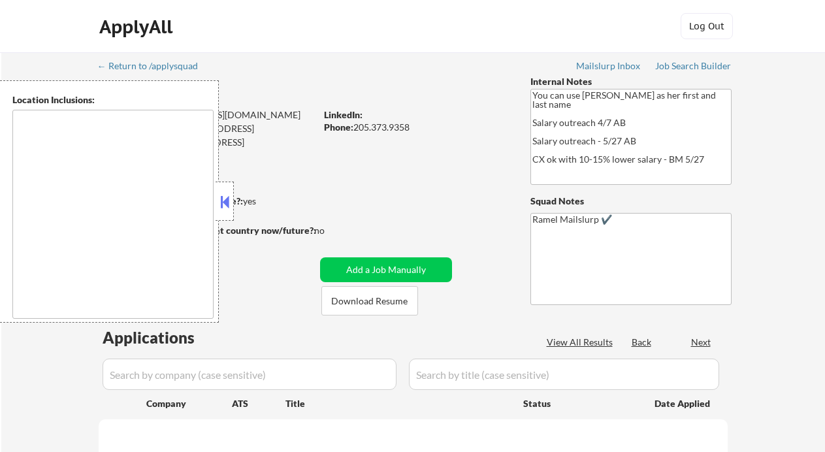
select select ""pending""
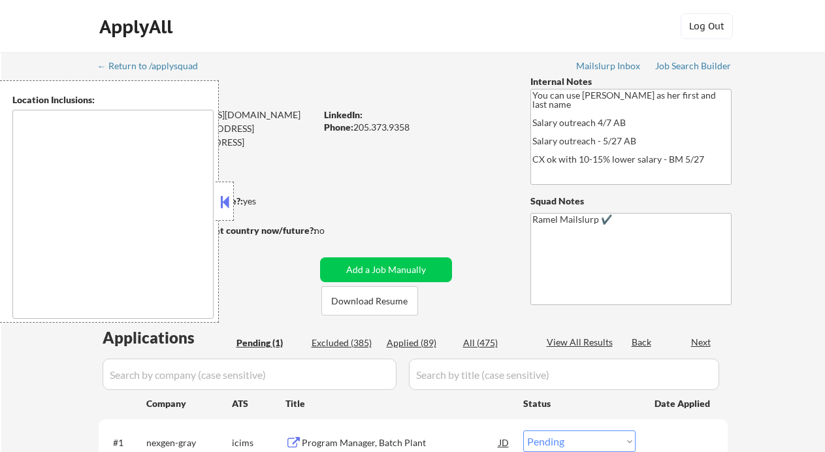
type textarea "Birmingham, AL Homewood, AL Mountain Brook, AL Vestavia Hills, AL Hoover, AL Ir…"
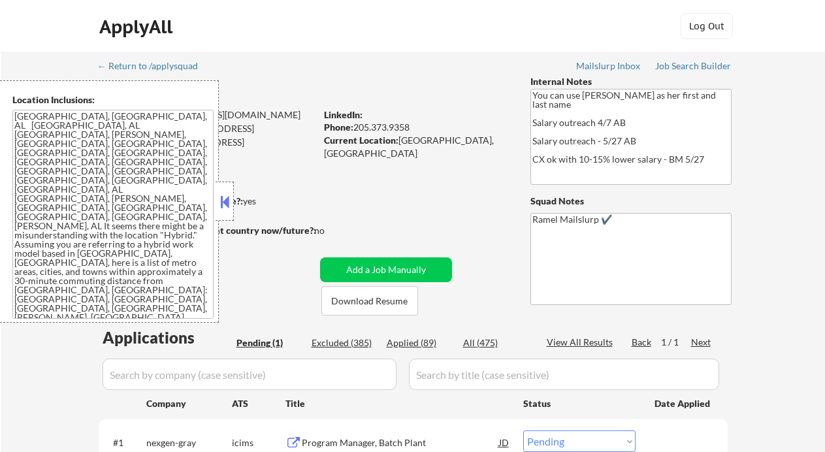
click at [318, 40] on div "ApplyAll Log In Sign Up Log Out" at bounding box center [412, 29] width 653 height 33
click at [225, 198] on button at bounding box center [224, 202] width 14 height 20
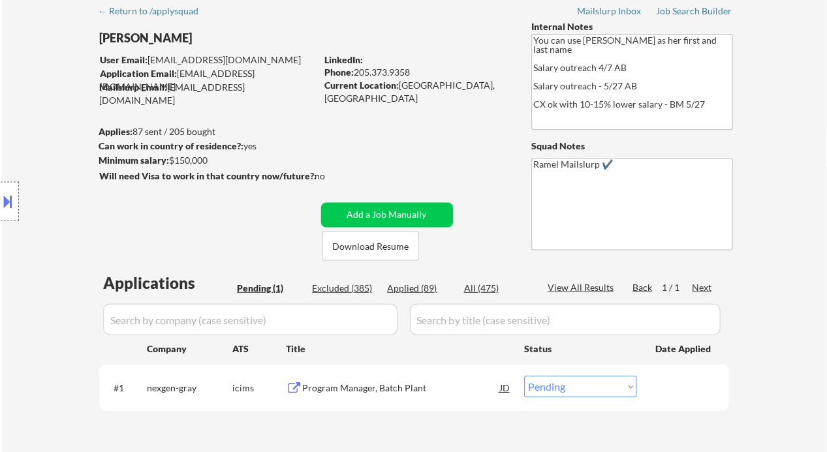
scroll to position [115, 0]
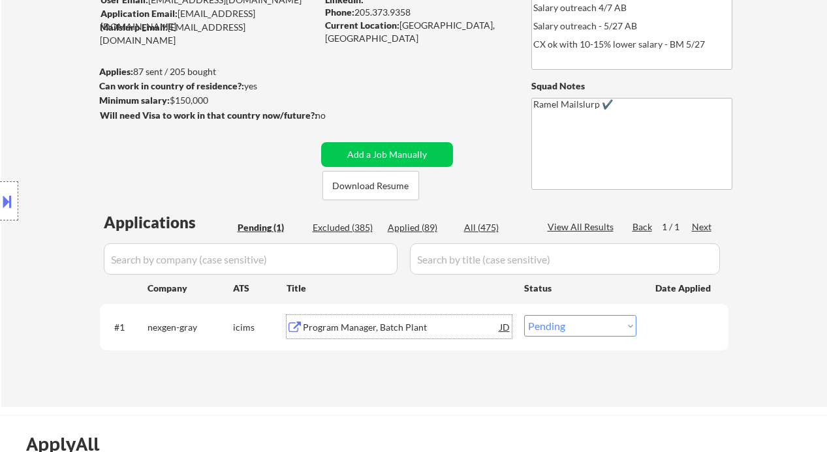
click at [365, 326] on div "Program Manager, Batch Plant" at bounding box center [401, 327] width 197 height 13
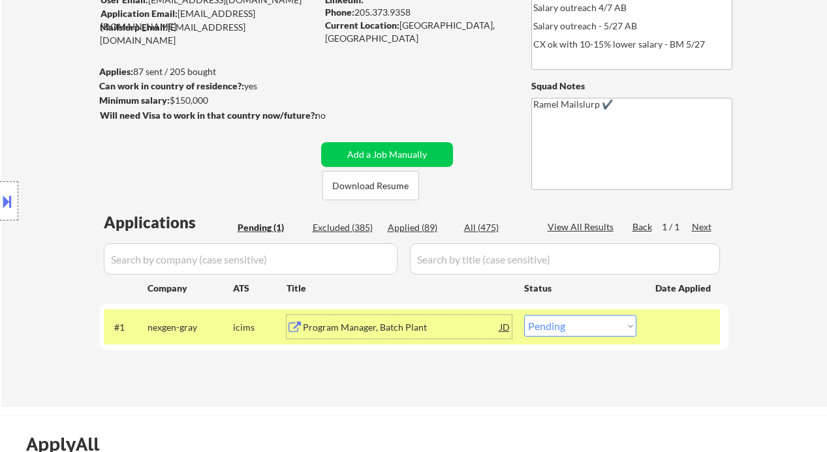
click at [549, 330] on select "Choose an option... Pending Applied Excluded (Questions) Excluded (Expired) Exc…" at bounding box center [580, 326] width 112 height 22
select select ""excluded__bad_match_""
click at [524, 315] on select "Choose an option... Pending Applied Excluded (Questions) Excluded (Expired) Exc…" at bounding box center [580, 326] width 112 height 22
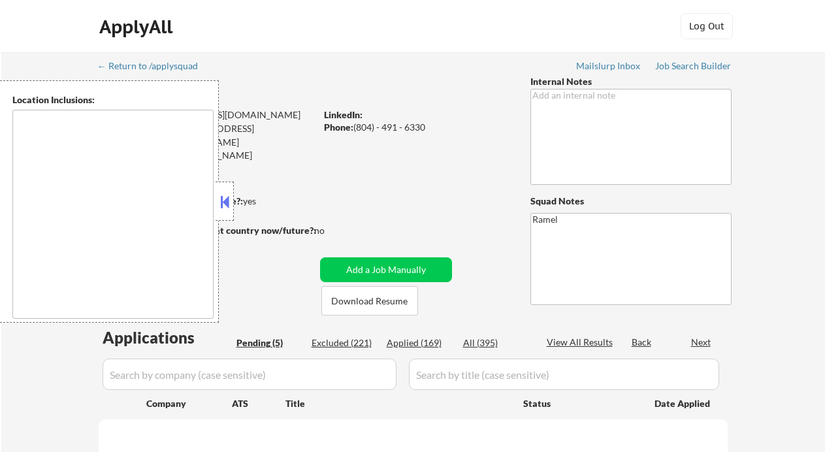
select select ""pending""
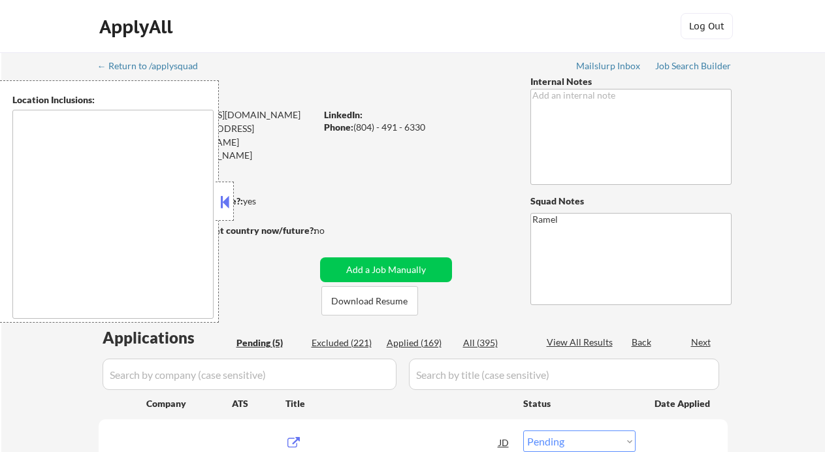
type textarea "[PERSON_NAME], [GEOGRAPHIC_DATA], [GEOGRAPHIC_DATA], [GEOGRAPHIC_DATA] [GEOGRAP…"
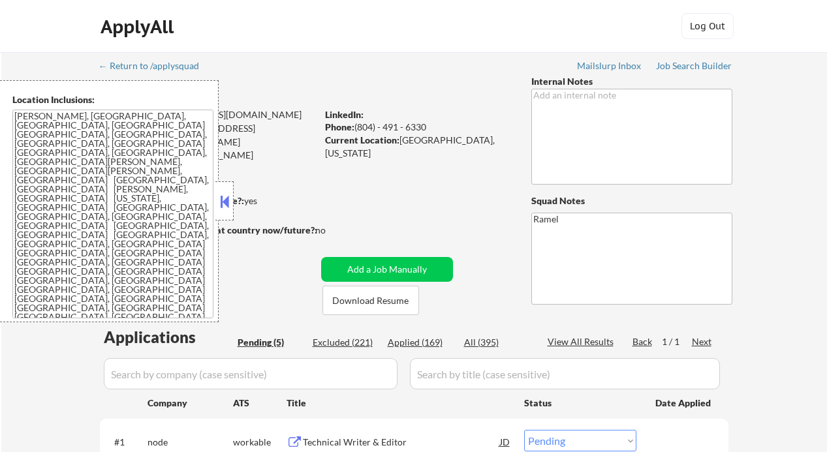
click at [227, 202] on button at bounding box center [224, 202] width 14 height 20
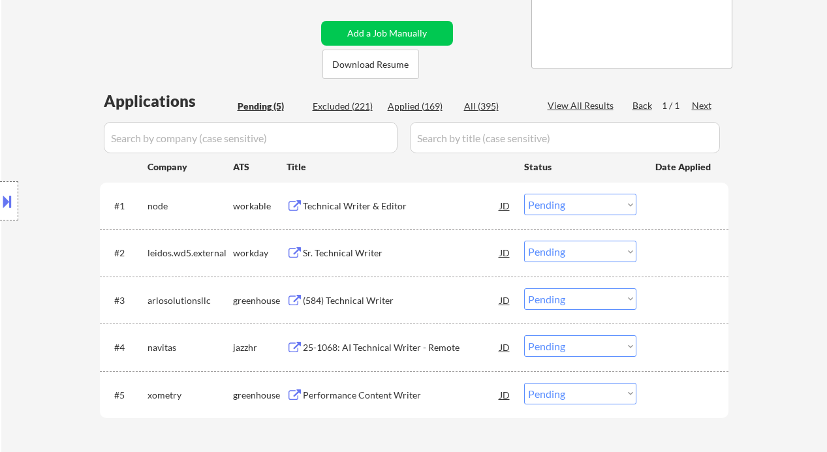
scroll to position [242, 0]
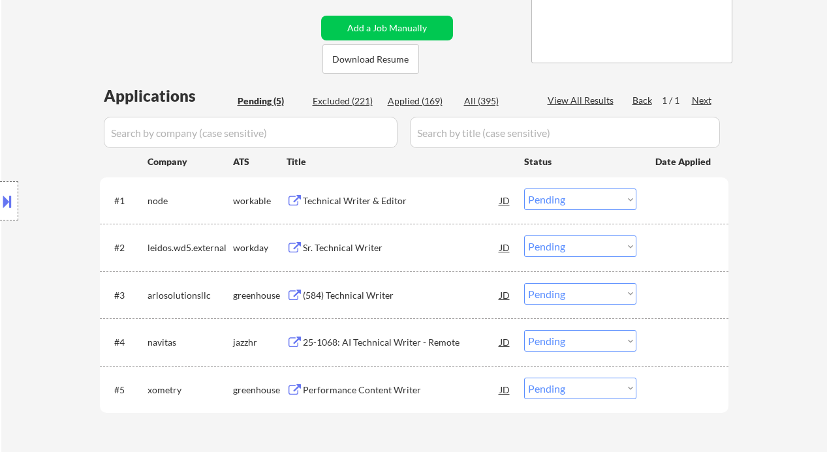
click at [31, 115] on div "Location Inclusions: Chevy Chase, MD Bethesda, MD Silver Spring, MD Kensington,…" at bounding box center [117, 201] width 234 height 242
click at [349, 197] on div "Technical Writer & Editor" at bounding box center [401, 201] width 197 height 13
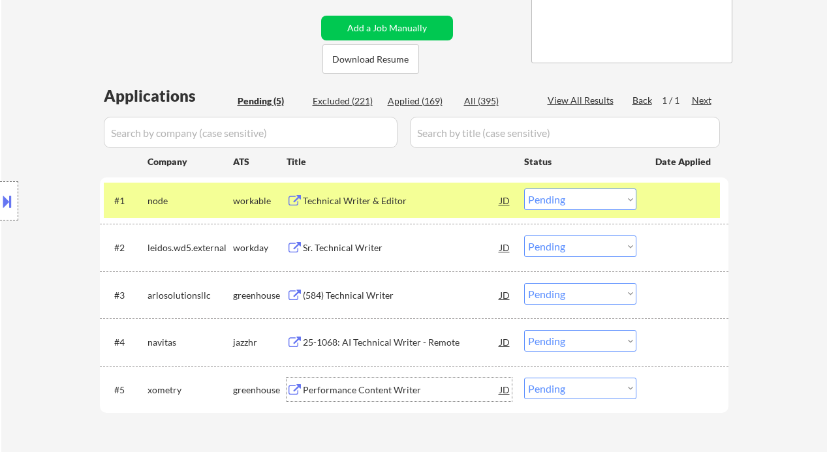
click at [351, 395] on div "Performance Content Writer" at bounding box center [401, 390] width 197 height 13
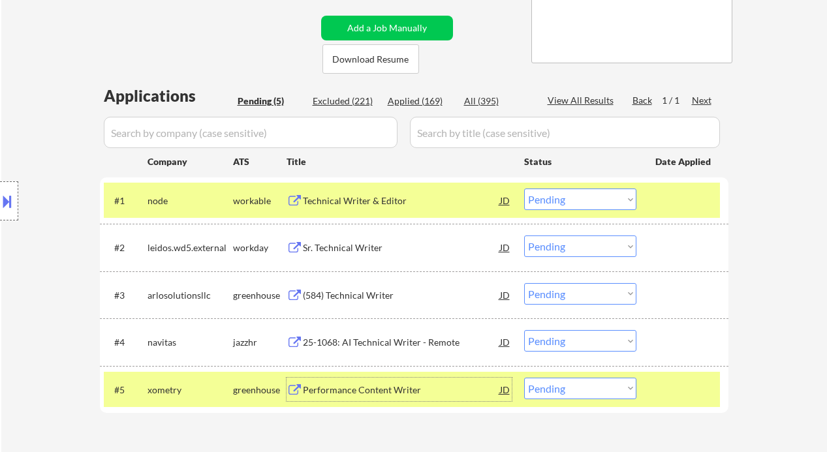
click at [565, 390] on select "Choose an option... Pending Applied Excluded (Questions) Excluded (Expired) Exc…" at bounding box center [580, 389] width 112 height 22
select select ""applied""
click at [524, 378] on select "Choose an option... Pending Applied Excluded (Questions) Excluded (Expired) Exc…" at bounding box center [580, 389] width 112 height 22
click at [409, 337] on div "25-1068: AI Technical Writer - Remote" at bounding box center [401, 342] width 197 height 13
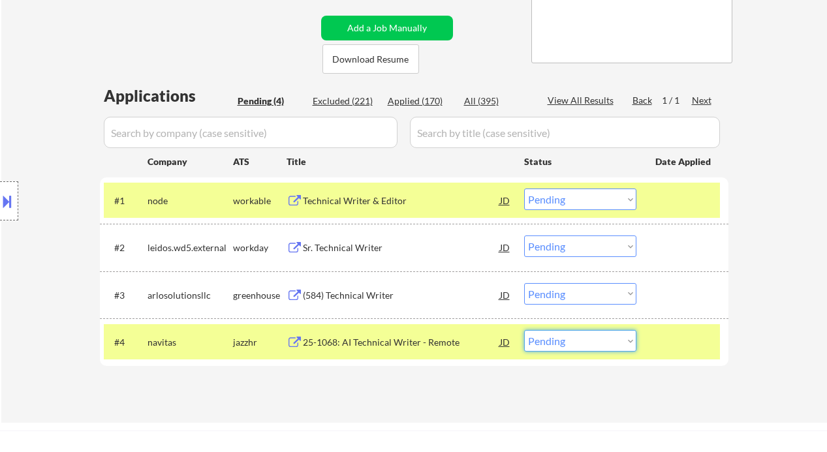
click at [546, 345] on select "Choose an option... Pending Applied Excluded (Questions) Excluded (Expired) Exc…" at bounding box center [580, 341] width 112 height 22
select select ""excluded__bad_match_""
click at [524, 330] on select "Choose an option... Pending Applied Excluded (Questions) Excluded (Expired) Exc…" at bounding box center [580, 341] width 112 height 22
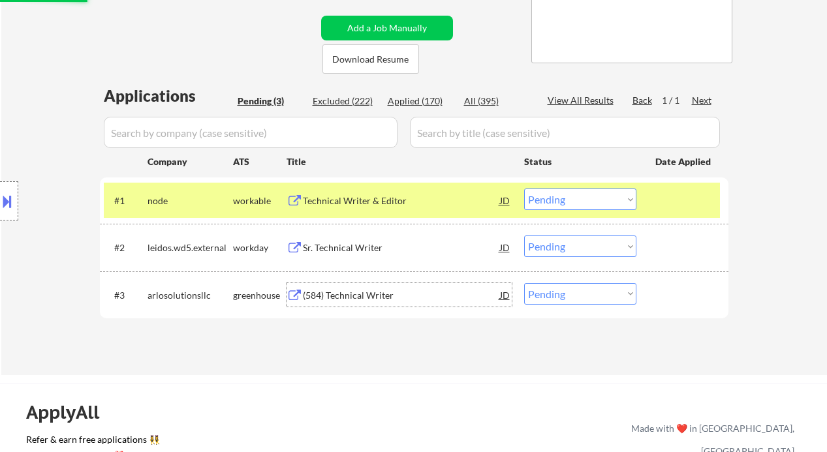
click at [390, 298] on div "(584) Technical Writer" at bounding box center [401, 295] width 197 height 13
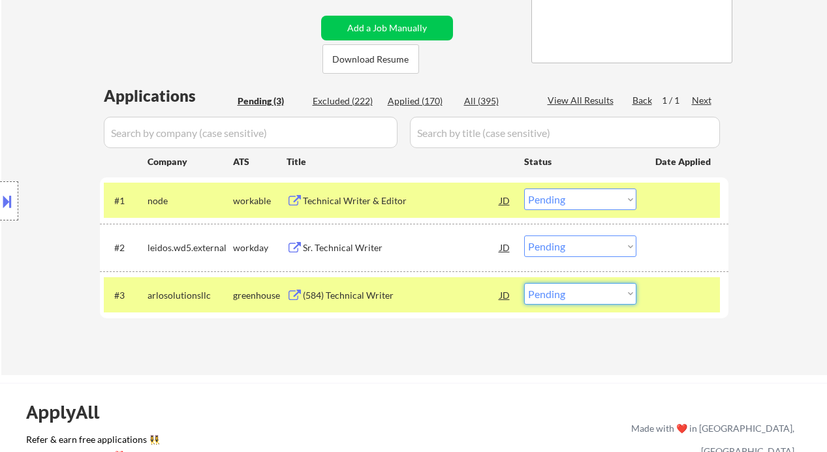
click at [582, 298] on select "Choose an option... Pending Applied Excluded (Questions) Excluded (Expired) Exc…" at bounding box center [580, 294] width 112 height 22
select select ""excluded__bad_match_""
click at [524, 283] on select "Choose an option... Pending Applied Excluded (Questions) Excluded (Expired) Exc…" at bounding box center [580, 294] width 112 height 22
click at [360, 249] on div "Sr. Technical Writer" at bounding box center [401, 248] width 197 height 13
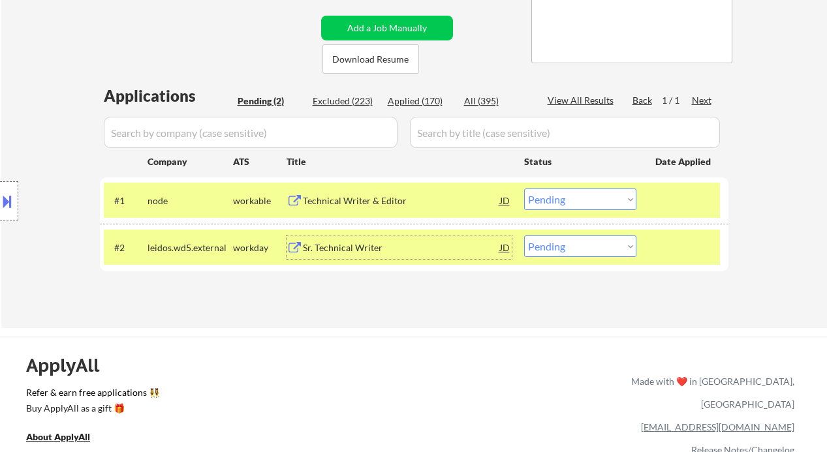
click at [505, 249] on div "JD" at bounding box center [505, 248] width 13 height 24
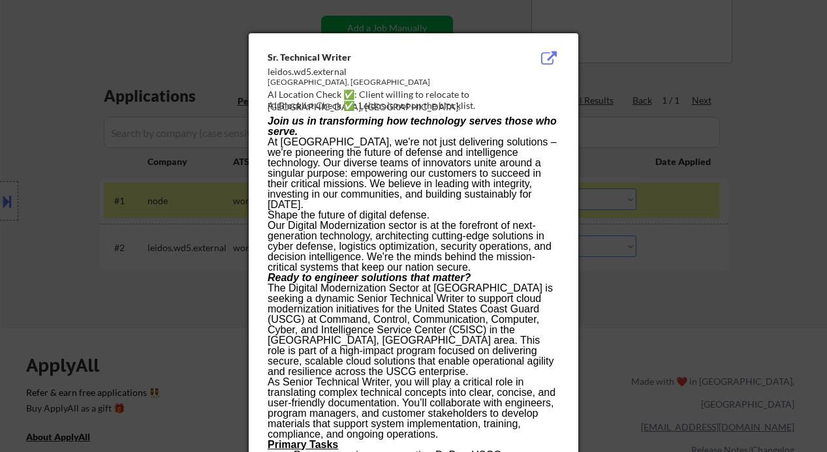
click at [687, 336] on div at bounding box center [413, 226] width 827 height 452
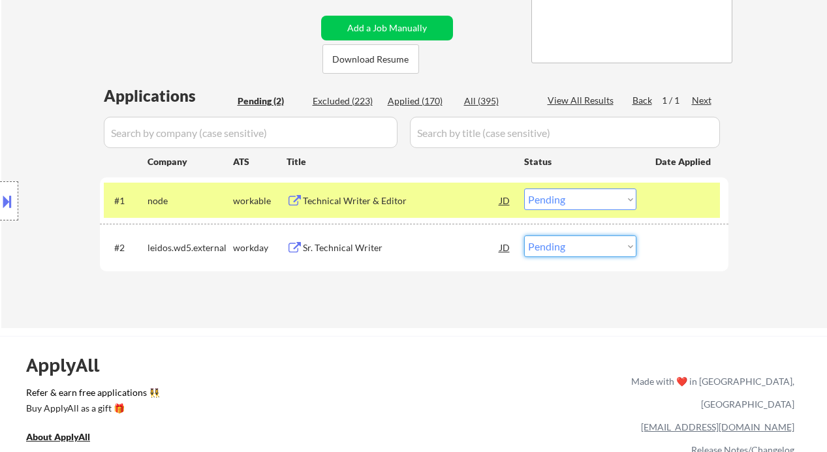
click at [575, 255] on select "Choose an option... Pending Applied Excluded (Questions) Excluded (Expired) Exc…" at bounding box center [580, 247] width 112 height 22
select select ""applied""
click at [524, 236] on select "Choose an option... Pending Applied Excluded (Questions) Excluded (Expired) Exc…" at bounding box center [580, 247] width 112 height 22
click at [368, 196] on div "Technical Writer & Editor" at bounding box center [401, 201] width 197 height 13
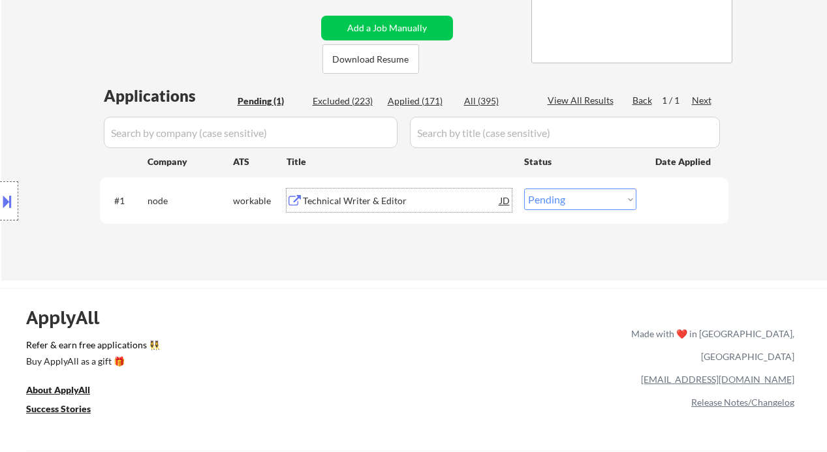
click at [546, 202] on select "Choose an option... Pending Applied Excluded (Questions) Excluded (Expired) Exc…" at bounding box center [580, 200] width 112 height 22
select select ""excluded__bad_match_""
click at [524, 189] on select "Choose an option... Pending Applied Excluded (Questions) Excluded (Expired) Exc…" at bounding box center [580, 200] width 112 height 22
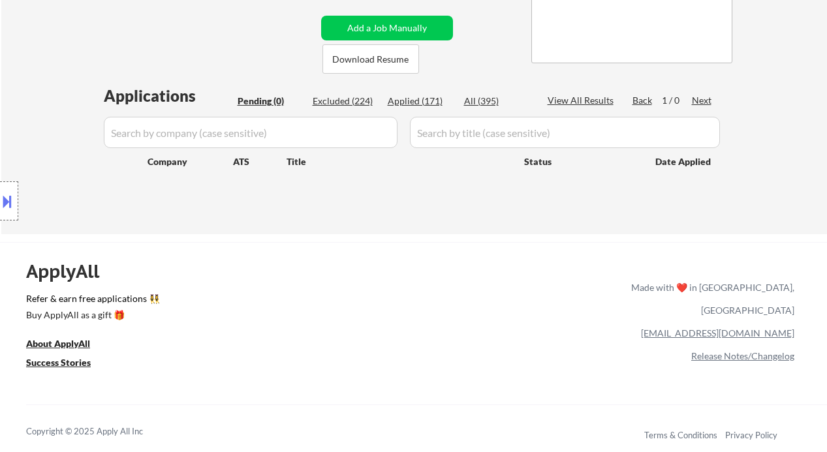
click at [11, 138] on div "Location Inclusions: Chevy Chase, MD Bethesda, MD Silver Spring, MD Kensington,…" at bounding box center [117, 201] width 234 height 242
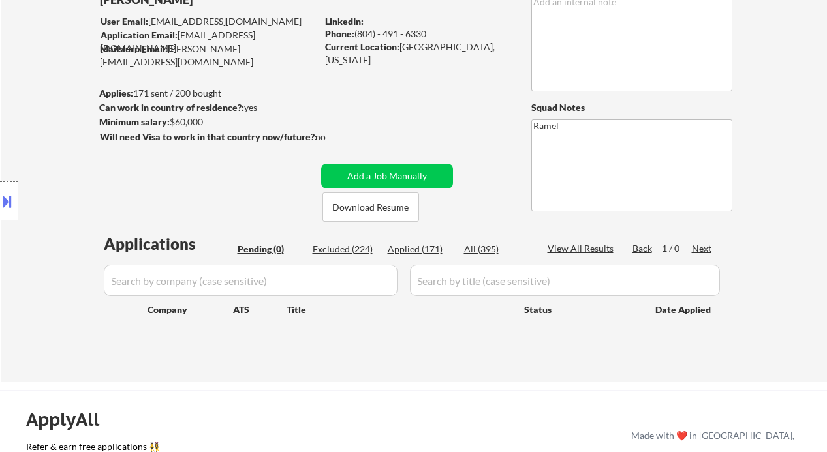
scroll to position [67, 0]
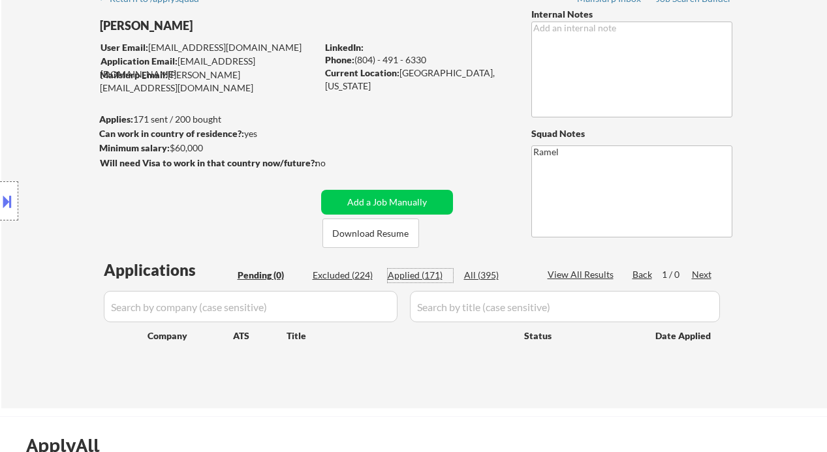
click at [430, 277] on div "Applied (171)" at bounding box center [420, 275] width 65 height 13
select select ""applied""
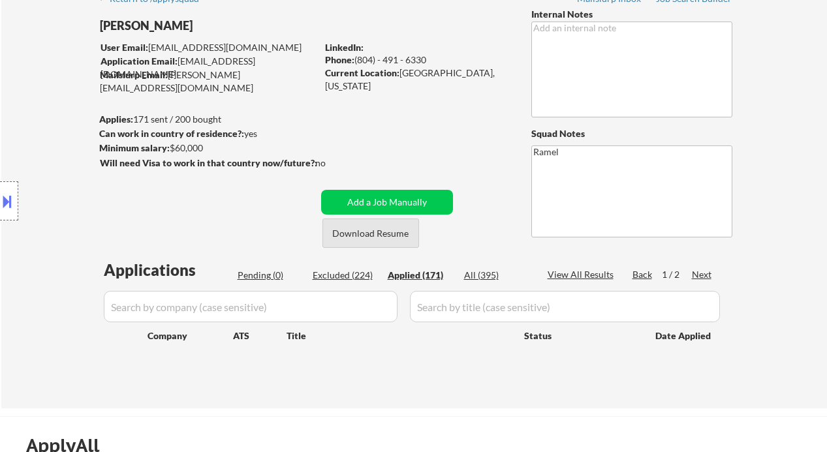
select select ""applied""
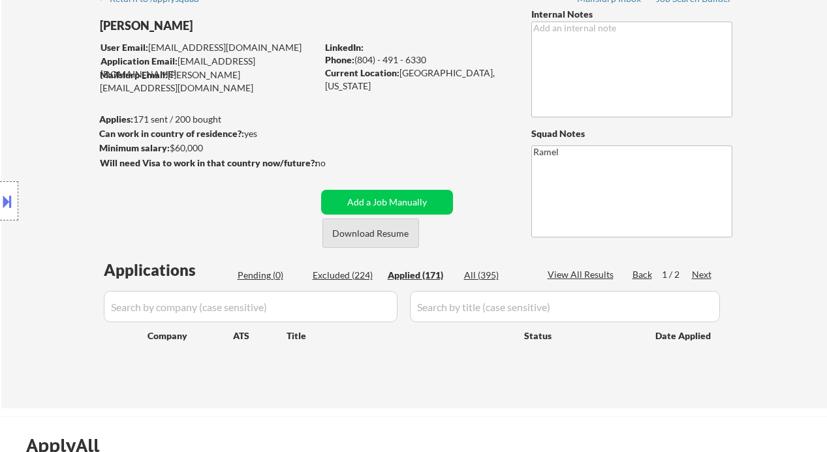
select select ""applied""
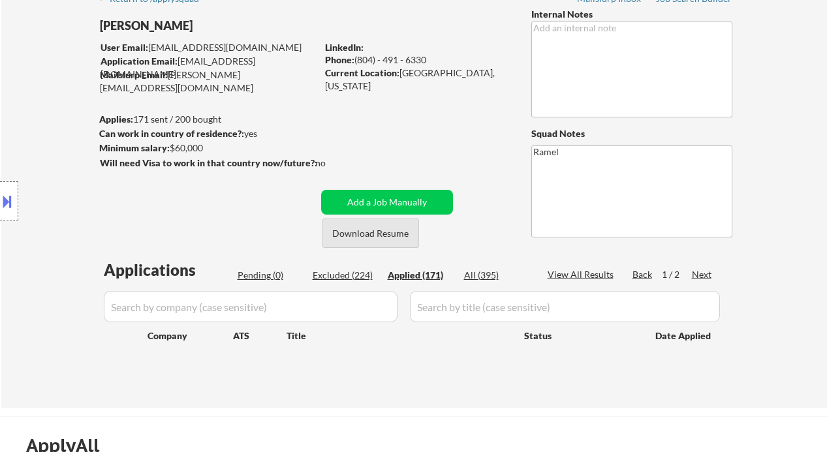
select select ""applied""
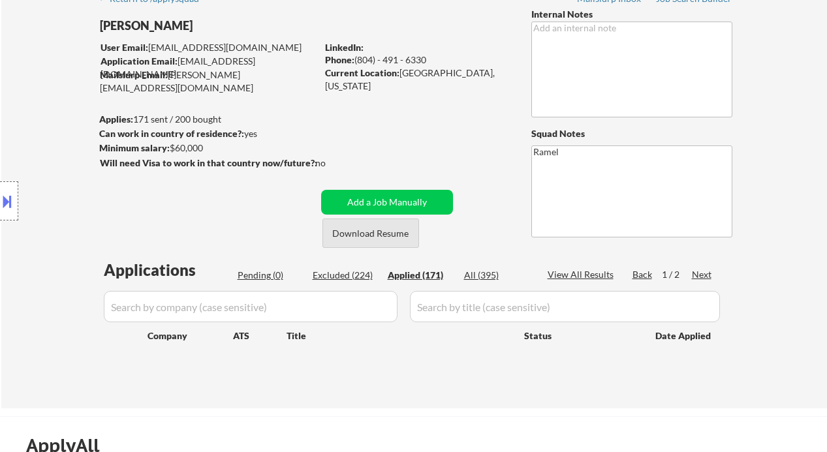
select select ""applied""
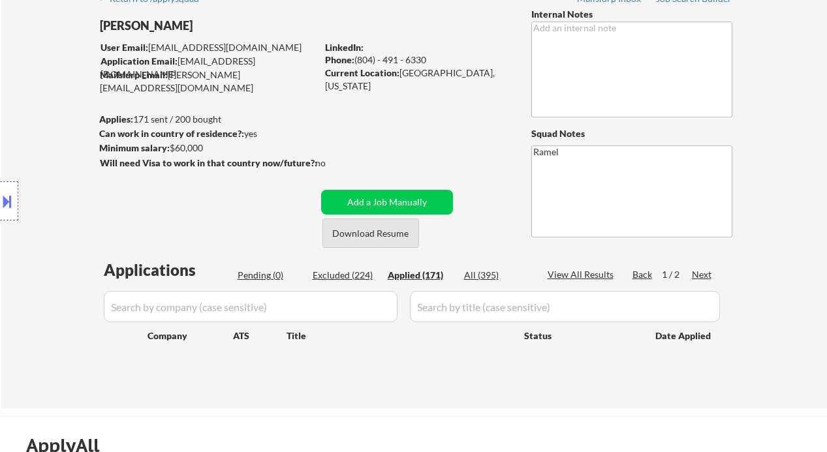
select select ""applied""
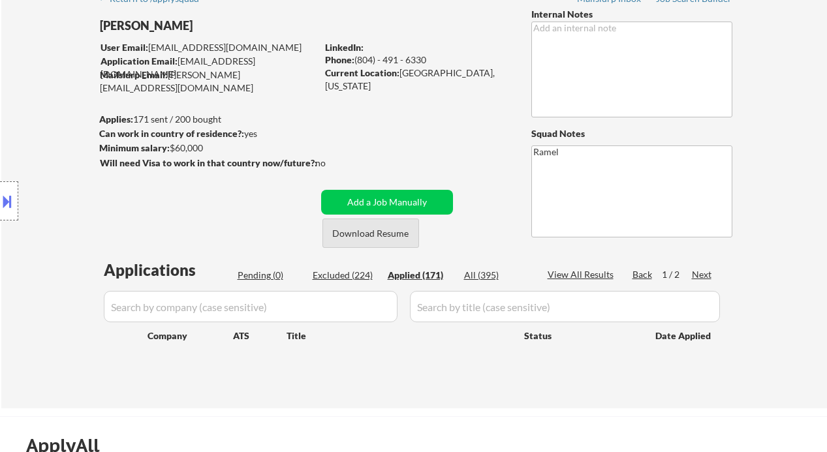
select select ""applied""
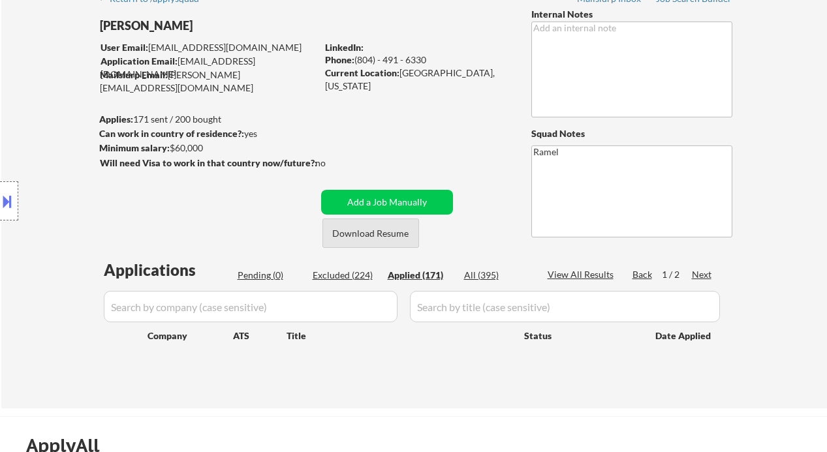
select select ""applied""
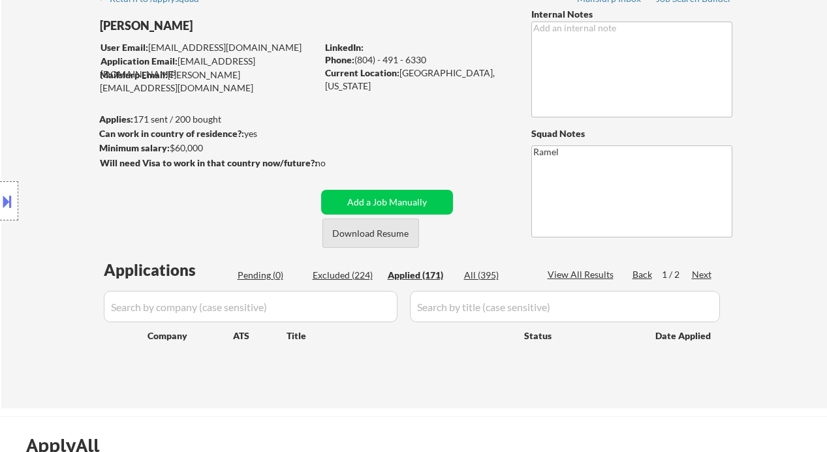
select select ""applied""
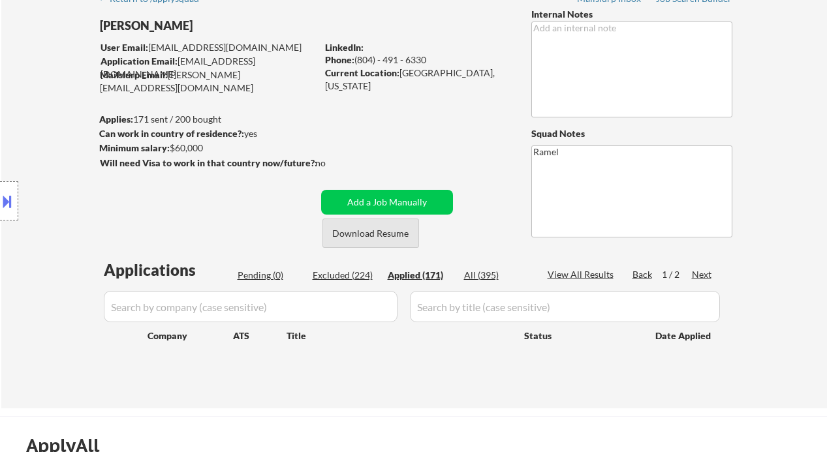
select select ""applied""
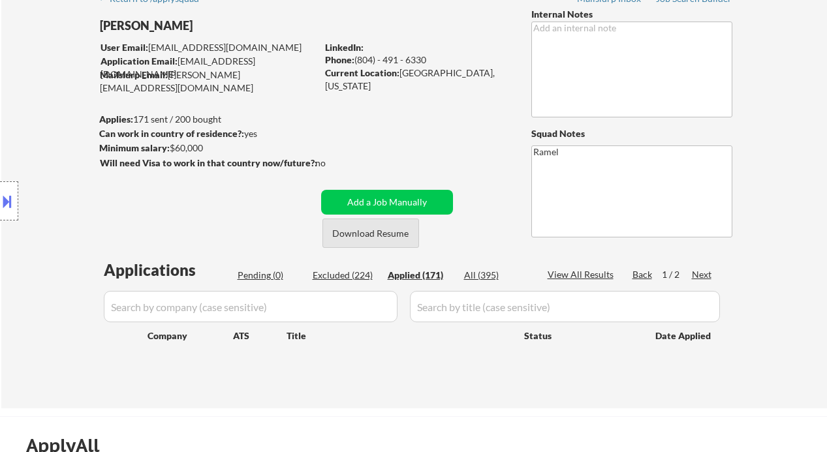
select select ""applied""
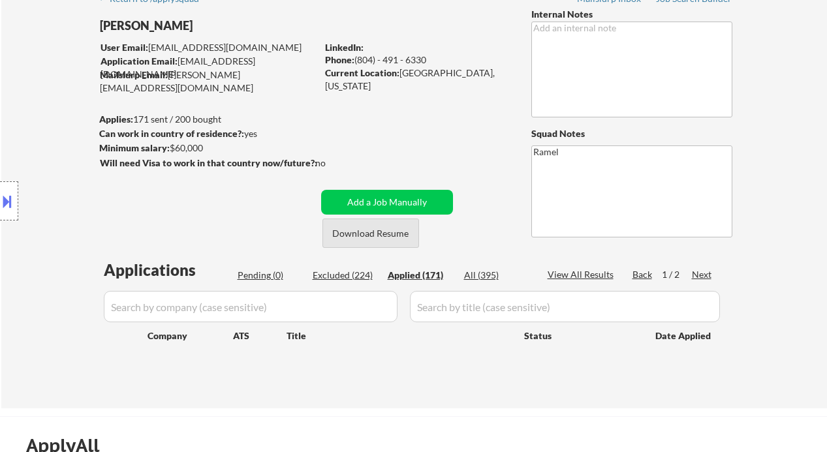
select select ""applied""
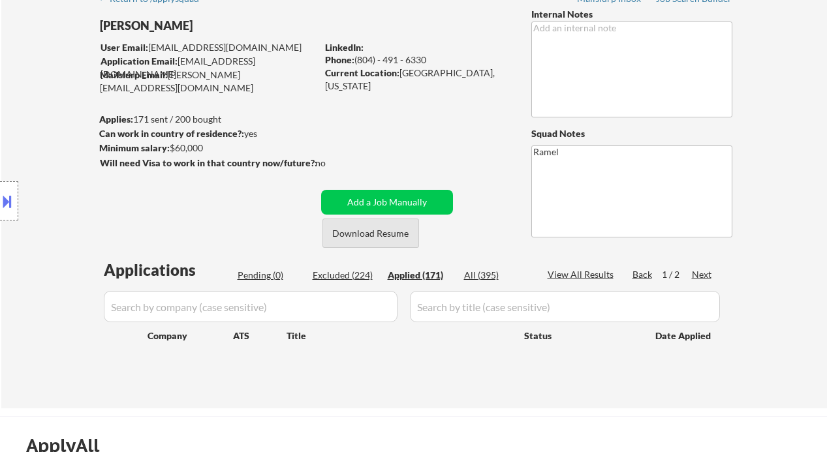
select select ""applied""
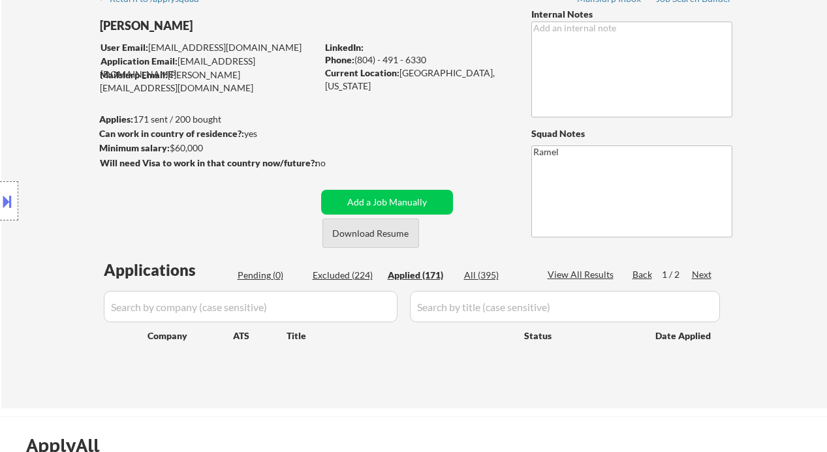
select select ""applied""
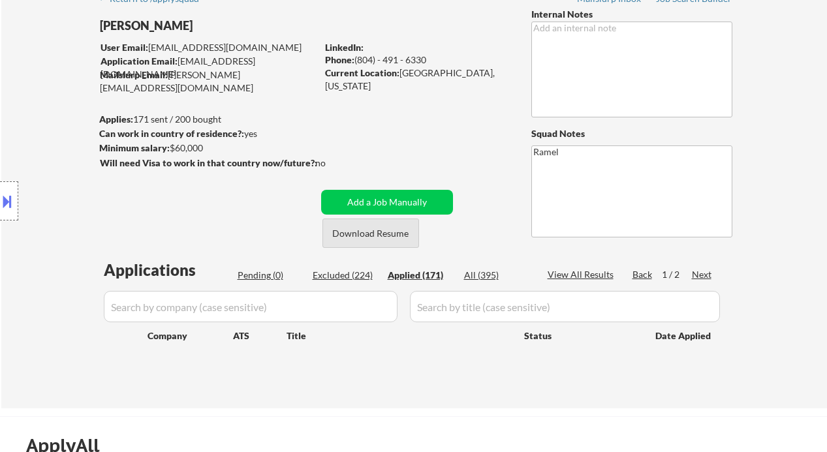
select select ""applied""
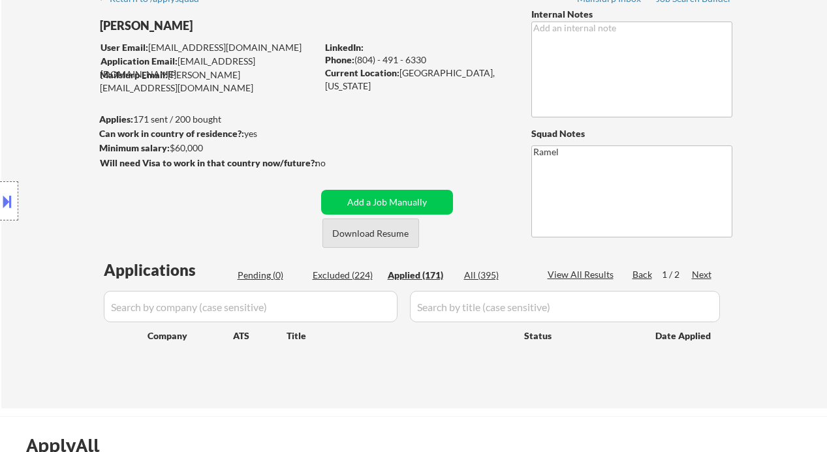
select select ""applied""
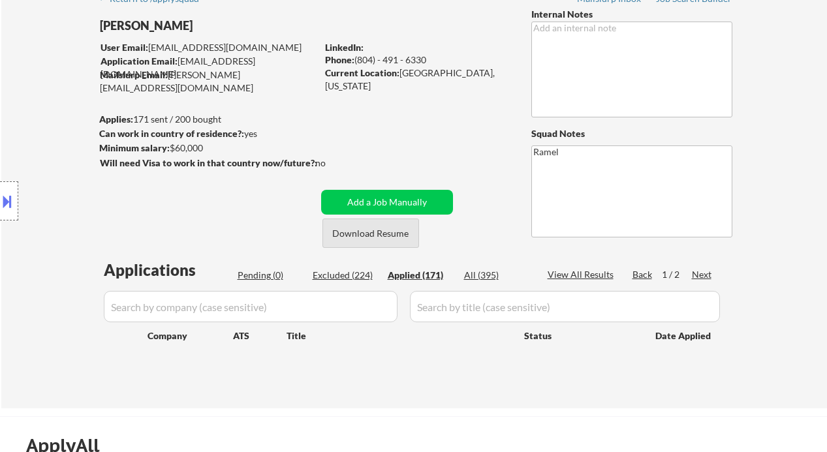
select select ""applied""
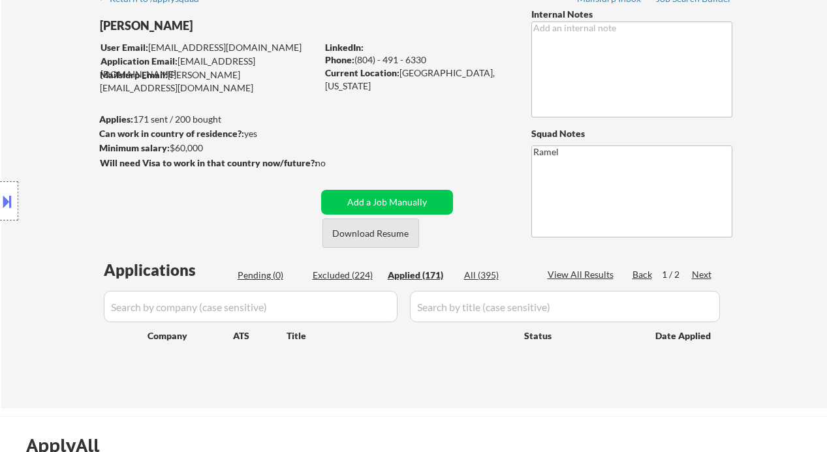
select select ""applied""
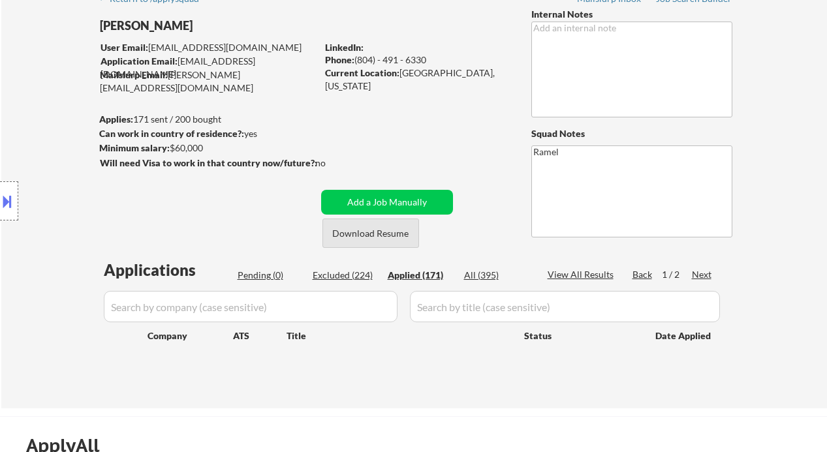
select select ""applied""
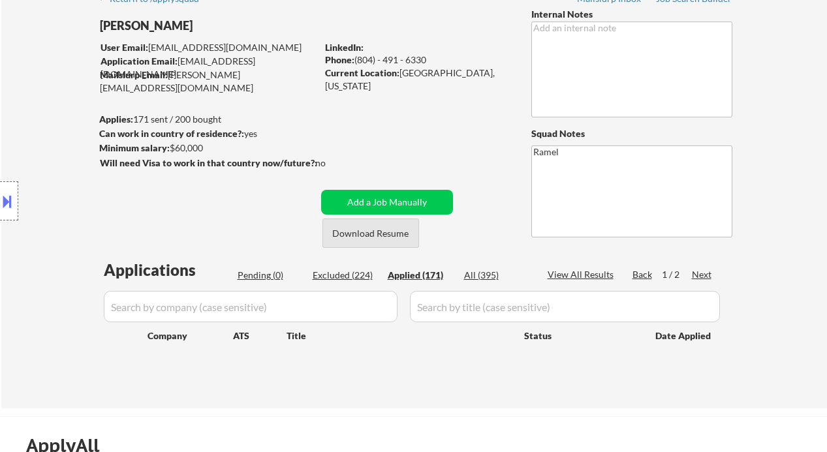
select select ""applied""
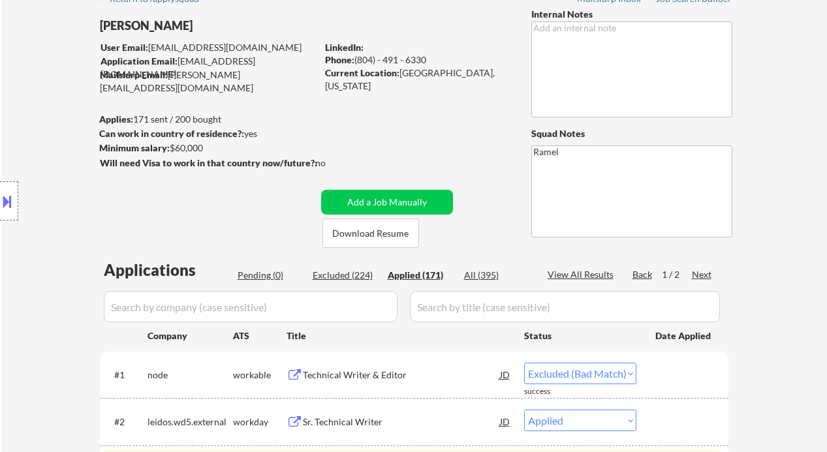
select select ""applied""
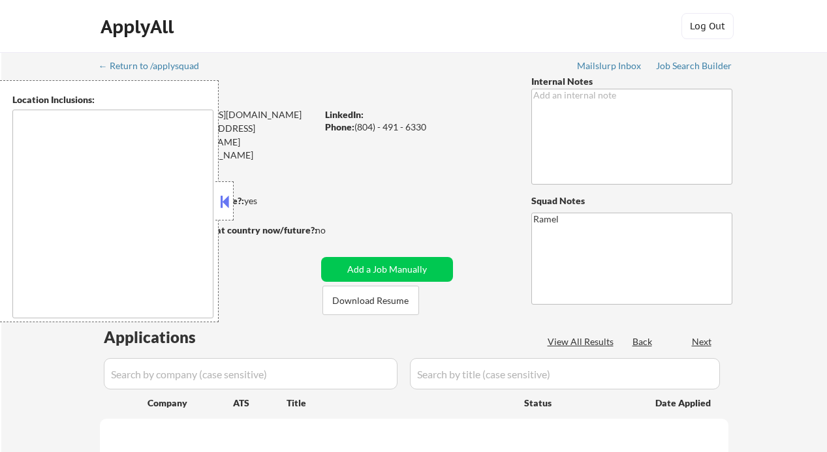
select select ""pending""
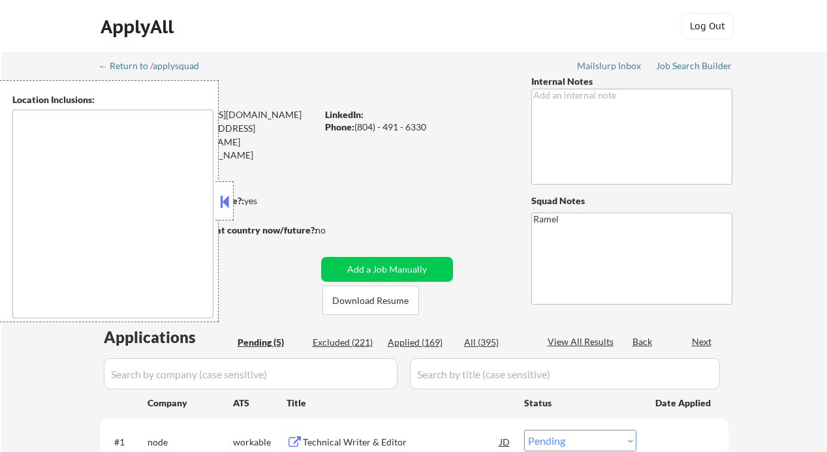
type textarea "[PERSON_NAME], [GEOGRAPHIC_DATA], [GEOGRAPHIC_DATA], [GEOGRAPHIC_DATA] [GEOGRAP…"
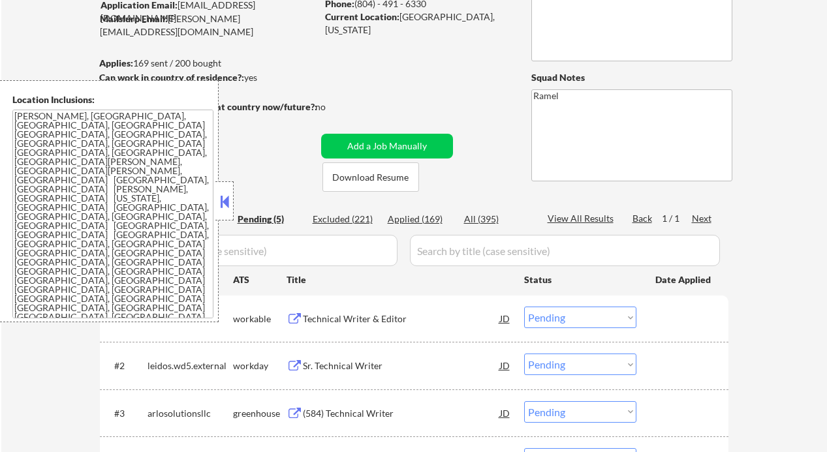
scroll to position [123, 0]
click at [223, 204] on button at bounding box center [224, 202] width 14 height 20
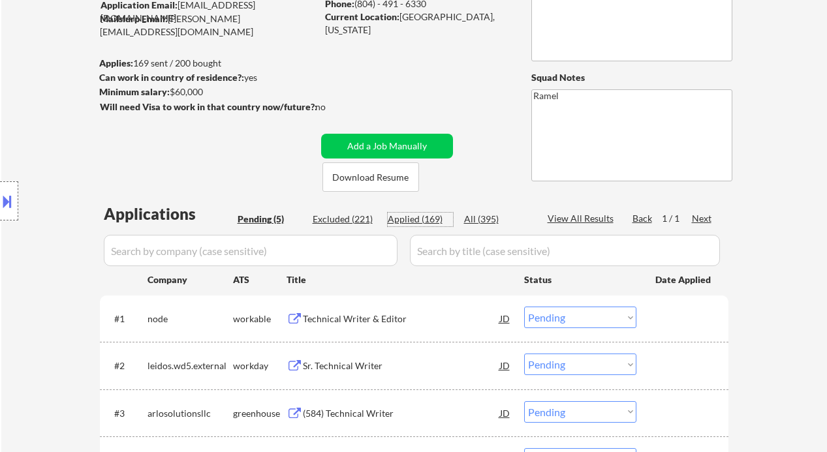
click at [414, 221] on div "Applied (169)" at bounding box center [420, 219] width 65 height 13
select select ""applied""
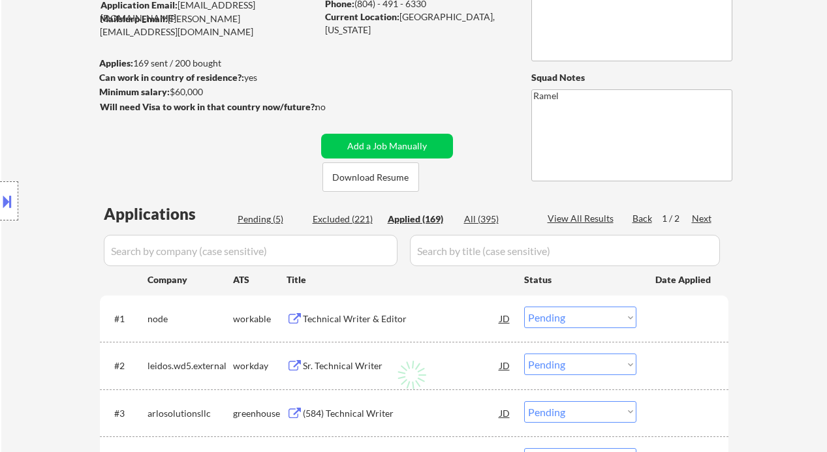
select select ""applied""
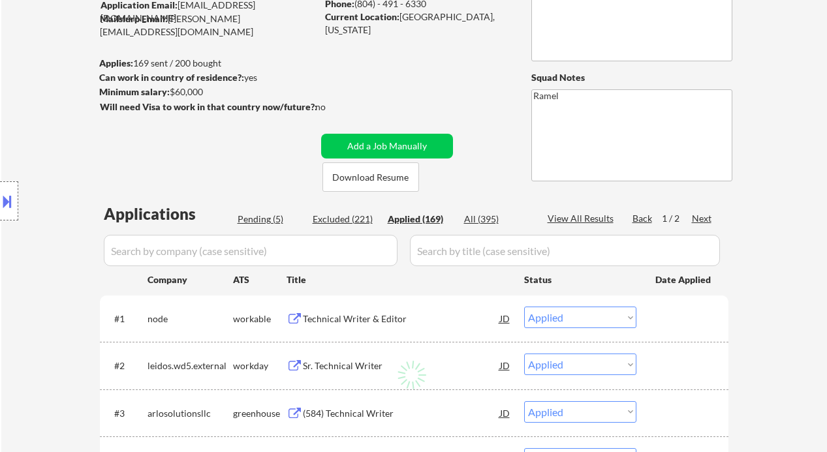
select select ""applied""
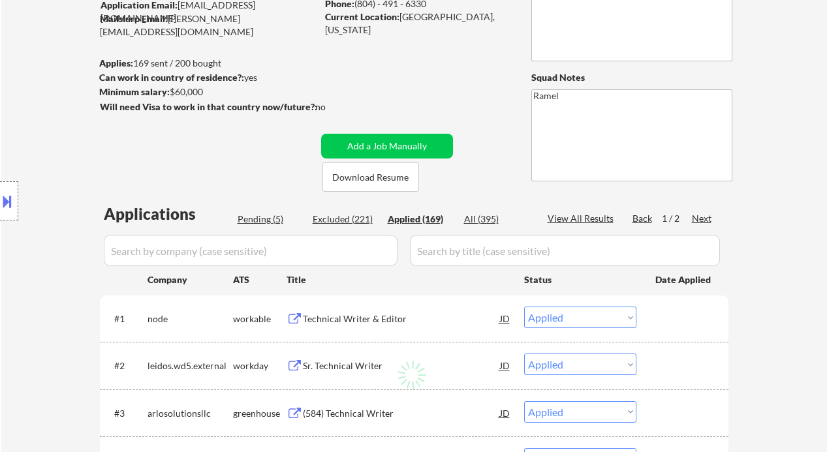
select select ""applied""
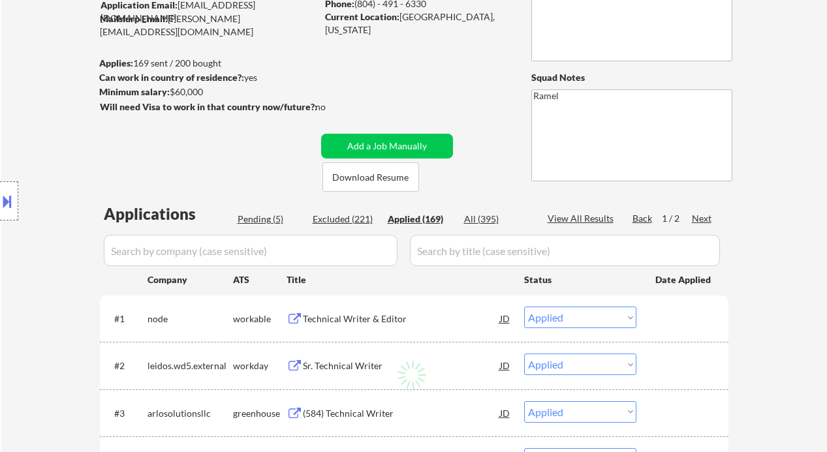
select select ""applied""
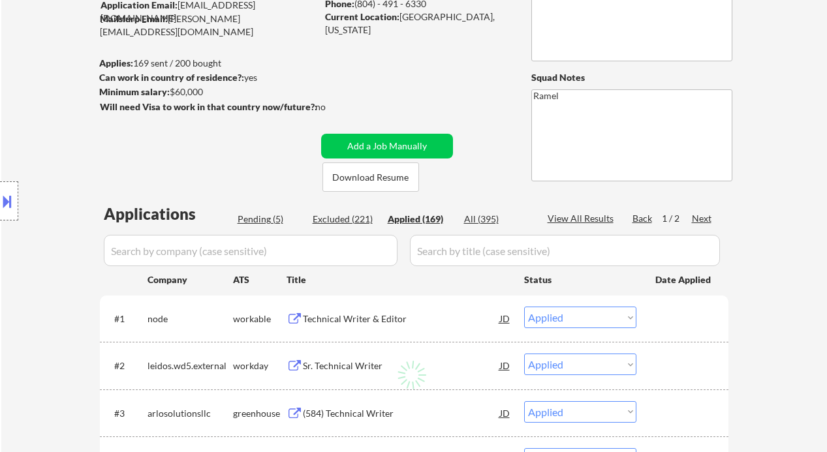
select select ""applied""
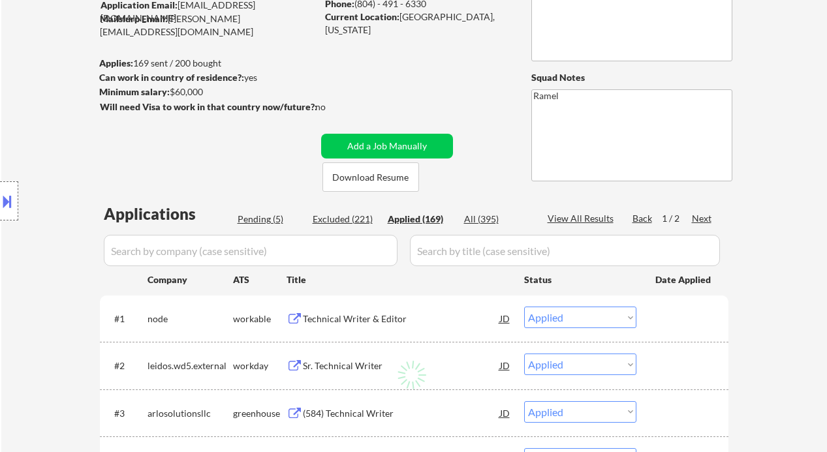
select select ""applied""
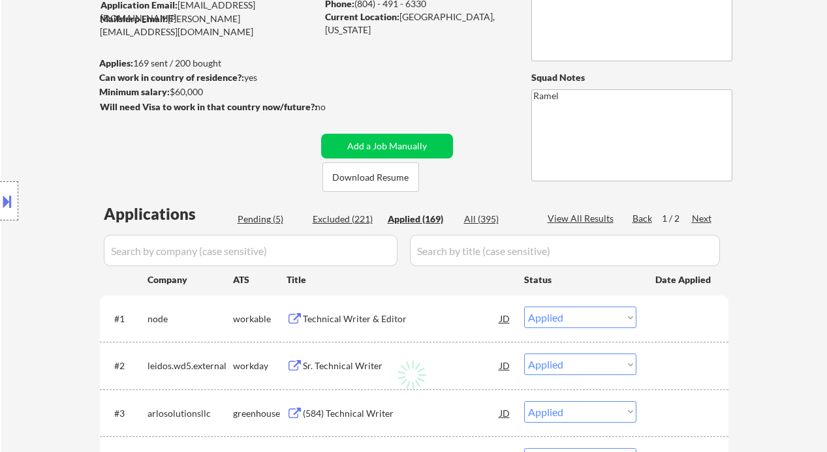
select select ""applied""
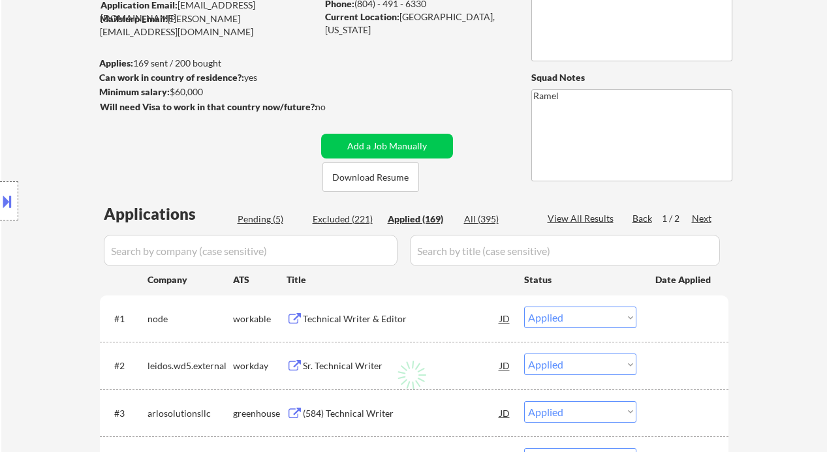
select select ""applied""
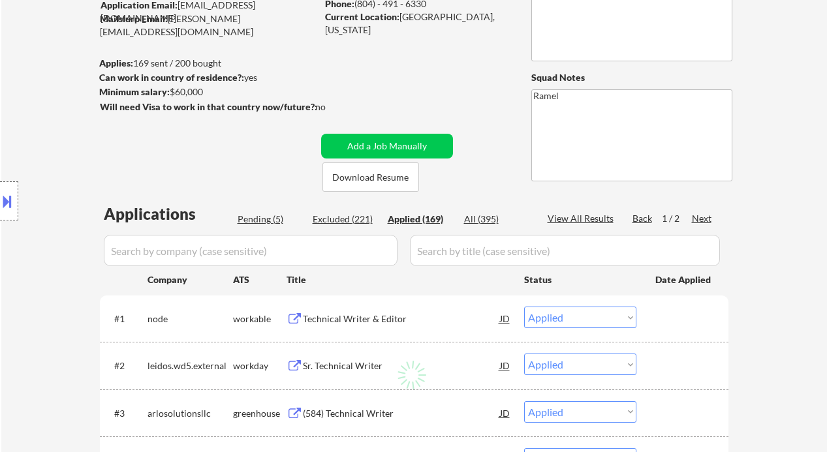
select select ""applied""
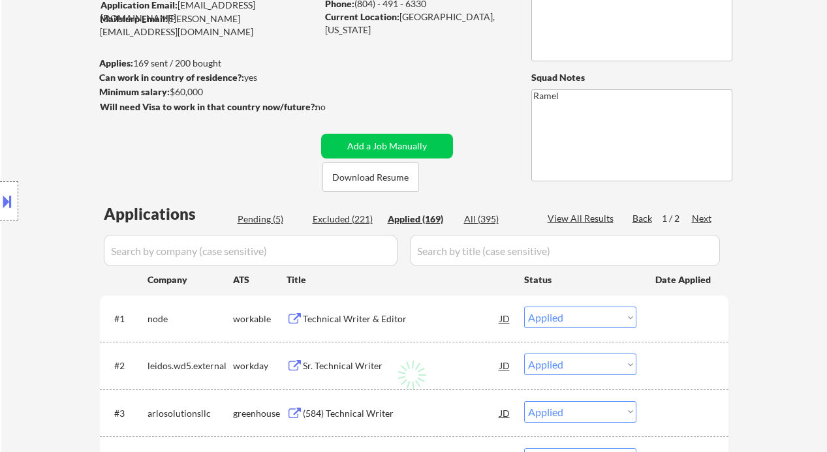
select select ""applied""
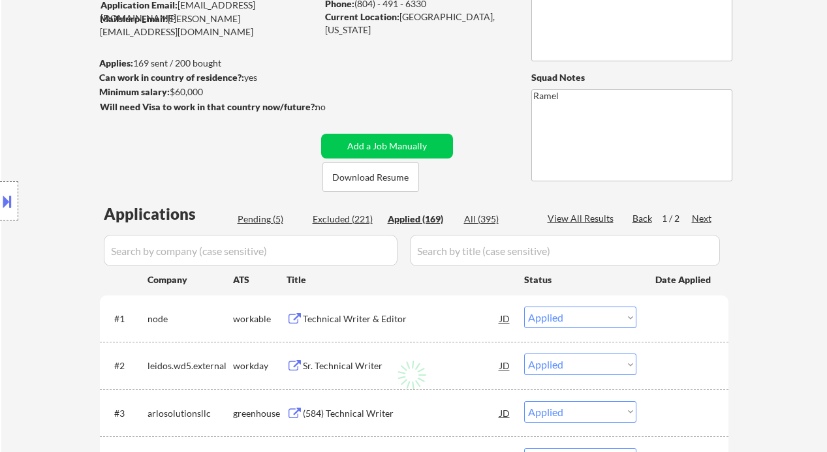
select select ""applied""
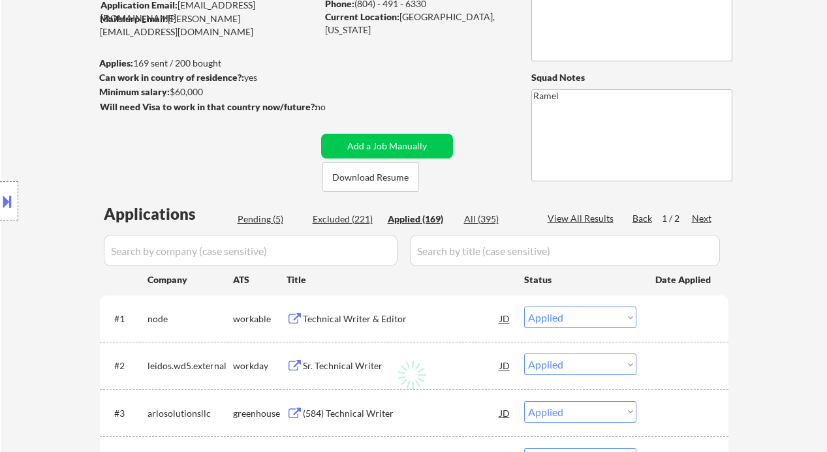
select select ""applied""
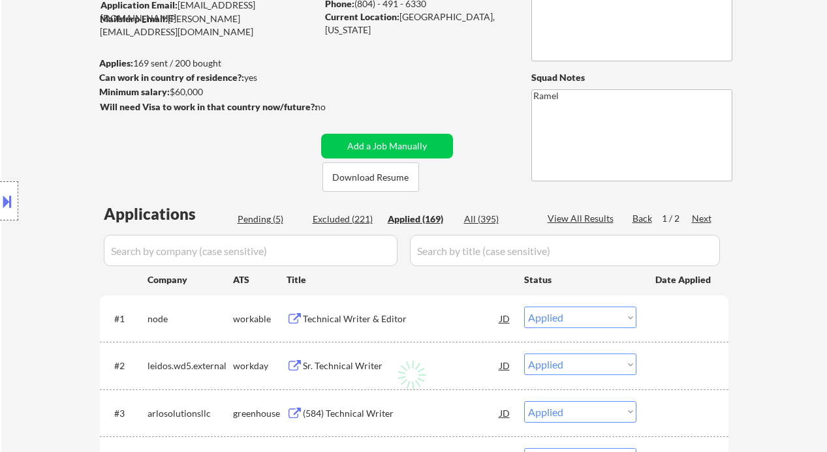
select select ""applied""
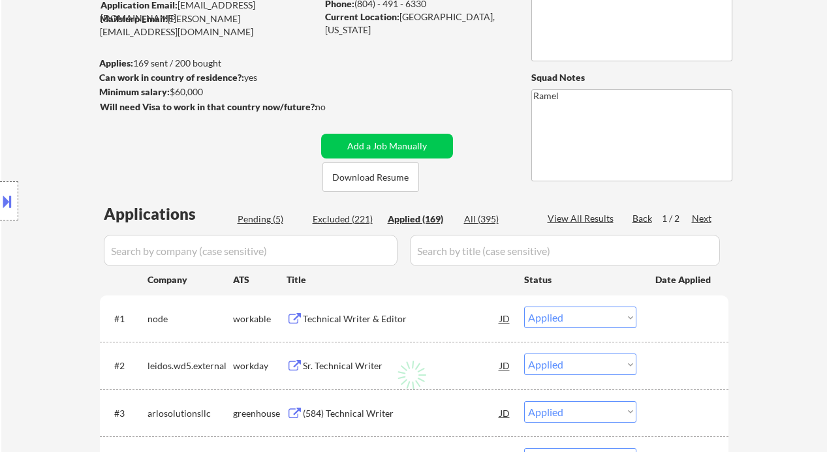
select select ""applied""
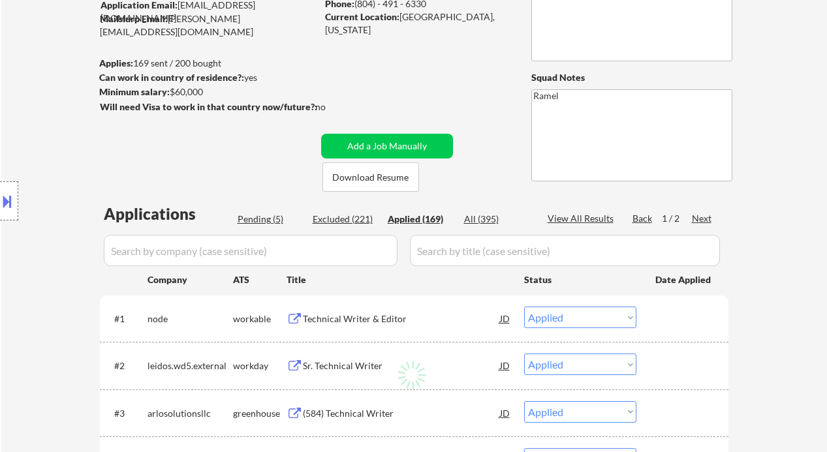
select select ""applied""
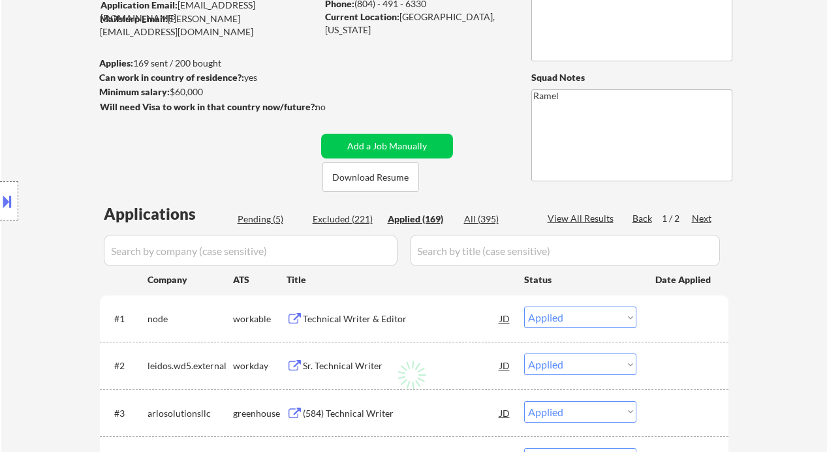
select select ""applied""
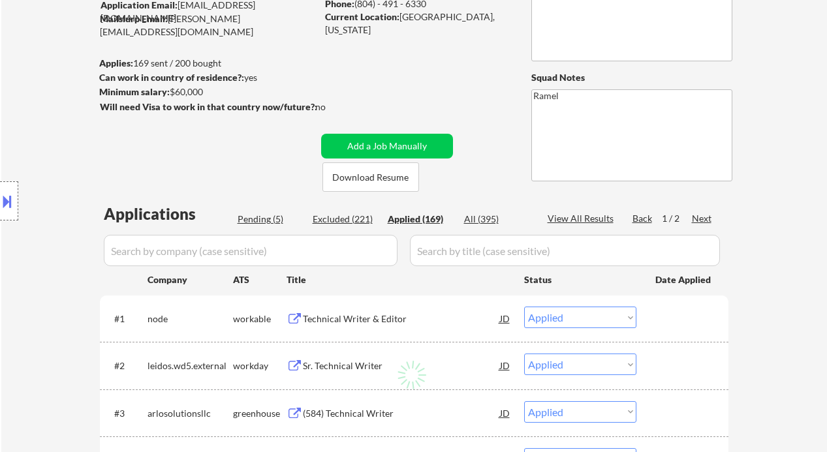
select select ""applied""
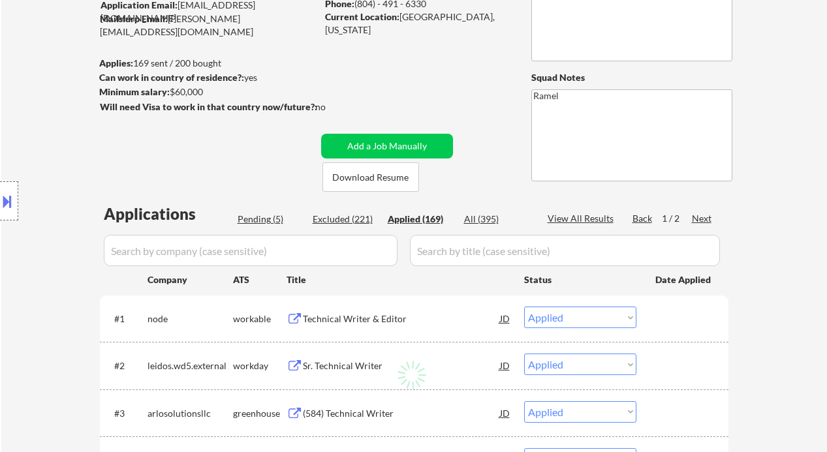
select select ""applied""
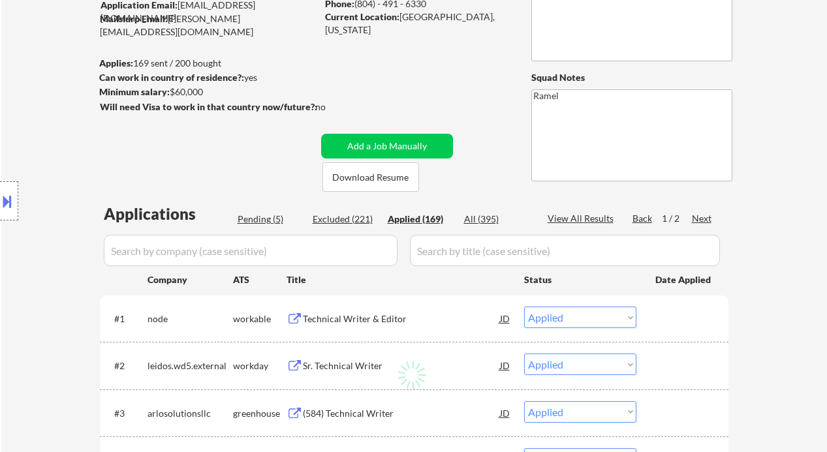
select select ""applied""
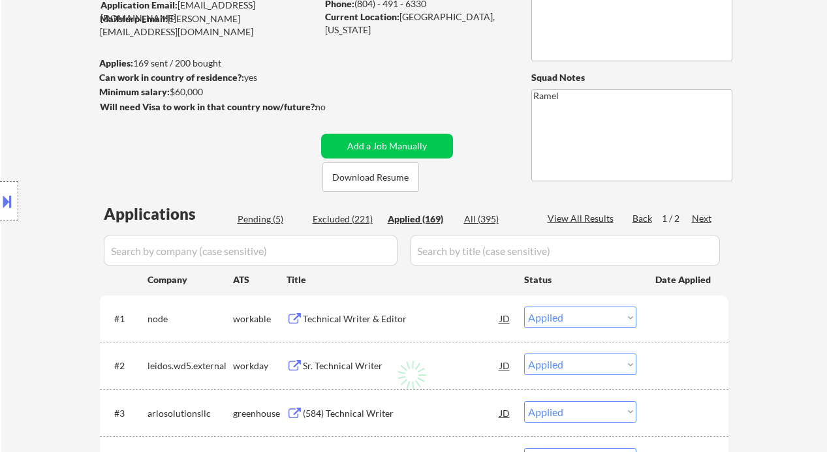
select select ""applied""
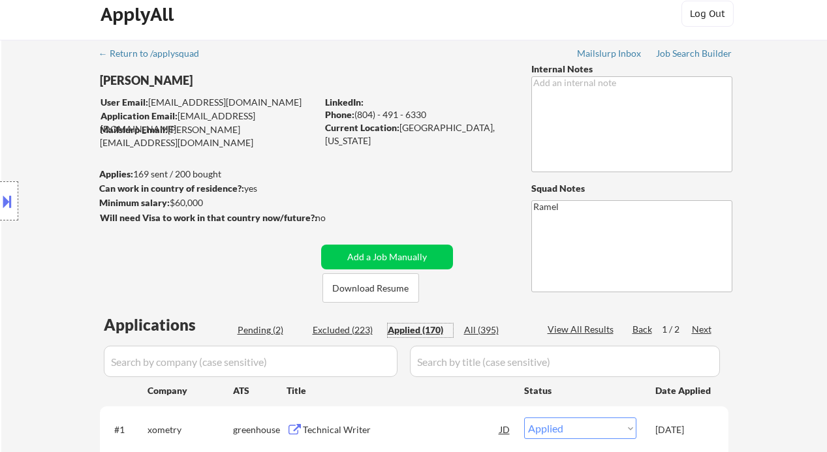
scroll to position [0, 0]
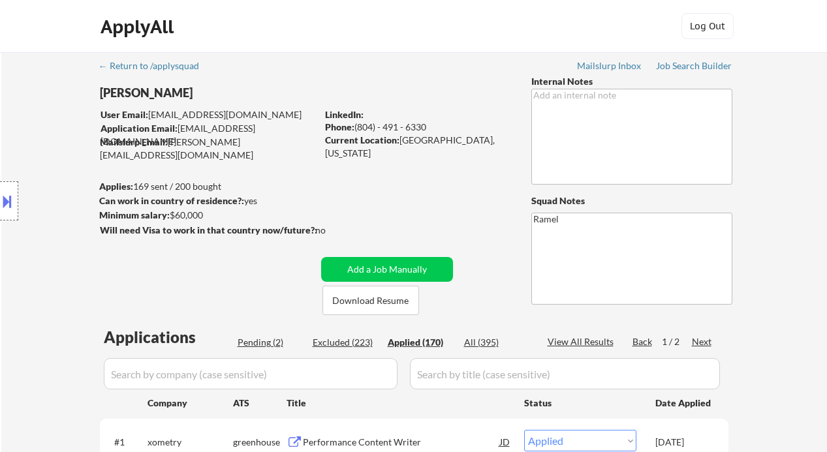
drag, startPoint x: 383, startPoint y: 121, endPoint x: 355, endPoint y: 122, distance: 28.1
click at [355, 122] on div "Phone: (804) - 491 - 6330" at bounding box center [417, 127] width 185 height 13
copy div "(804) - 491 - 6330"
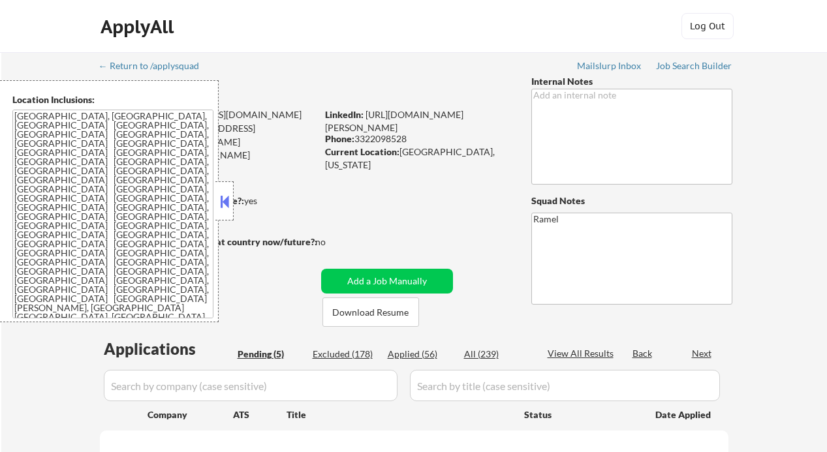
select select ""pending""
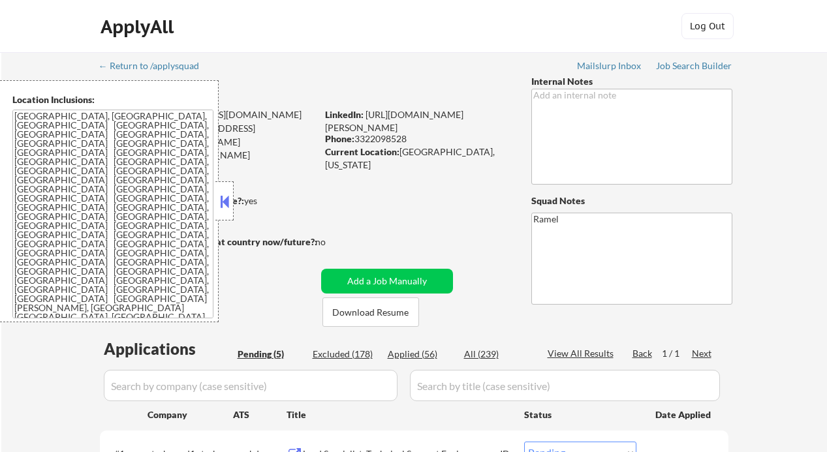
click at [220, 203] on button at bounding box center [224, 202] width 14 height 20
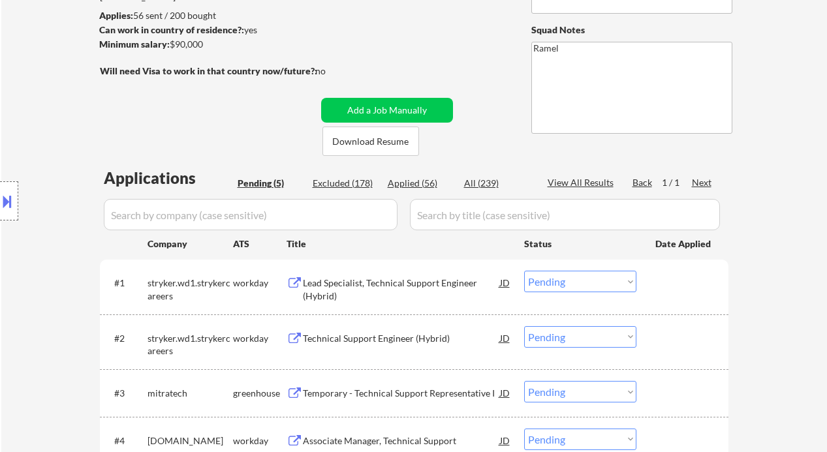
scroll to position [261, 0]
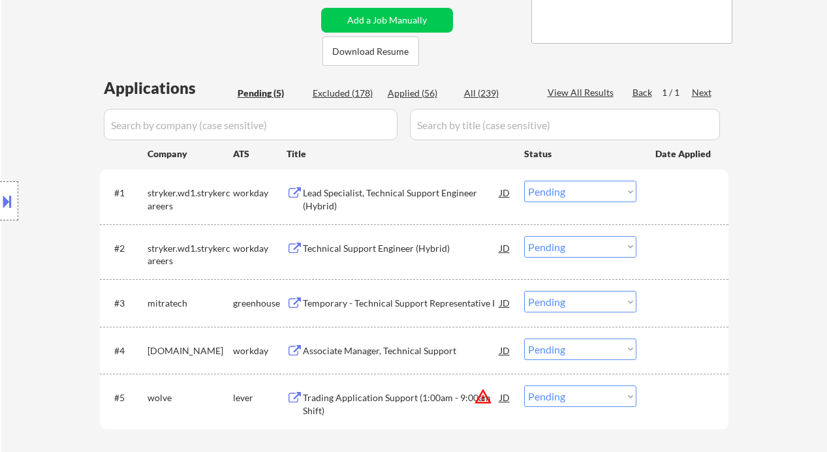
drag, startPoint x: 1, startPoint y: 254, endPoint x: 26, endPoint y: 244, distance: 27.3
click at [1, 254] on div "Location Inclusions: [GEOGRAPHIC_DATA], [GEOGRAPHIC_DATA] [GEOGRAPHIC_DATA], [G…" at bounding box center [117, 201] width 234 height 242
click at [386, 305] on div "Temporary - Technical Support Representative I" at bounding box center [401, 303] width 197 height 13
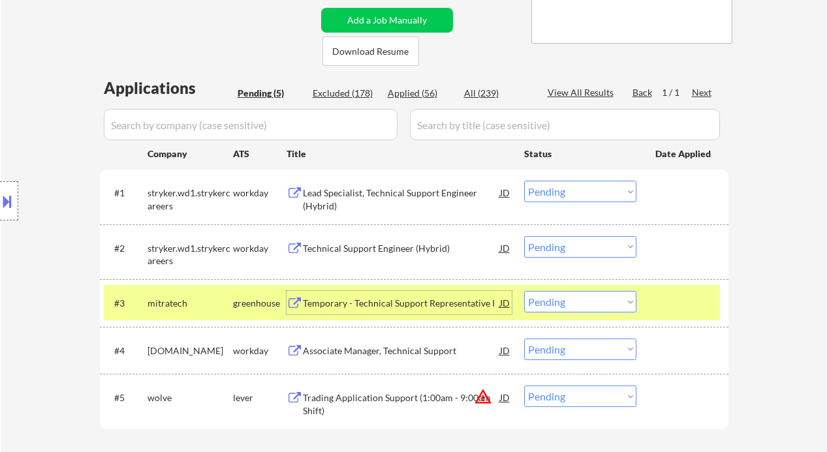
click at [564, 300] on select "Choose an option... Pending Applied Excluded (Questions) Excluded (Expired) Exc…" at bounding box center [580, 302] width 112 height 22
click at [524, 291] on select "Choose an option... Pending Applied Excluded (Questions) Excluded (Expired) Exc…" at bounding box center [580, 302] width 112 height 22
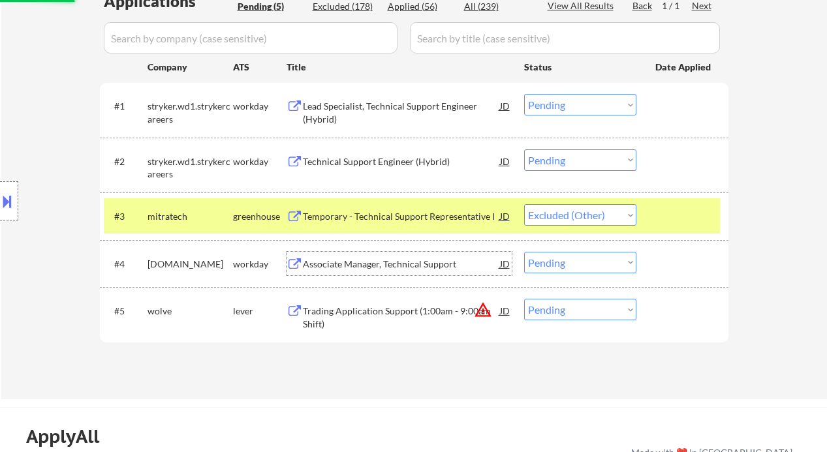
click at [376, 274] on div "Associate Manager, Technical Support" at bounding box center [401, 264] width 197 height 24
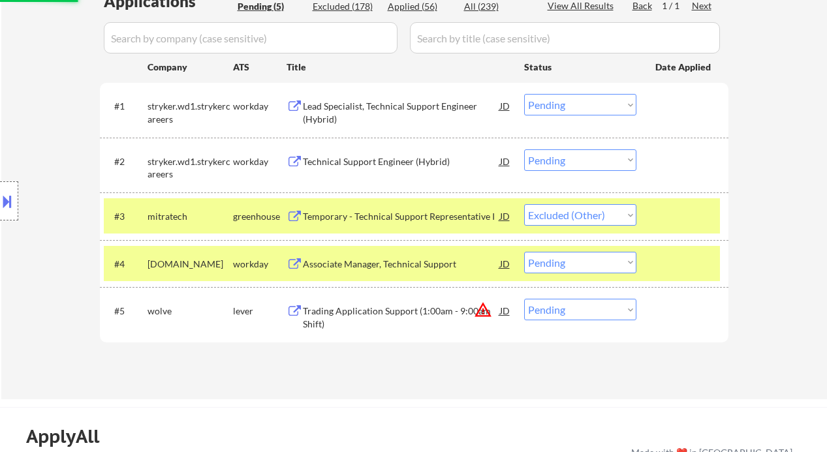
select select ""pending""
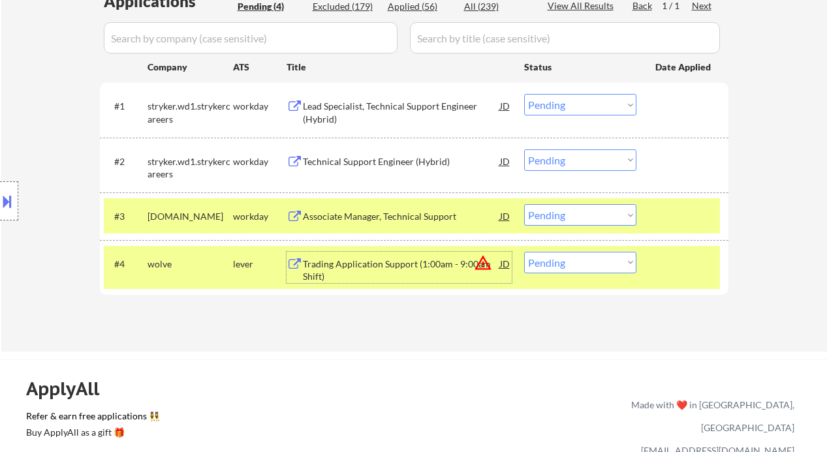
click at [383, 112] on div "Lead Specialist, Technical Support Engineer (Hybrid)" at bounding box center [401, 112] width 197 height 25
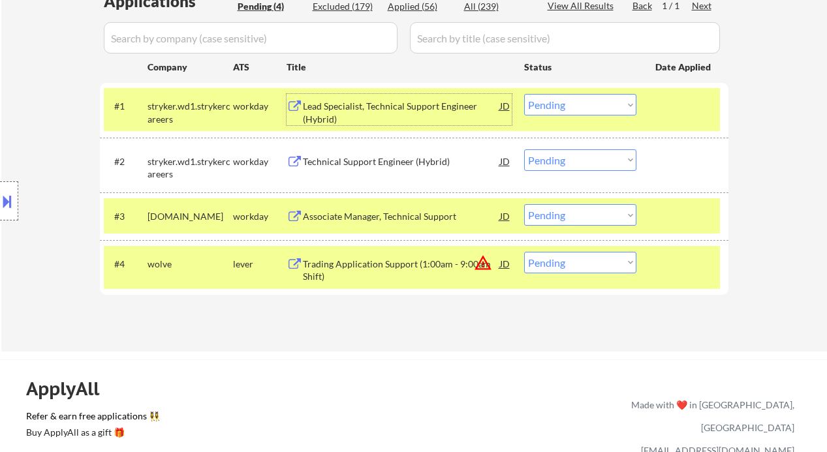
click at [379, 108] on div "Lead Specialist, Technical Support Engineer (Hybrid)" at bounding box center [401, 112] width 197 height 25
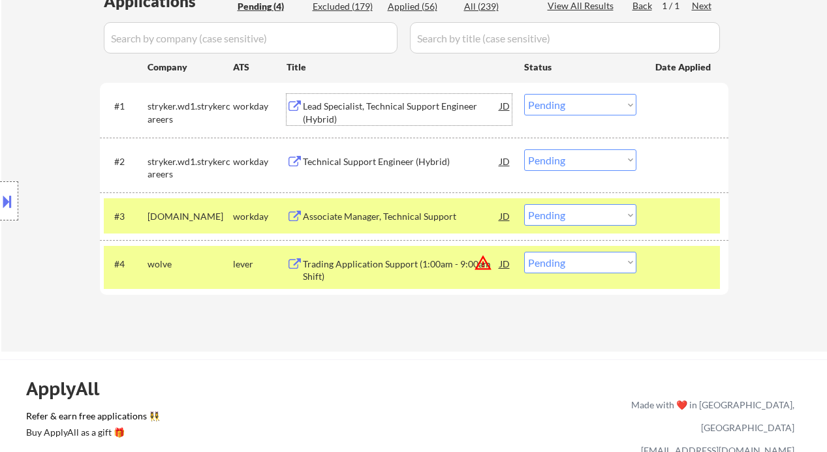
click at [507, 105] on div "JD" at bounding box center [505, 106] width 13 height 24
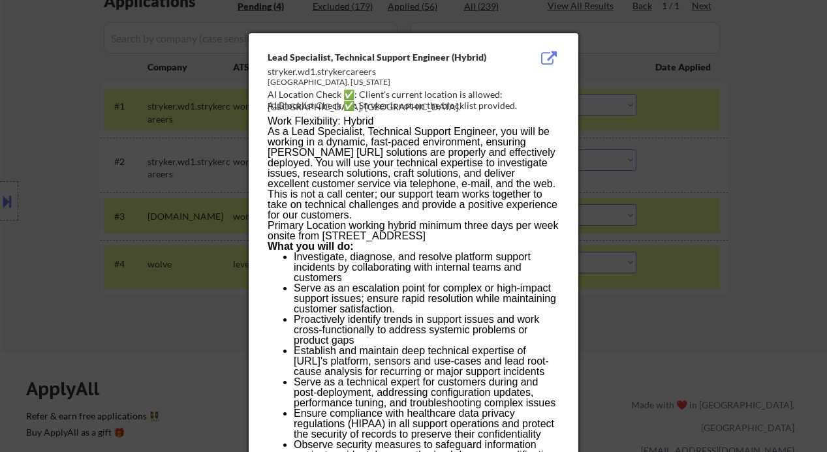
click at [713, 305] on div at bounding box center [413, 226] width 827 height 452
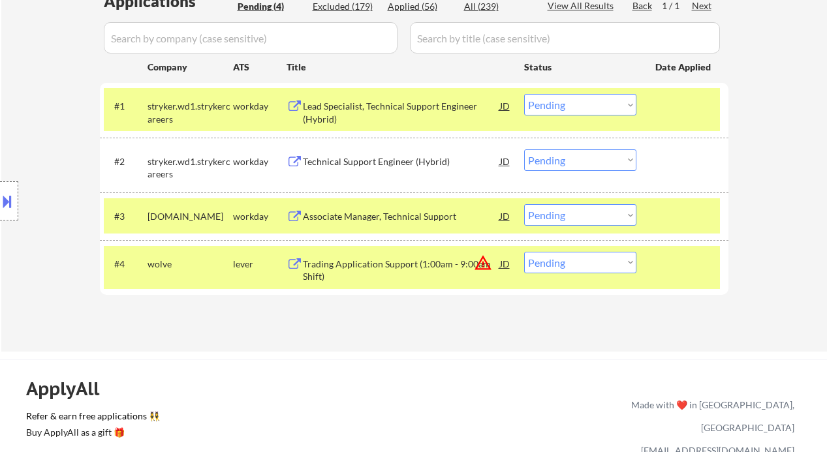
click at [555, 104] on select "Choose an option... Pending Applied Excluded (Questions) Excluded (Expired) Exc…" at bounding box center [580, 105] width 112 height 22
click at [524, 94] on select "Choose an option... Pending Applied Excluded (Questions) Excluded (Expired) Exc…" at bounding box center [580, 105] width 112 height 22
select select ""pending""
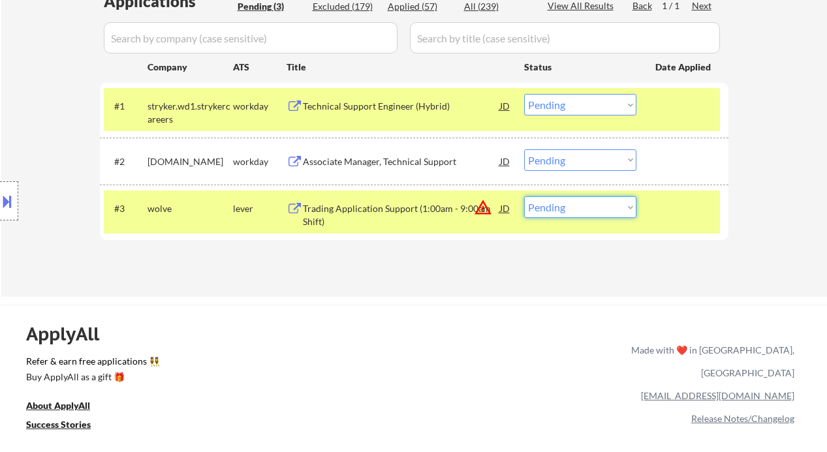
click at [575, 212] on select "Choose an option... Pending Applied Excluded (Questions) Excluded (Expired) Exc…" at bounding box center [580, 208] width 112 height 22
click at [383, 298] on div "← Return to /applysquad Mailslurp Inbox Job Search Builder [PERSON_NAME] User E…" at bounding box center [413, 309] width 827 height 1314
click at [558, 207] on select "Choose an option... Pending Applied Excluded (Questions) Excluded (Expired) Exc…" at bounding box center [580, 208] width 112 height 22
select select ""excluded__location_""
click at [524, 197] on select "Choose an option... Pending Applied Excluded (Questions) Excluded (Expired) Exc…" at bounding box center [580, 208] width 112 height 22
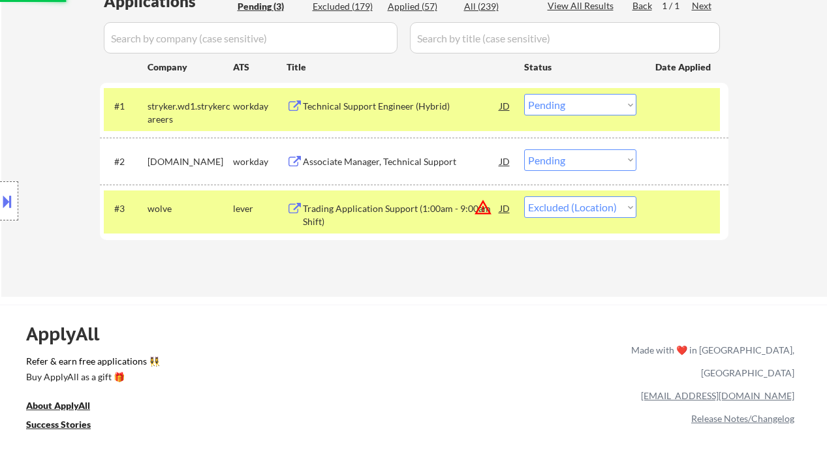
click at [377, 165] on div "Associate Manager, Technical Support" at bounding box center [401, 161] width 197 height 13
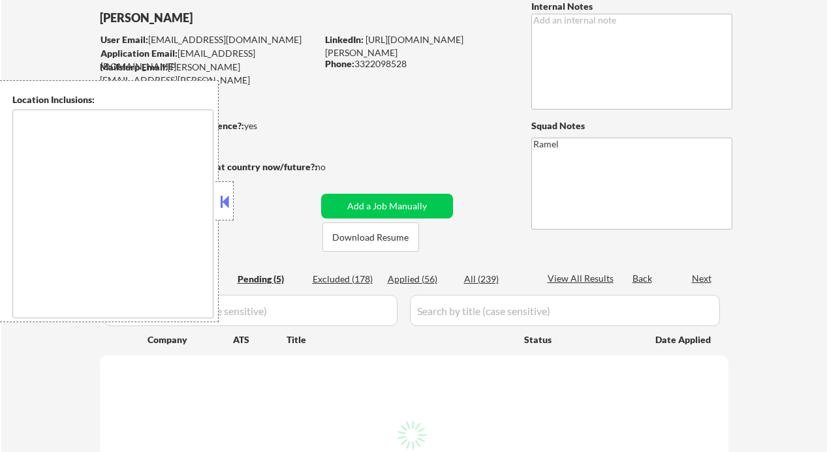
scroll to position [87, 0]
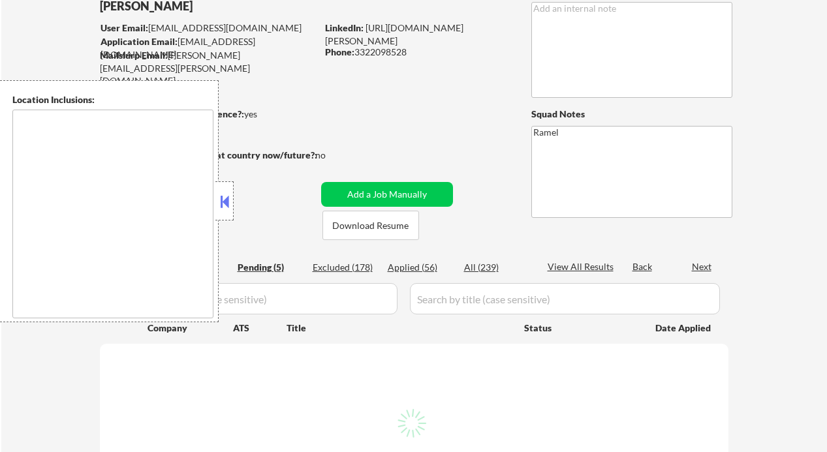
type textarea "[GEOGRAPHIC_DATA], [GEOGRAPHIC_DATA], [GEOGRAPHIC_DATA] [GEOGRAPHIC_DATA], [GEO…"
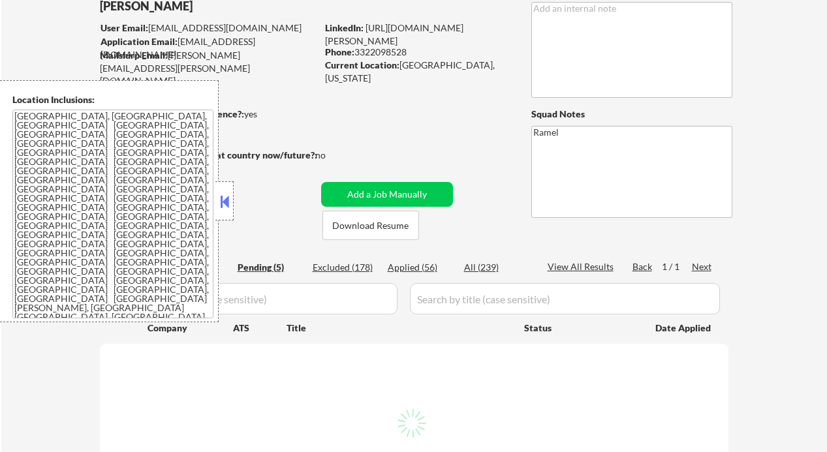
click at [422, 269] on div "Applied (56)" at bounding box center [420, 267] width 65 height 13
select select ""pending""
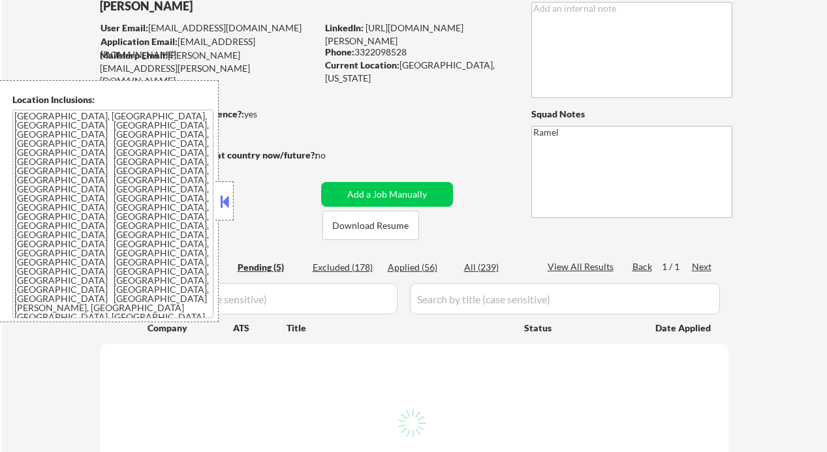
select select ""pending""
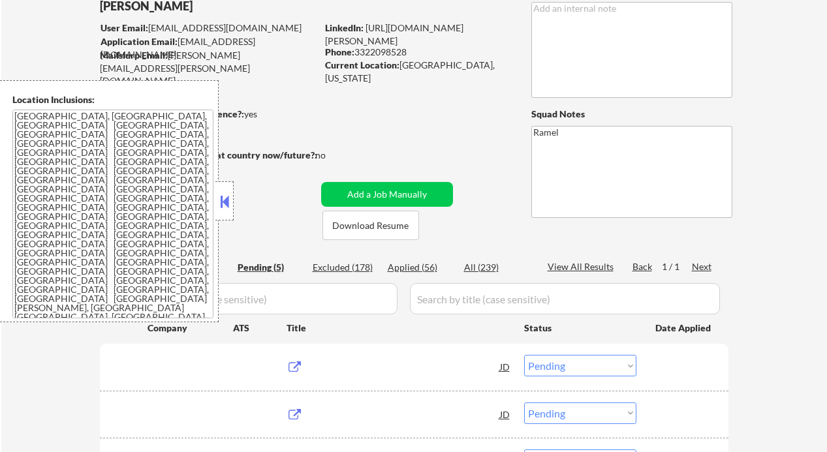
select select ""applied""
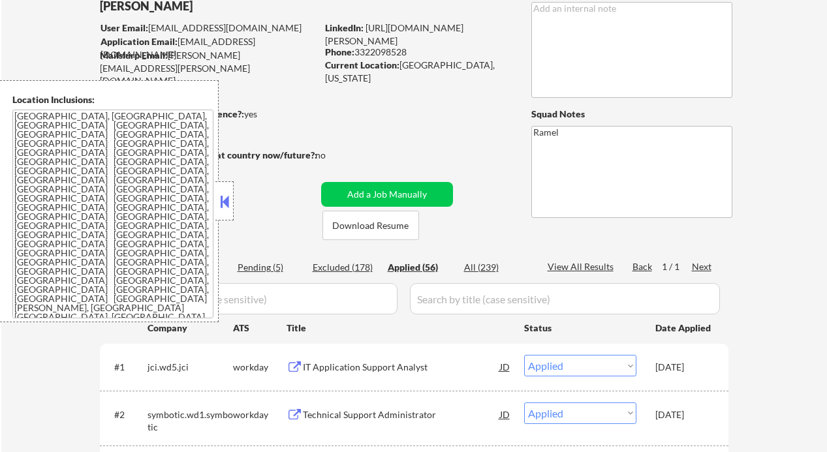
click at [228, 200] on button at bounding box center [224, 202] width 14 height 20
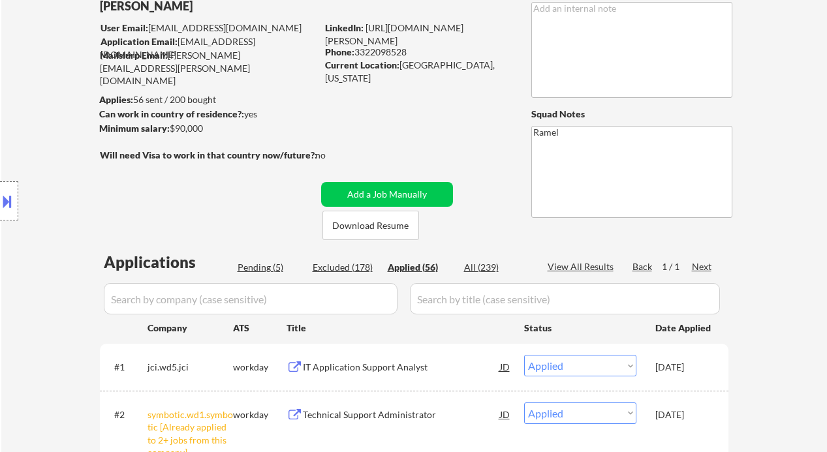
select select ""applied""
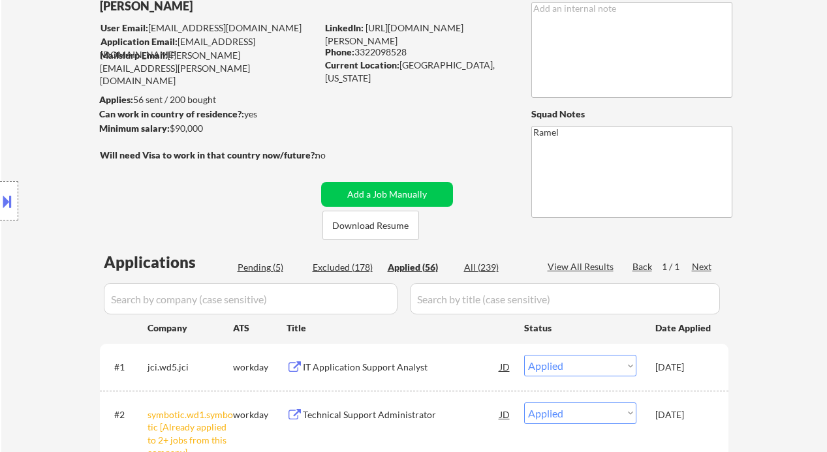
select select ""applied""
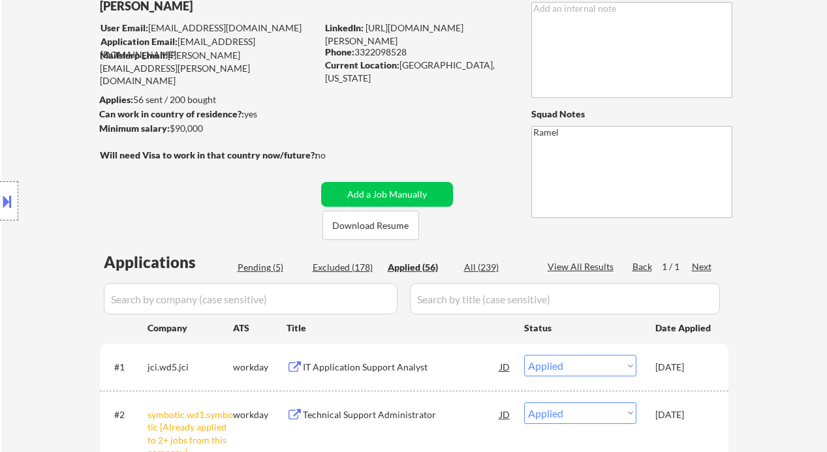
select select ""applied""
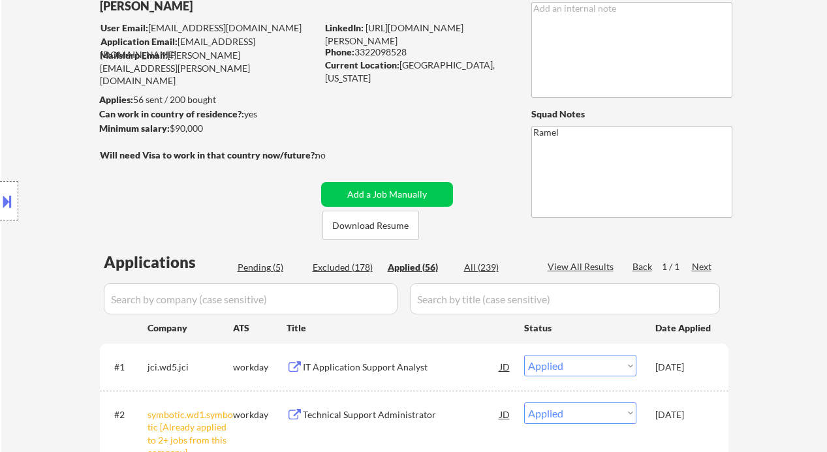
select select ""applied""
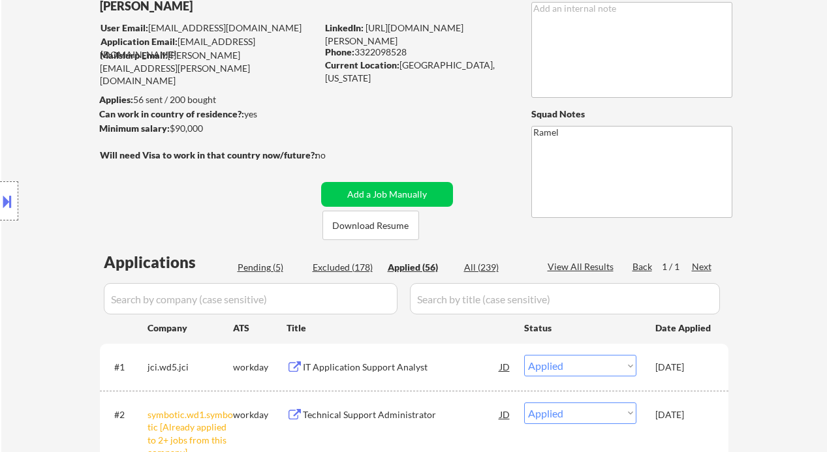
select select ""applied""
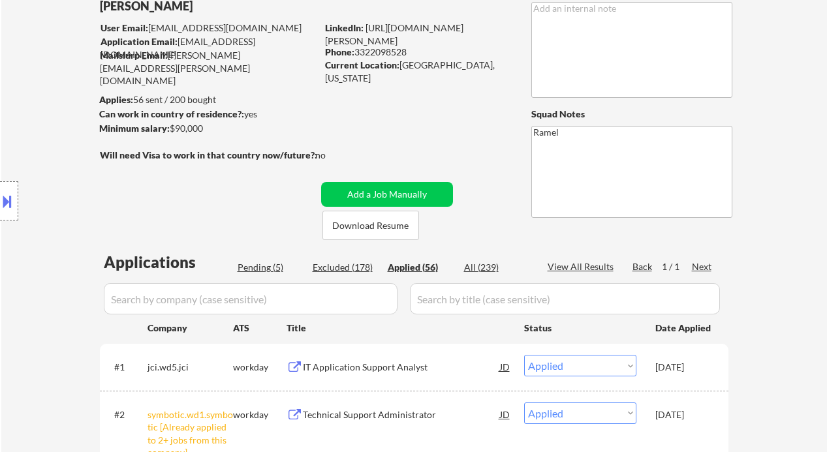
select select ""applied""
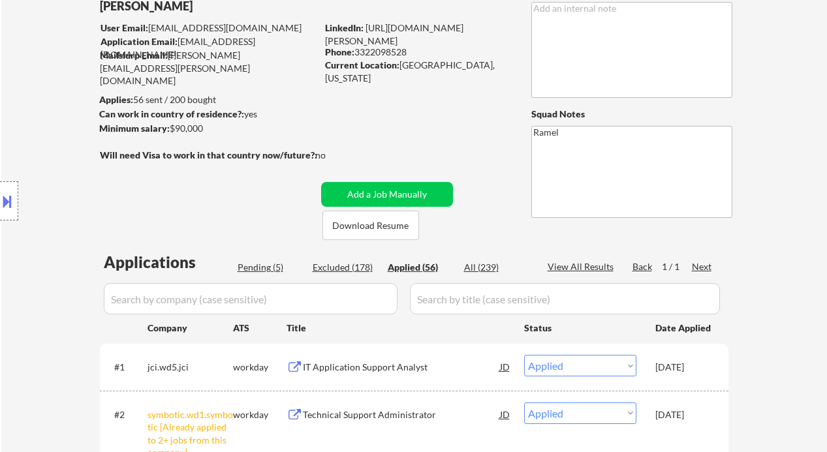
select select ""applied""
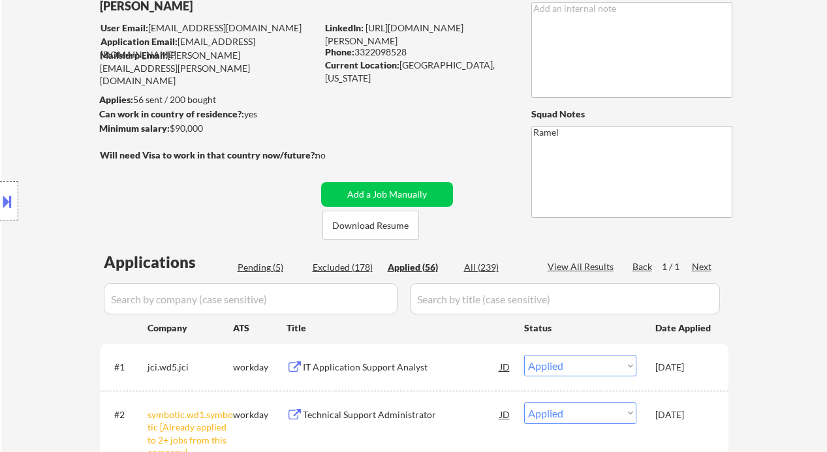
select select ""applied""
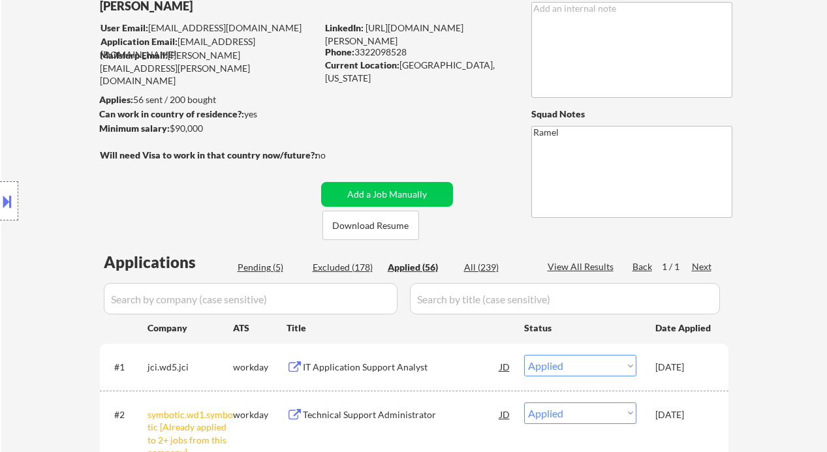
select select ""applied""
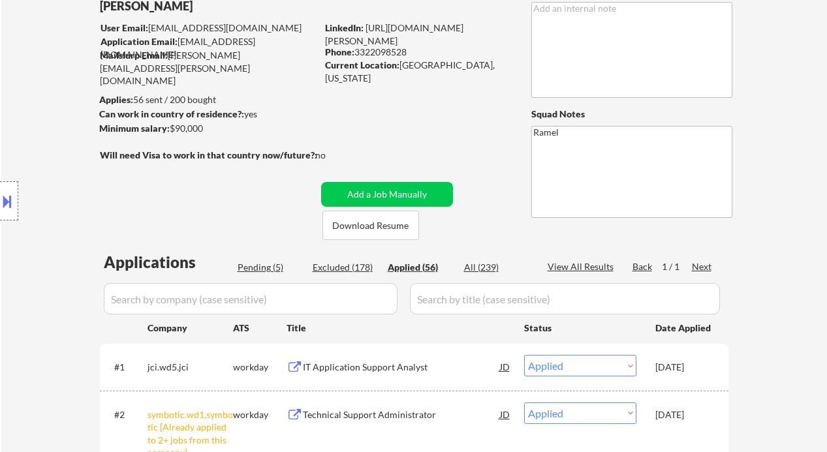
select select ""applied""
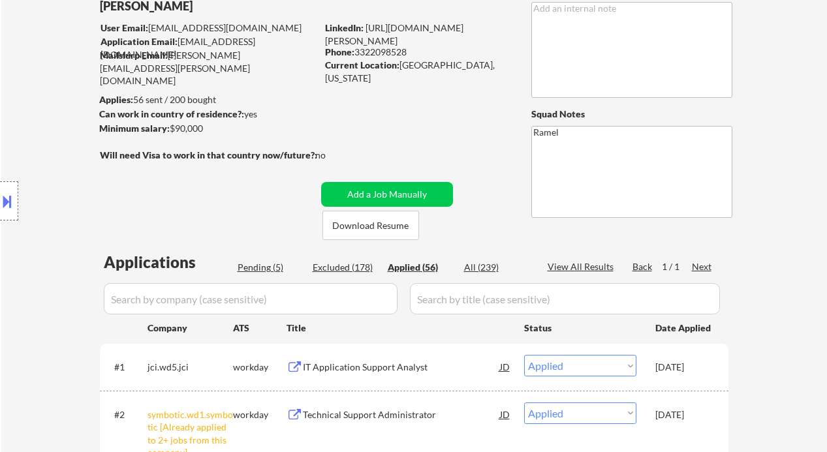
select select ""applied""
click at [431, 268] on div "Applied (56)" at bounding box center [420, 267] width 65 height 13
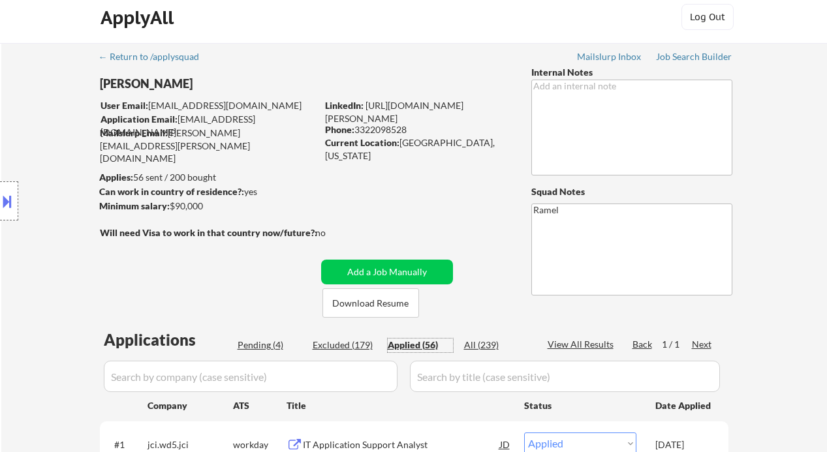
scroll to position [0, 0]
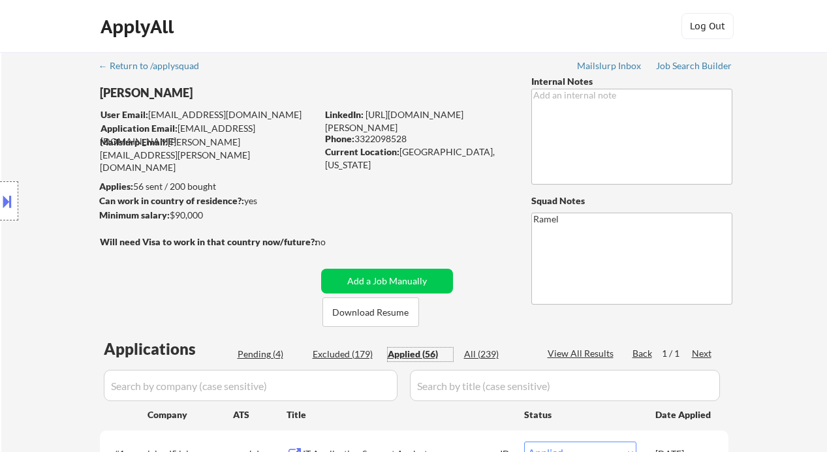
click at [394, 135] on div "Phone: [PHONE_NUMBER]" at bounding box center [417, 139] width 185 height 13
copy div "3322098528"
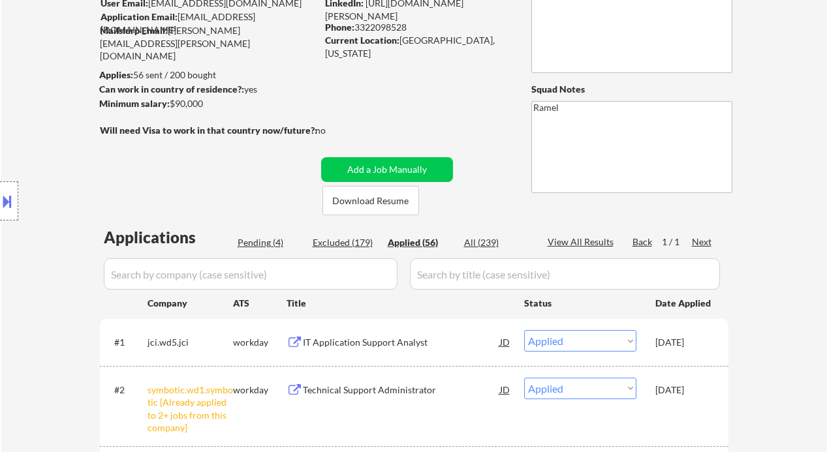
scroll to position [174, 0]
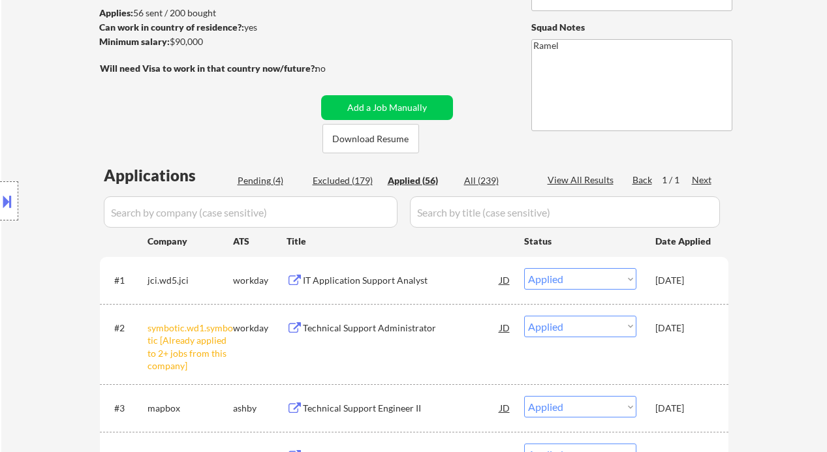
select select ""applied""
